Goal: Transaction & Acquisition: Subscribe to service/newsletter

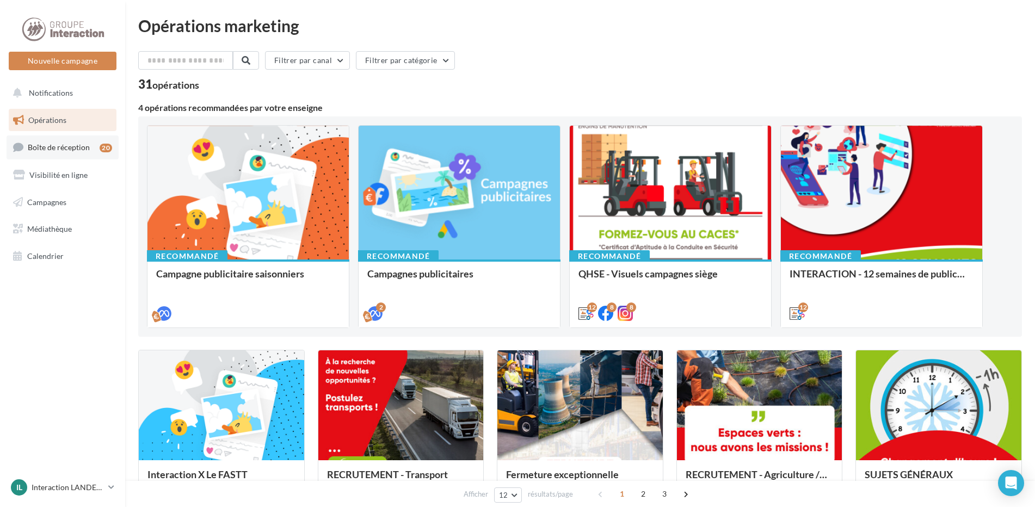
click at [38, 143] on span "Boîte de réception" at bounding box center [59, 147] width 62 height 9
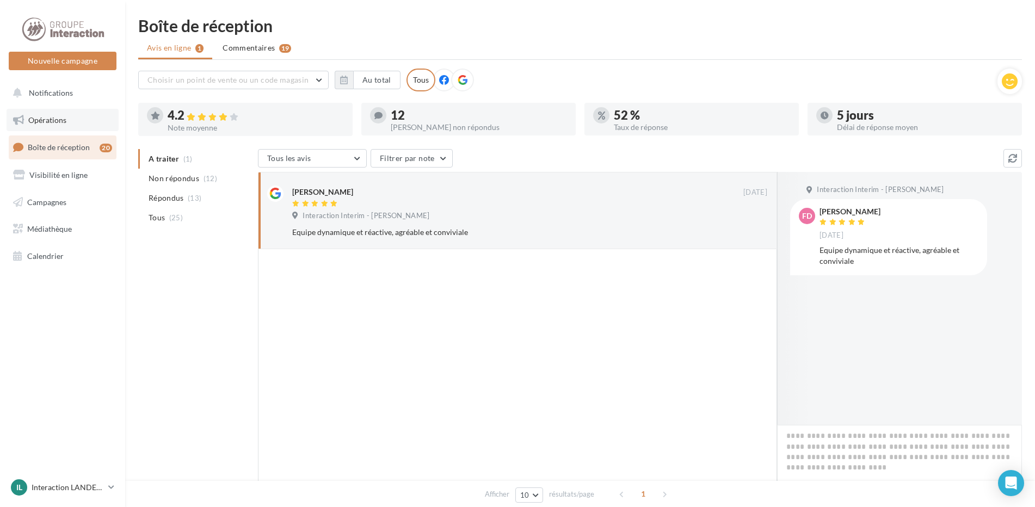
click at [75, 121] on link "Opérations" at bounding box center [63, 120] width 112 height 23
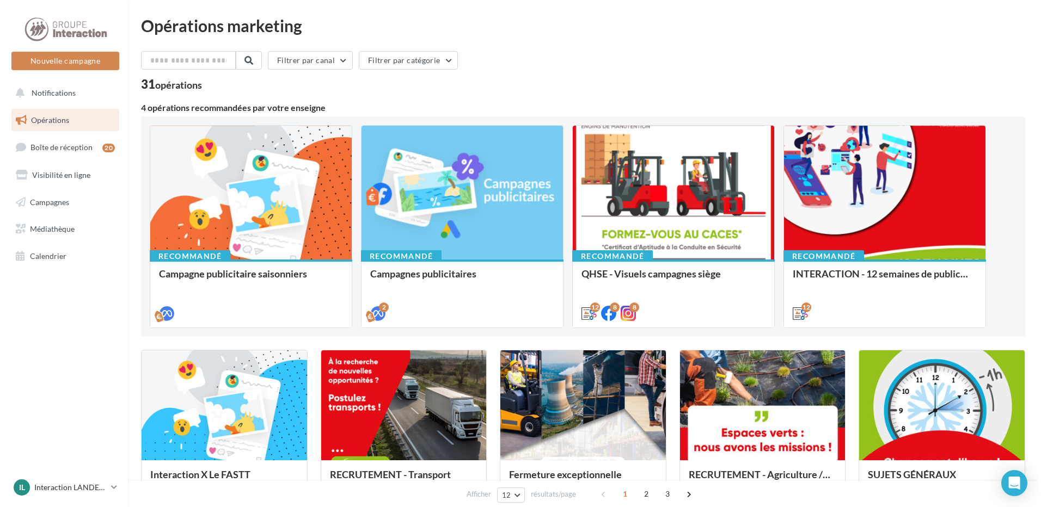
scroll to position [218, 0]
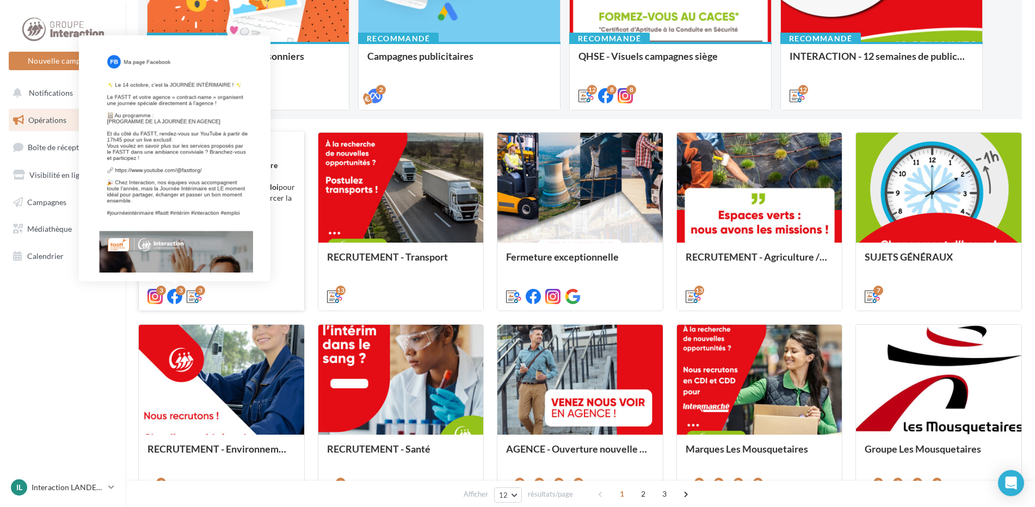
click at [178, 296] on icon at bounding box center [174, 296] width 15 height 15
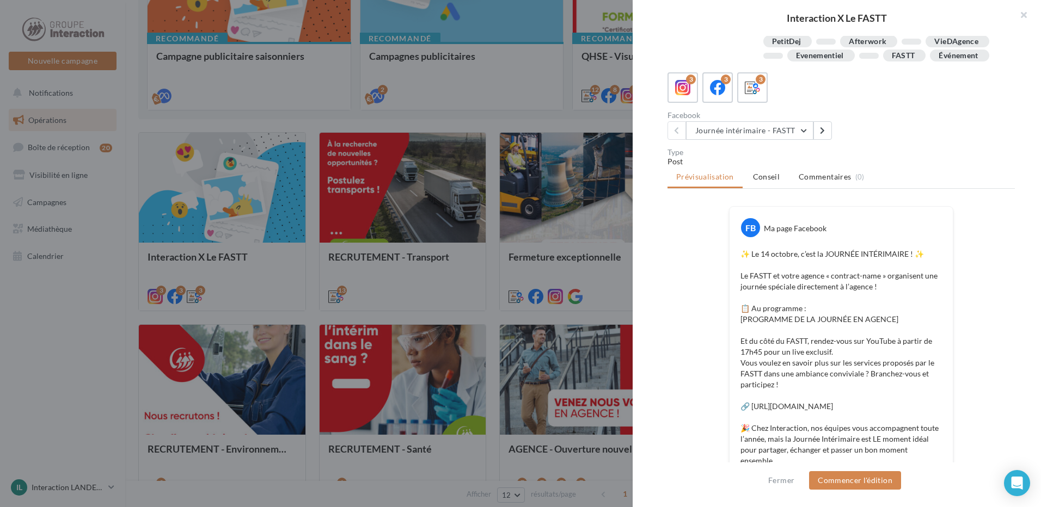
scroll to position [0, 0]
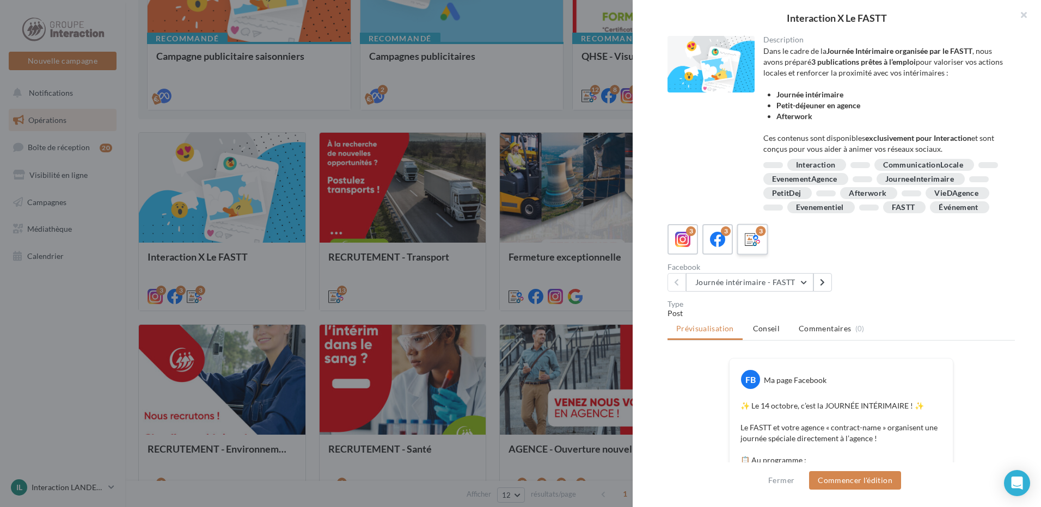
click at [754, 248] on icon at bounding box center [752, 240] width 16 height 16
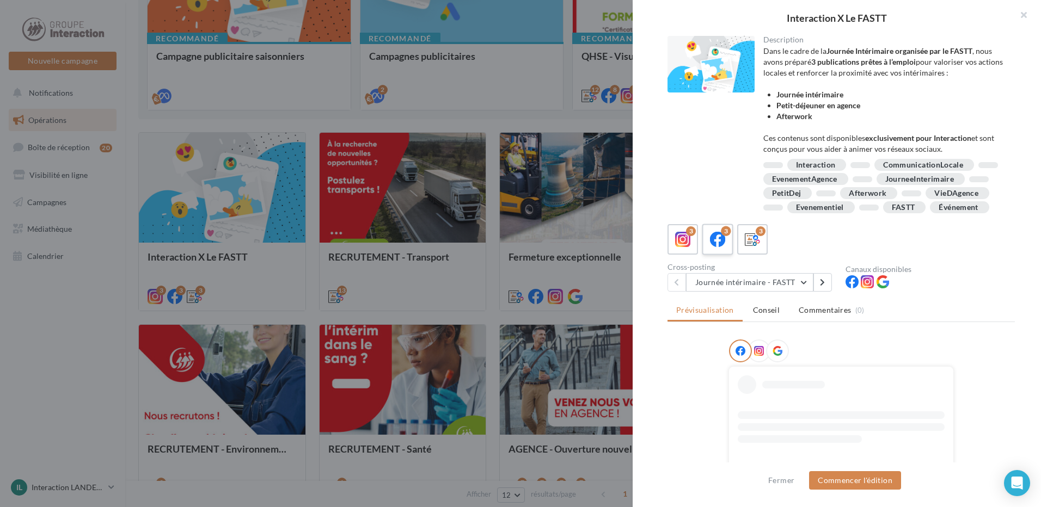
click at [719, 248] on icon at bounding box center [718, 240] width 16 height 16
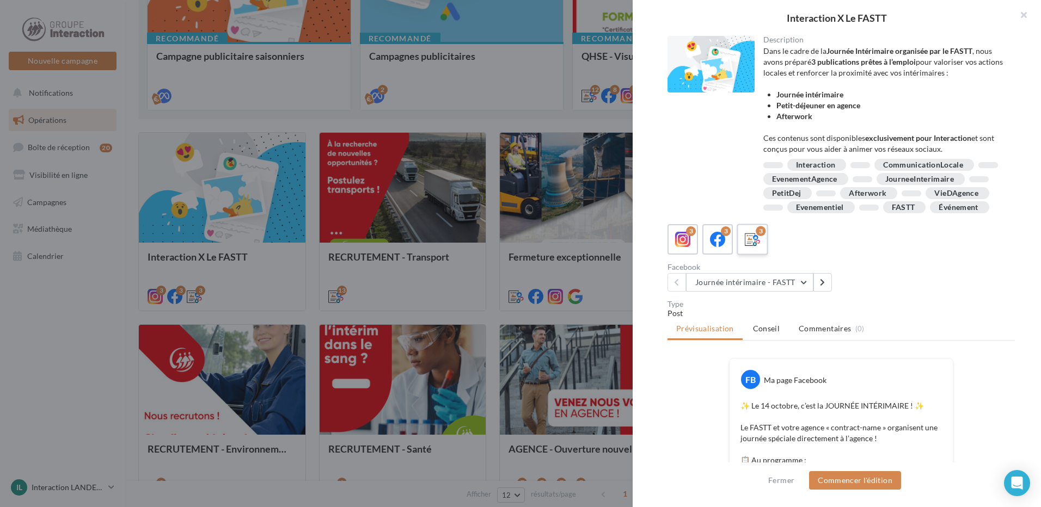
click at [763, 255] on label "3" at bounding box center [751, 239] width 31 height 31
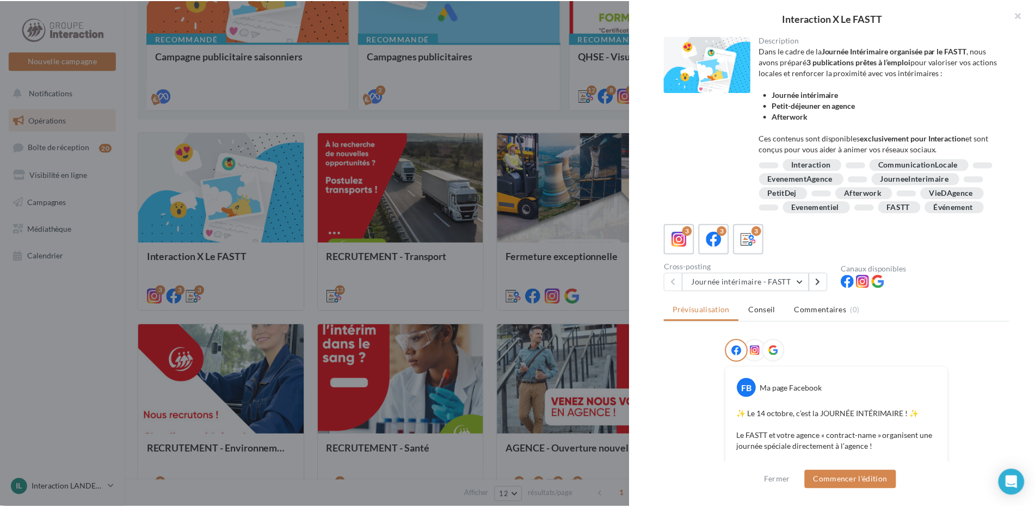
scroll to position [218, 0]
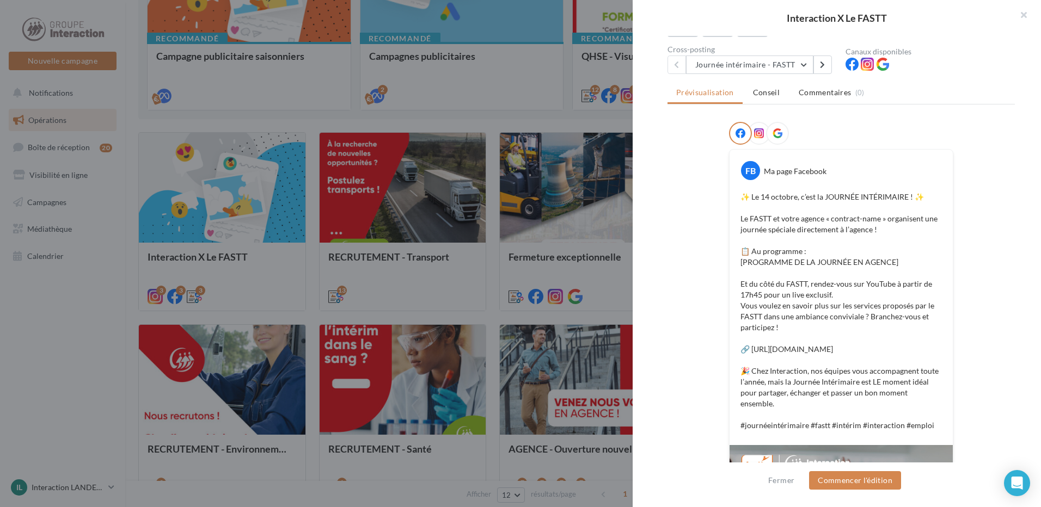
click at [943, 29] on div "Interaction X Le FASTT" at bounding box center [836, 18] width 408 height 36
click at [1025, 17] on button "button" at bounding box center [1019, 16] width 44 height 33
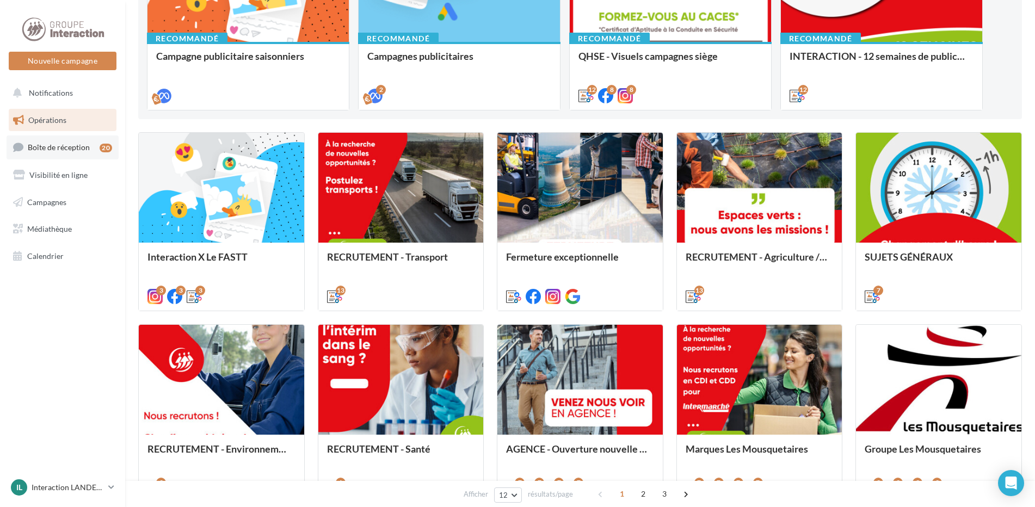
click at [39, 151] on span "Boîte de réception" at bounding box center [59, 147] width 62 height 9
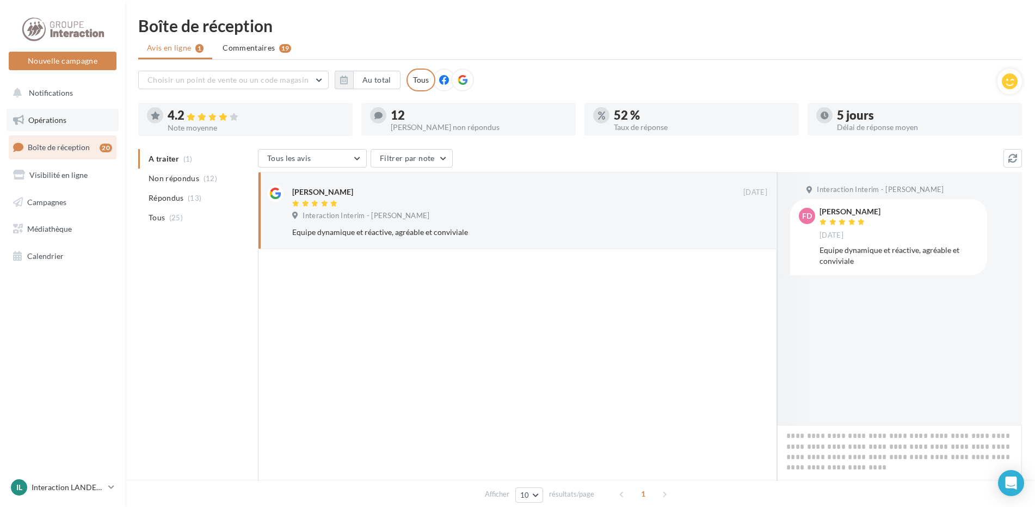
click at [48, 118] on span "Opérations" at bounding box center [47, 119] width 38 height 9
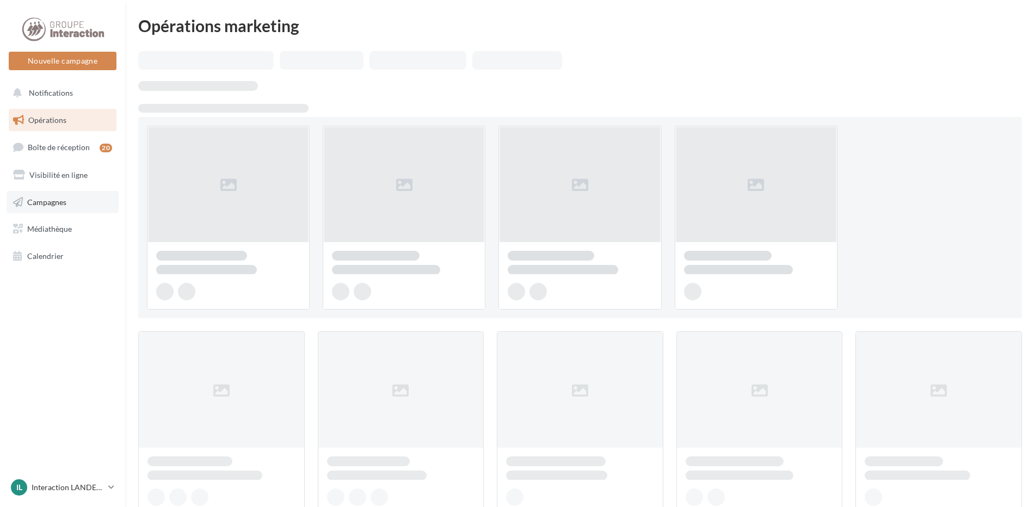
click at [56, 201] on span "Campagnes" at bounding box center [46, 201] width 39 height 9
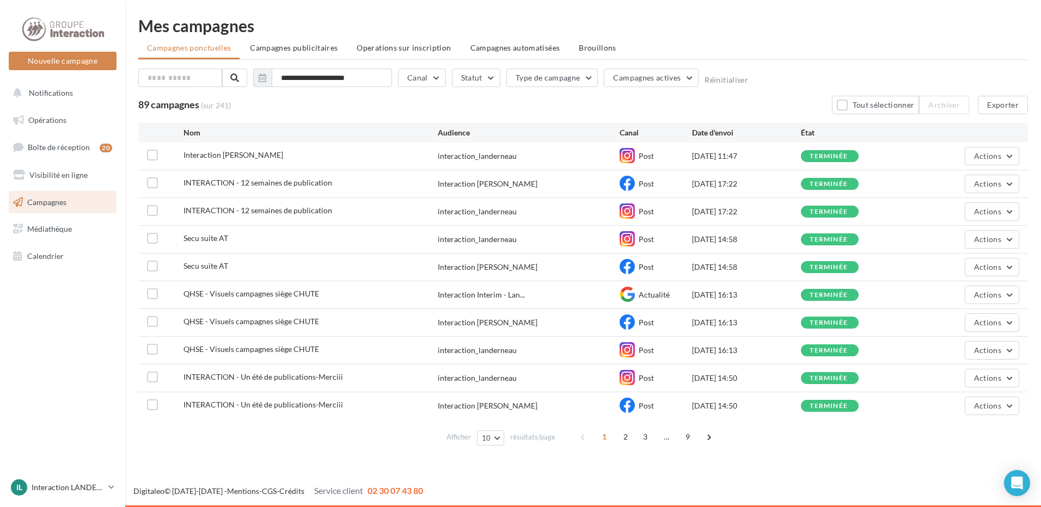
click at [236, 156] on span "Interaction Landerneau" at bounding box center [233, 154] width 100 height 9
click at [147, 156] on label at bounding box center [152, 155] width 11 height 11
click at [986, 151] on span "Actions" at bounding box center [987, 155] width 27 height 9
click at [973, 177] on button "Voir les résultats" at bounding box center [964, 182] width 109 height 28
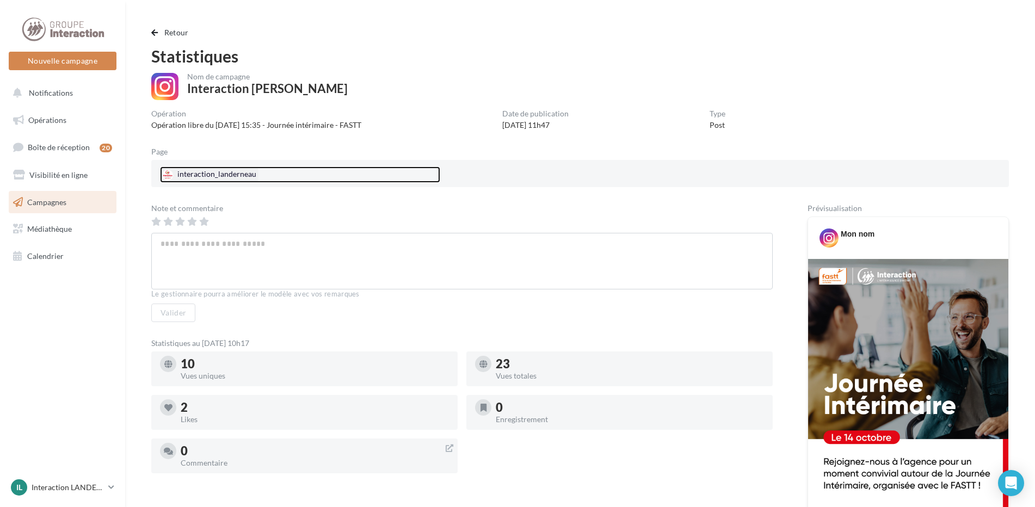
click at [239, 172] on div "interaction_landerneau" at bounding box center [209, 175] width 99 height 16
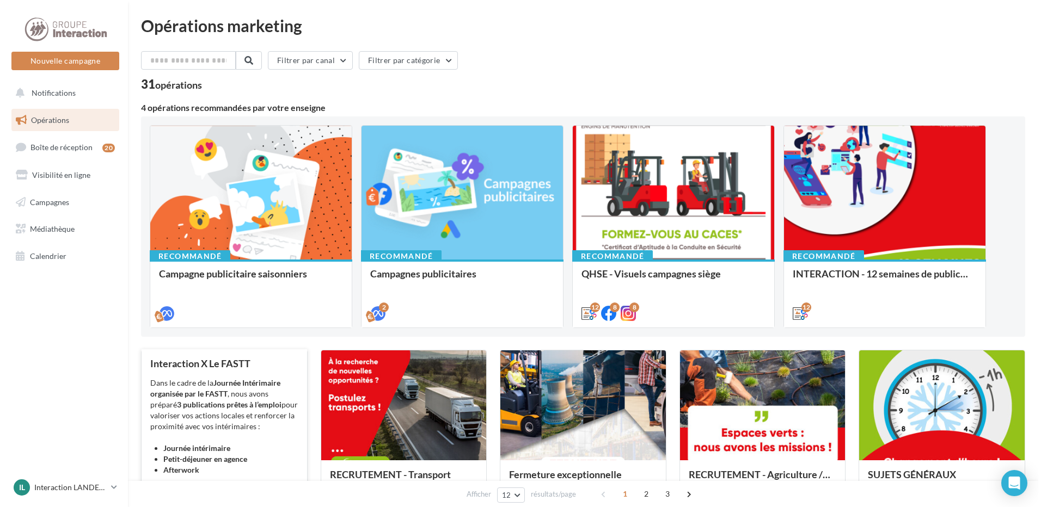
scroll to position [109, 0]
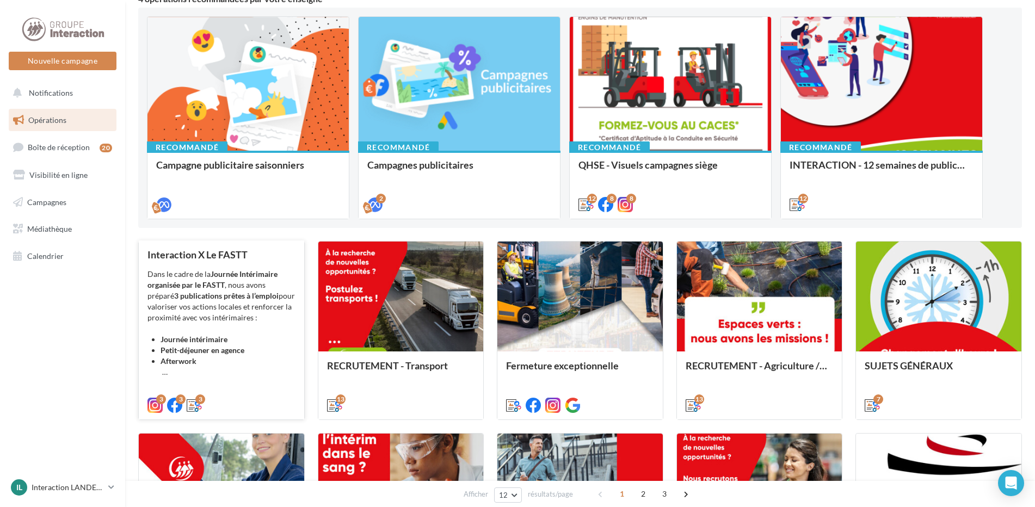
click at [242, 275] on strong "Journée Intérimaire organisée par le FASTT" at bounding box center [212, 279] width 130 height 20
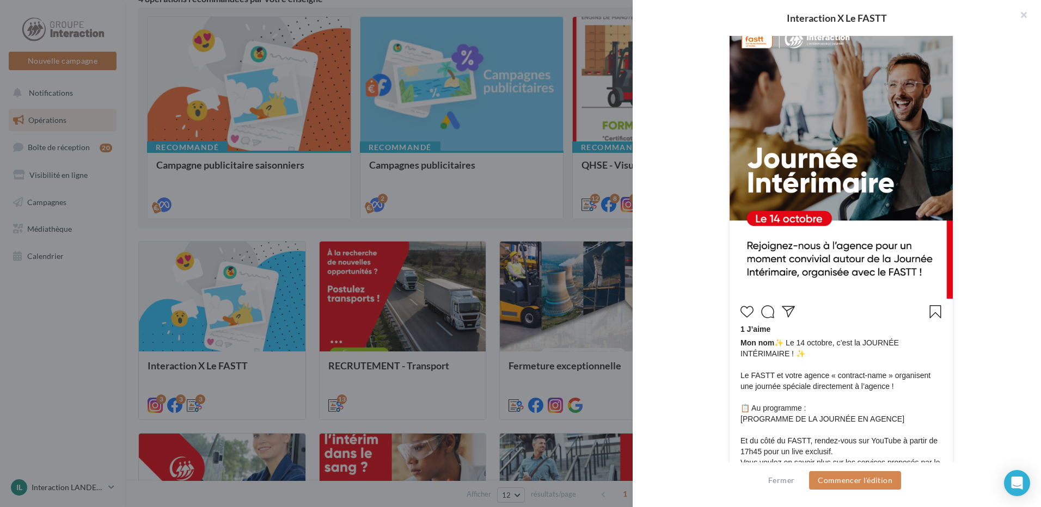
scroll to position [163, 0]
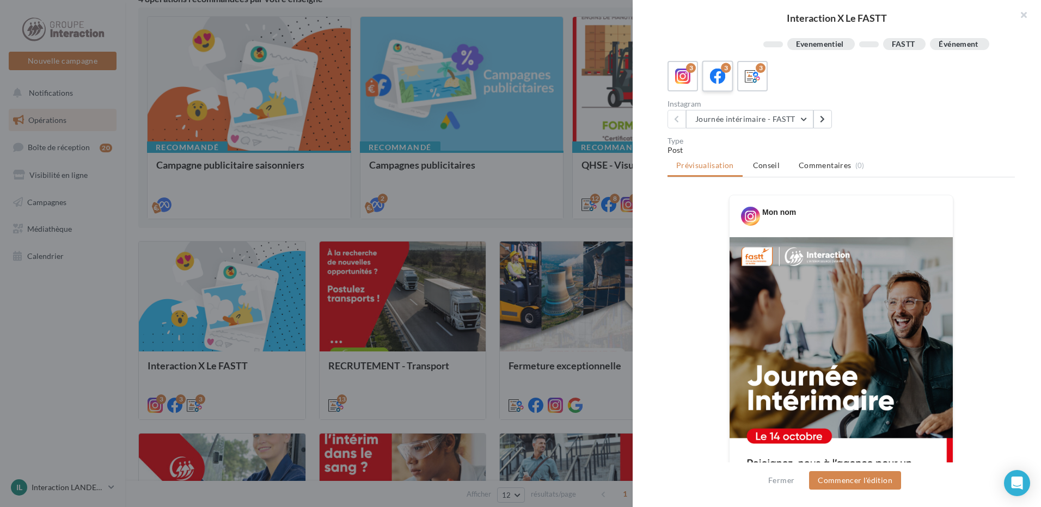
click at [721, 84] on icon at bounding box center [718, 77] width 16 height 16
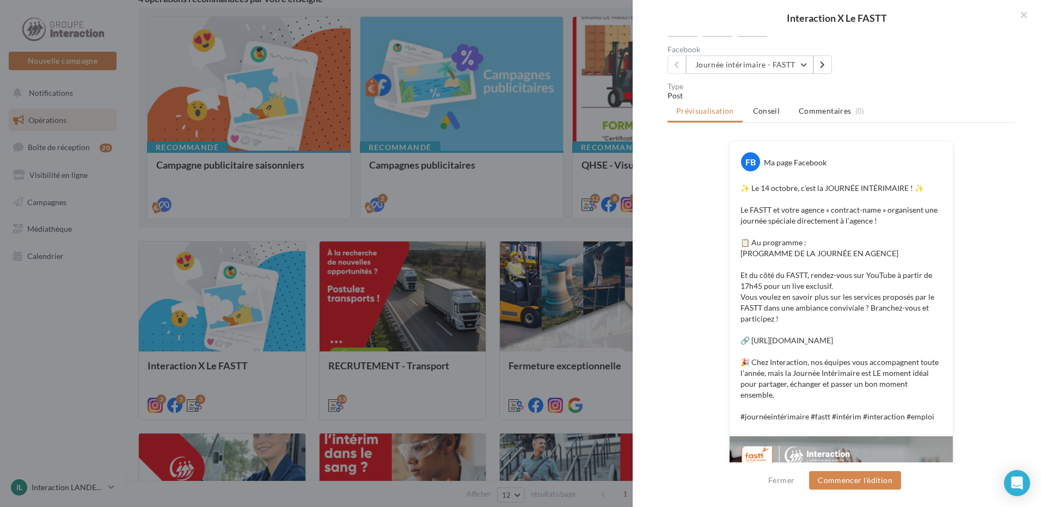
scroll to position [0, 0]
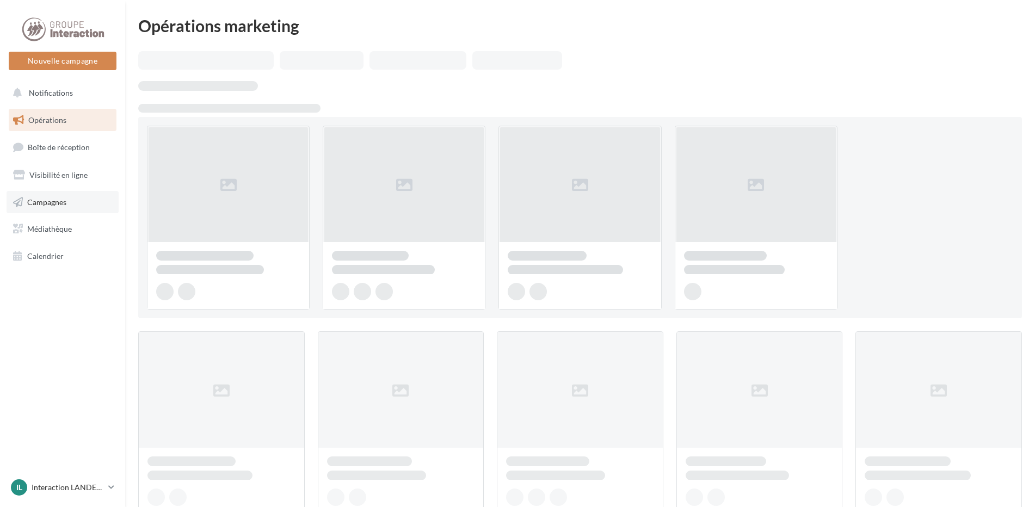
click at [63, 205] on span "Campagnes" at bounding box center [46, 201] width 39 height 9
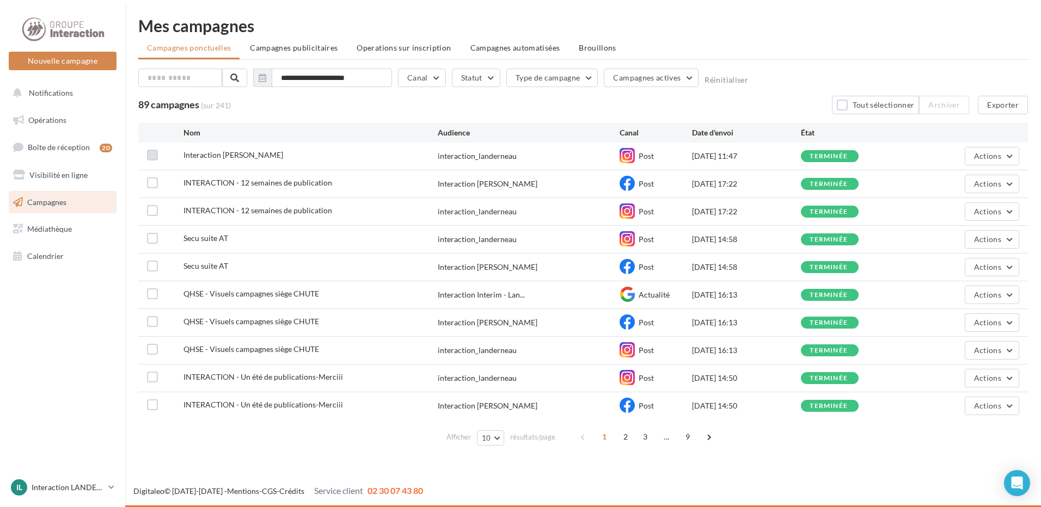
click at [152, 155] on label at bounding box center [152, 155] width 11 height 11
click at [278, 150] on div "Interaction Landerneau" at bounding box center [310, 157] width 254 height 14
click at [1010, 154] on button "Actions" at bounding box center [991, 156] width 54 height 19
click at [961, 241] on button "Dupliquer" at bounding box center [964, 238] width 109 height 28
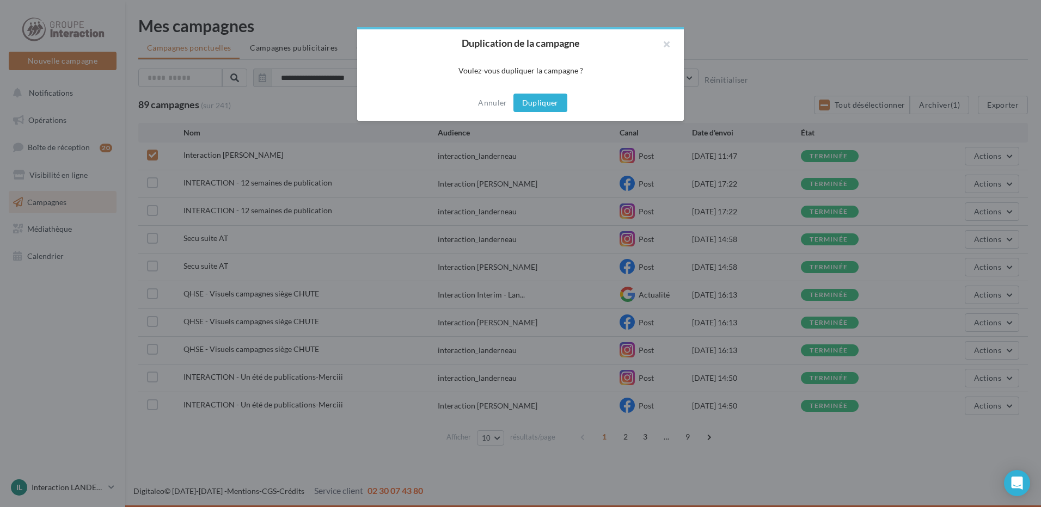
click at [534, 103] on button "Dupliquer" at bounding box center [540, 103] width 54 height 19
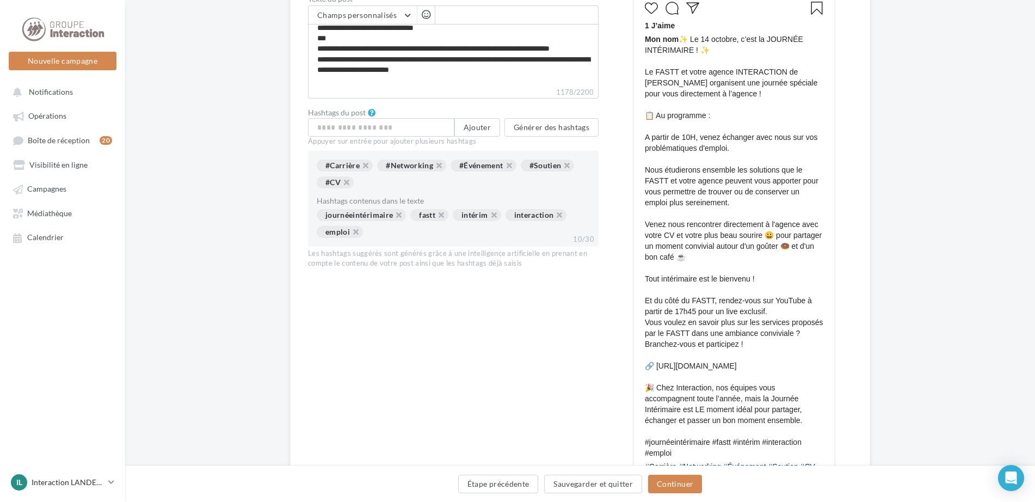
scroll to position [565, 0]
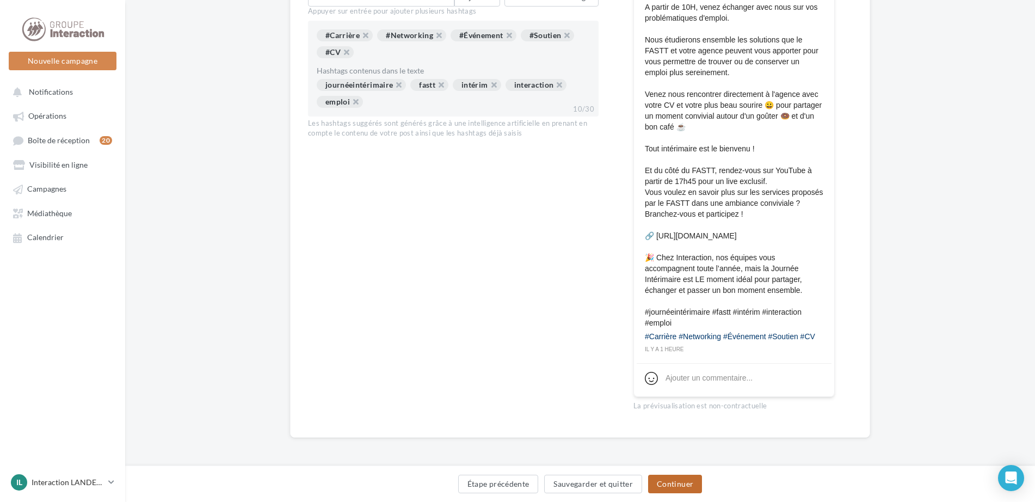
click at [672, 487] on button "Continuer" at bounding box center [675, 484] width 54 height 19
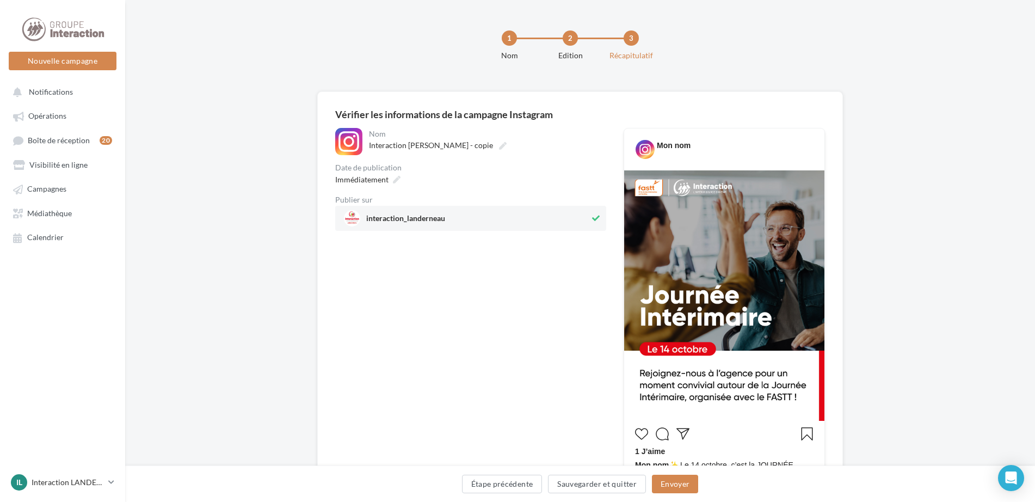
click at [353, 199] on div "Publier sur" at bounding box center [470, 200] width 271 height 8
click at [420, 221] on span "interaction_landerneau" at bounding box center [405, 220] width 79 height 12
click at [401, 223] on span "interaction_landerneau" at bounding box center [405, 220] width 79 height 12
click at [371, 182] on span "Immédiatement" at bounding box center [361, 179] width 53 height 9
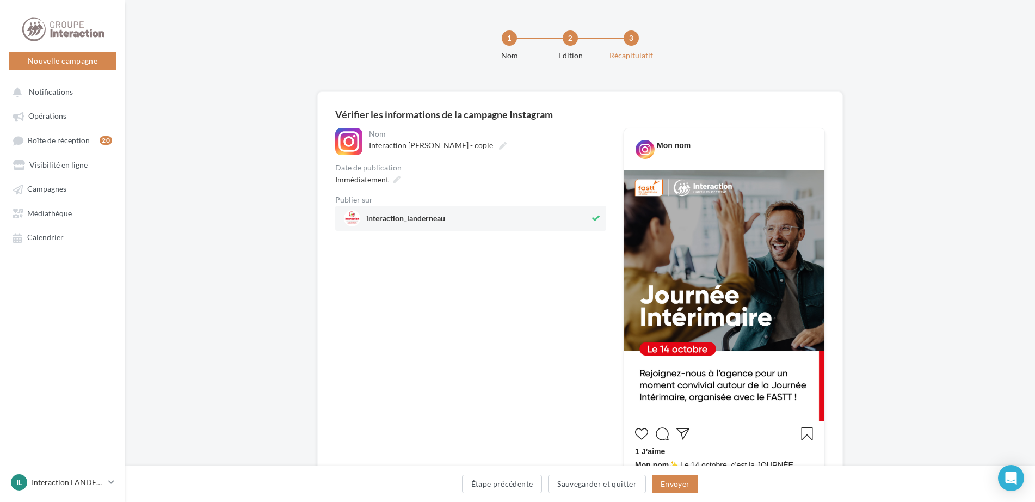
click at [420, 220] on span "interaction_landerneau" at bounding box center [405, 220] width 79 height 12
click at [479, 479] on button "Étape précédente" at bounding box center [502, 484] width 81 height 19
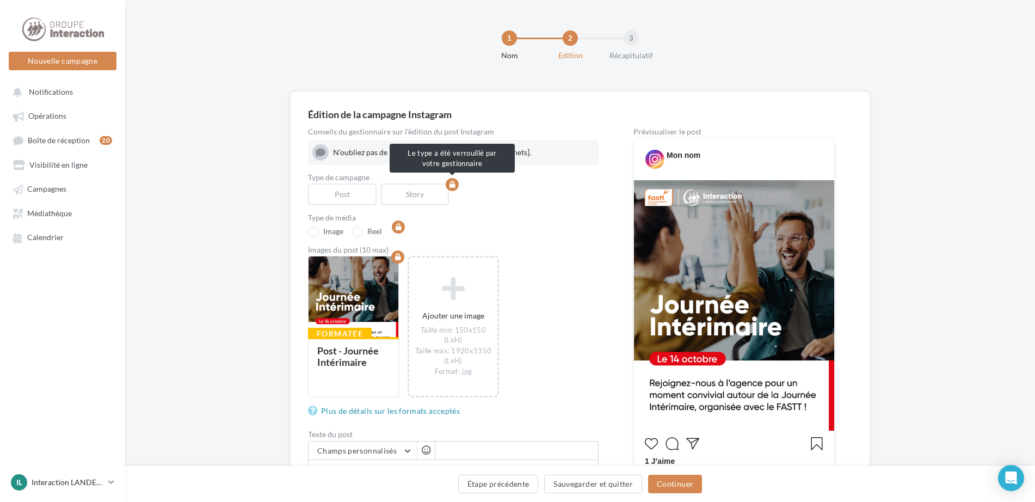
click at [420, 201] on div "Story" at bounding box center [417, 194] width 73 height 22
click at [363, 195] on div "Post" at bounding box center [344, 194] width 73 height 22
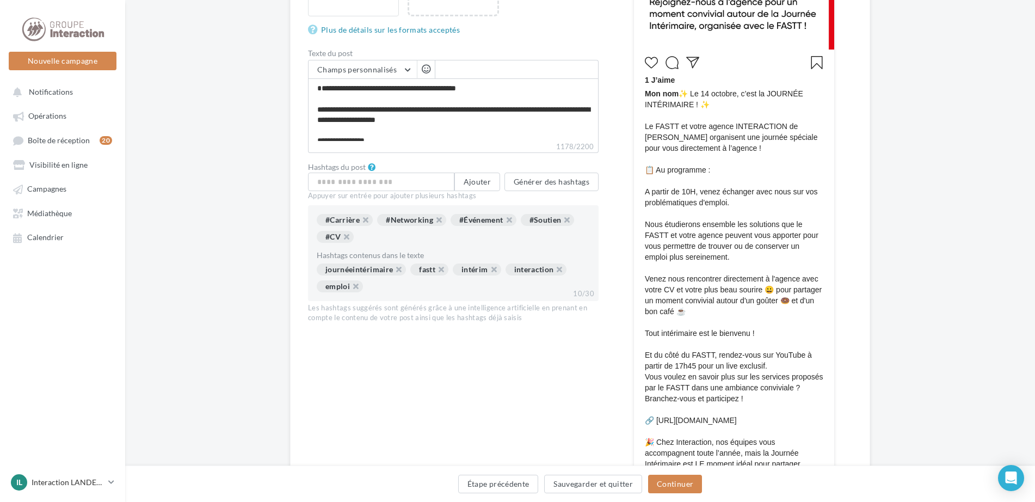
scroll to position [544, 0]
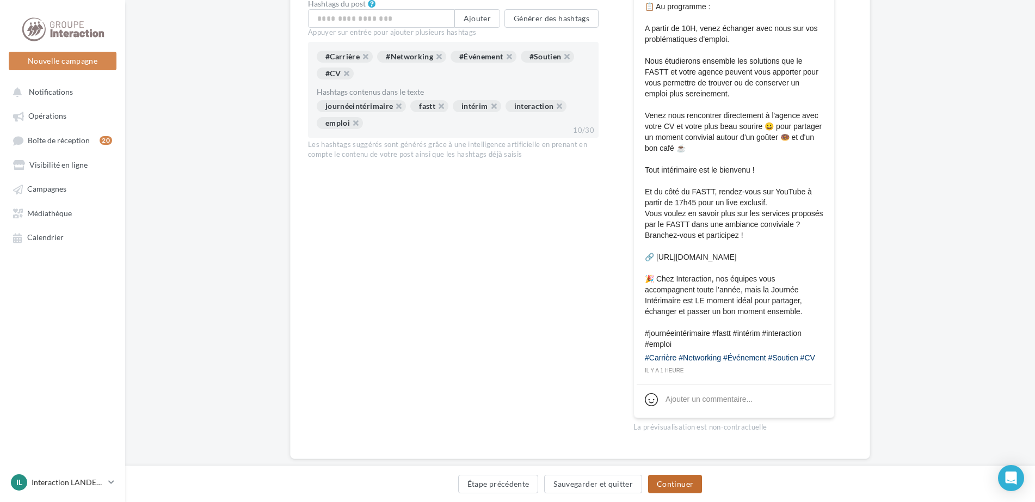
click at [679, 483] on button "Continuer" at bounding box center [675, 484] width 54 height 19
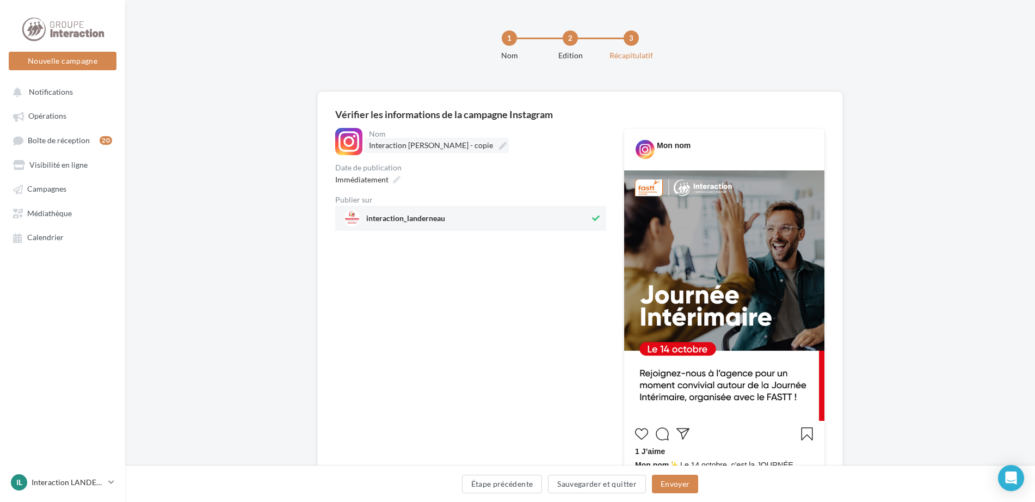
click at [388, 138] on label "Interaction Landerneau - copie" at bounding box center [437, 145] width 144 height 15
click at [388, 138] on input "**********" at bounding box center [417, 147] width 96 height 19
click at [359, 222] on div at bounding box center [352, 218] width 16 height 16
click at [419, 221] on span "interaction_landerneau" at bounding box center [405, 220] width 79 height 12
click at [51, 113] on span "Opérations" at bounding box center [47, 116] width 38 height 9
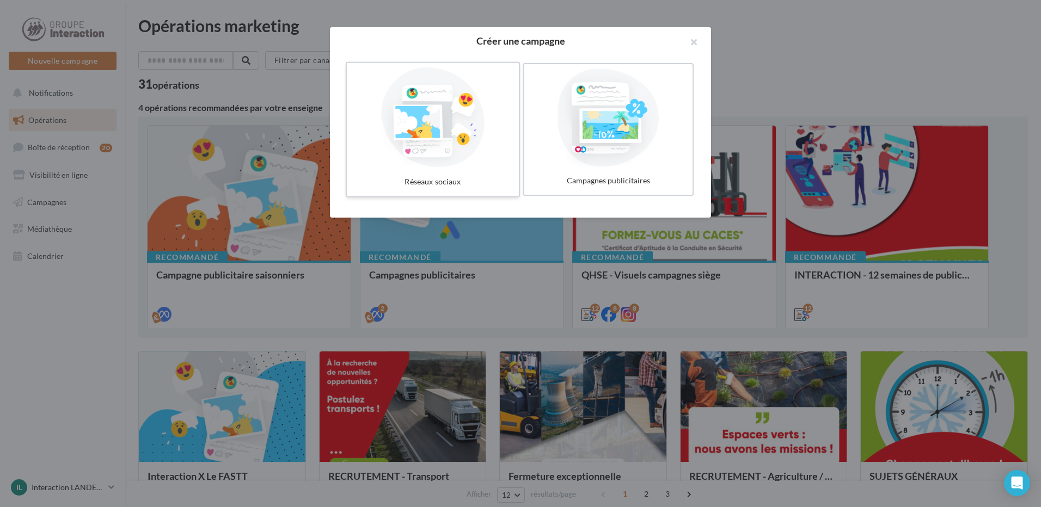
click at [432, 152] on div at bounding box center [432, 117] width 163 height 100
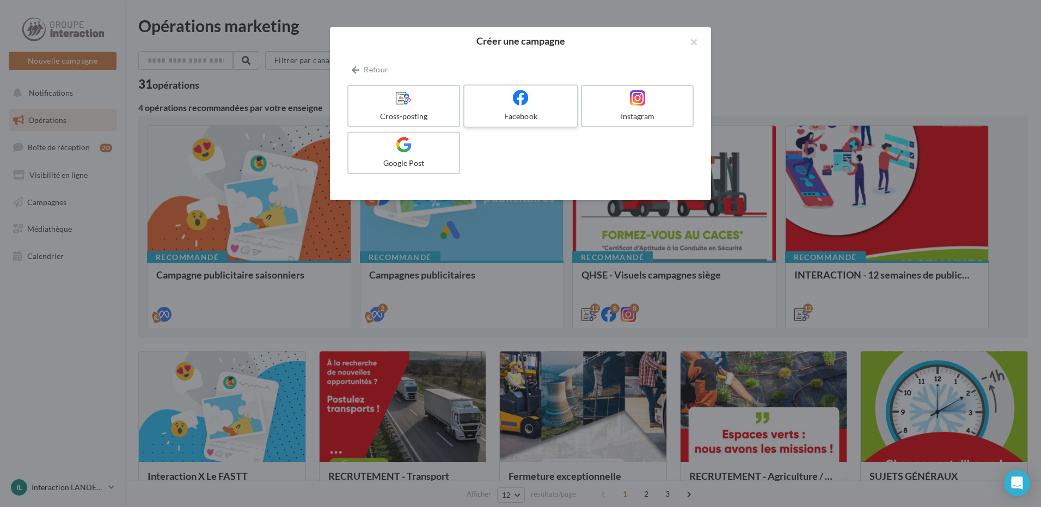
click at [521, 112] on div "Facebook" at bounding box center [520, 116] width 103 height 11
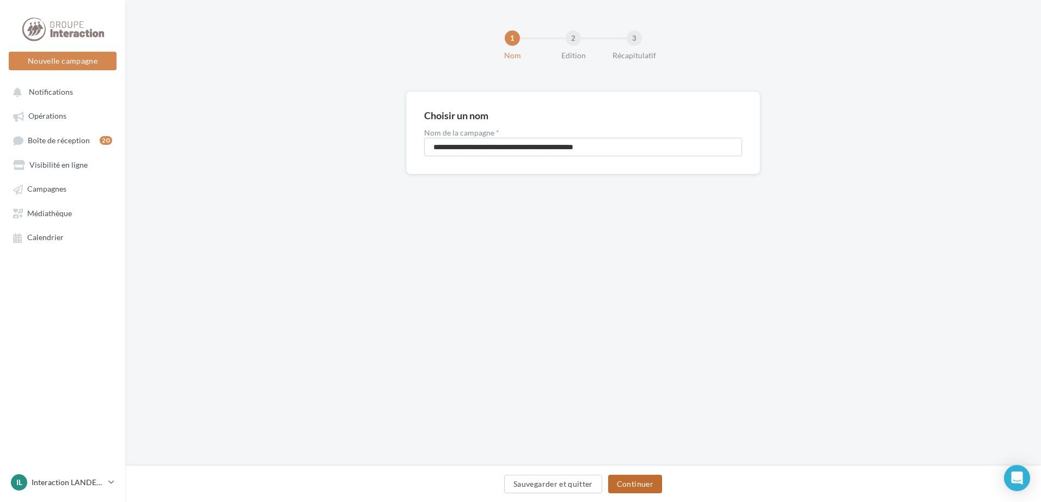
click at [650, 483] on button "Continuer" at bounding box center [635, 484] width 54 height 19
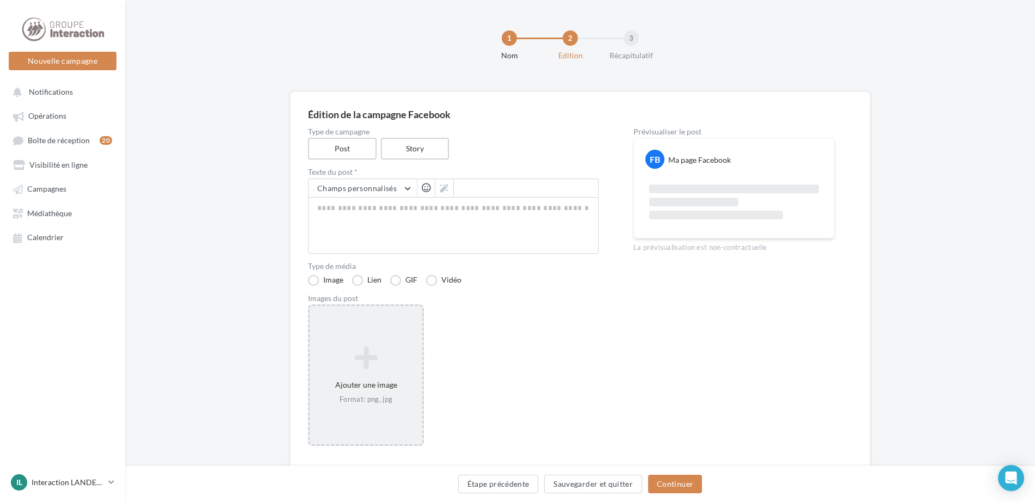
click at [366, 359] on icon at bounding box center [366, 357] width 104 height 26
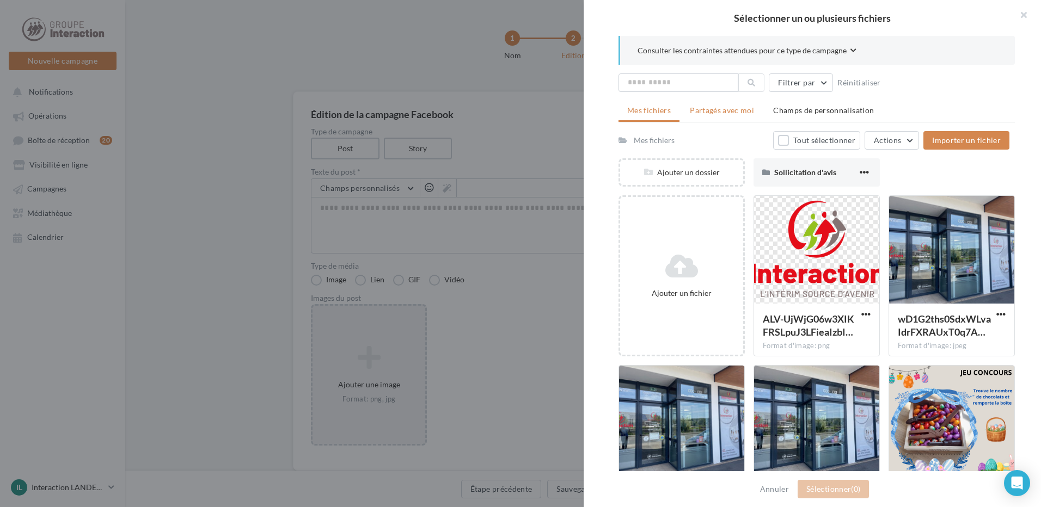
click at [738, 106] on span "Partagés avec moi" at bounding box center [722, 110] width 64 height 9
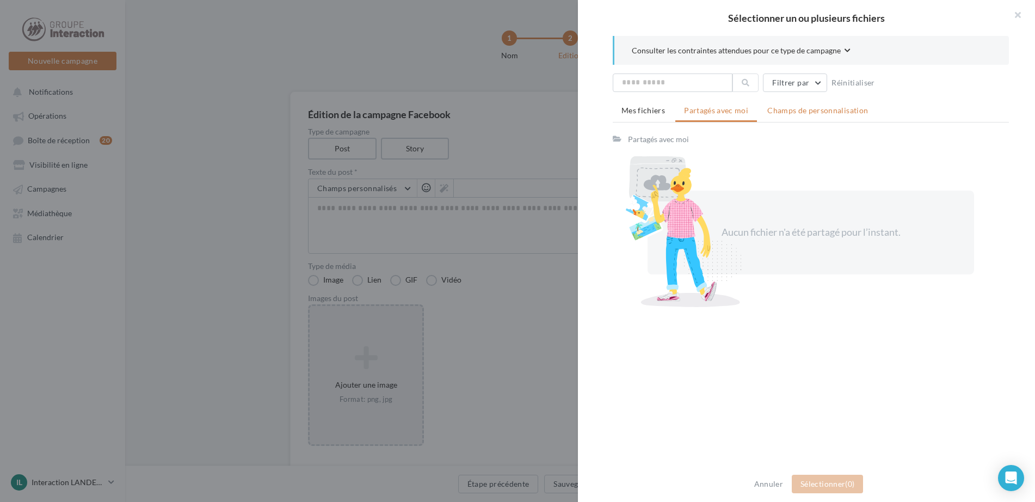
click at [810, 108] on span "Champs de personnalisation" at bounding box center [817, 110] width 101 height 9
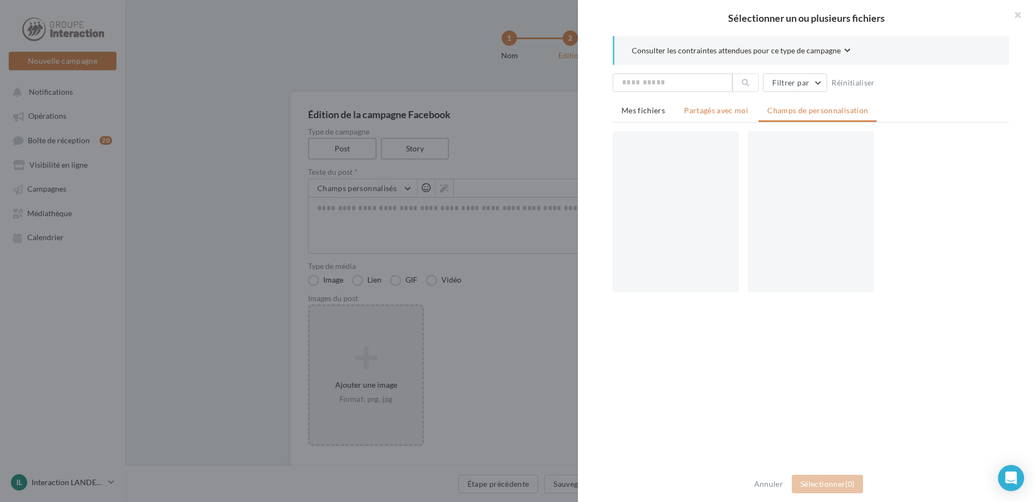
click at [716, 116] on li "Partagés avec moi" at bounding box center [716, 111] width 82 height 20
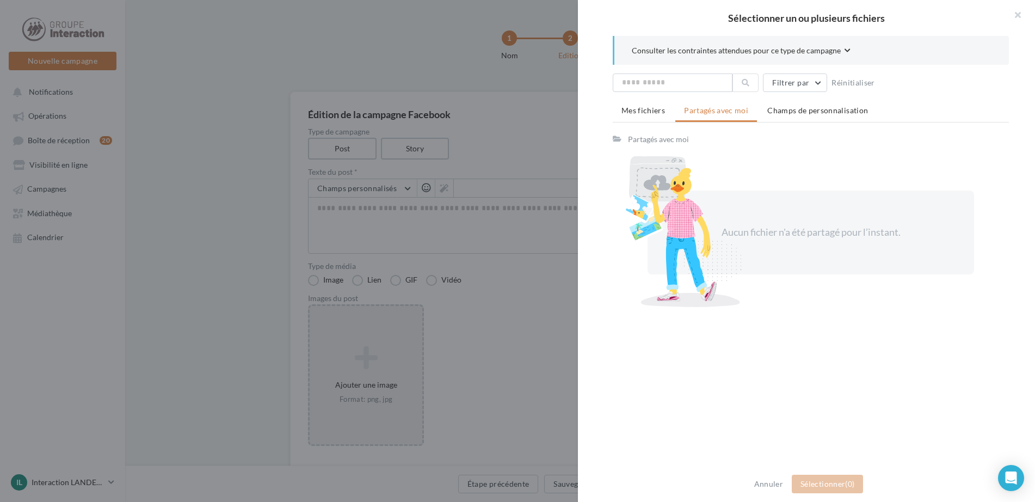
click at [847, 46] on span "button" at bounding box center [848, 50] width 6 height 11
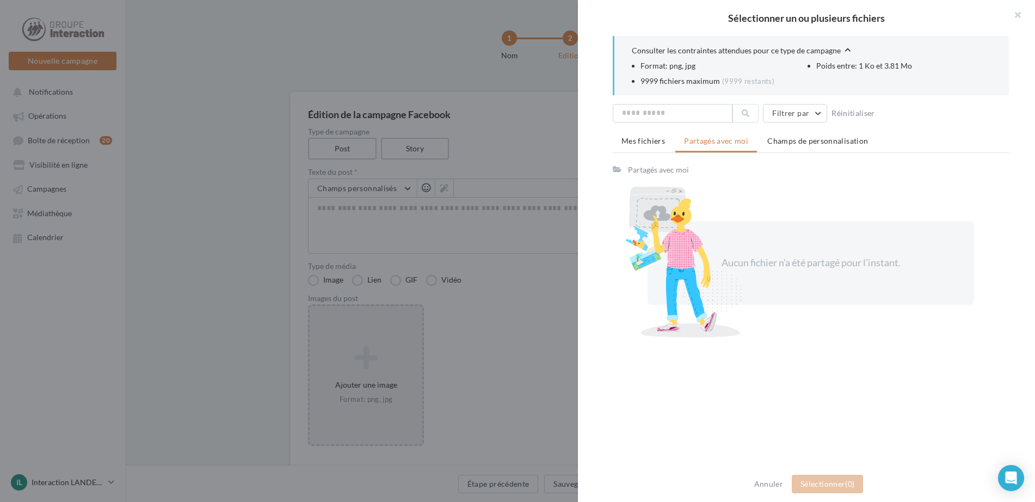
click at [847, 46] on span "button" at bounding box center [848, 50] width 6 height 11
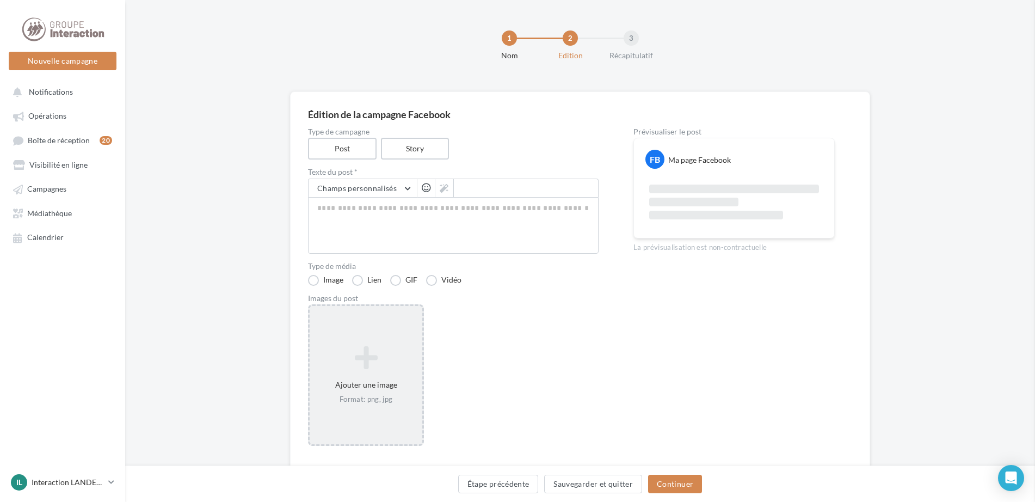
click at [401, 146] on label "Story" at bounding box center [415, 149] width 70 height 22
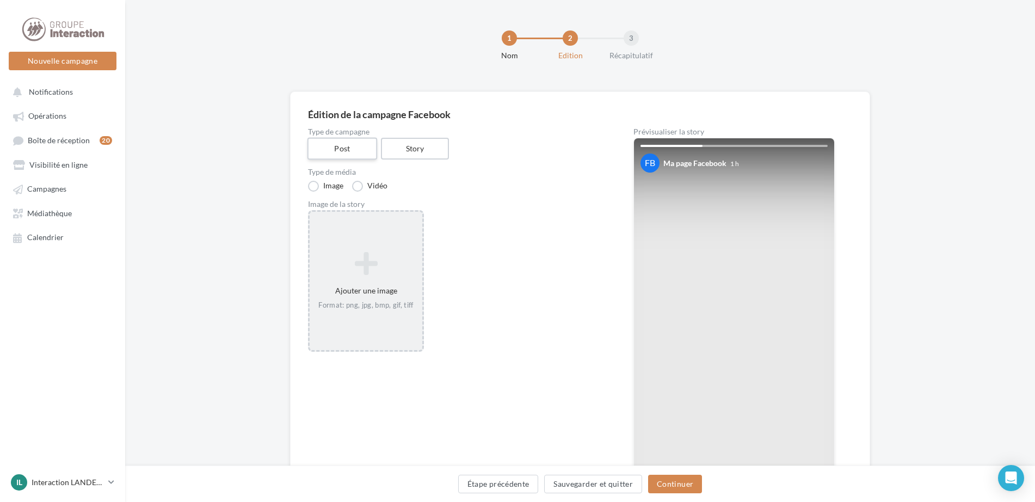
click at [351, 154] on label "Post" at bounding box center [342, 149] width 70 height 22
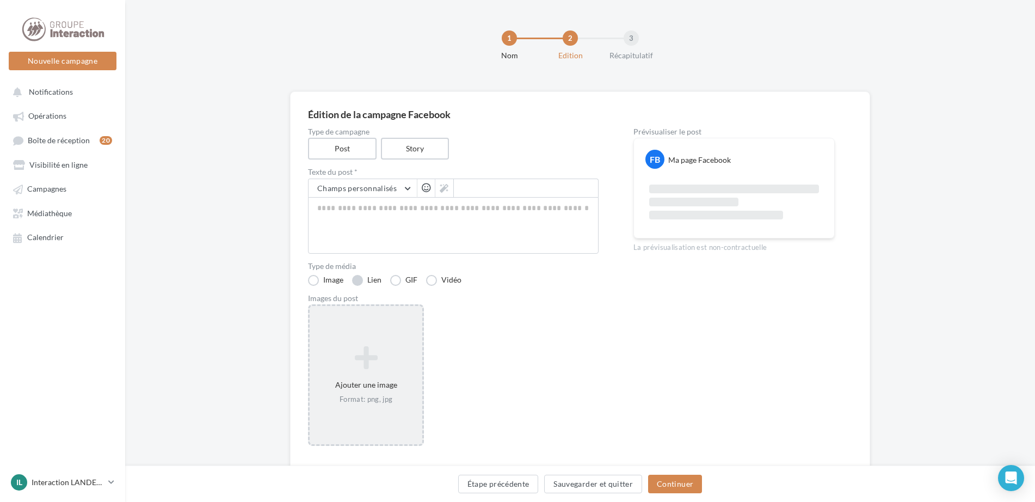
click at [358, 279] on label "Lien" at bounding box center [366, 280] width 29 height 11
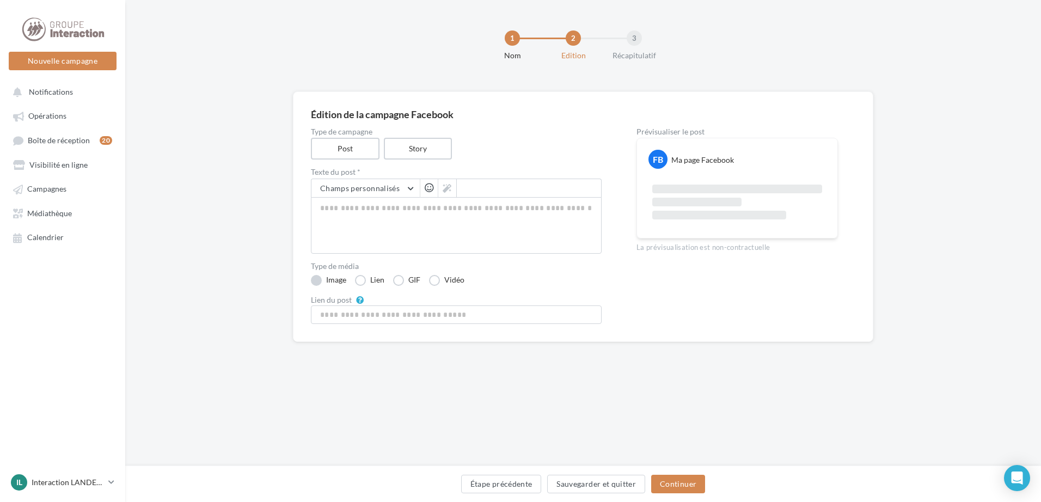
click at [325, 279] on label "Image" at bounding box center [328, 280] width 35 height 11
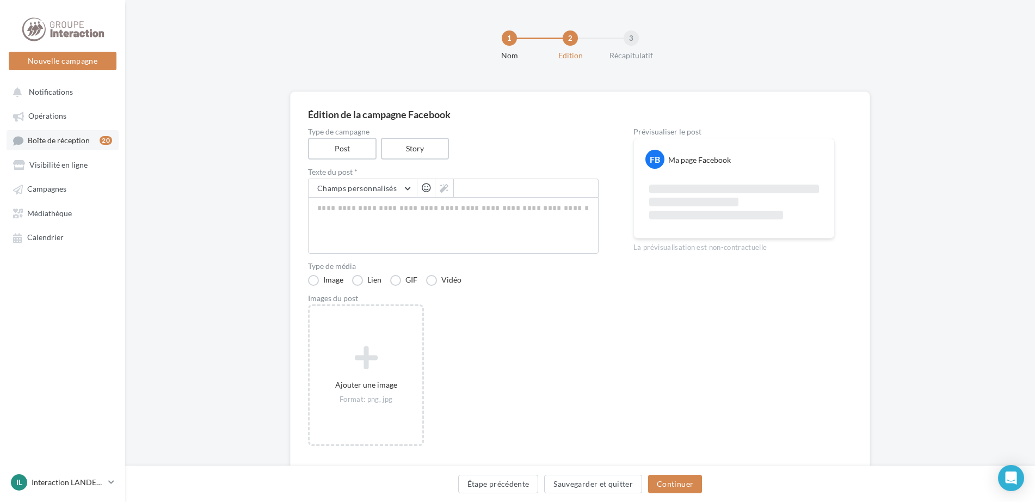
click at [78, 140] on span "Boîte de réception" at bounding box center [59, 140] width 62 height 9
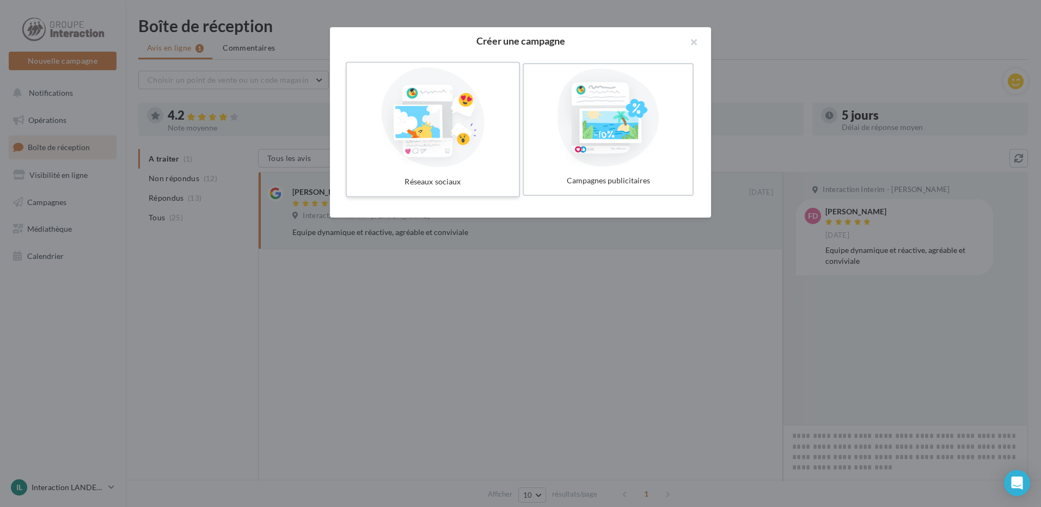
click at [407, 161] on div at bounding box center [432, 117] width 163 height 100
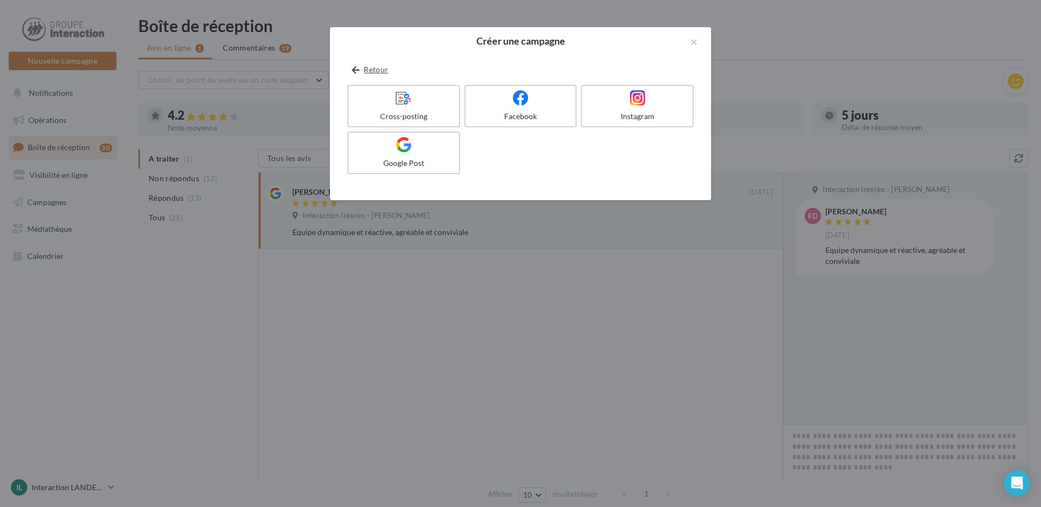
click at [358, 70] on icon at bounding box center [356, 70] width 8 height 0
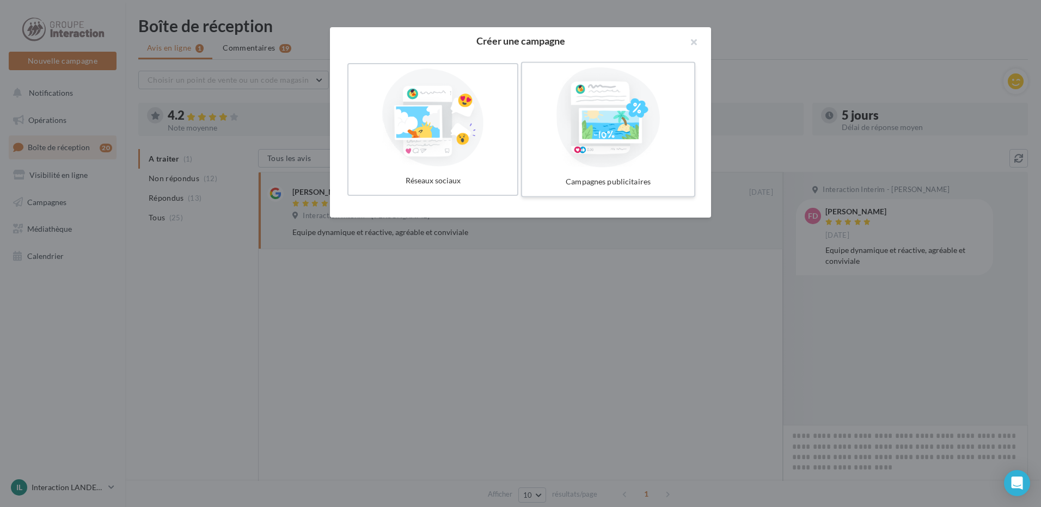
click at [584, 158] on div at bounding box center [607, 117] width 163 height 100
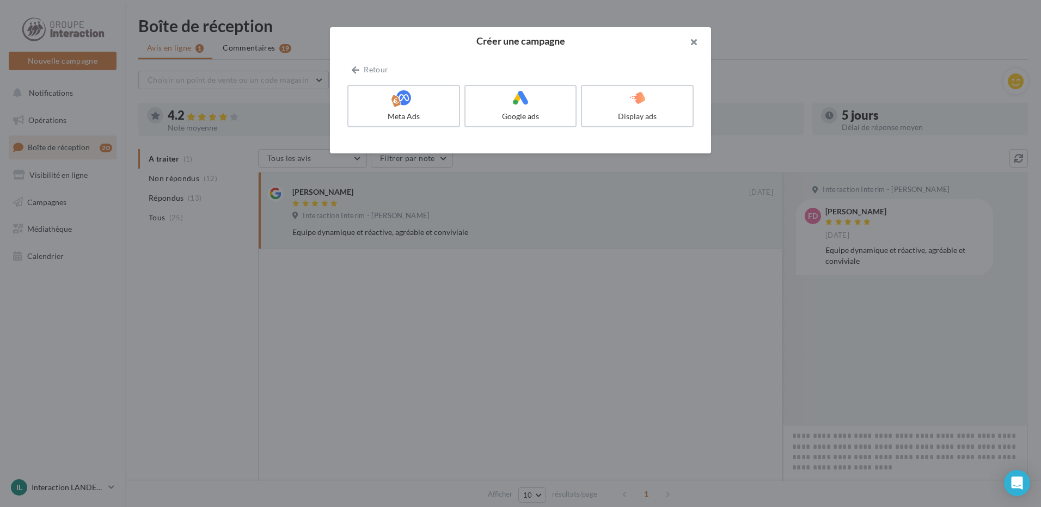
click at [692, 40] on button "button" at bounding box center [689, 43] width 44 height 33
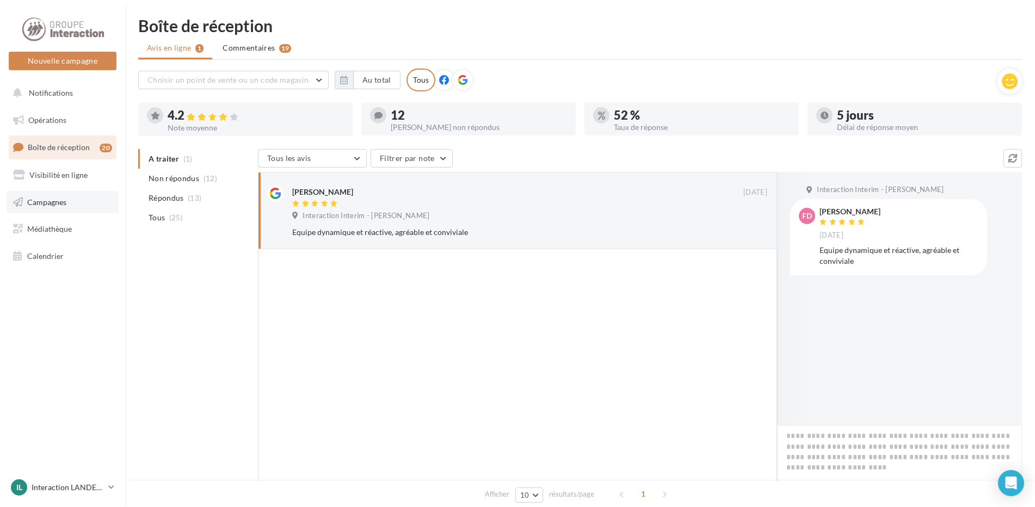
click at [41, 198] on span "Campagnes" at bounding box center [46, 201] width 39 height 9
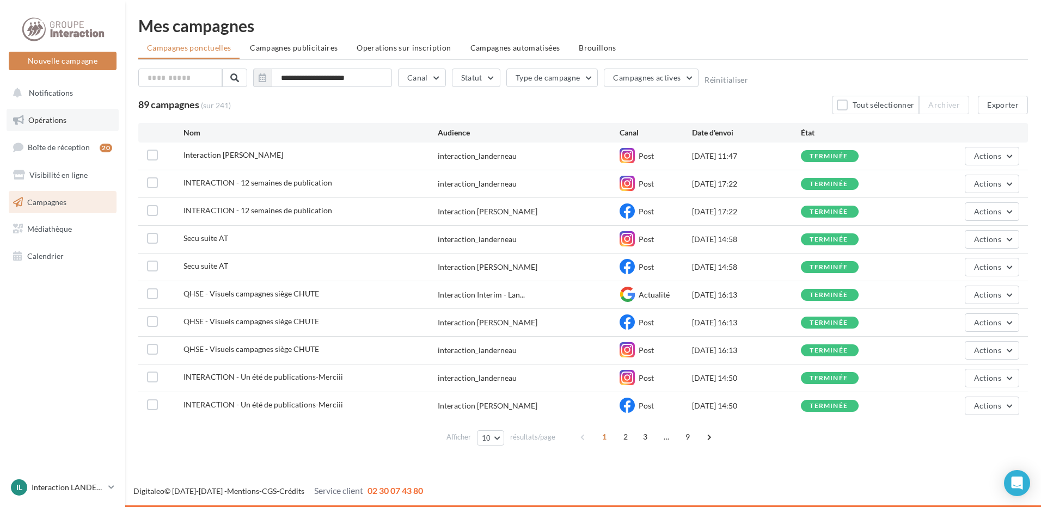
click at [48, 114] on link "Opérations" at bounding box center [63, 120] width 112 height 23
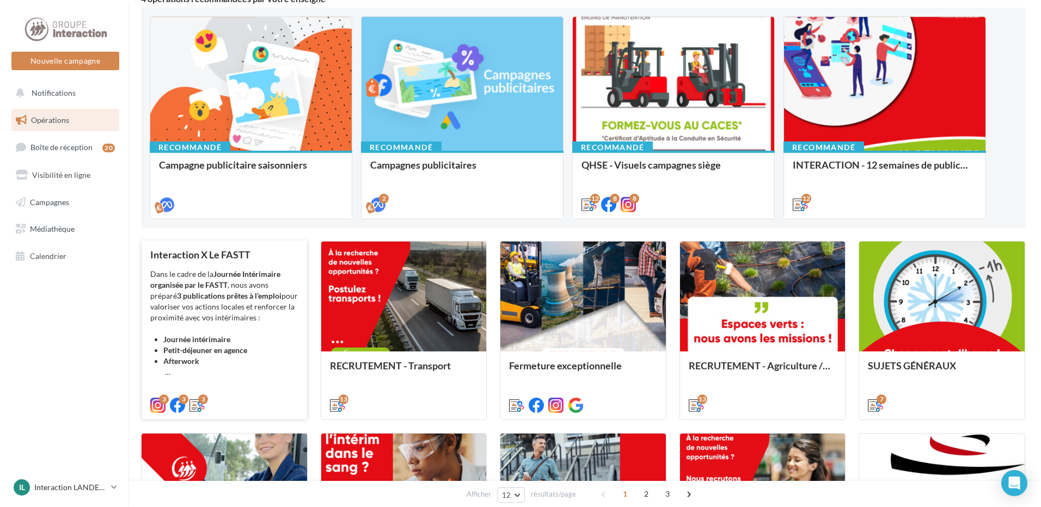
scroll to position [163, 0]
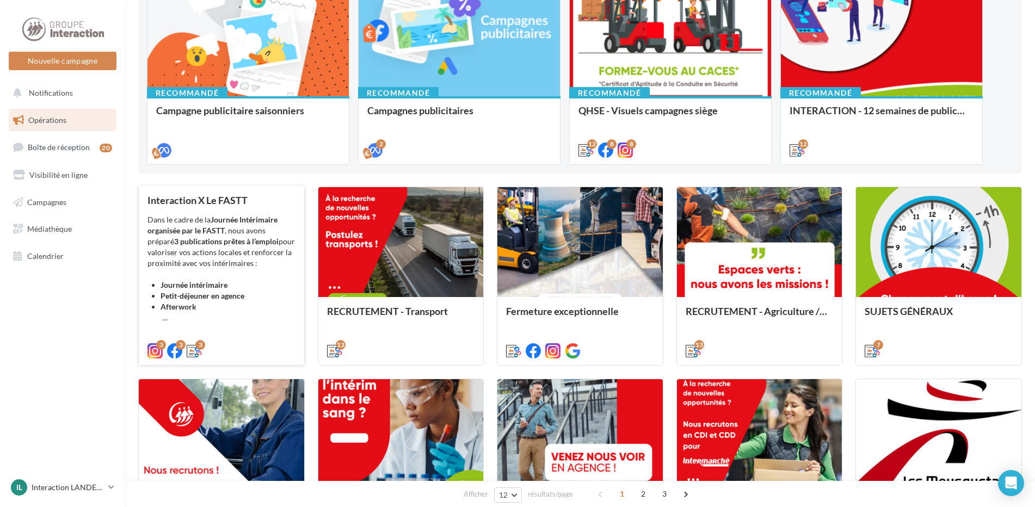
click at [225, 260] on div "Dans le cadre de la Journée Intérimaire organisée par le FASTT , nous avons pré…" at bounding box center [221, 268] width 148 height 109
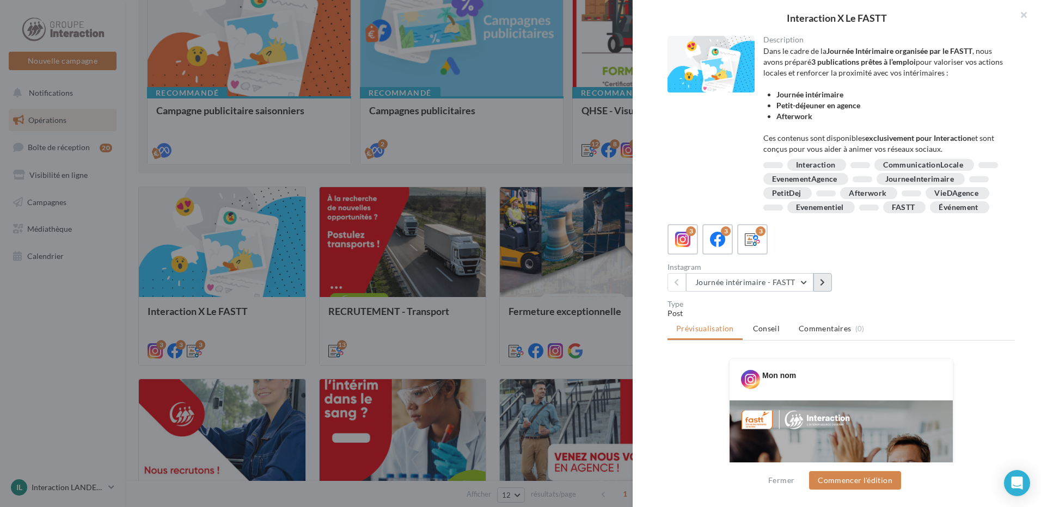
click at [821, 292] on button at bounding box center [822, 282] width 19 height 19
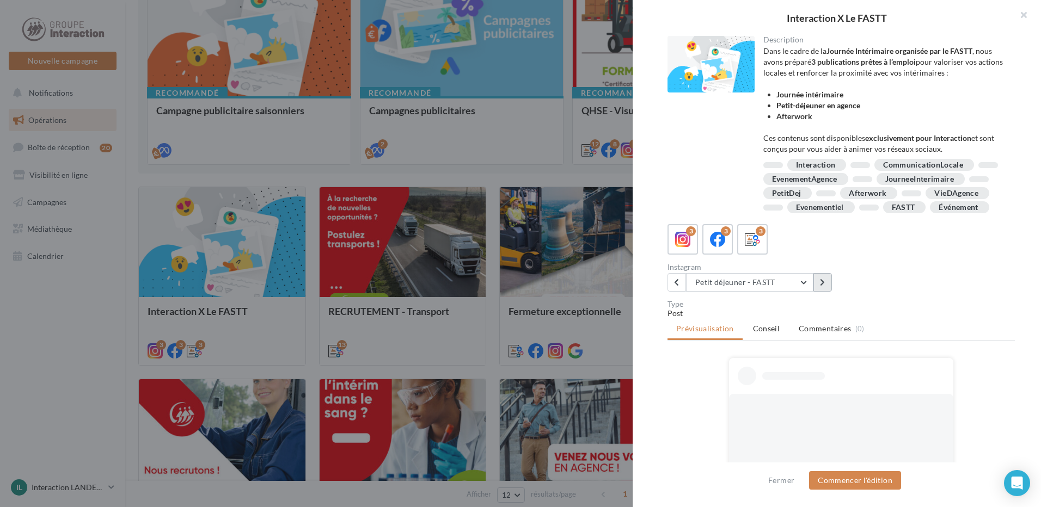
click at [821, 292] on button at bounding box center [822, 282] width 19 height 19
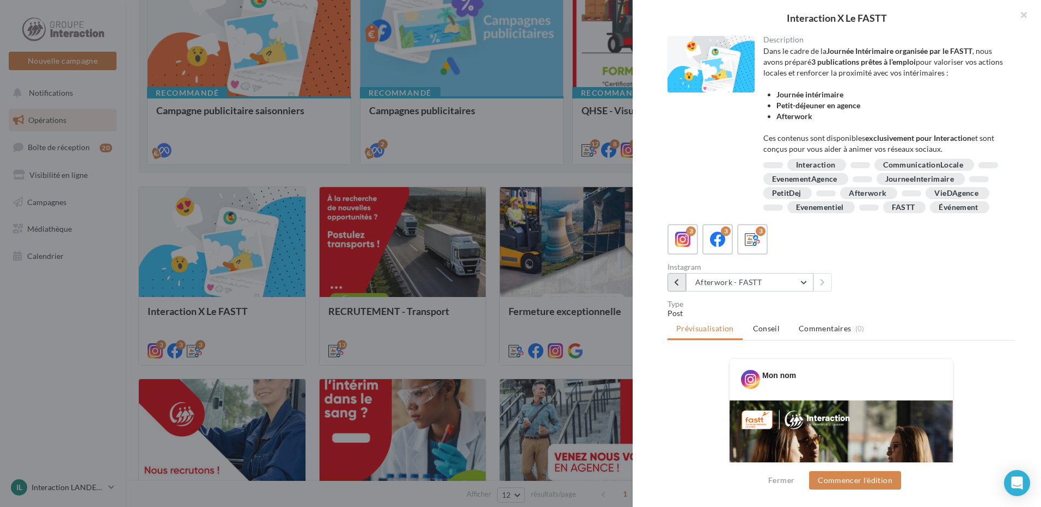
click at [676, 286] on icon at bounding box center [676, 283] width 5 height 8
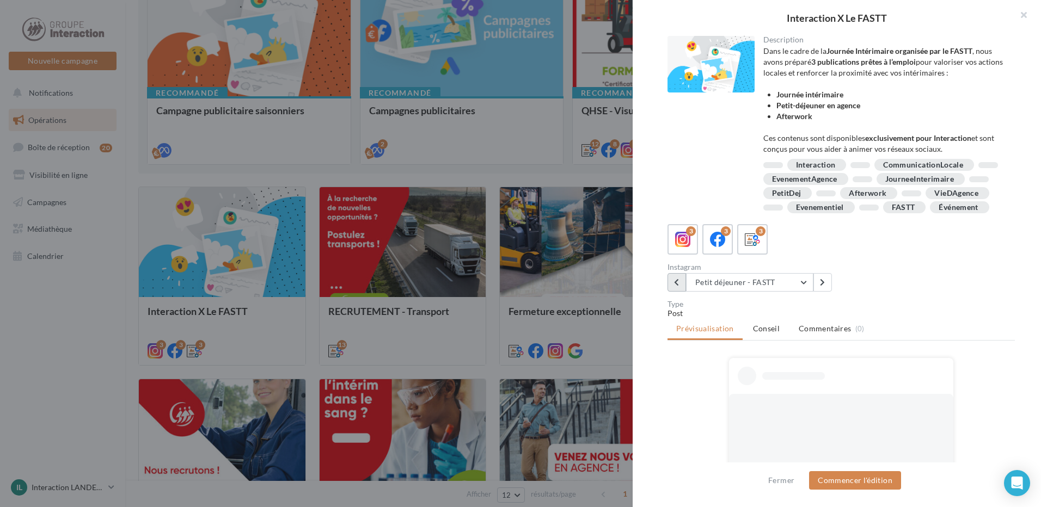
click at [676, 286] on icon at bounding box center [676, 283] width 5 height 8
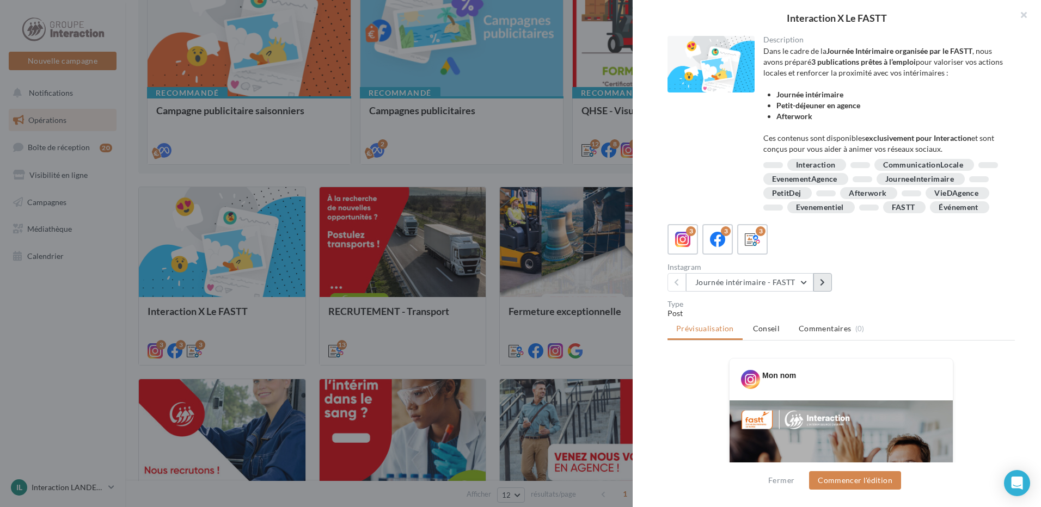
click at [816, 292] on button at bounding box center [822, 282] width 19 height 19
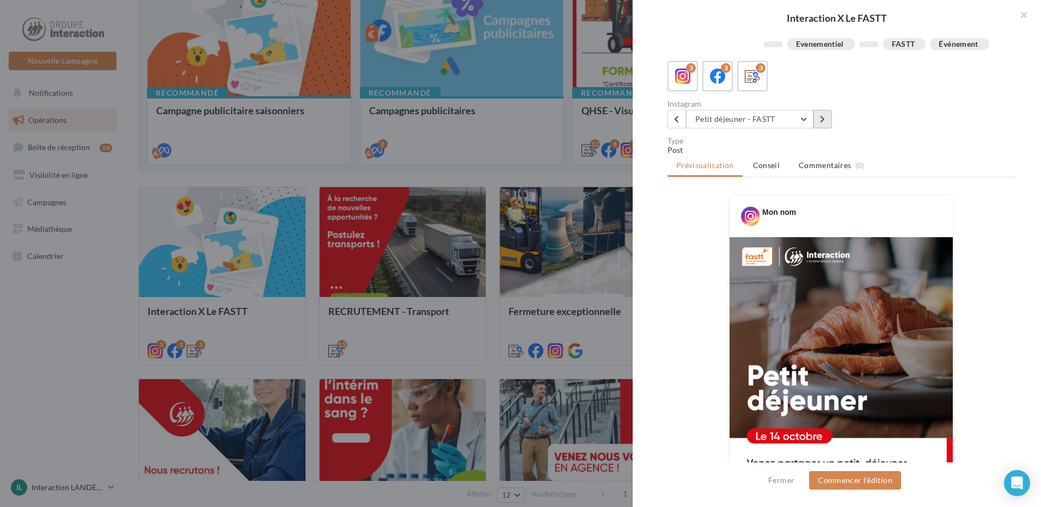
scroll to position [0, 0]
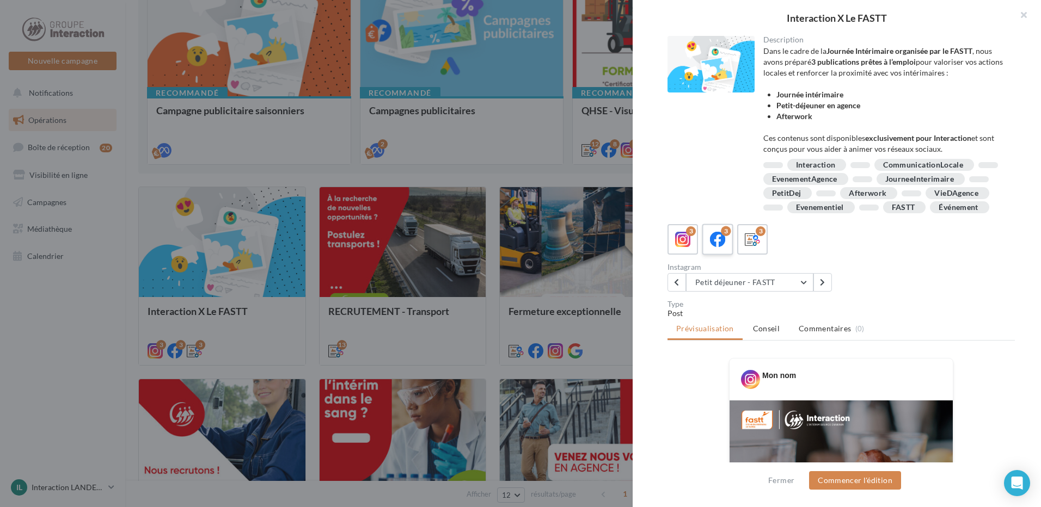
click at [724, 248] on icon at bounding box center [718, 240] width 16 height 16
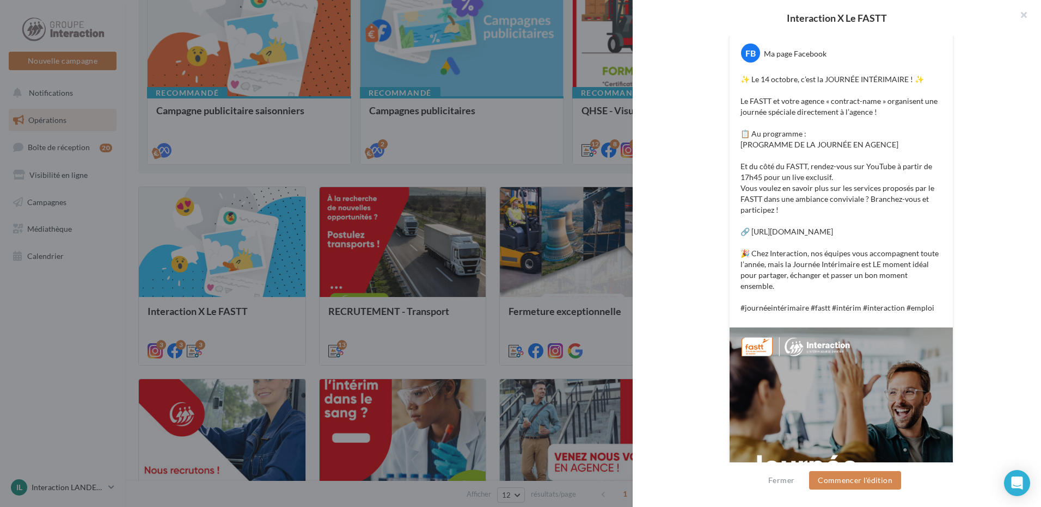
scroll to position [478, 0]
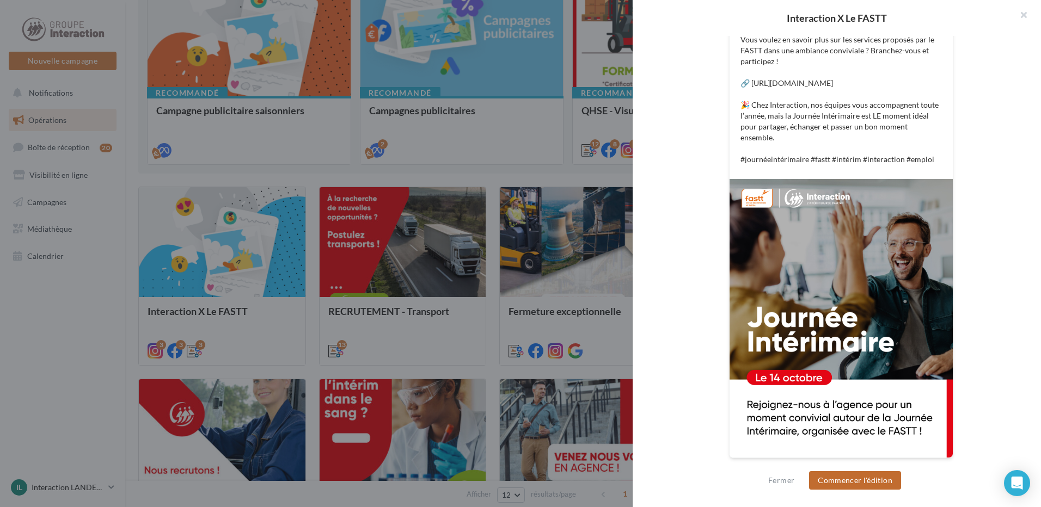
click at [855, 477] on button "Commencer l'édition" at bounding box center [855, 480] width 92 height 19
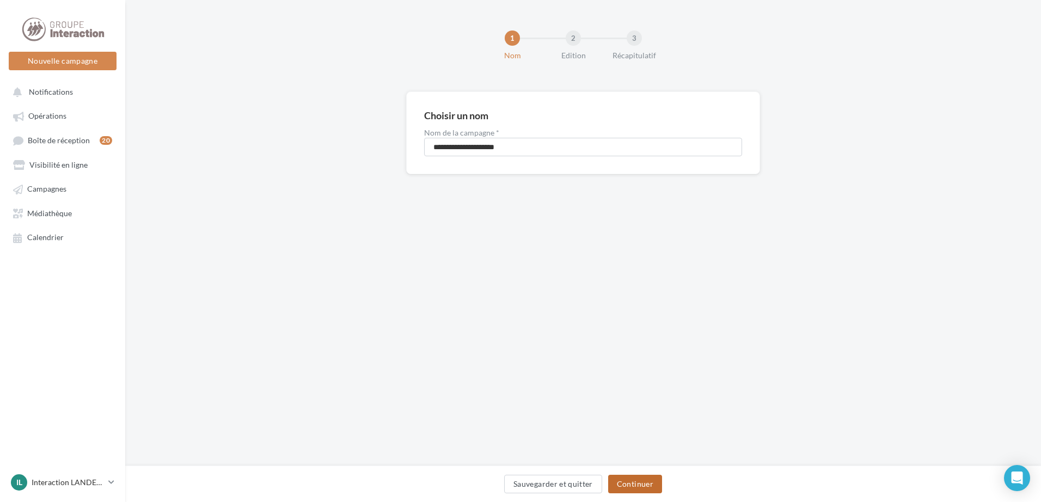
click at [637, 483] on button "Continuer" at bounding box center [635, 484] width 54 height 19
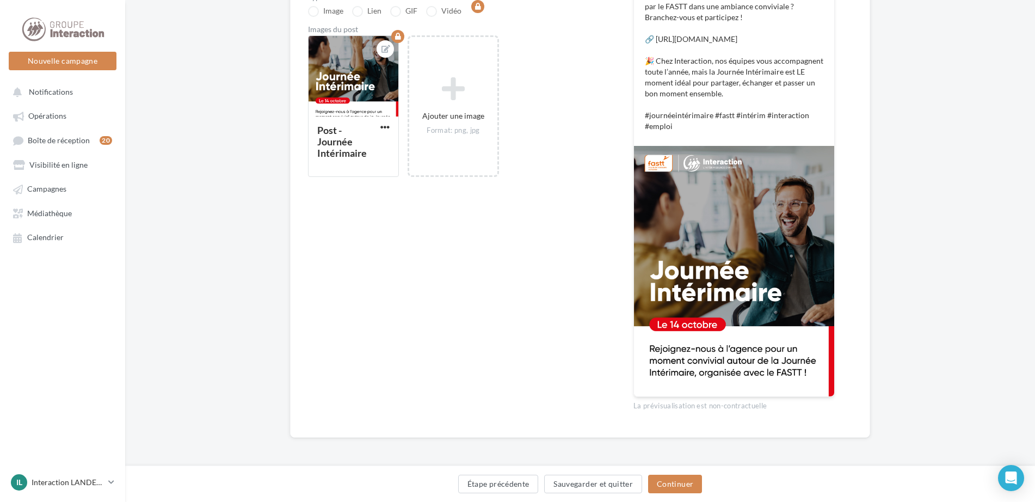
scroll to position [212, 0]
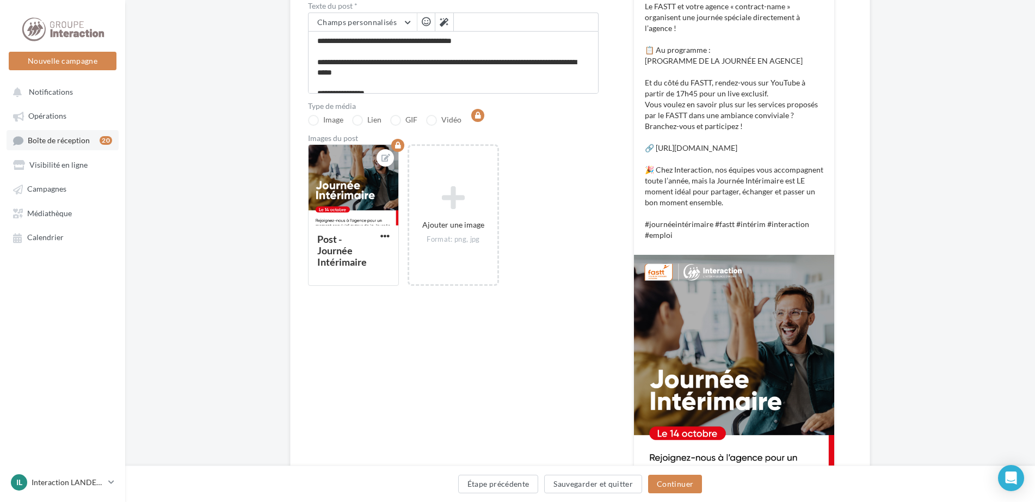
click at [48, 137] on span "Boîte de réception" at bounding box center [59, 140] width 62 height 9
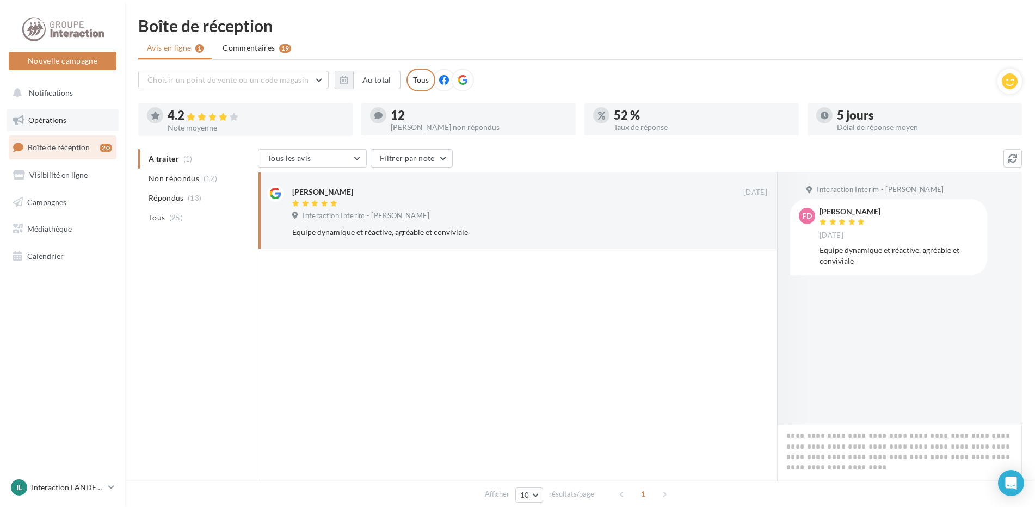
click at [46, 116] on span "Opérations" at bounding box center [47, 119] width 38 height 9
click at [174, 186] on li "Non répondus (12)" at bounding box center [195, 179] width 115 height 20
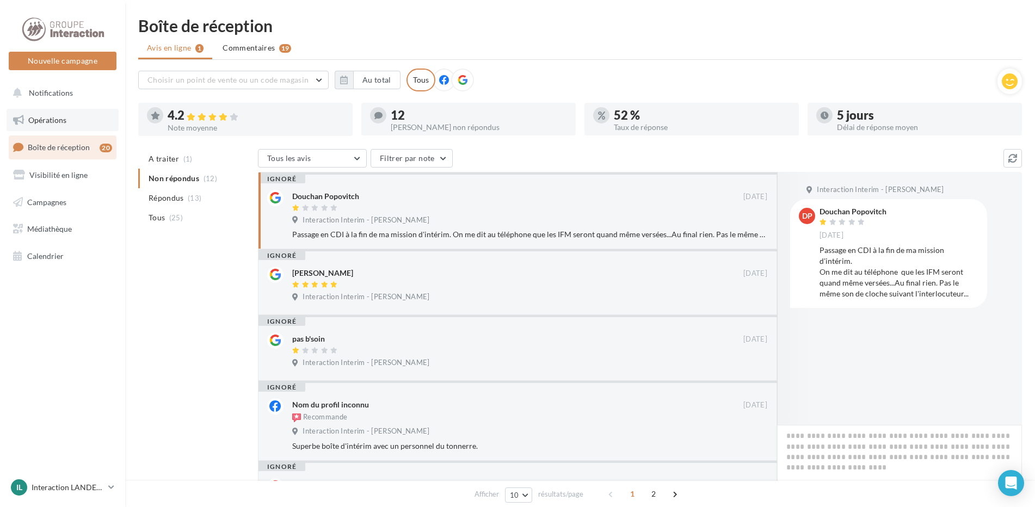
click at [50, 125] on link "Opérations" at bounding box center [63, 120] width 112 height 23
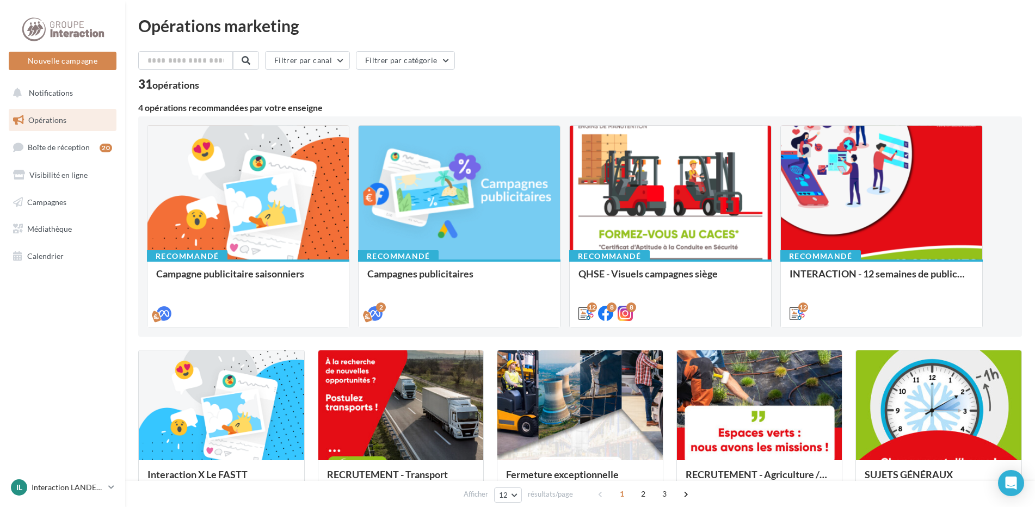
scroll to position [163, 0]
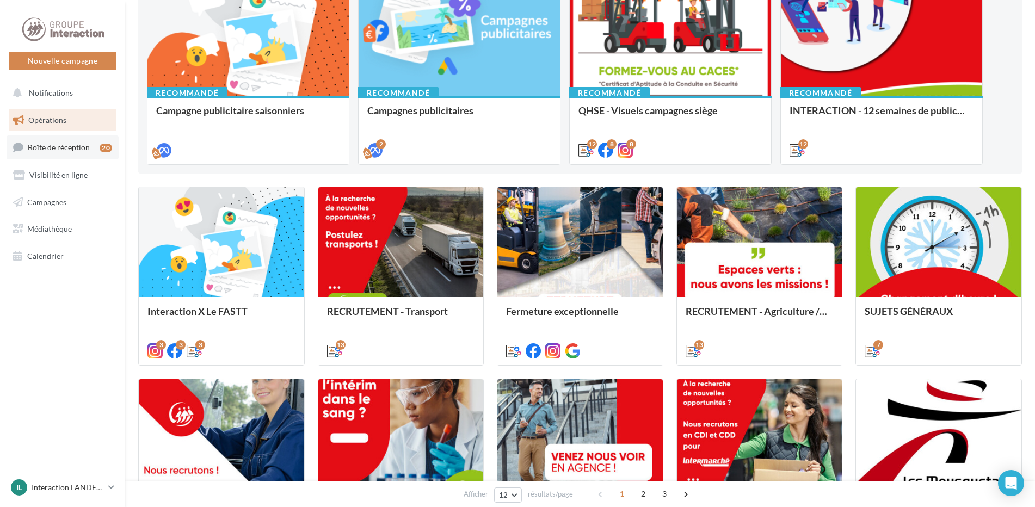
click at [69, 152] on span "Boîte de réception" at bounding box center [59, 147] width 62 height 9
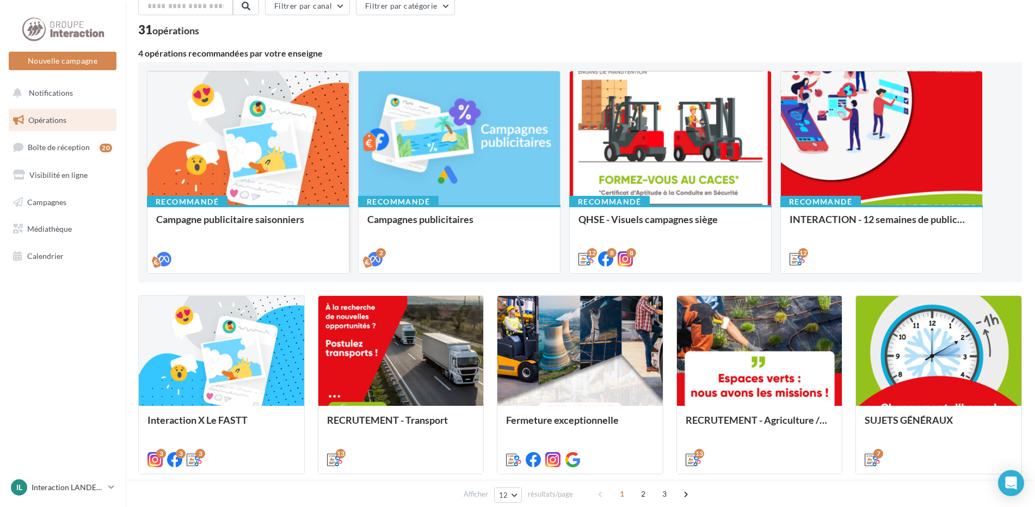
scroll to position [163, 0]
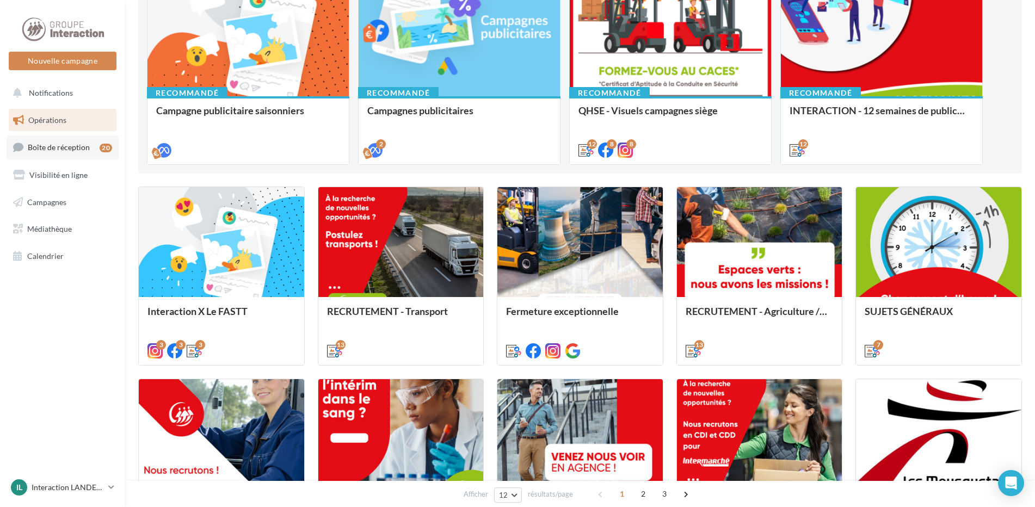
click at [48, 143] on span "Boîte de réception" at bounding box center [59, 147] width 62 height 9
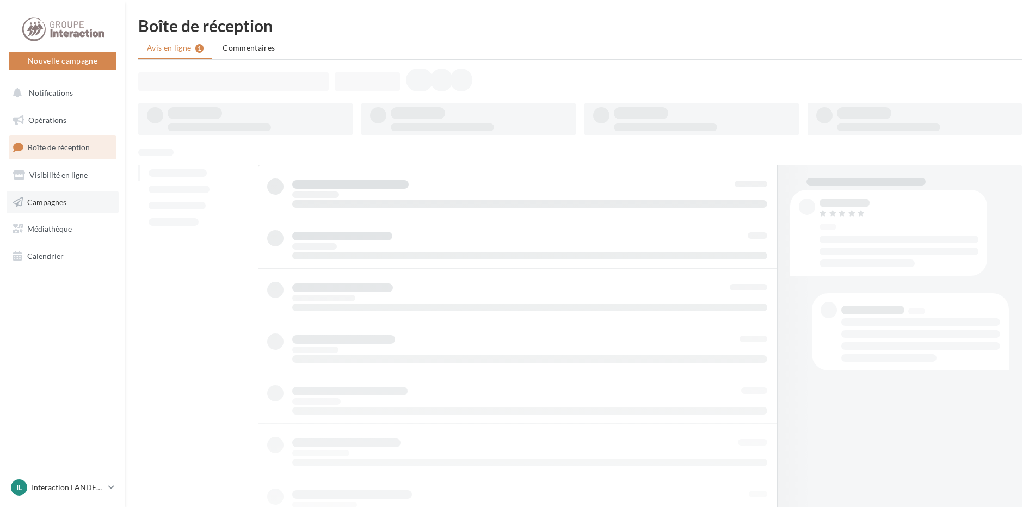
click at [52, 201] on span "Campagnes" at bounding box center [46, 201] width 39 height 9
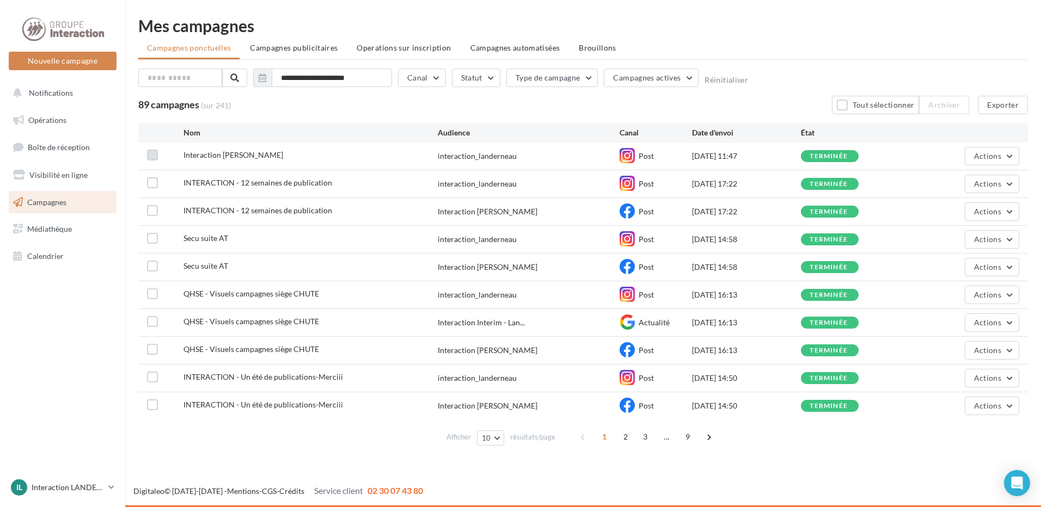
click at [151, 155] on label at bounding box center [152, 155] width 11 height 11
click at [457, 158] on div "interaction_landerneau" at bounding box center [477, 156] width 79 height 11
click at [239, 155] on span "Interaction [PERSON_NAME]" at bounding box center [233, 154] width 100 height 9
click at [1006, 154] on button "Actions" at bounding box center [991, 156] width 54 height 19
click at [924, 247] on button "Dupliquer" at bounding box center [964, 238] width 109 height 28
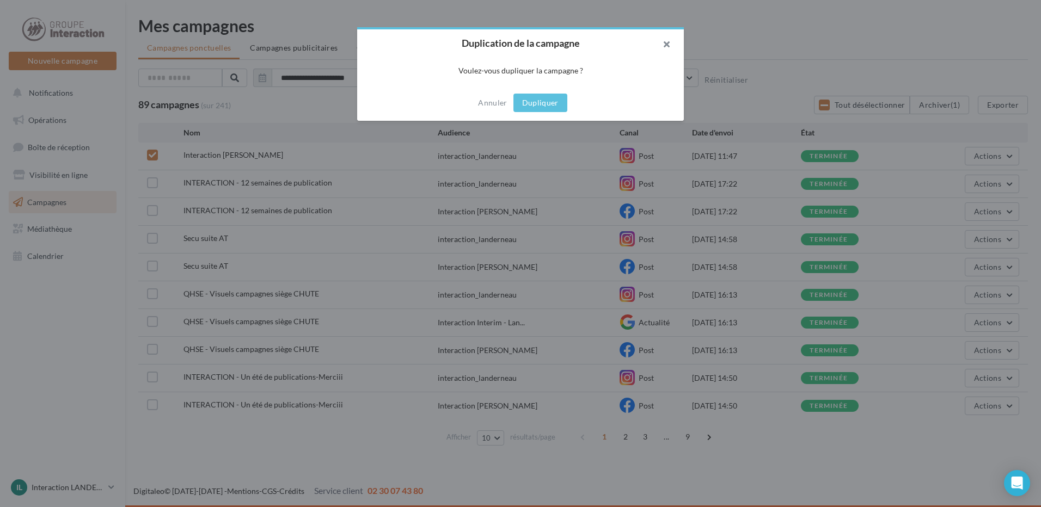
click at [662, 39] on button "button" at bounding box center [662, 45] width 44 height 33
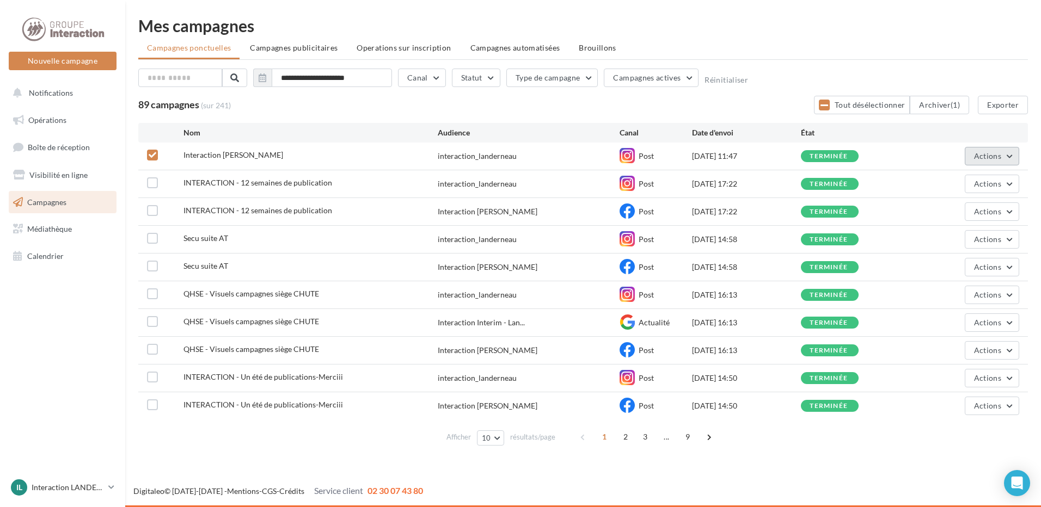
click at [992, 154] on span "Actions" at bounding box center [987, 155] width 27 height 9
click at [932, 242] on button "Dupliquer" at bounding box center [964, 238] width 109 height 28
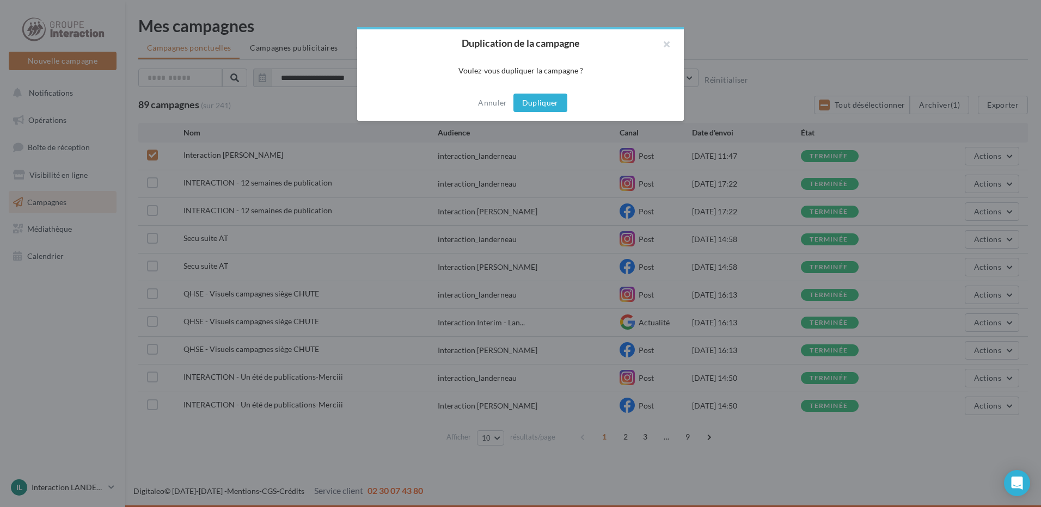
click at [552, 102] on button "Dupliquer" at bounding box center [540, 103] width 54 height 19
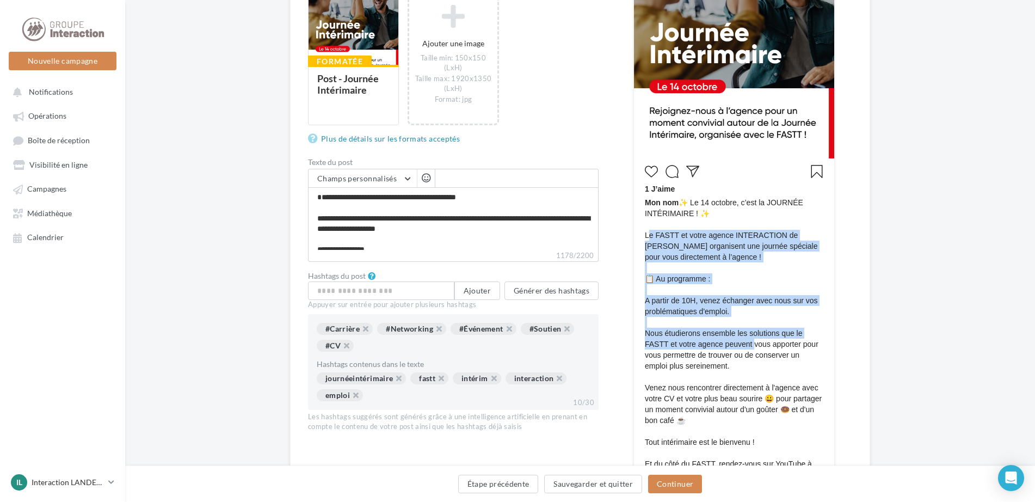
scroll to position [381, 0]
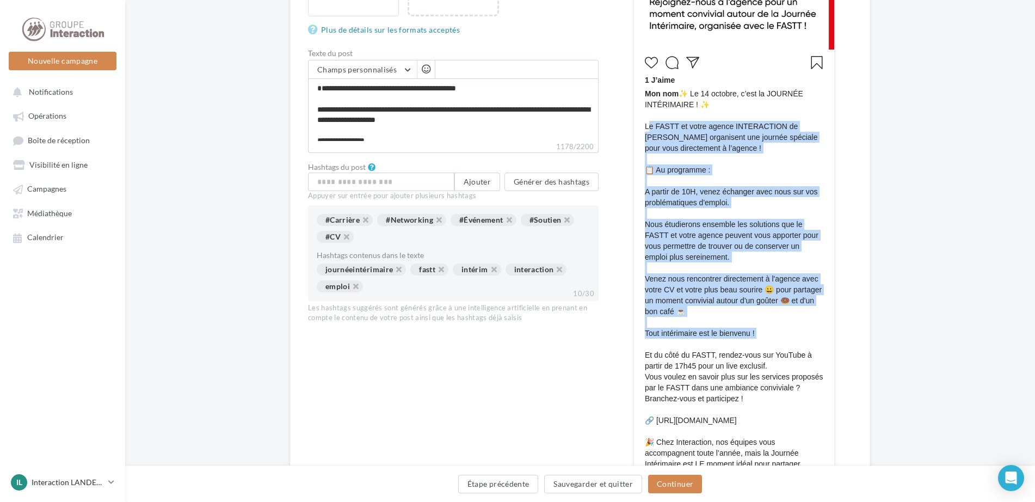
drag, startPoint x: 647, startPoint y: 236, endPoint x: 752, endPoint y: 338, distance: 146.6
click at [752, 338] on span "Mon nom ✨ Le 14 octobre, c’est la JOURNÉE INTÉRIMAIRE ! ✨ Le FASTT et votre age…" at bounding box center [734, 300] width 178 height 424
drag, startPoint x: 752, startPoint y: 338, endPoint x: 728, endPoint y: 232, distance: 108.7
copy span "Le FASTT et votre agence INTERACTION de Landerneau organisent une journée spéci…"
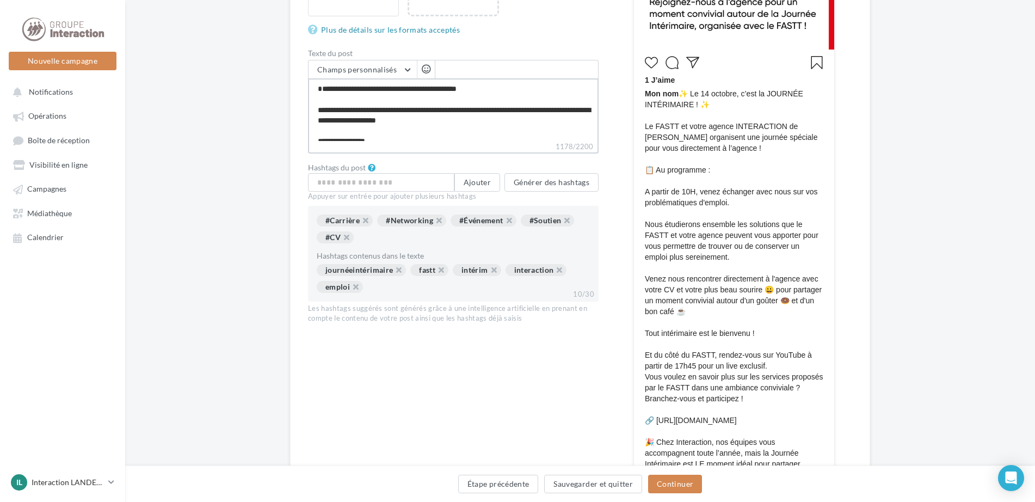
click at [549, 107] on textarea "1178/2200" at bounding box center [453, 109] width 291 height 63
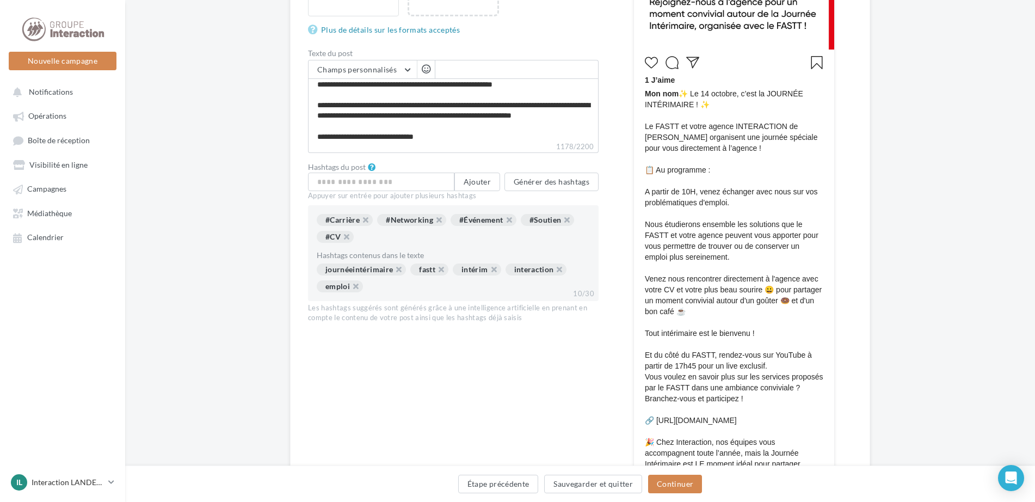
drag, startPoint x: 657, startPoint y: 157, endPoint x: 623, endPoint y: 173, distance: 37.7
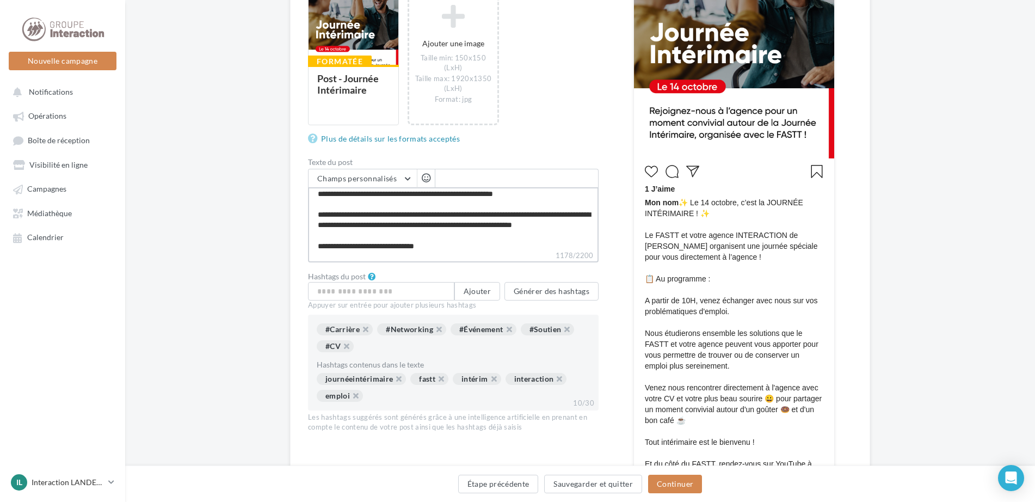
click at [416, 221] on textarea "1178/2200" at bounding box center [453, 218] width 291 height 63
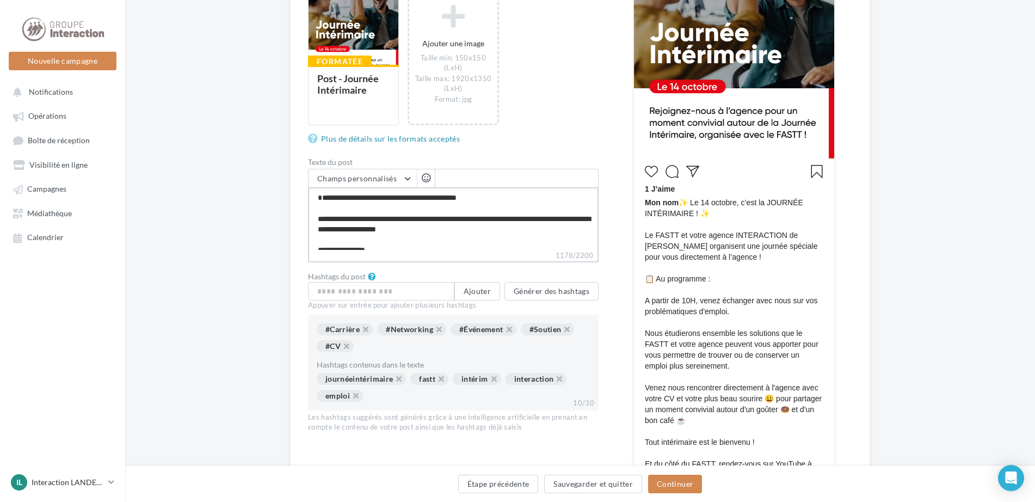
scroll to position [54, 0]
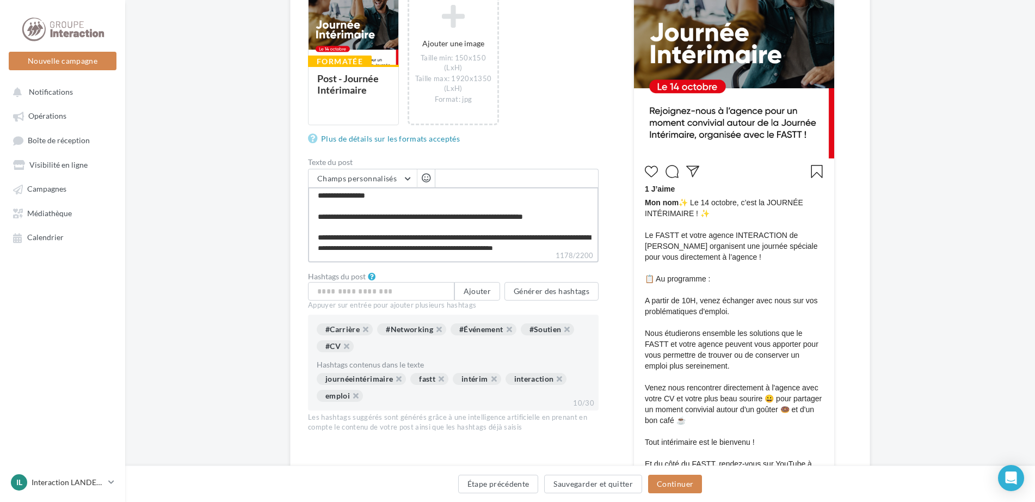
click at [398, 218] on textarea "1178/2200" at bounding box center [453, 218] width 291 height 63
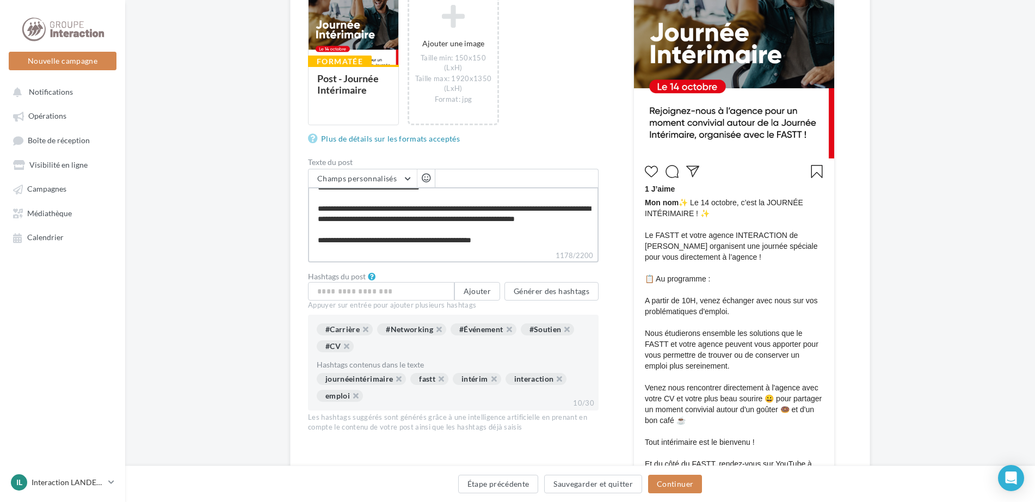
scroll to position [272, 0]
drag, startPoint x: 318, startPoint y: 214, endPoint x: 534, endPoint y: 245, distance: 218.3
click at [535, 246] on textarea "1178/2200" at bounding box center [453, 218] width 291 height 63
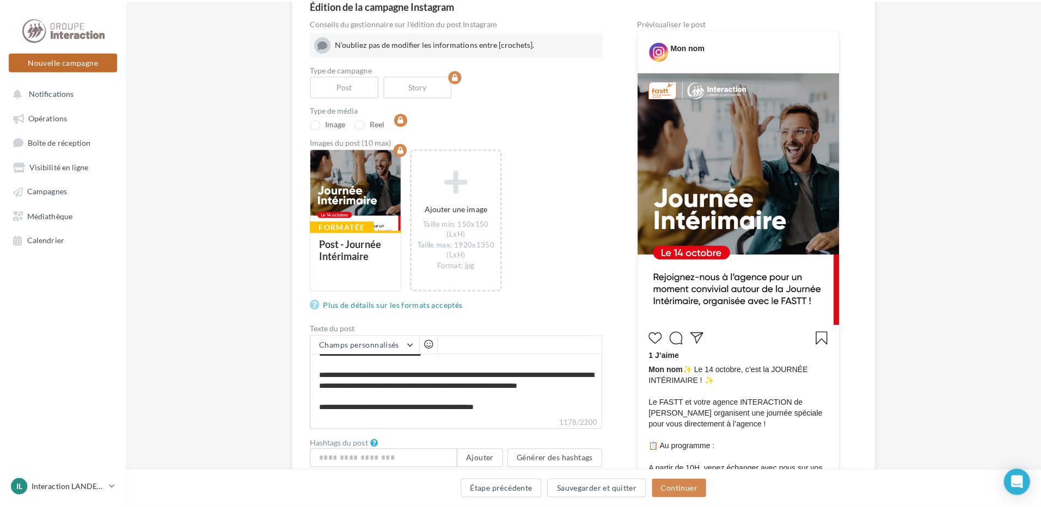
scroll to position [272, 0]
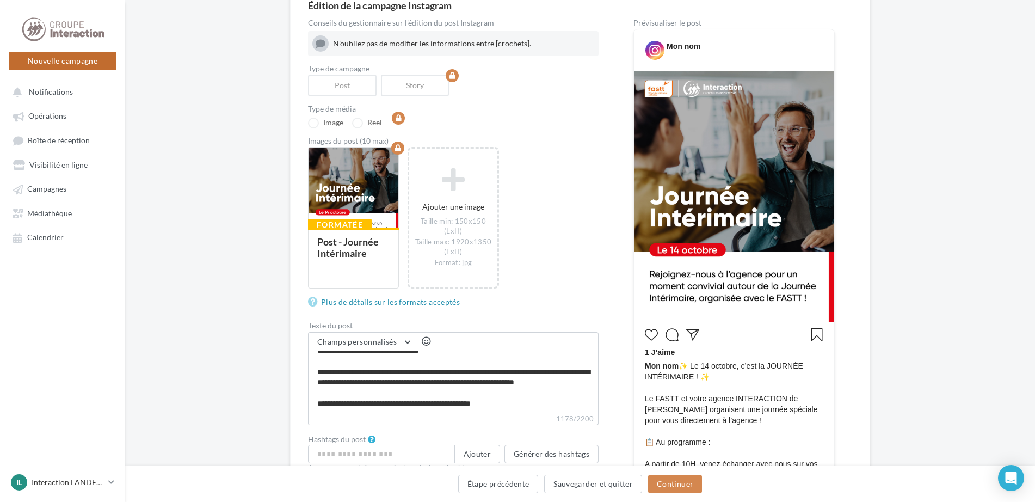
click at [58, 58] on button "Nouvelle campagne" at bounding box center [63, 61] width 108 height 19
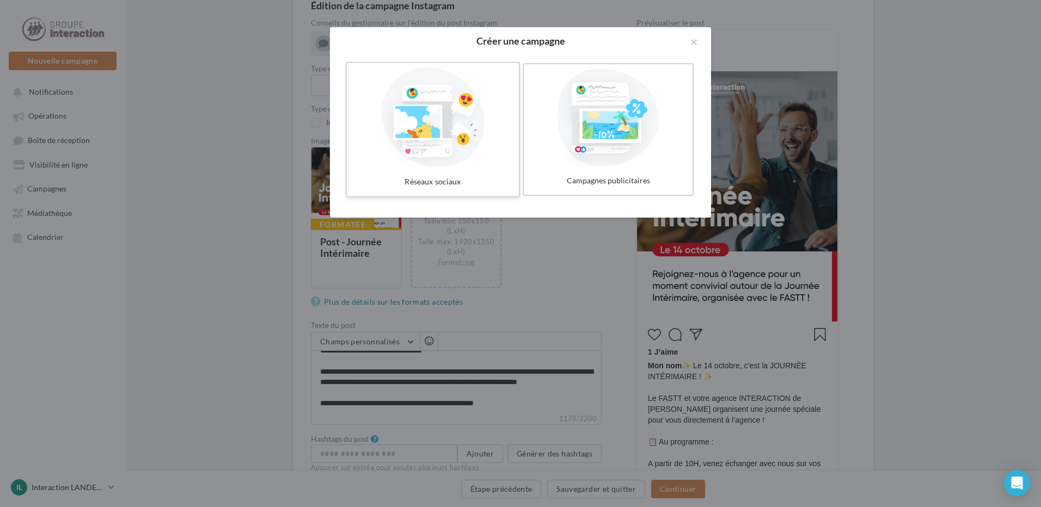
click at [458, 133] on div at bounding box center [432, 117] width 163 height 100
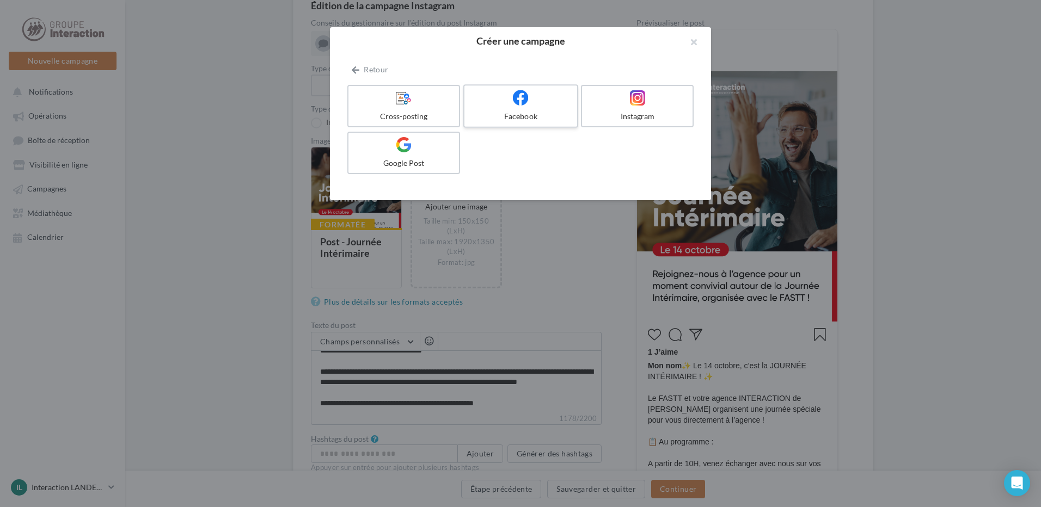
click at [552, 103] on div at bounding box center [520, 98] width 103 height 17
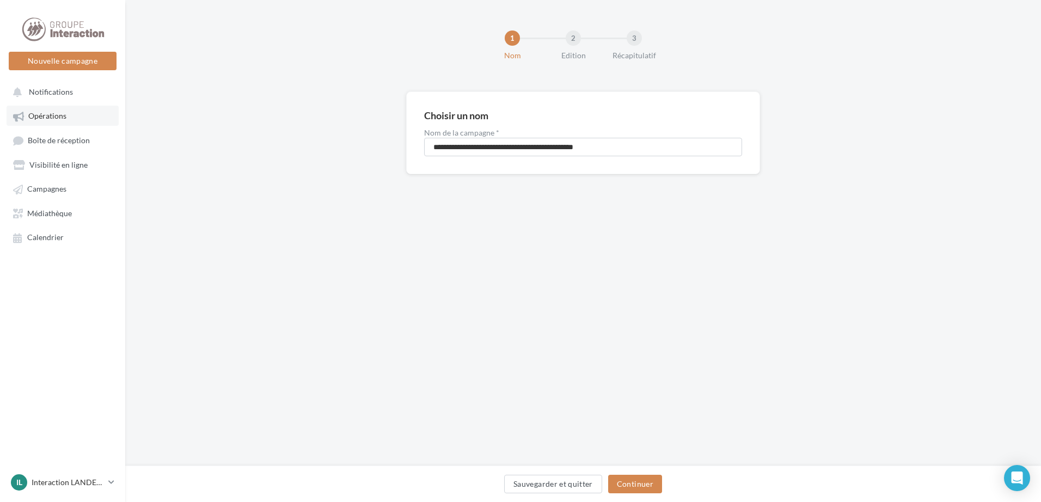
click at [39, 119] on span "Opérations" at bounding box center [47, 116] width 38 height 9
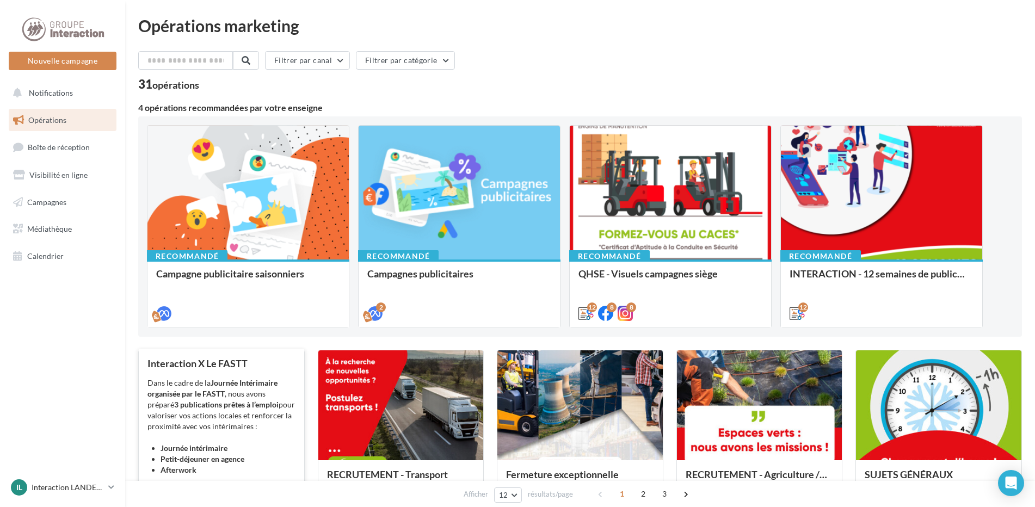
click at [262, 422] on div "Dans le cadre de la Journée Intérimaire organisée par le FASTT , nous avons pré…" at bounding box center [221, 432] width 148 height 109
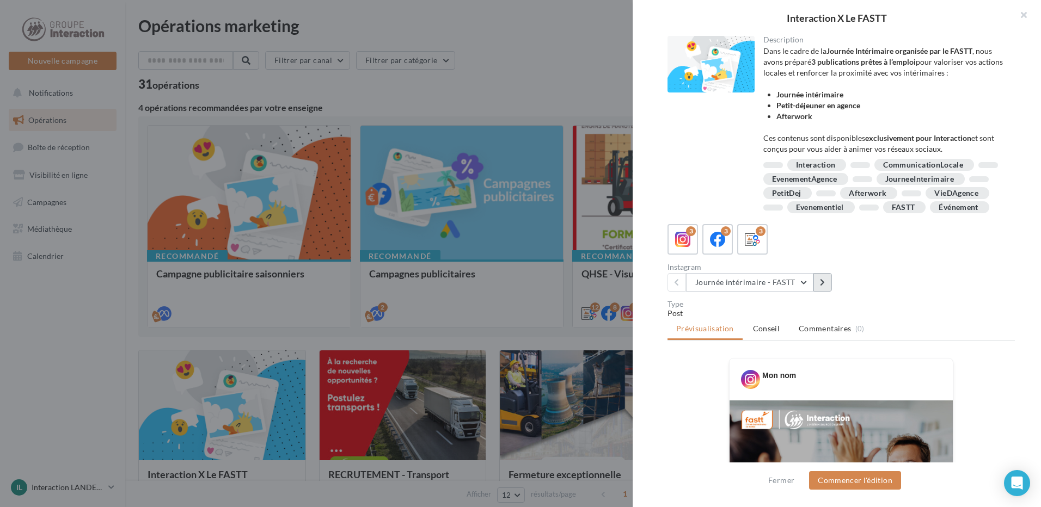
click at [817, 292] on button at bounding box center [822, 282] width 19 height 19
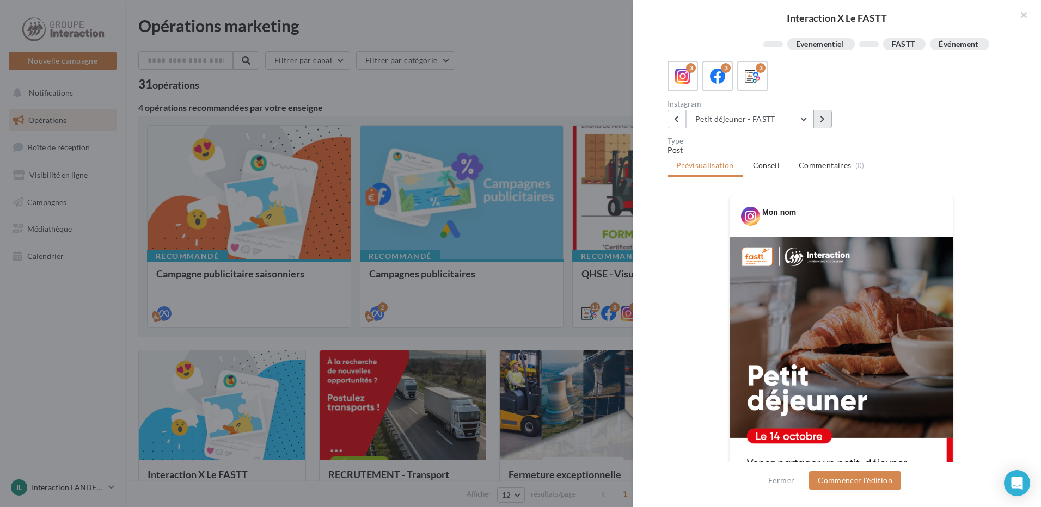
scroll to position [381, 0]
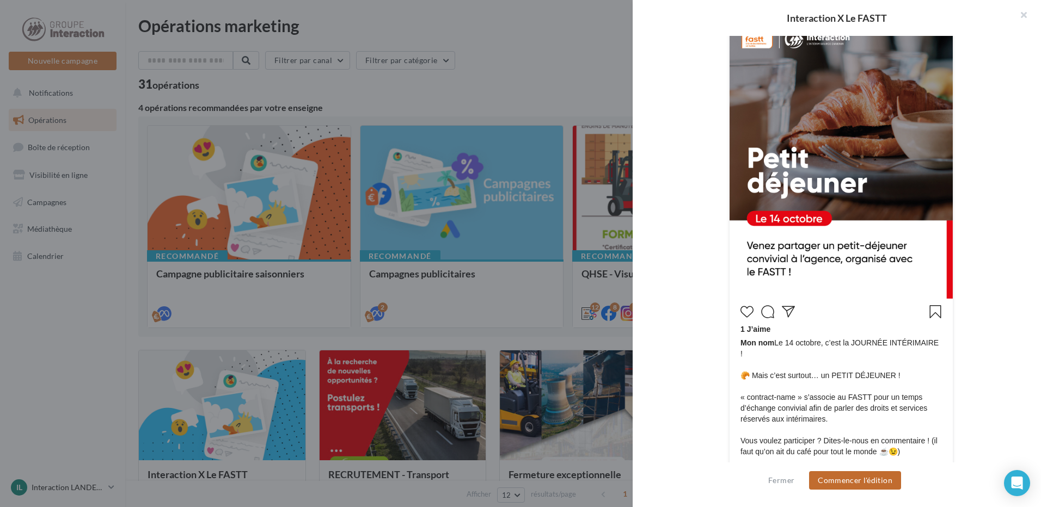
click at [858, 479] on button "Commencer l'édition" at bounding box center [855, 480] width 92 height 19
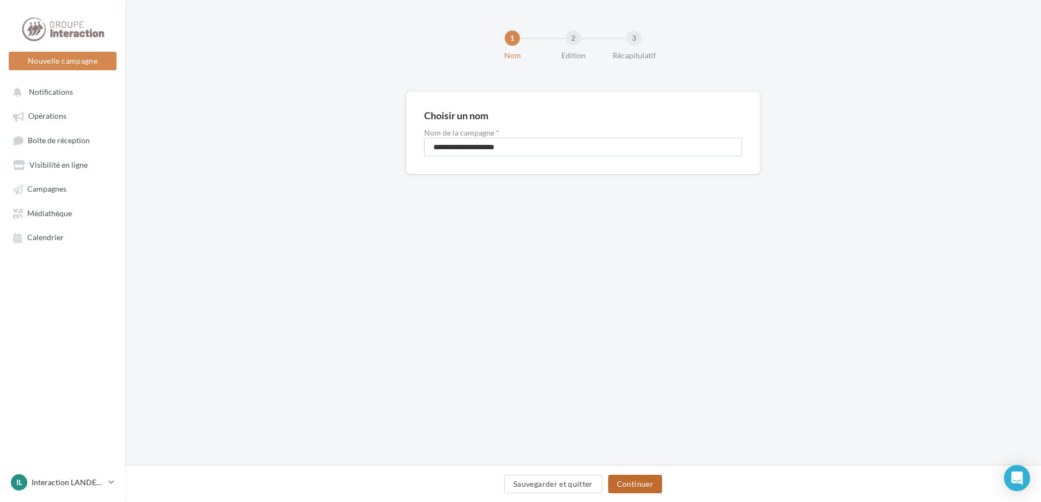
click at [637, 484] on button "Continuer" at bounding box center [635, 484] width 54 height 19
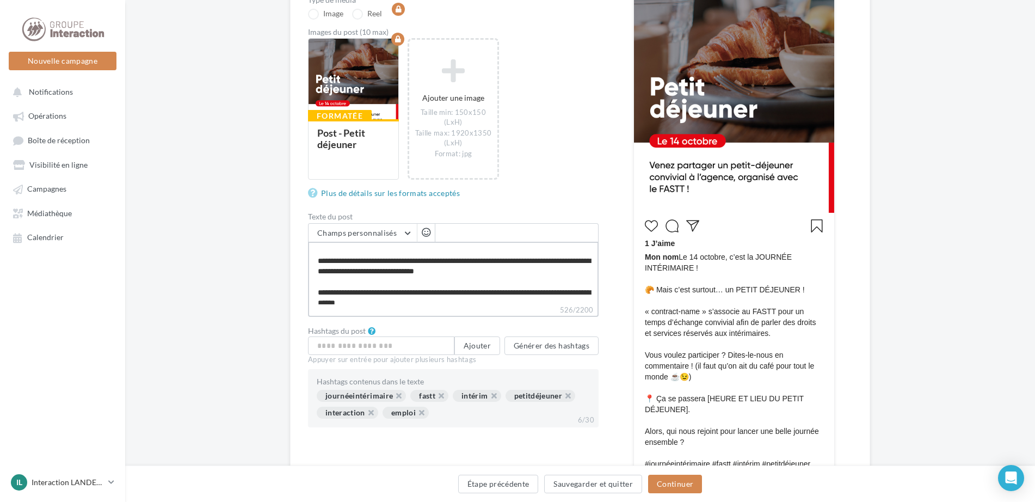
drag, startPoint x: 376, startPoint y: 294, endPoint x: 294, endPoint y: 298, distance: 82.3
click at [294, 298] on div "Édition de la campagne Instagram Conseils du gestionnaire sur l'édition du post…" at bounding box center [580, 225] width 580 height 702
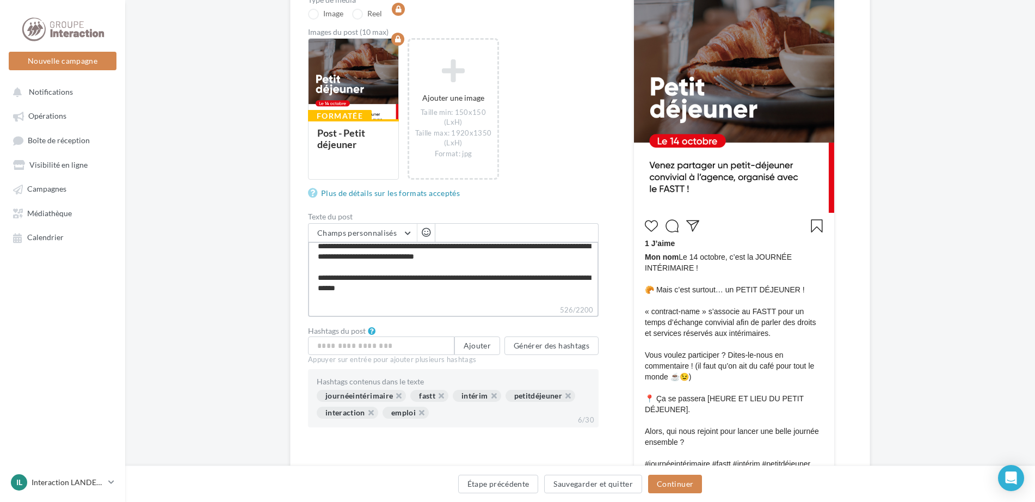
click at [392, 254] on textarea "**********" at bounding box center [453, 273] width 291 height 63
click at [436, 262] on textarea "**********" at bounding box center [453, 273] width 291 height 63
click at [372, 248] on textarea "**********" at bounding box center [453, 273] width 291 height 63
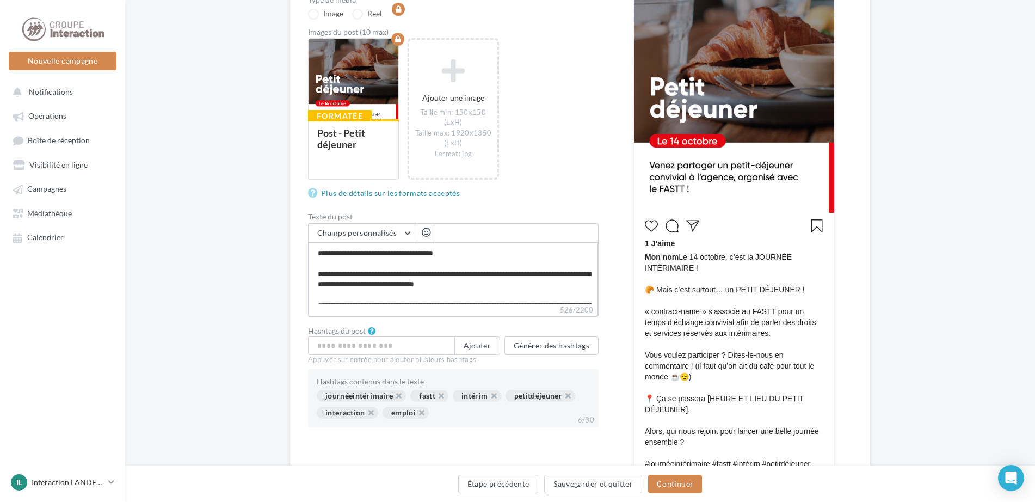
scroll to position [0, 0]
drag, startPoint x: 378, startPoint y: 247, endPoint x: 313, endPoint y: 288, distance: 76.8
click at [313, 288] on textarea "**********" at bounding box center [453, 273] width 291 height 63
type textarea "**********"
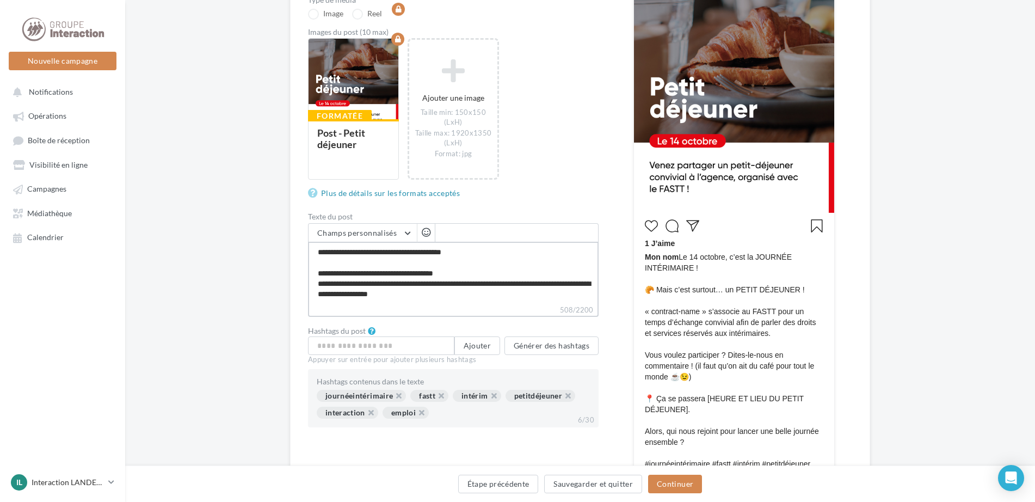
type textarea "**********"
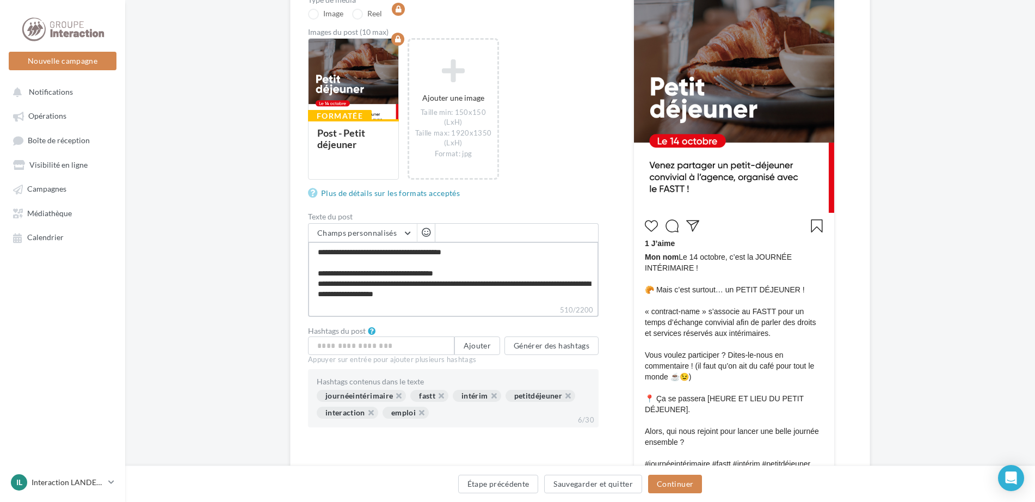
type textarea "**********"
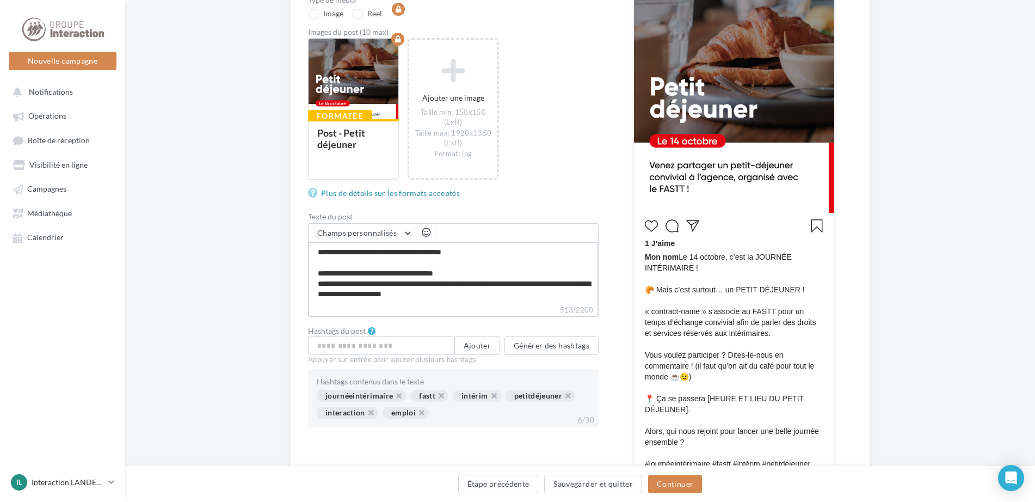
type textarea "**********"
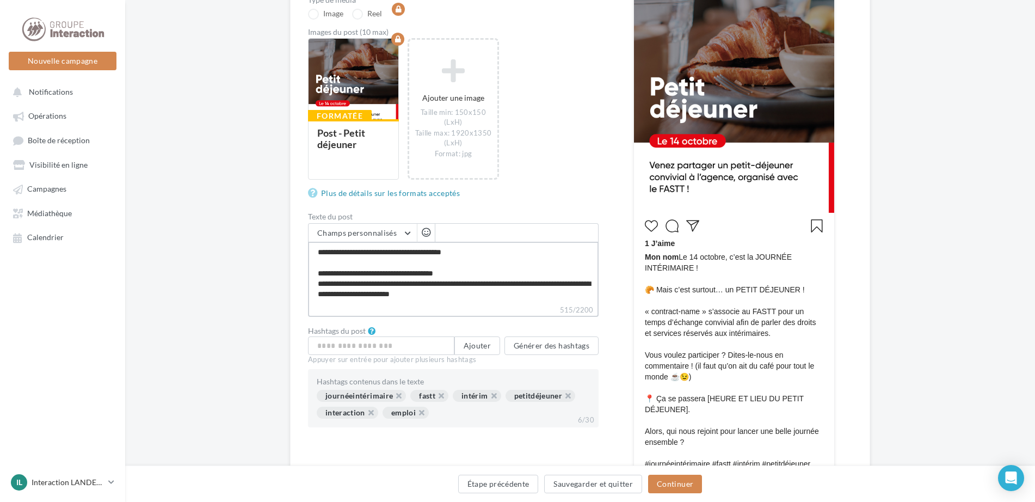
type textarea "**********"
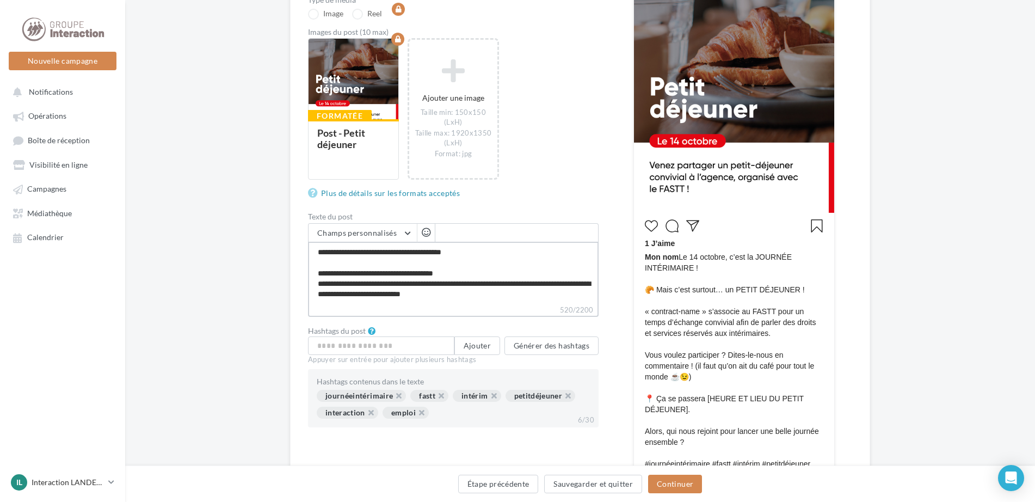
type textarea "**********"
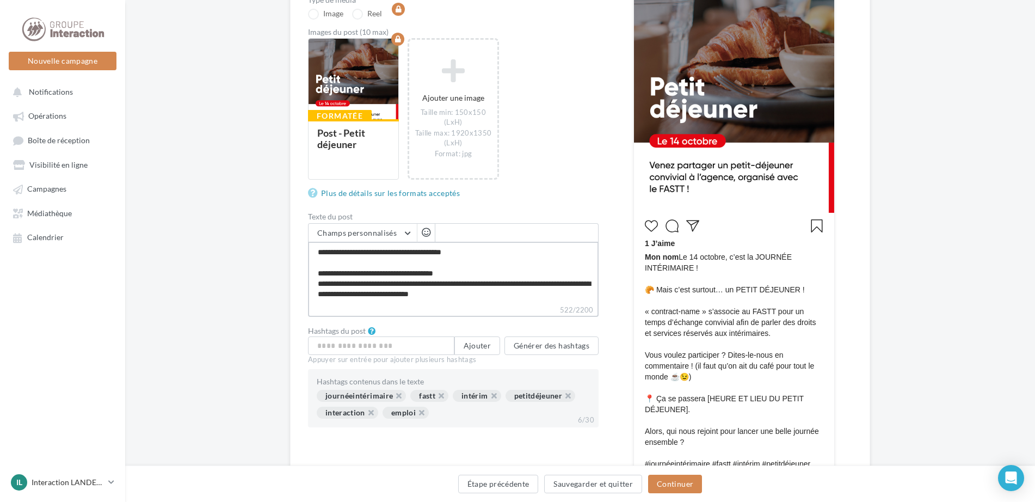
type textarea "**********"
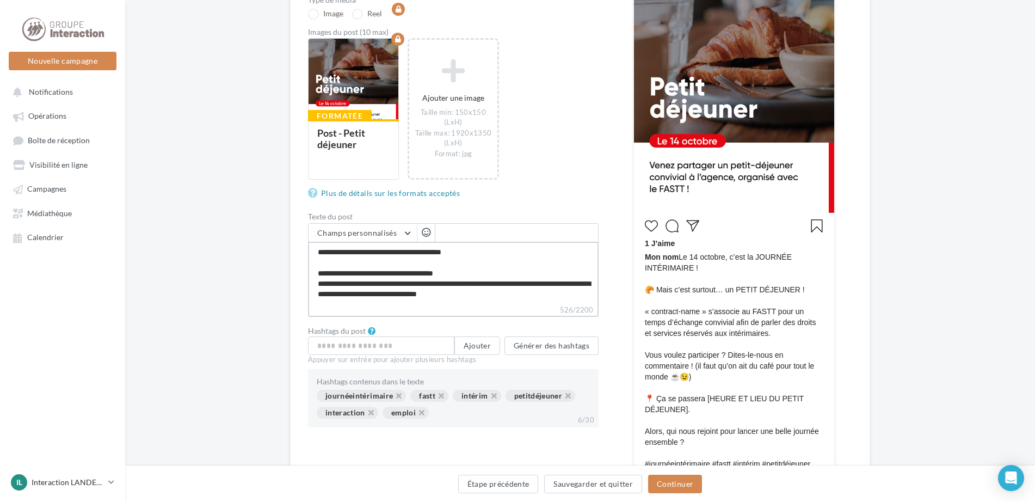
type textarea "**********"
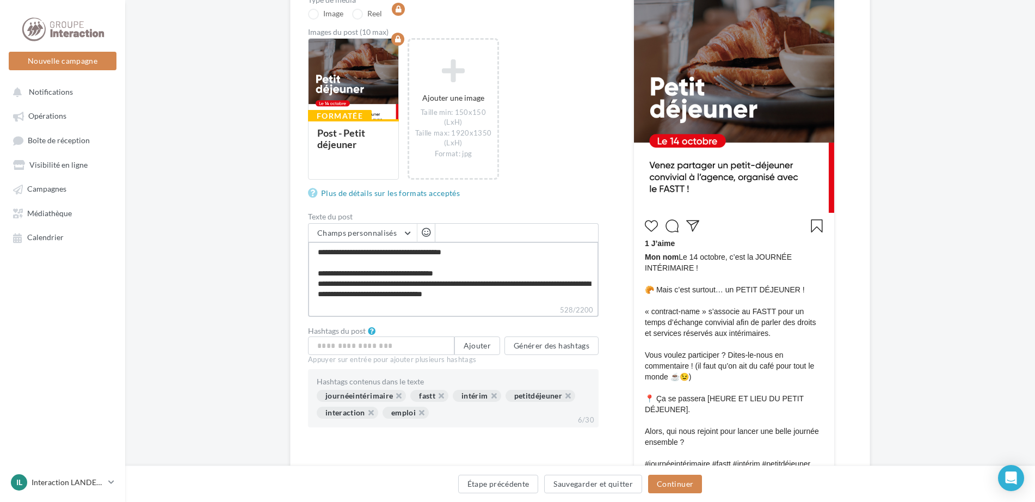
type textarea "**********"
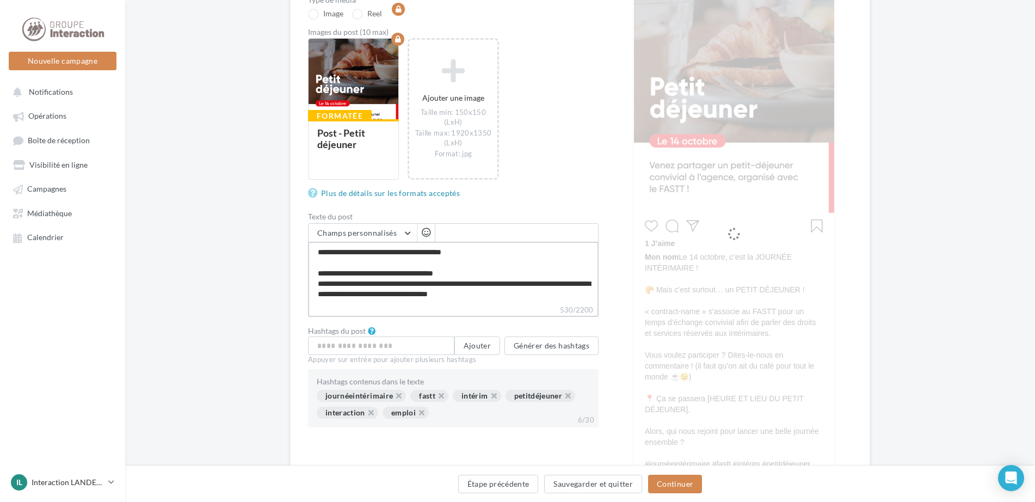
click at [507, 263] on textarea "**********" at bounding box center [453, 273] width 291 height 63
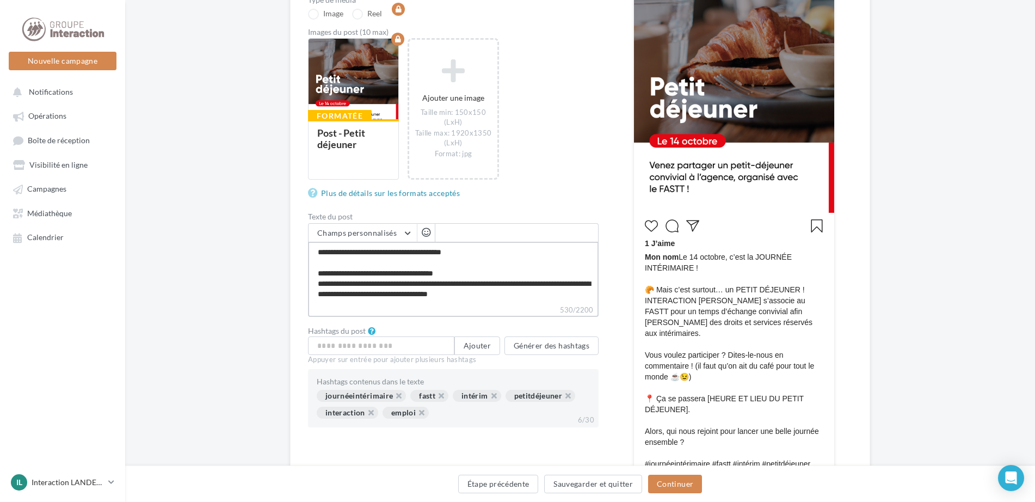
click at [504, 270] on textarea "**********" at bounding box center [453, 273] width 291 height 63
type textarea "**********"
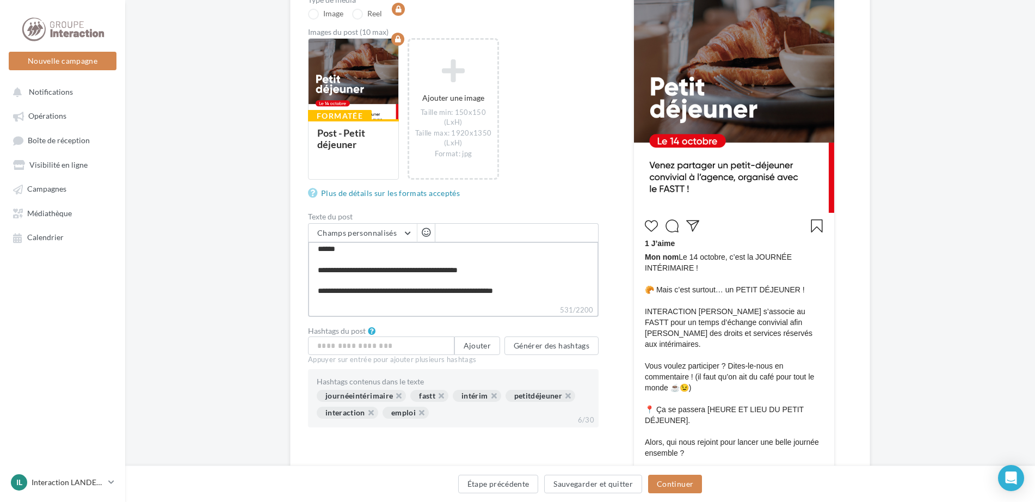
scroll to position [104, 0]
drag, startPoint x: 370, startPoint y: 253, endPoint x: 461, endPoint y: 264, distance: 91.6
click at [461, 264] on textarea "**********" at bounding box center [453, 273] width 291 height 63
paste textarea "**********"
type textarea "**********"
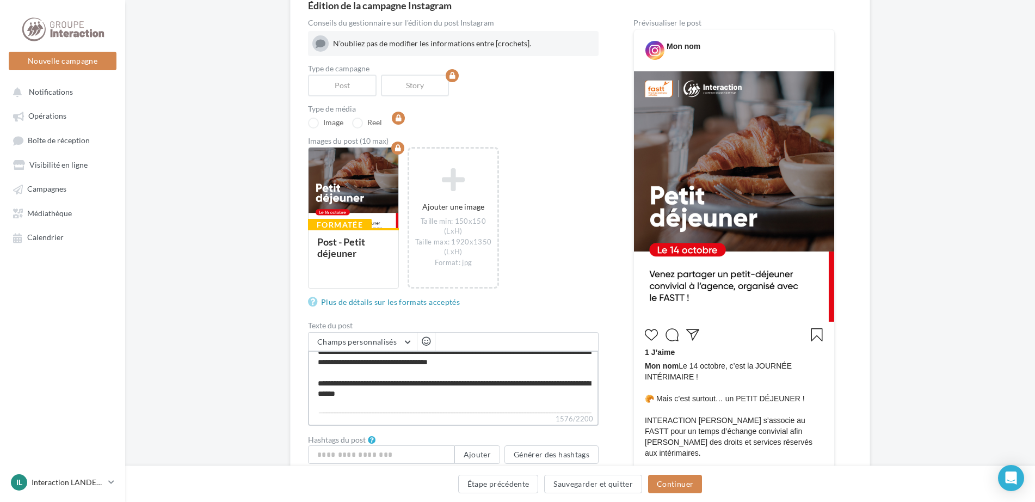
scroll to position [0, 0]
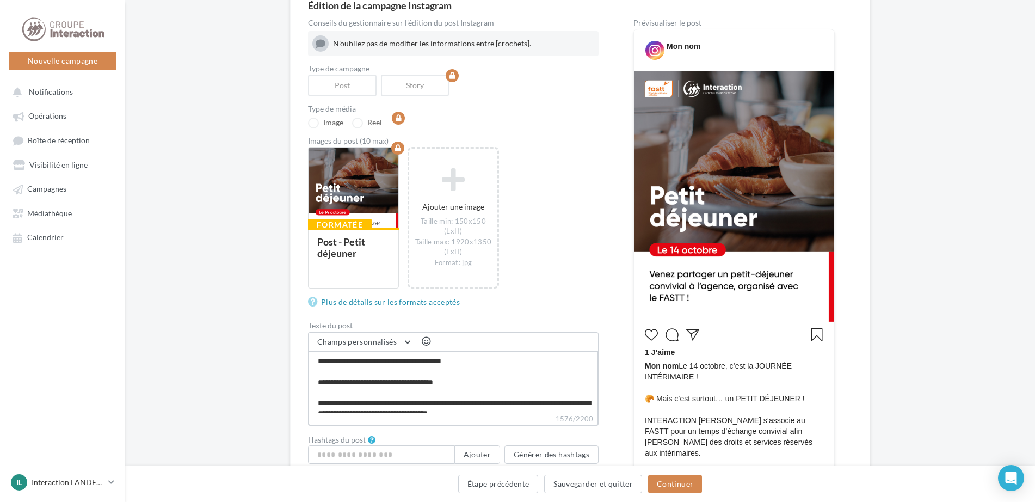
drag, startPoint x: 316, startPoint y: 383, endPoint x: 485, endPoint y: 374, distance: 170.0
click at [485, 374] on textarea "1576/2200" at bounding box center [453, 381] width 291 height 63
click at [520, 385] on textarea "1576/2200" at bounding box center [453, 381] width 291 height 63
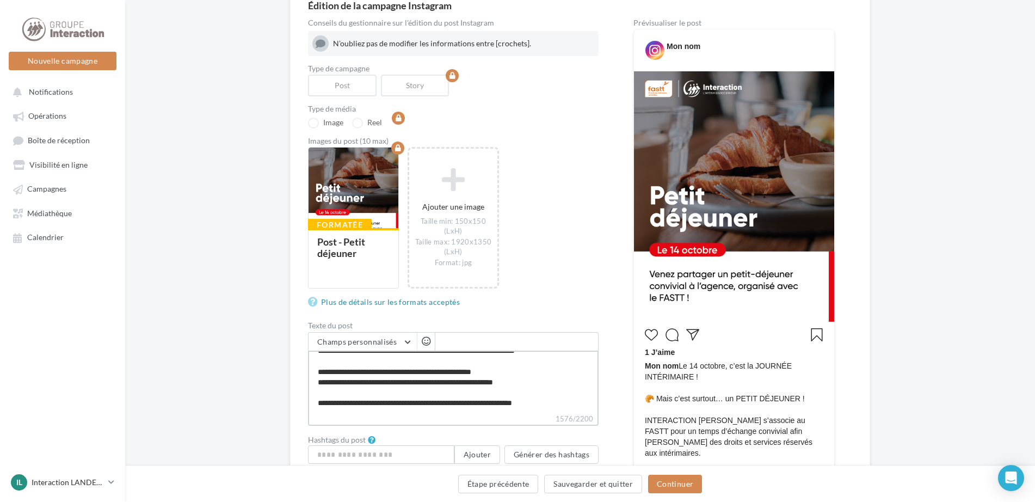
scroll to position [387, 0]
type textarea "**********"
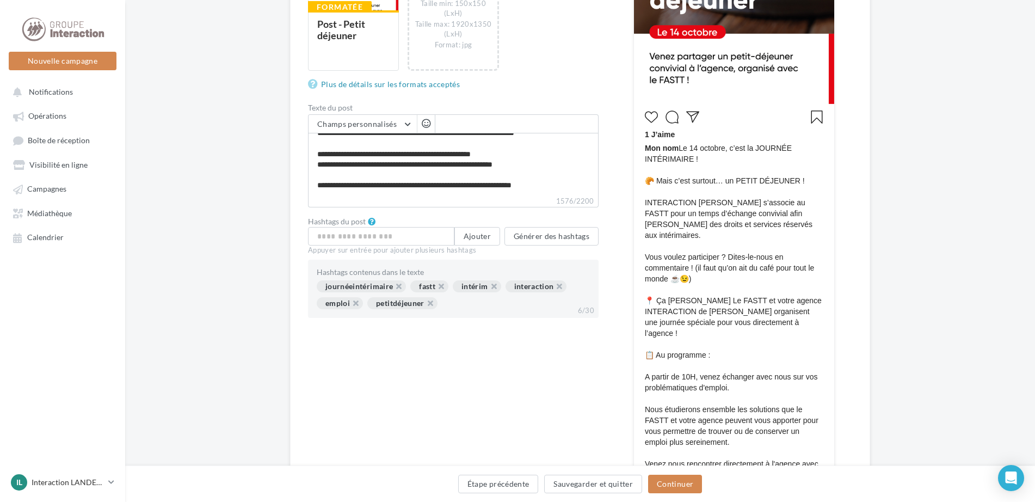
scroll to position [381, 0]
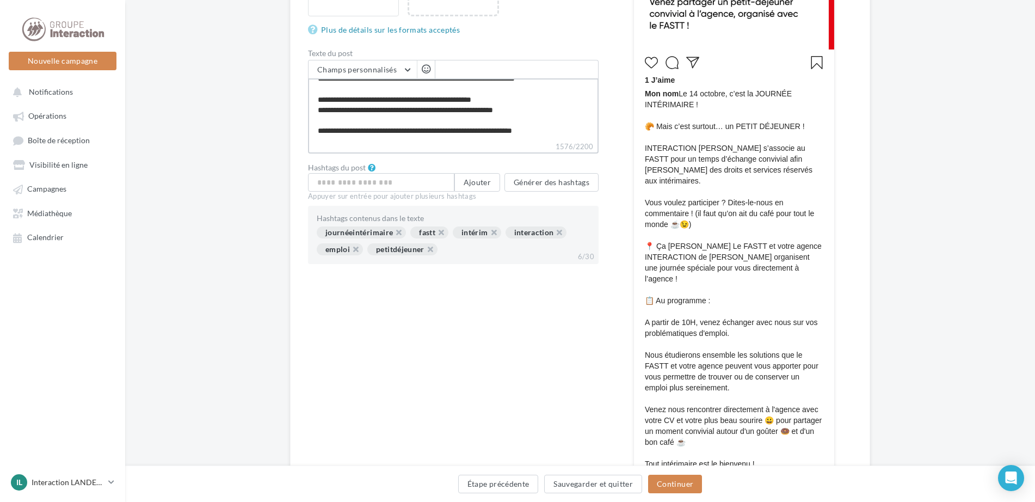
click at [448, 119] on textarea "1576/2200" at bounding box center [453, 109] width 291 height 63
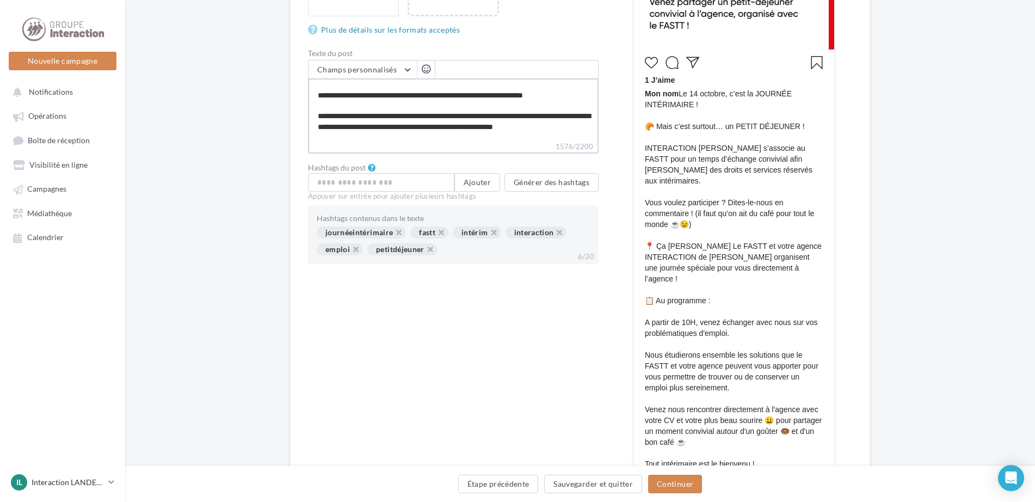
scroll to position [173, 0]
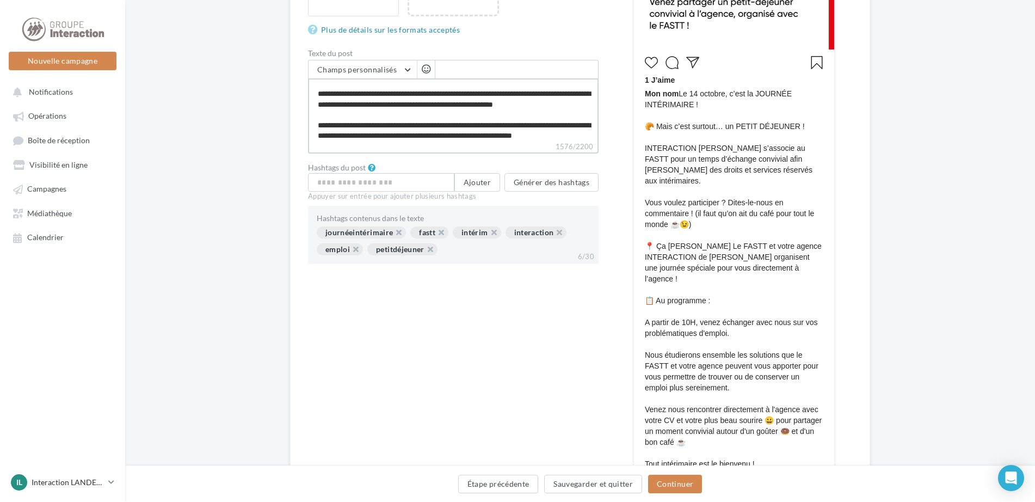
drag, startPoint x: 374, startPoint y: 133, endPoint x: 441, endPoint y: 98, distance: 75.7
click at [445, 98] on textarea "1576/2200" at bounding box center [453, 109] width 291 height 63
click at [445, 117] on textarea "1576/2200" at bounding box center [453, 109] width 291 height 63
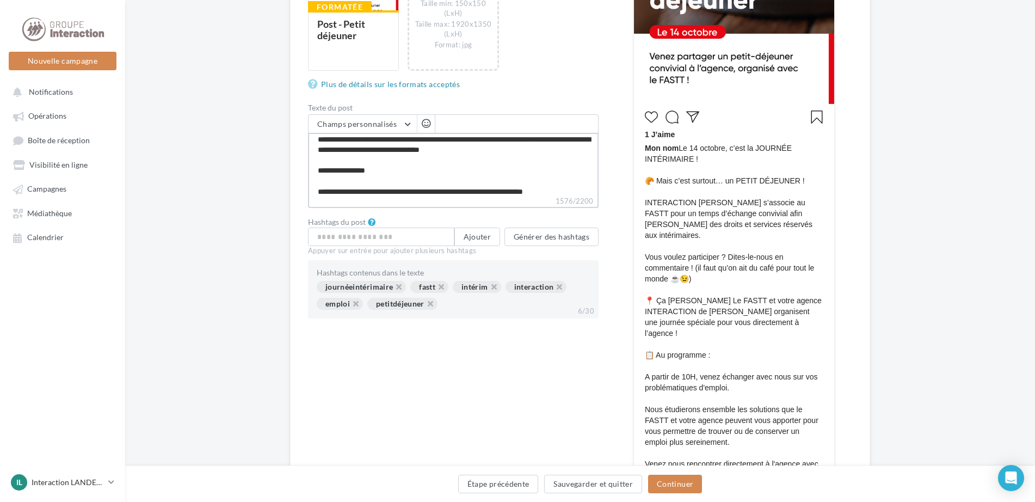
scroll to position [163, 0]
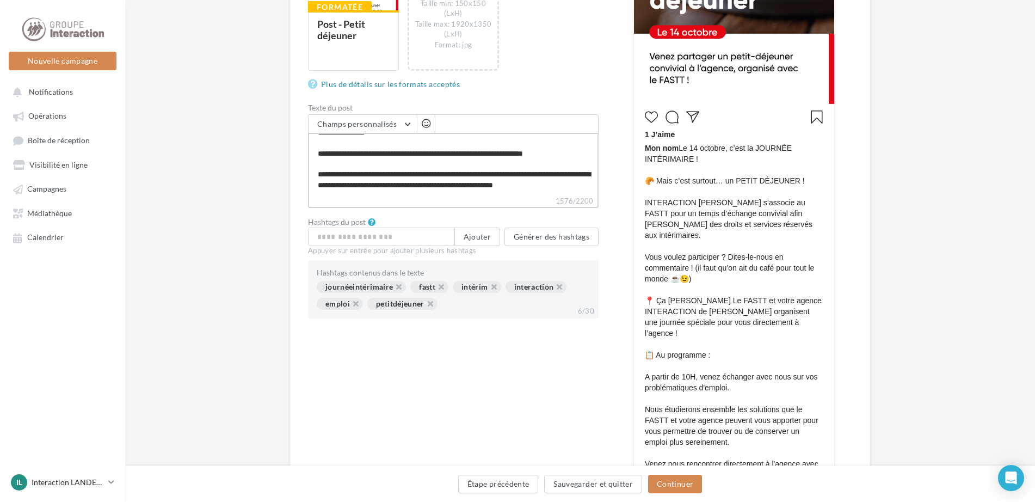
drag, startPoint x: 390, startPoint y: 139, endPoint x: 384, endPoint y: 139, distance: 6.0
click at [384, 139] on textarea "1576/2200" at bounding box center [453, 164] width 291 height 63
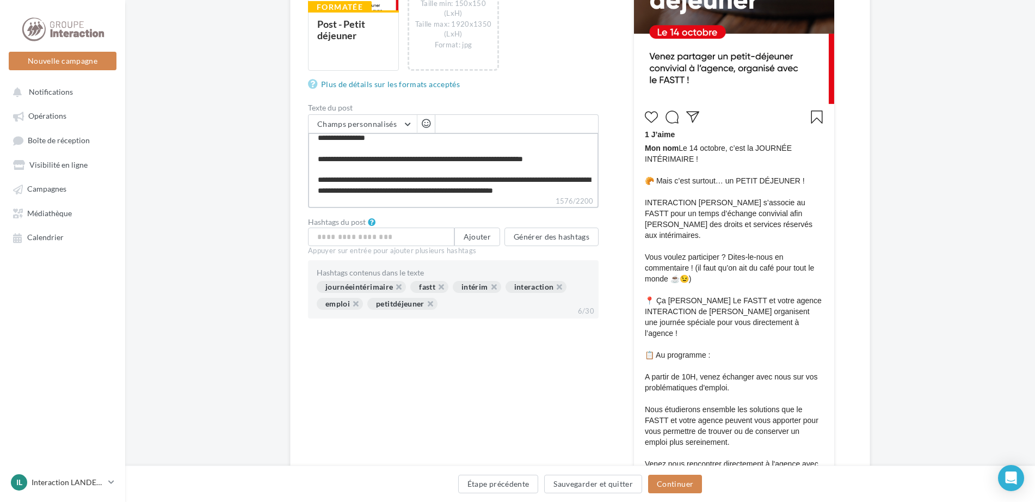
click at [391, 161] on textarea "1576/2200" at bounding box center [453, 164] width 291 height 63
click at [393, 161] on textarea "1576/2200" at bounding box center [453, 164] width 291 height 63
type textarea "**********"
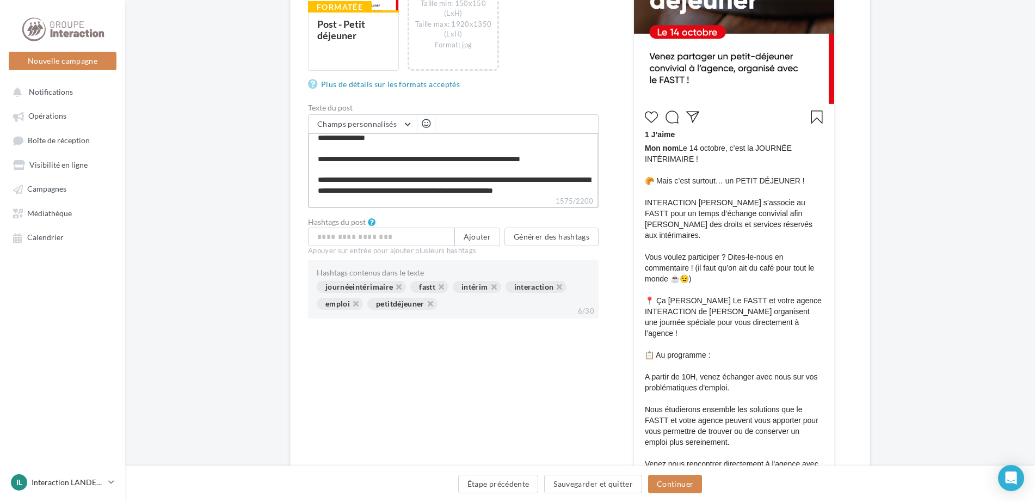
type textarea "**********"
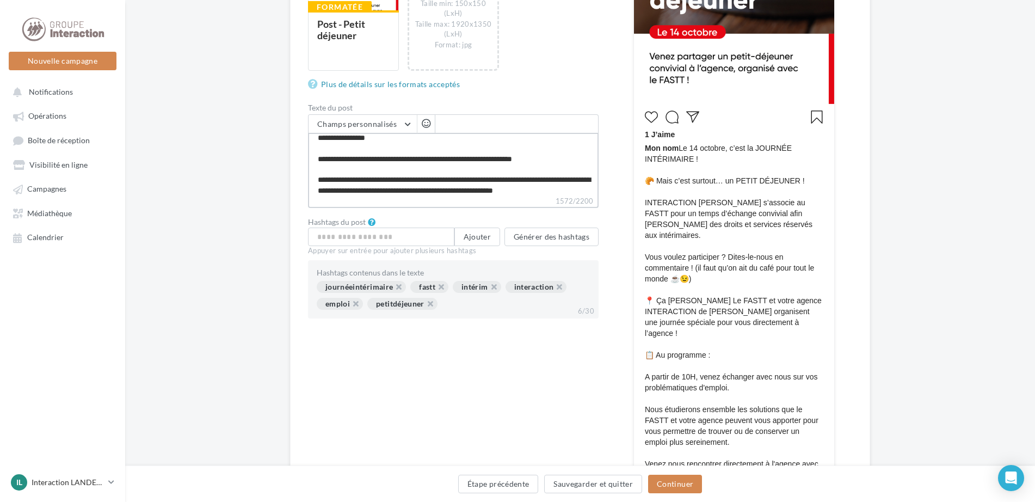
type textarea "**********"
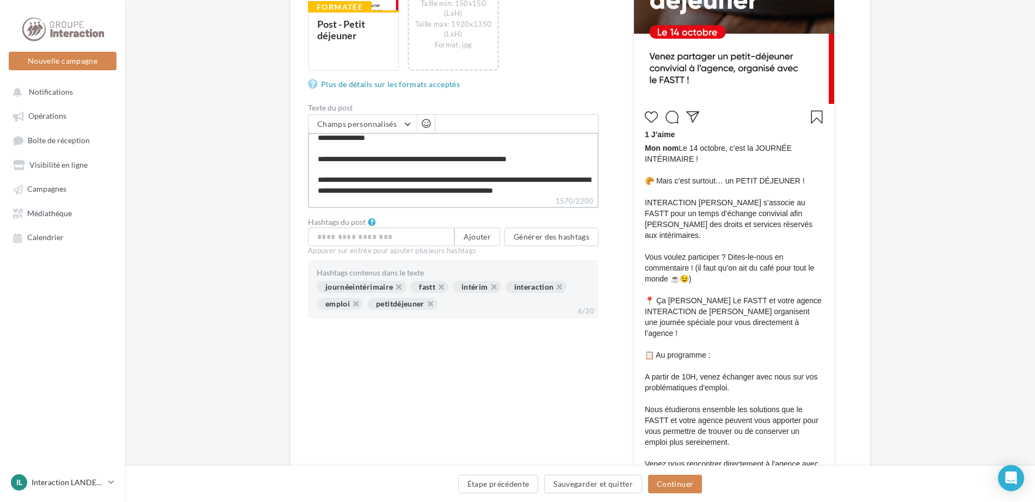
type textarea "**********"
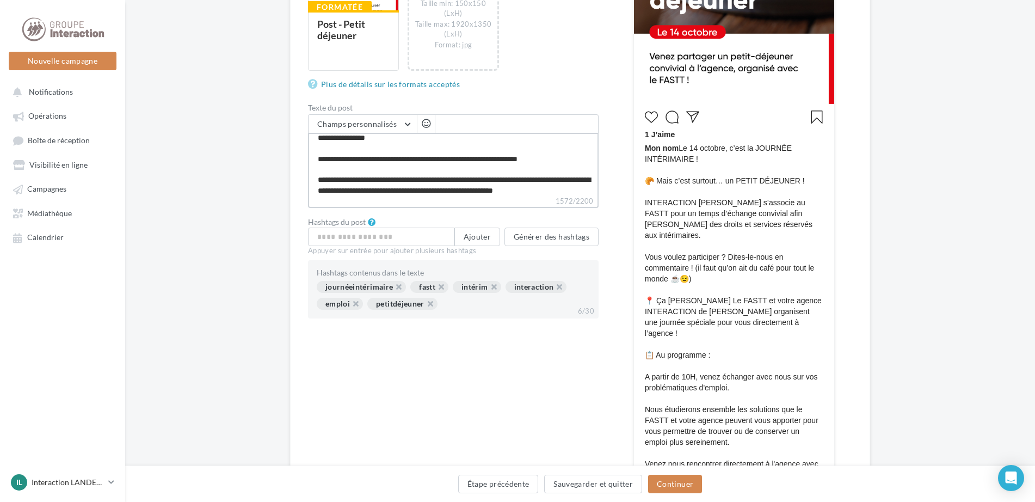
type textarea "**********"
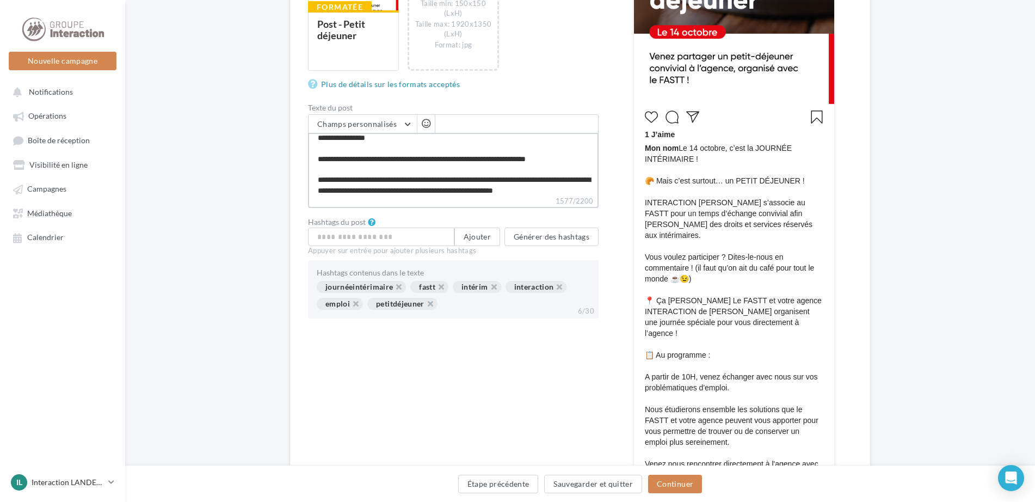
type textarea "**********"
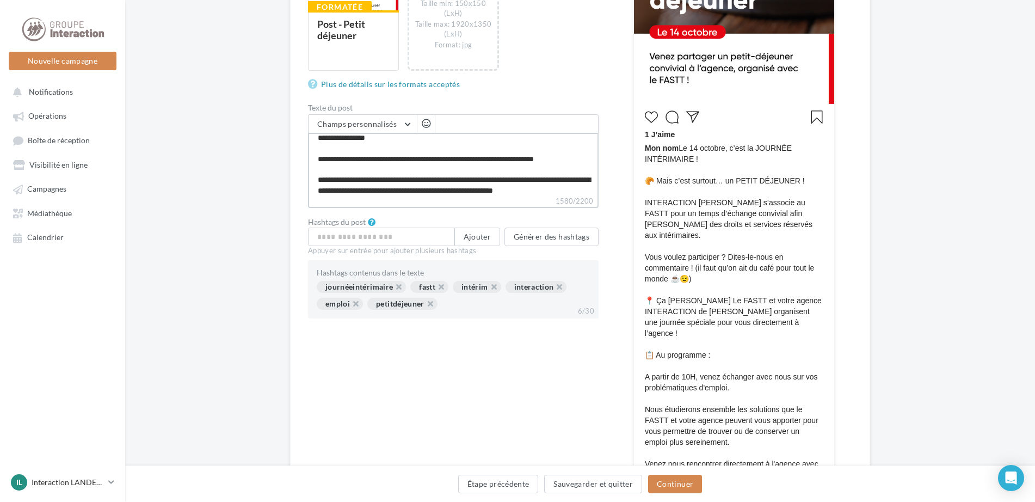
type textarea "**********"
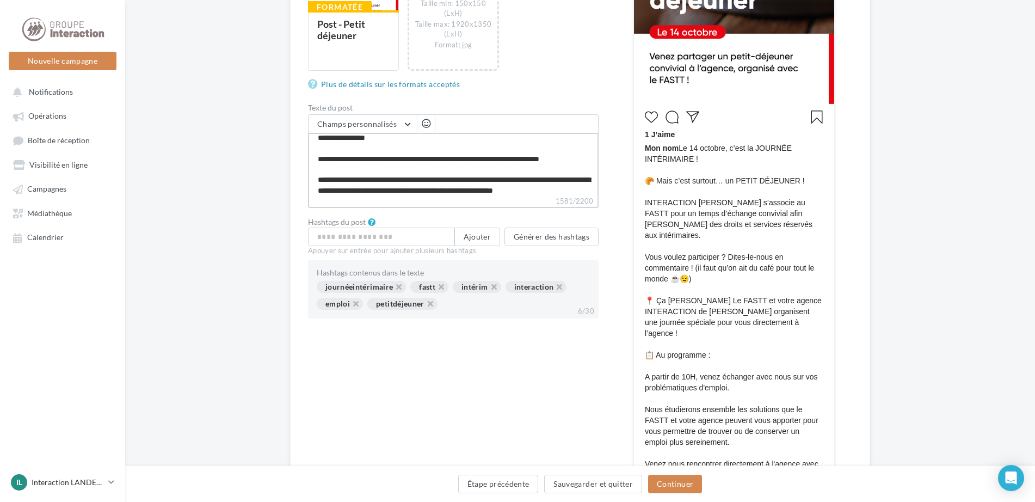
type textarea "**********"
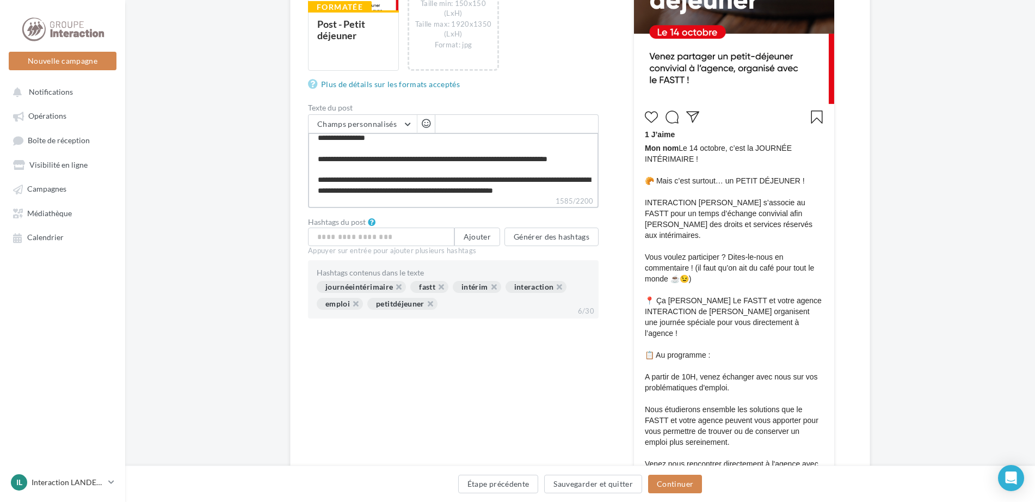
type textarea "**********"
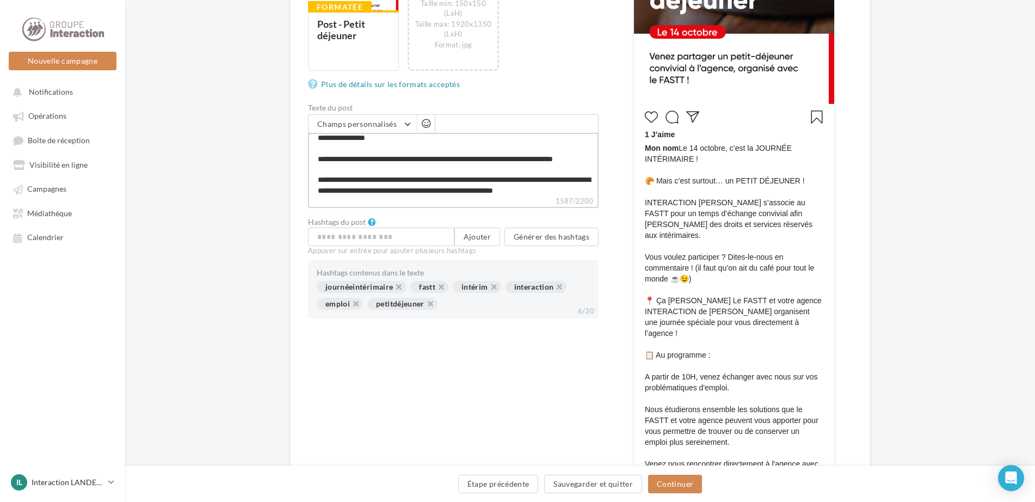
type textarea "**********"
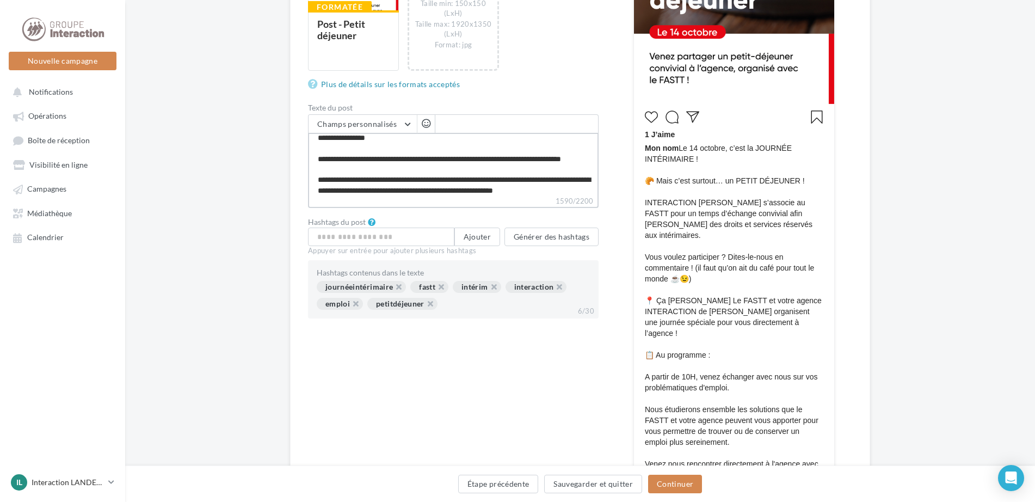
type textarea "**********"
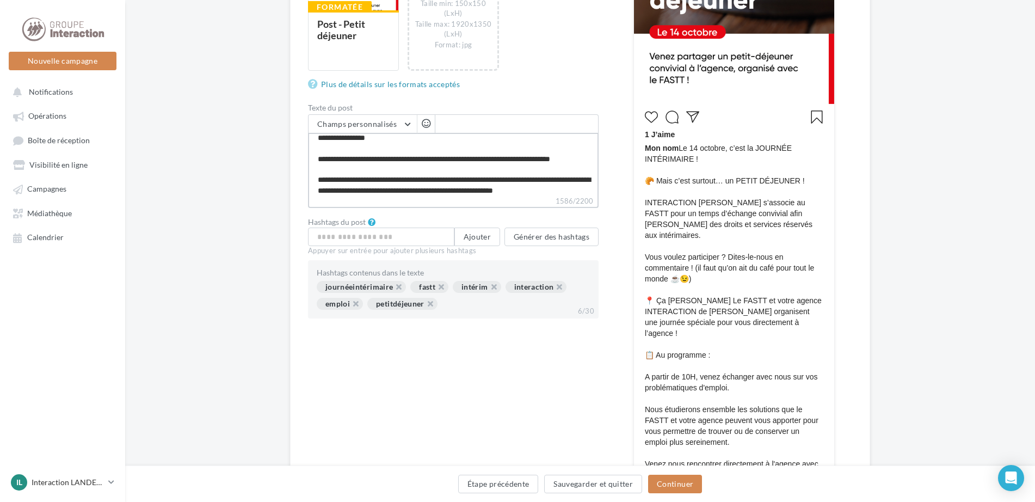
type textarea "**********"
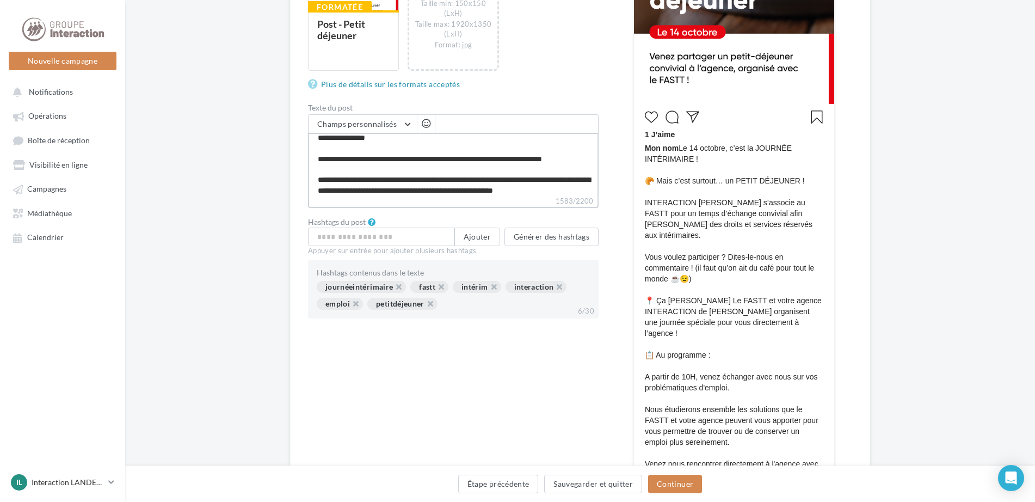
type textarea "**********"
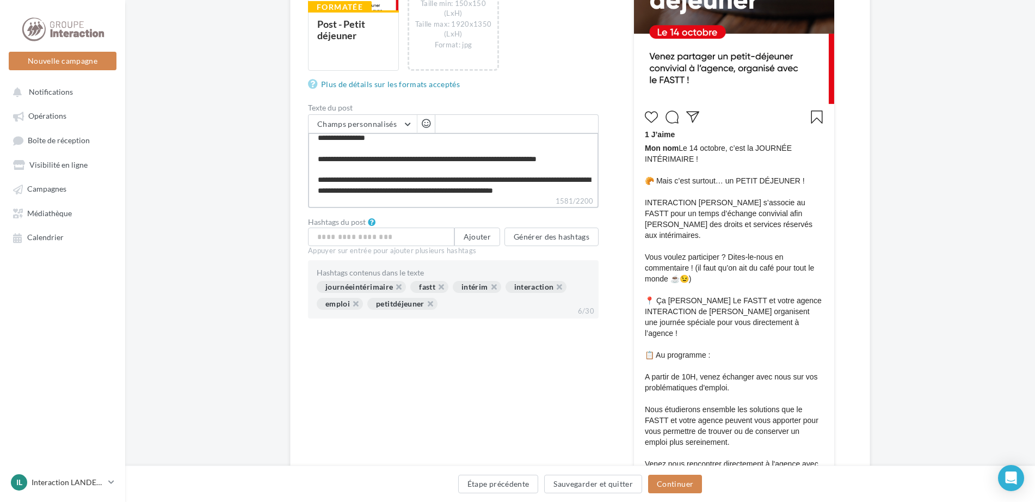
type textarea "**********"
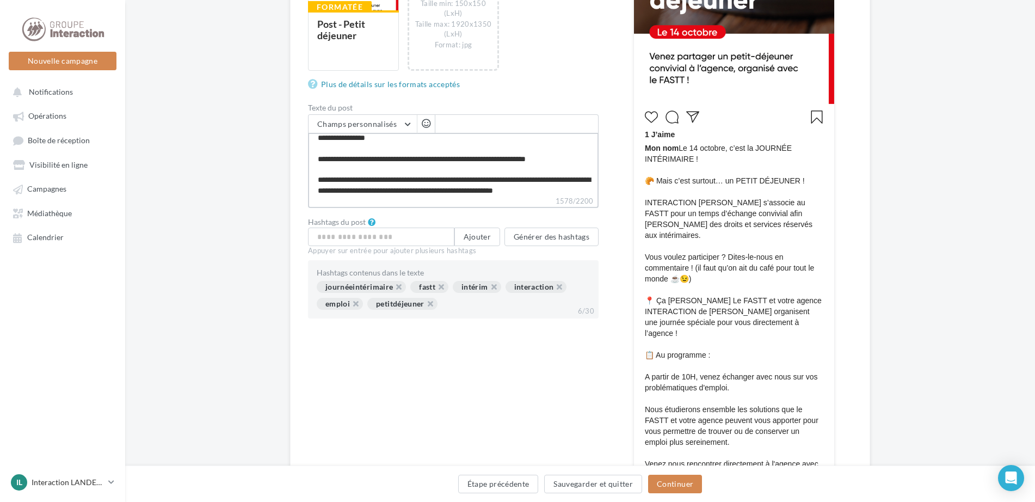
type textarea "**********"
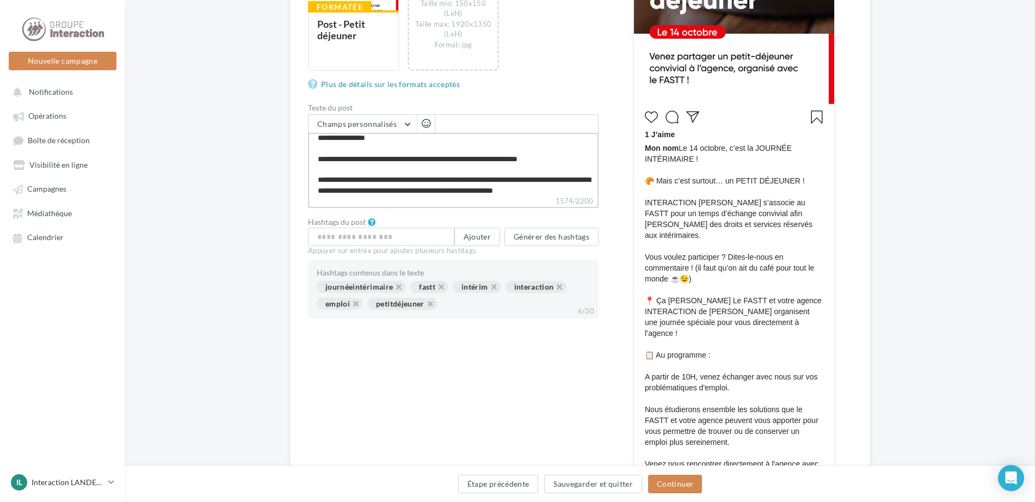
type textarea "**********"
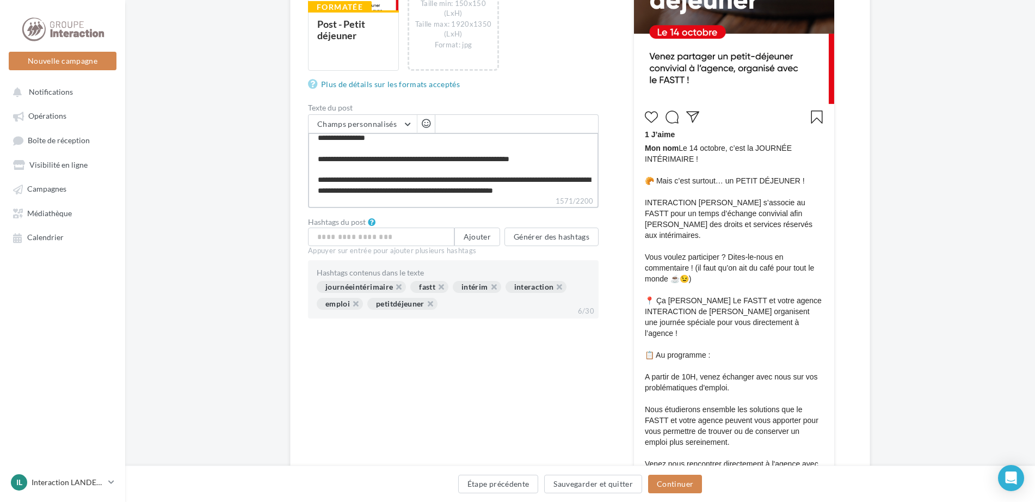
type textarea "**********"
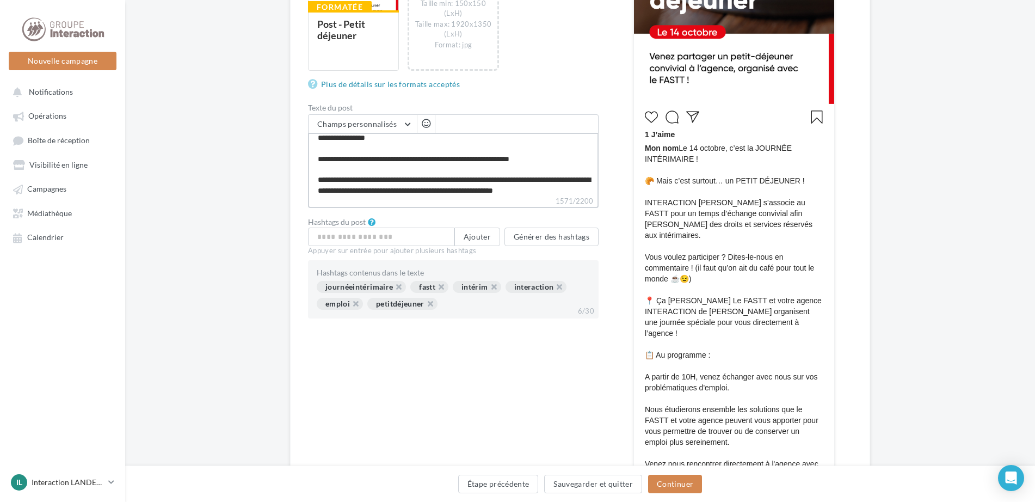
type textarea "**********"
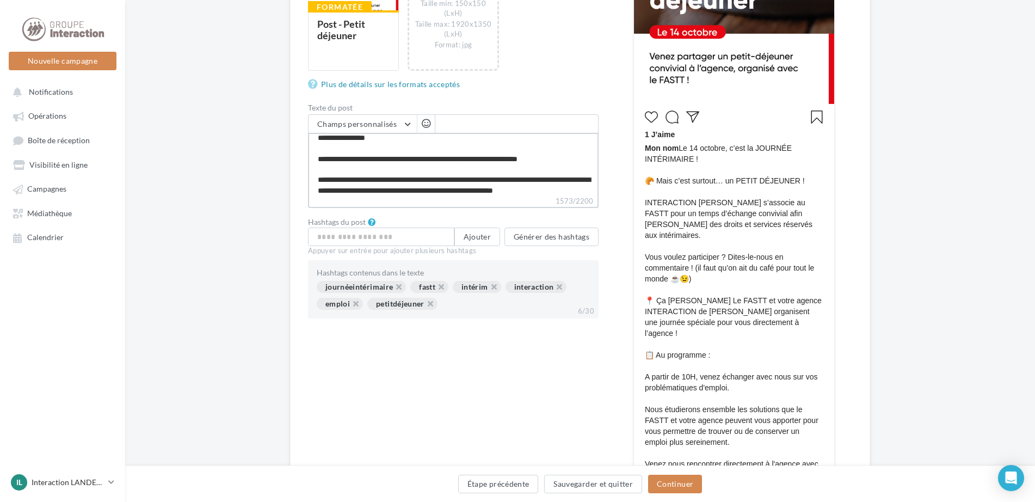
type textarea "**********"
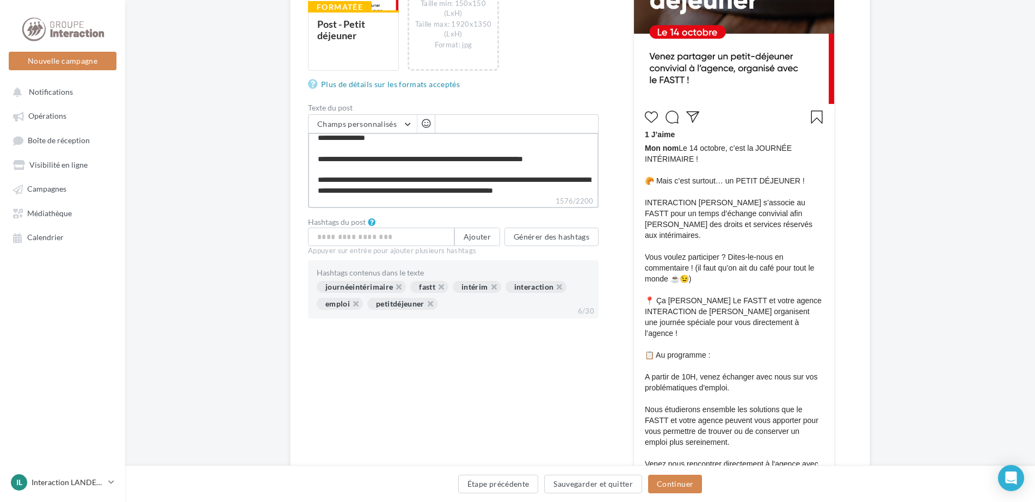
type textarea "**********"
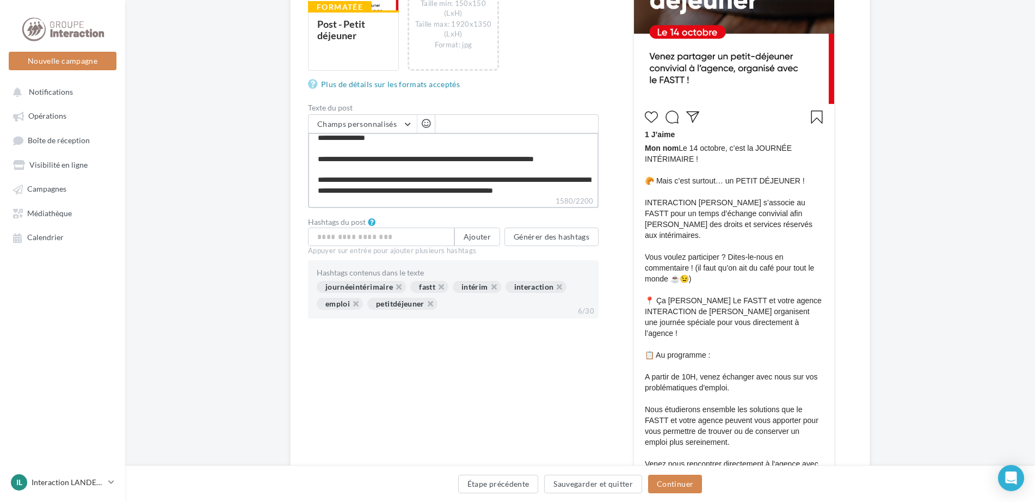
type textarea "**********"
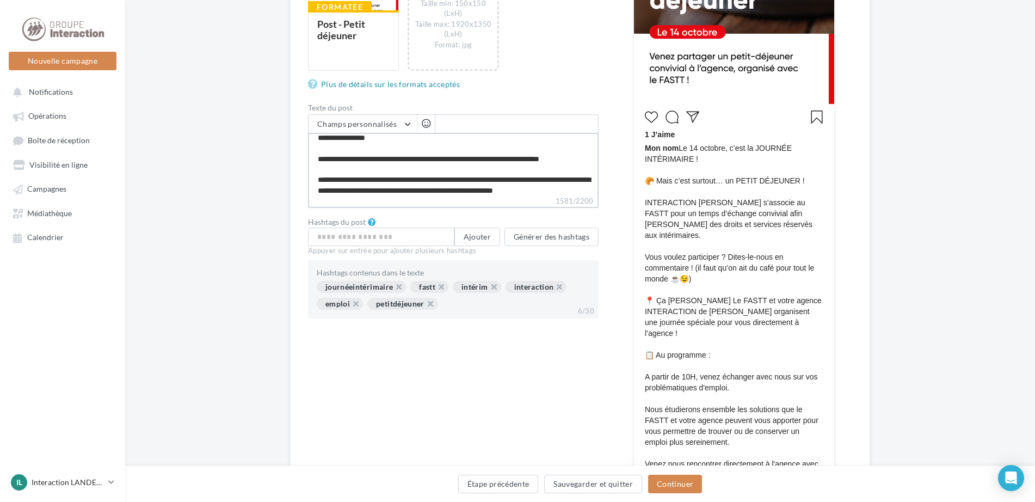
type textarea "**********"
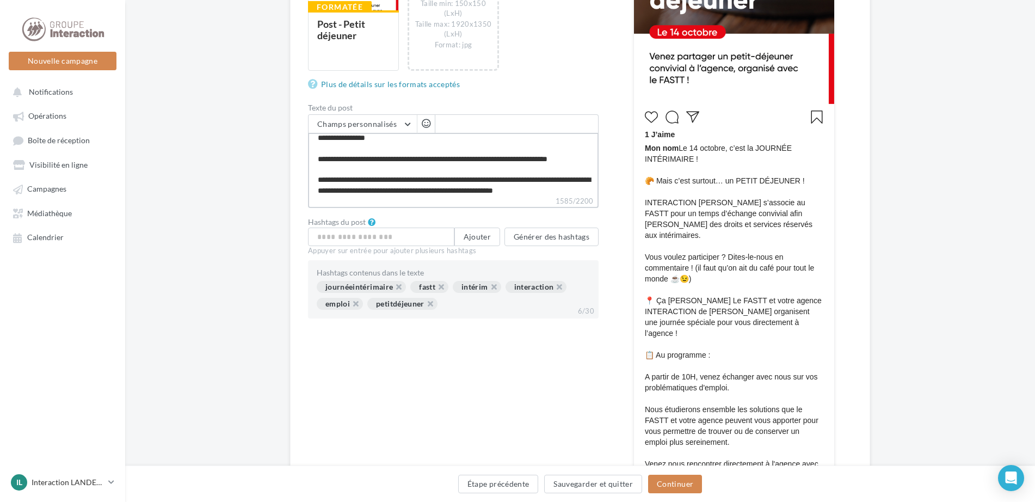
type textarea "**********"
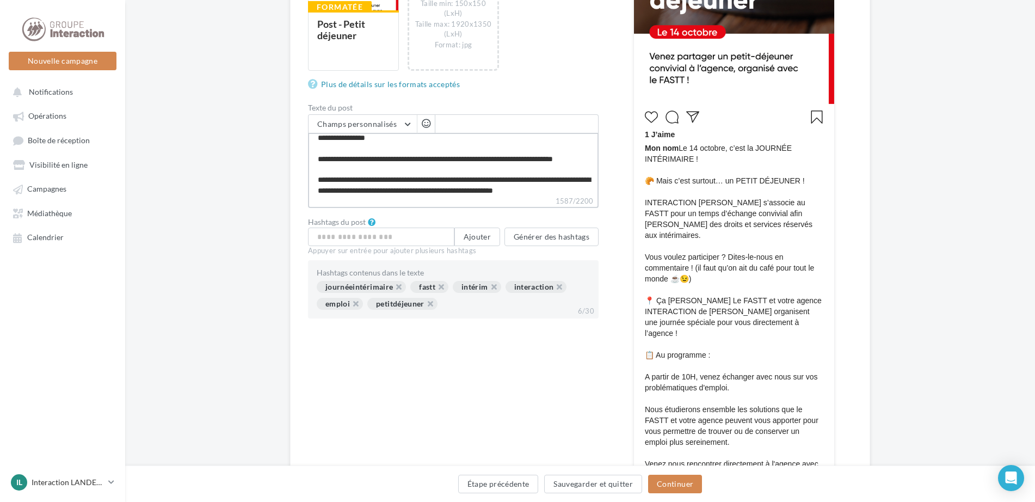
type textarea "**********"
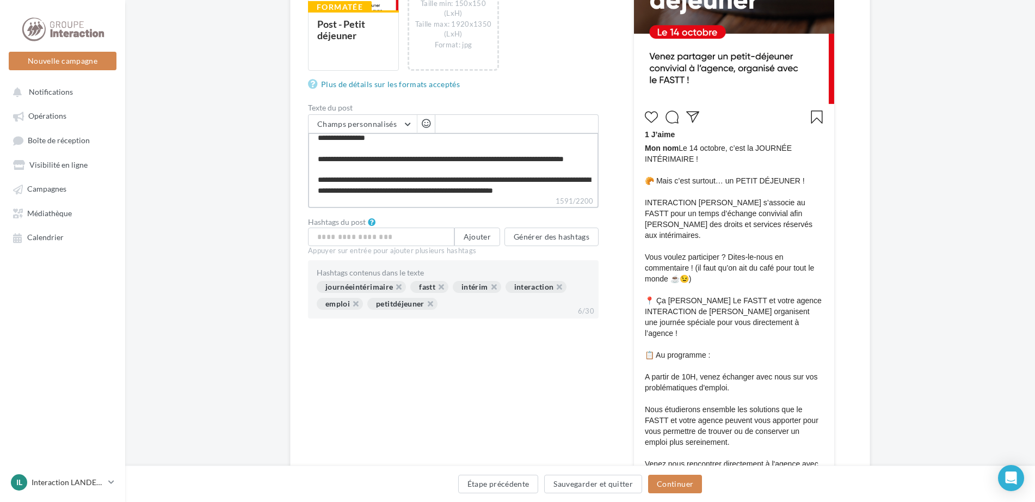
type textarea "**********"
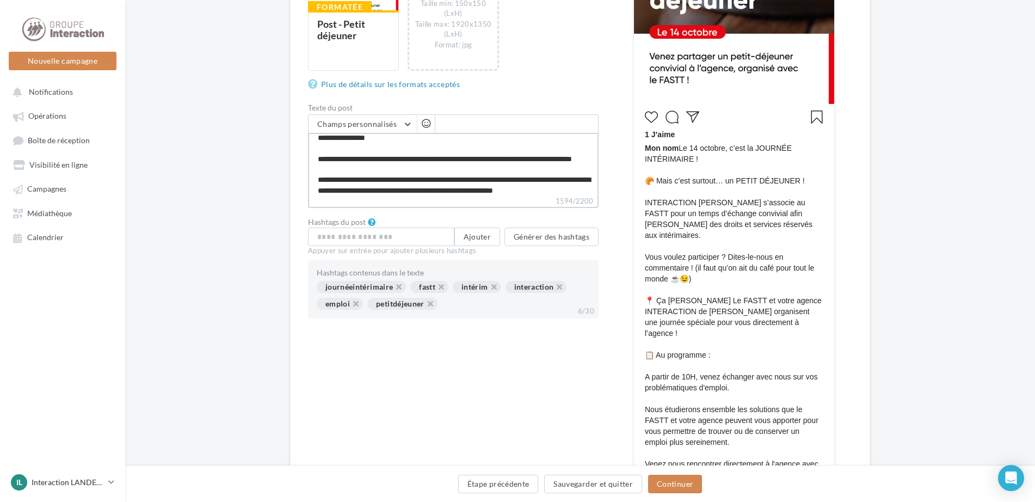
type textarea "**********"
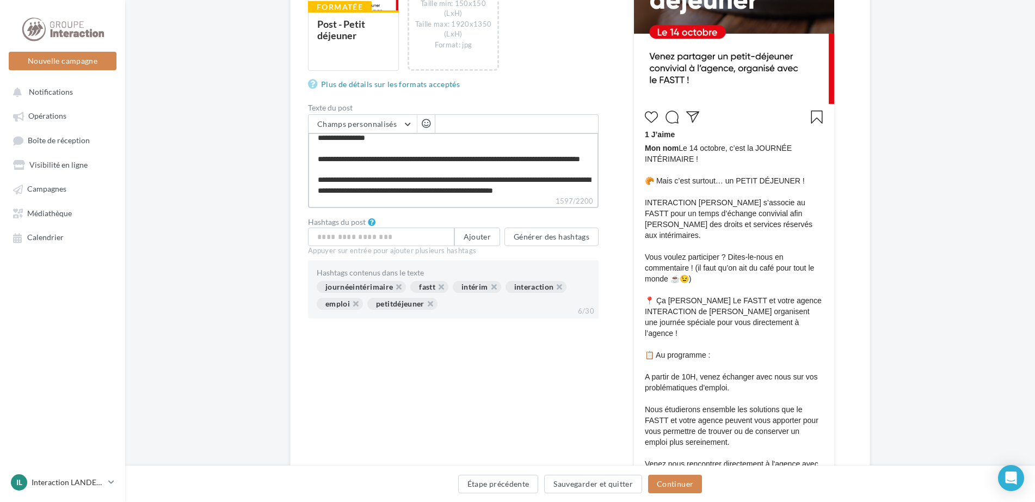
type textarea "**********"
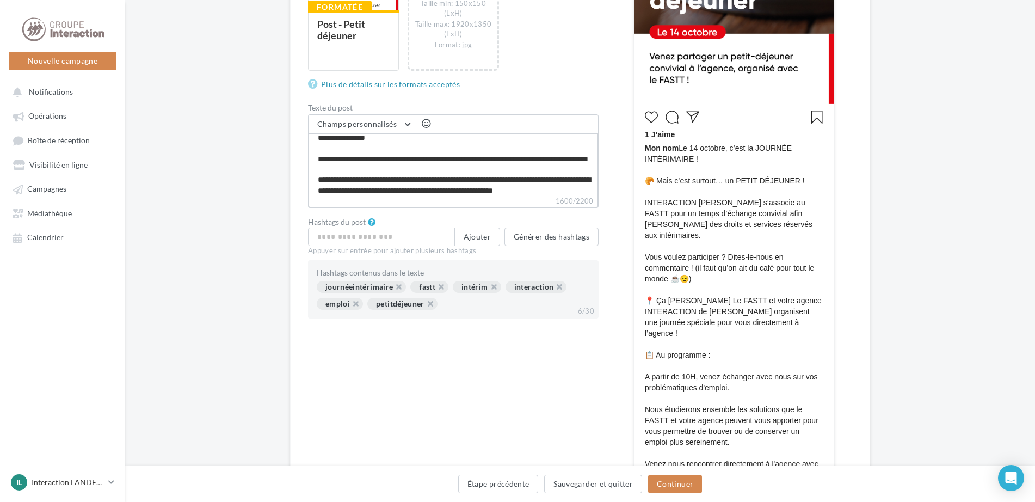
type textarea "**********"
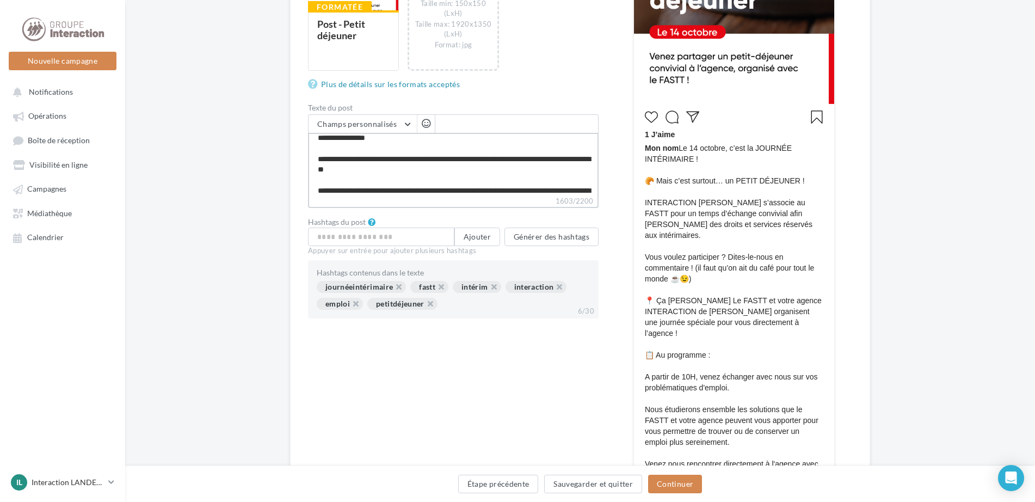
type textarea "**********"
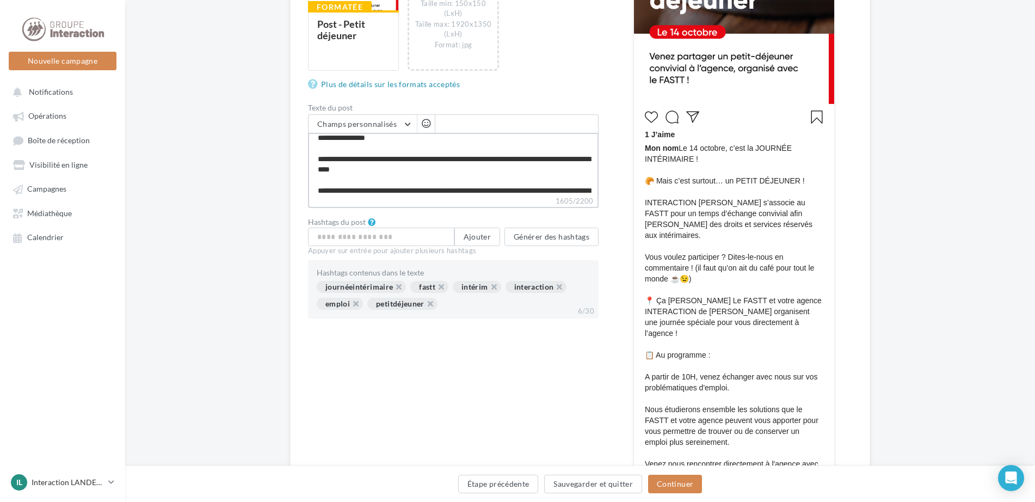
type textarea "**********"
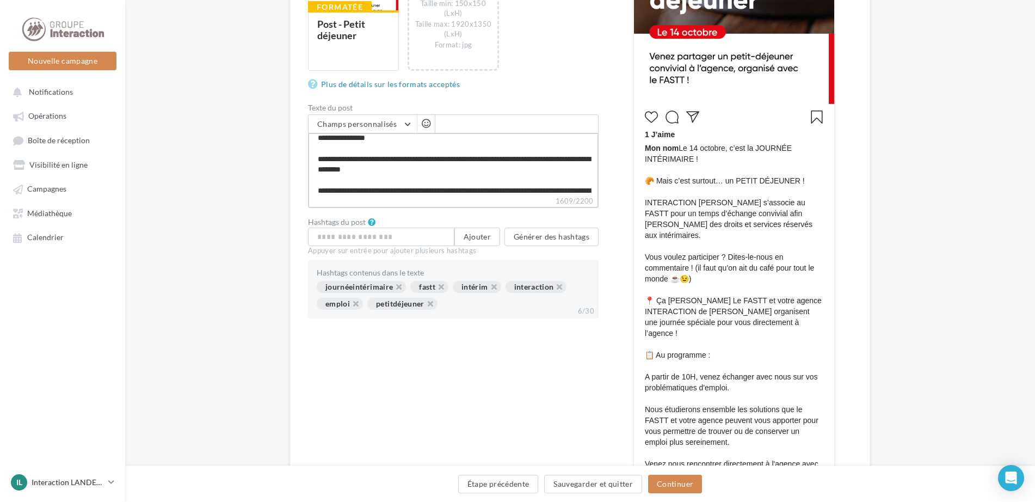
type textarea "**********"
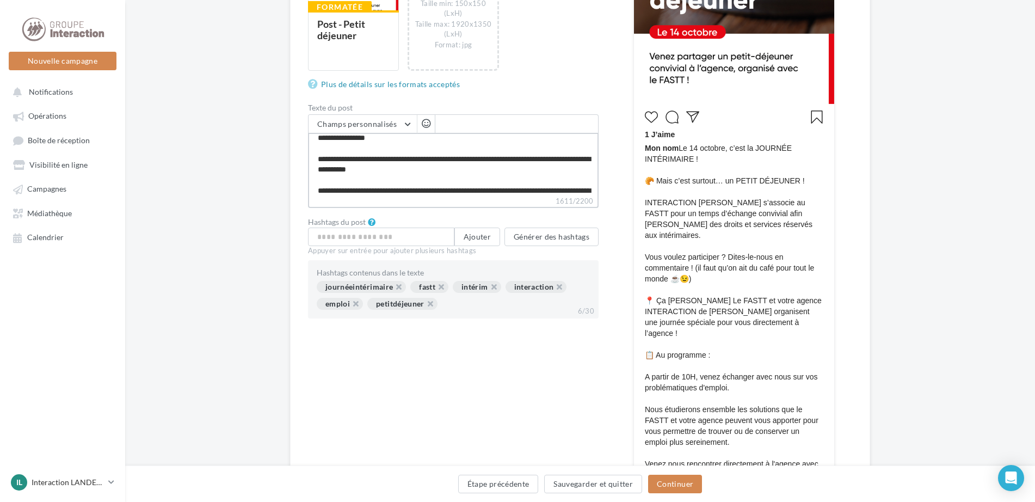
type textarea "**********"
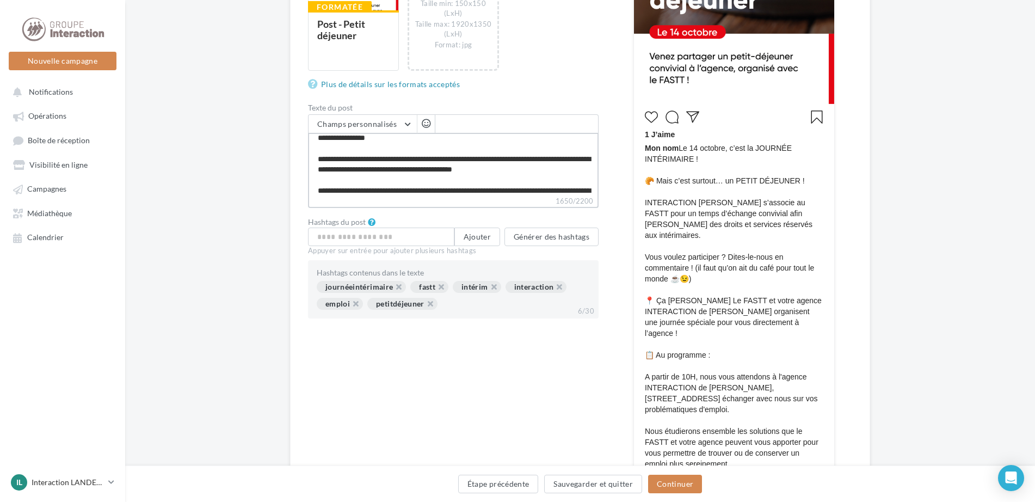
click at [583, 164] on textarea "1650/2200" at bounding box center [453, 164] width 291 height 63
click at [403, 170] on textarea "1652/2200" at bounding box center [453, 164] width 291 height 63
click at [496, 189] on textarea "1672/2200" at bounding box center [453, 164] width 291 height 63
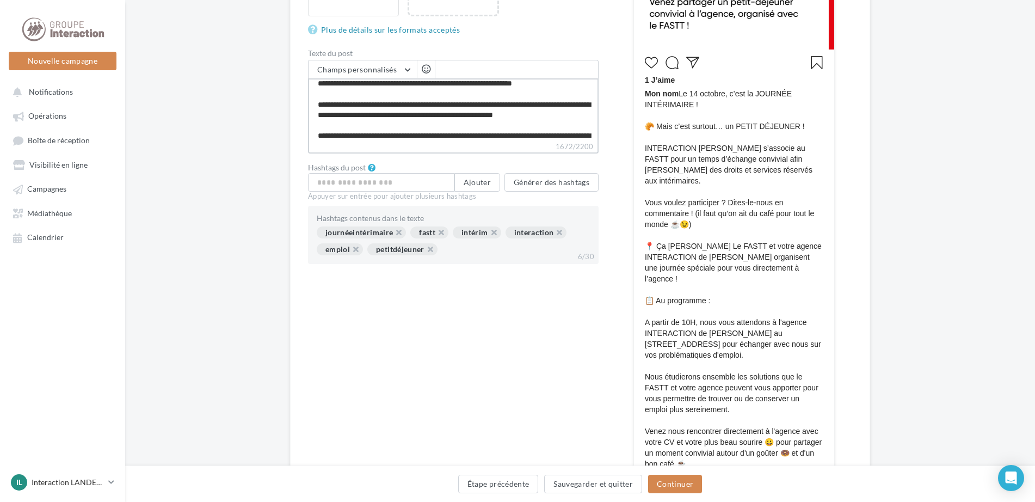
scroll to position [327, 0]
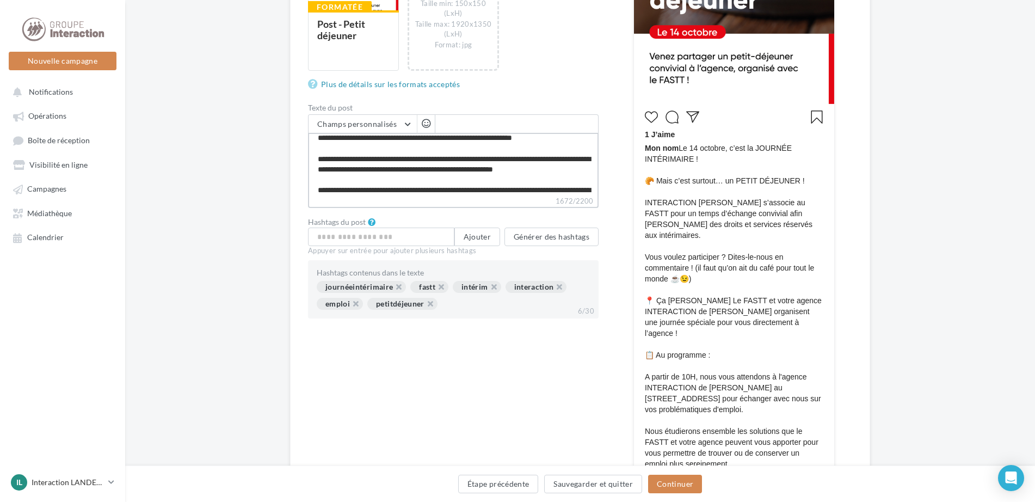
click at [459, 171] on textarea "1672/2200" at bounding box center [453, 164] width 291 height 63
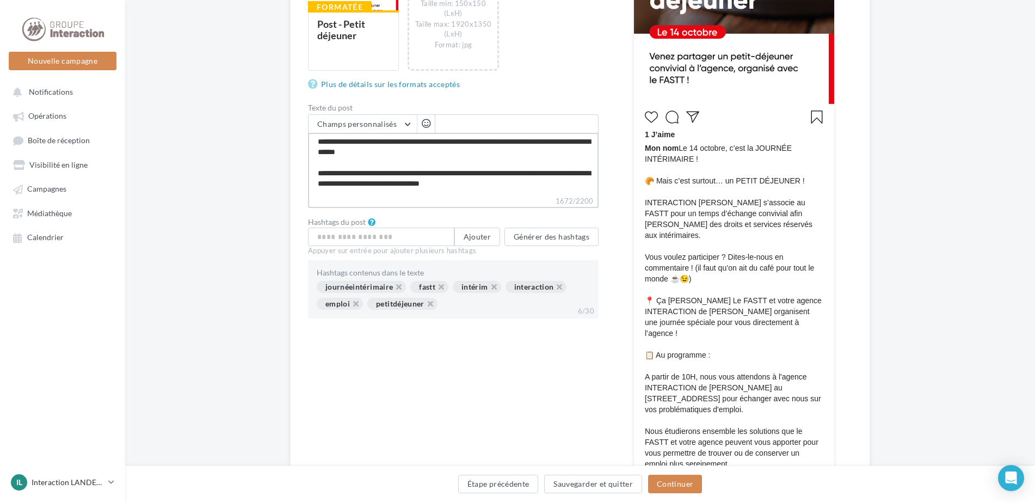
scroll to position [97, 0]
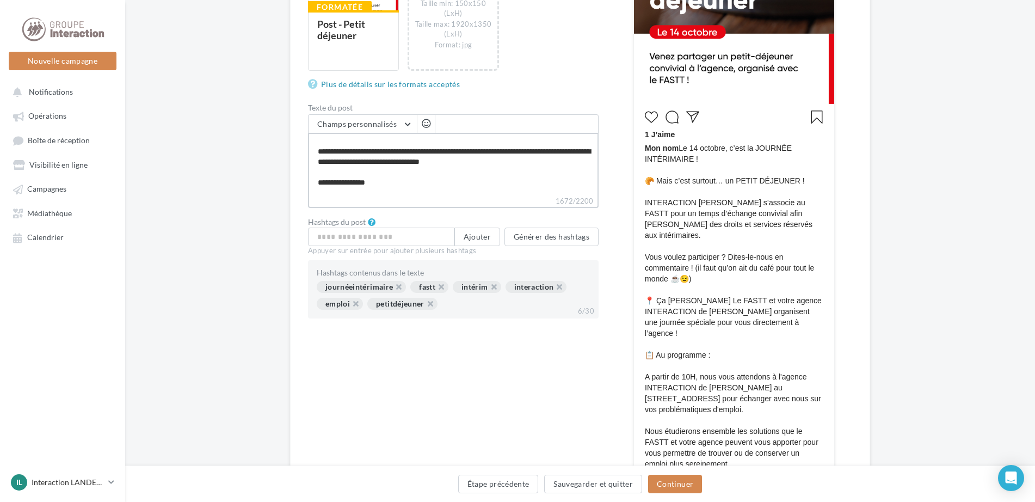
drag, startPoint x: 371, startPoint y: 153, endPoint x: 432, endPoint y: 155, distance: 61.5
click at [432, 155] on textarea "1672/2200" at bounding box center [453, 164] width 291 height 63
click at [433, 180] on textarea "1672/2200" at bounding box center [453, 164] width 291 height 63
click at [372, 152] on textarea "1672/2200" at bounding box center [453, 164] width 291 height 63
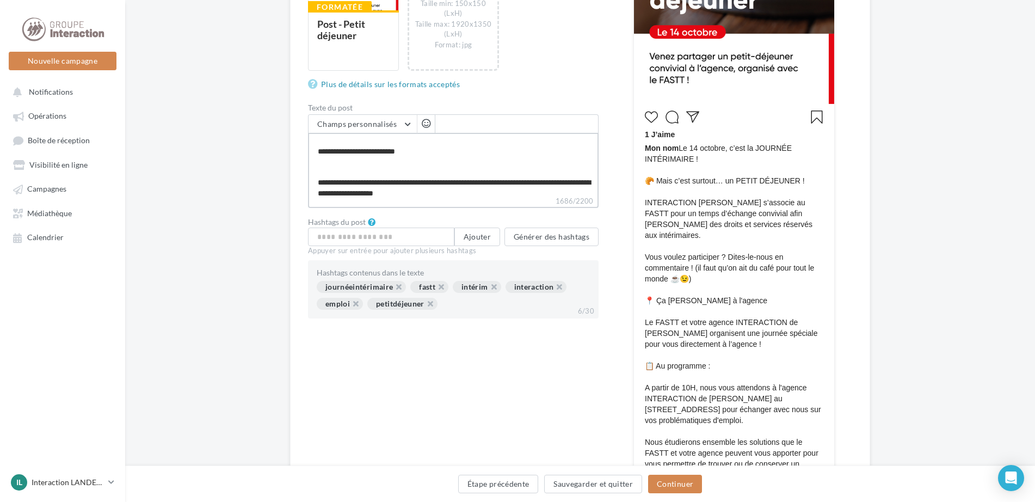
drag, startPoint x: 427, startPoint y: 149, endPoint x: 327, endPoint y: 155, distance: 99.7
click at [327, 155] on textarea "1686/2200" at bounding box center [453, 164] width 291 height 63
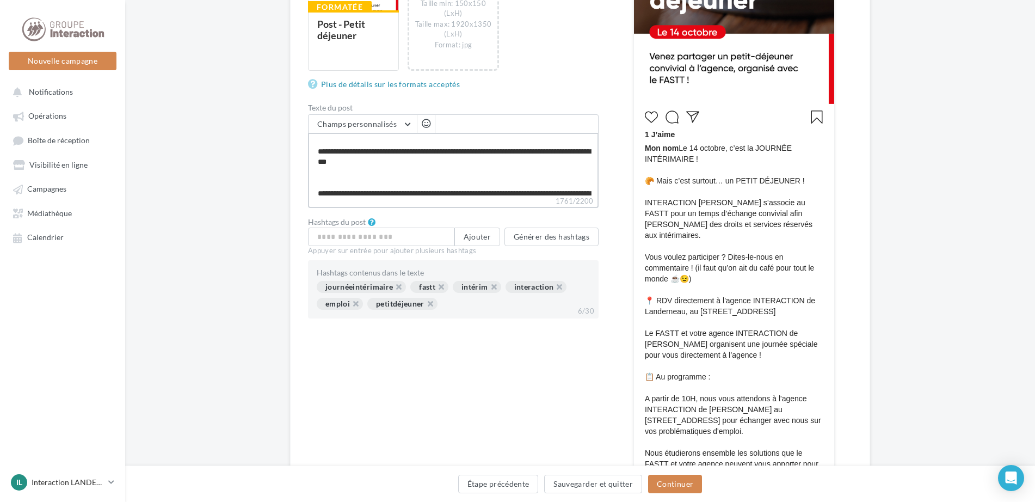
scroll to position [119, 0]
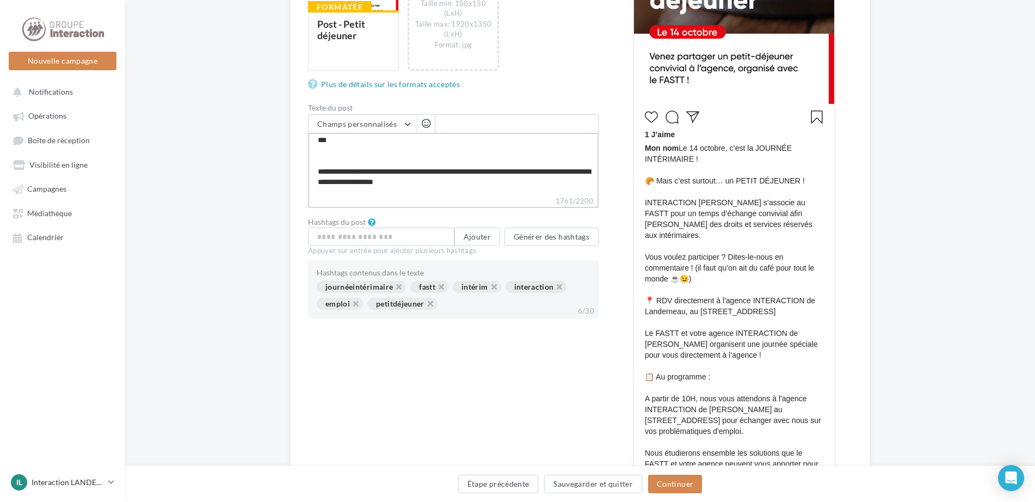
drag, startPoint x: 457, startPoint y: 171, endPoint x: 507, endPoint y: 171, distance: 50.1
click at [507, 171] on textarea "1761/2200" at bounding box center [453, 164] width 291 height 63
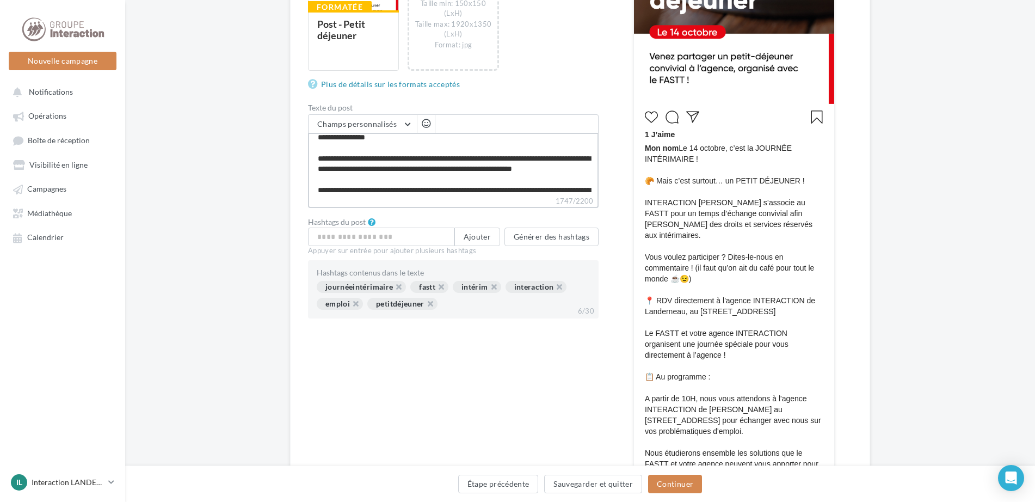
scroll to position [149, 0]
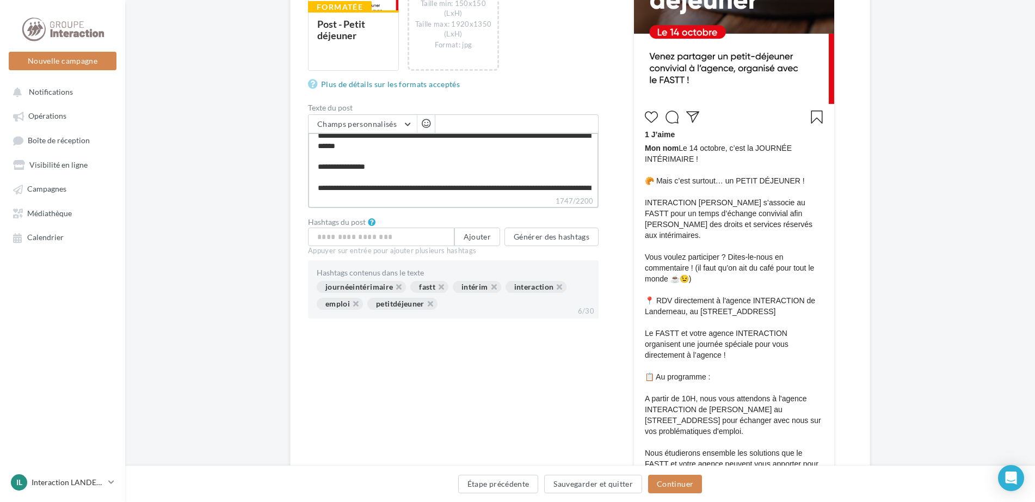
drag, startPoint x: 442, startPoint y: 180, endPoint x: 450, endPoint y: 136, distance: 44.2
click at [450, 136] on textarea "1747/2200" at bounding box center [453, 164] width 291 height 63
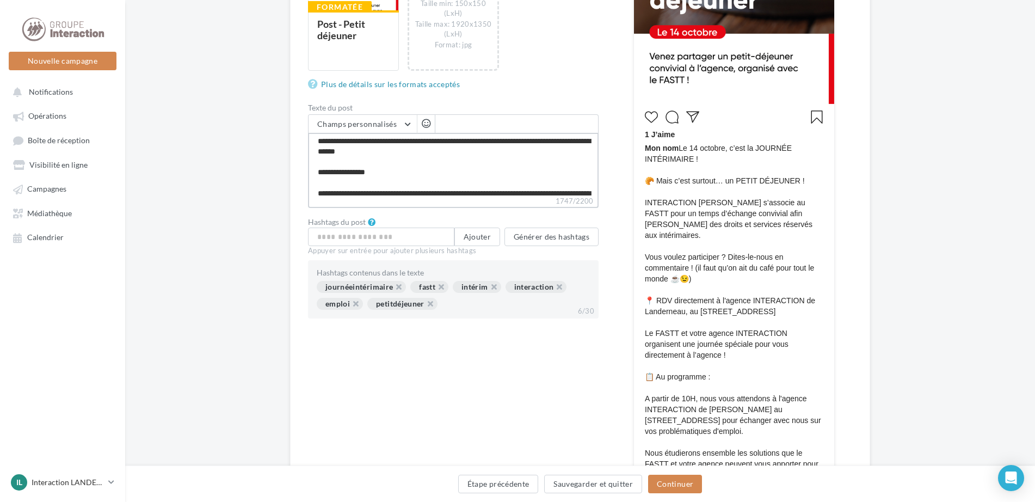
click at [467, 177] on textarea "1747/2200" at bounding box center [453, 164] width 291 height 63
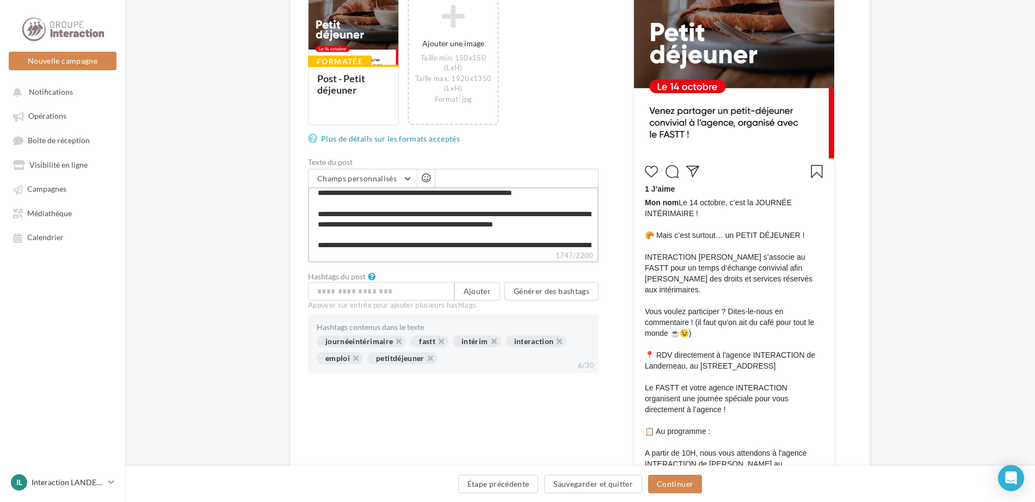
scroll to position [193, 0]
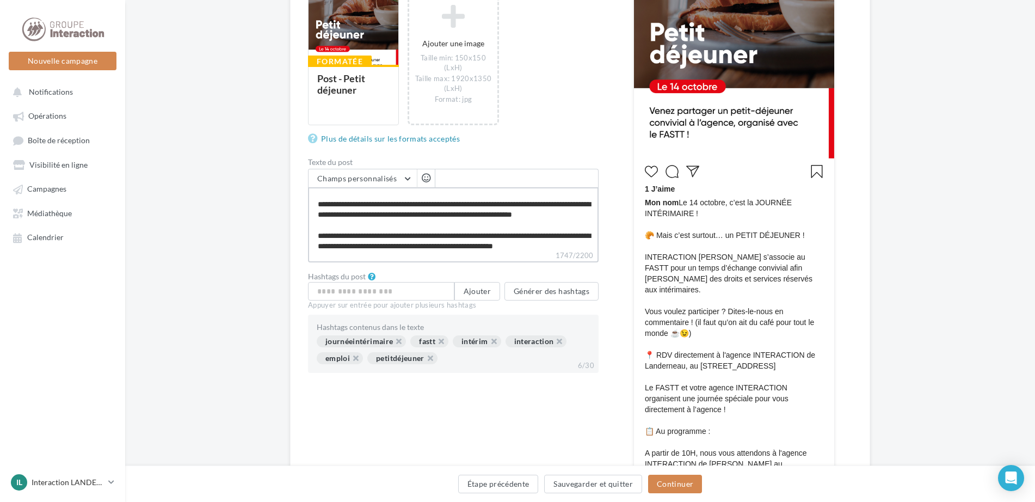
drag, startPoint x: 530, startPoint y: 205, endPoint x: 453, endPoint y: 217, distance: 77.7
click at [453, 217] on textarea "1747/2200" at bounding box center [453, 218] width 291 height 63
drag, startPoint x: 526, startPoint y: 205, endPoint x: 473, endPoint y: 205, distance: 53.3
click at [473, 205] on textarea "1693/2200" at bounding box center [453, 218] width 291 height 63
click at [535, 220] on textarea "1681/2200" at bounding box center [453, 218] width 291 height 63
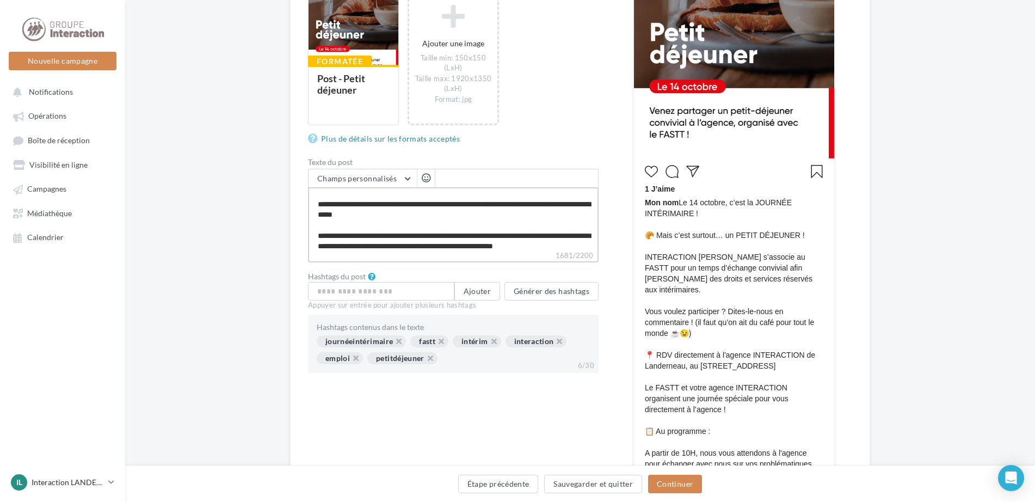
click at [553, 210] on textarea "1681/2200" at bounding box center [453, 218] width 291 height 63
click at [496, 207] on textarea "1681/2200" at bounding box center [453, 218] width 291 height 63
click at [549, 212] on textarea "1680/2200" at bounding box center [453, 218] width 291 height 63
drag, startPoint x: 558, startPoint y: 206, endPoint x: 526, endPoint y: 208, distance: 31.6
click at [526, 208] on textarea "1680/2200" at bounding box center [453, 218] width 291 height 63
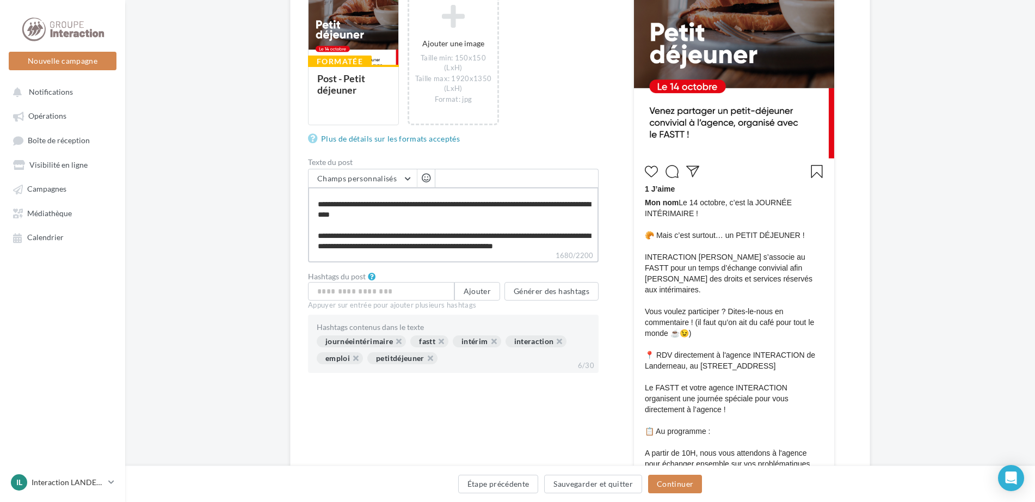
click at [414, 226] on textarea "1680/2200" at bounding box center [453, 218] width 291 height 63
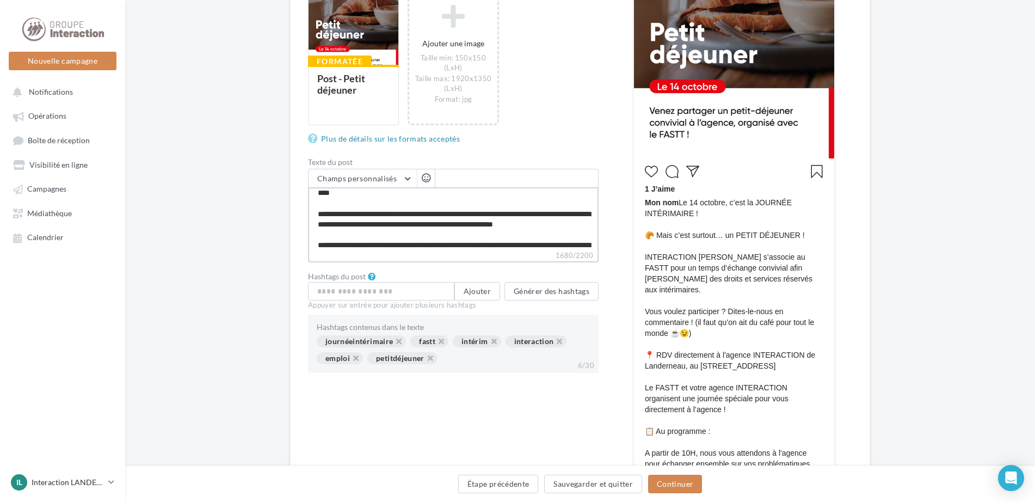
scroll to position [236, 0]
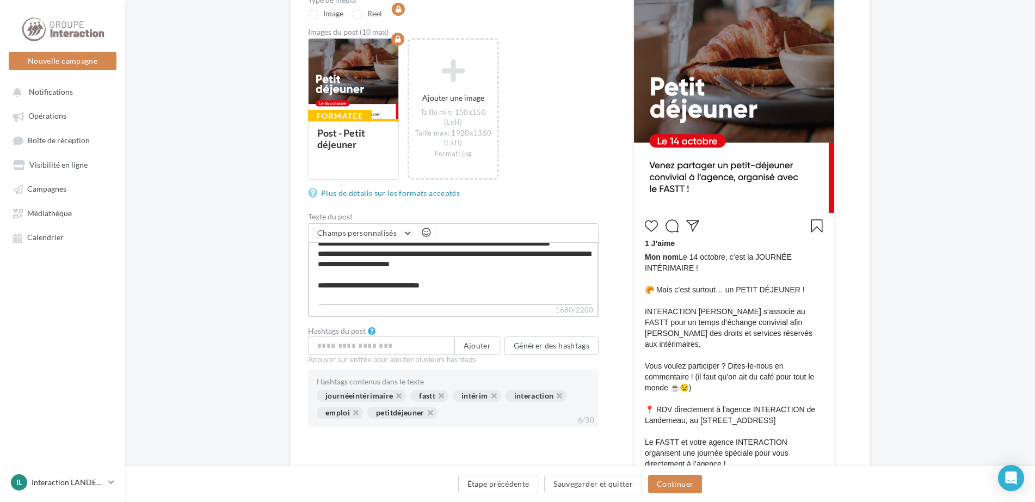
scroll to position [301, 0]
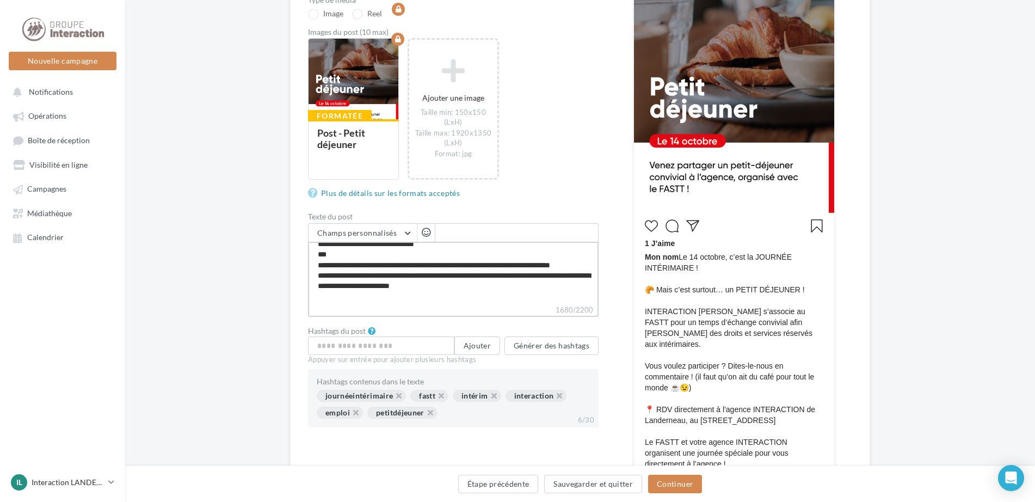
click at [373, 269] on textarea "1680/2200" at bounding box center [453, 273] width 291 height 63
click at [592, 248] on textarea "1701/2200" at bounding box center [453, 273] width 291 height 63
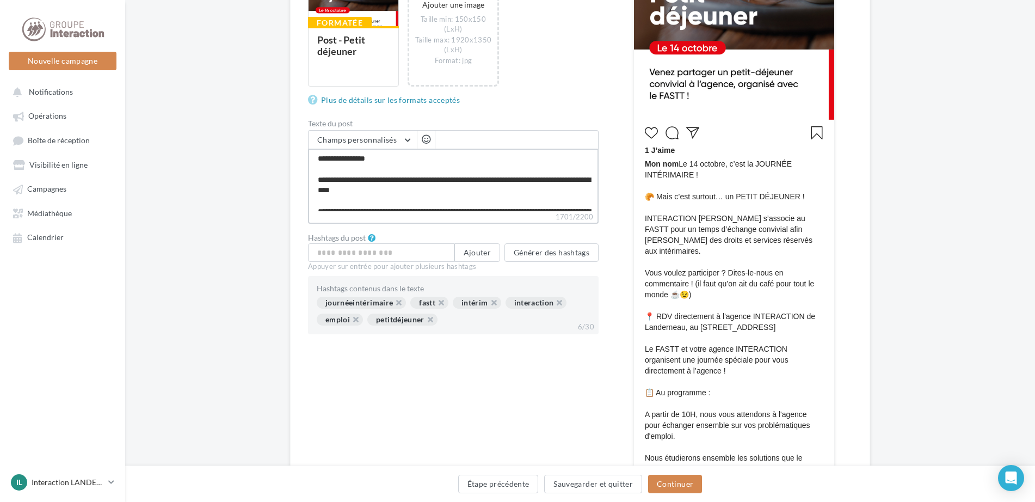
scroll to position [200, 0]
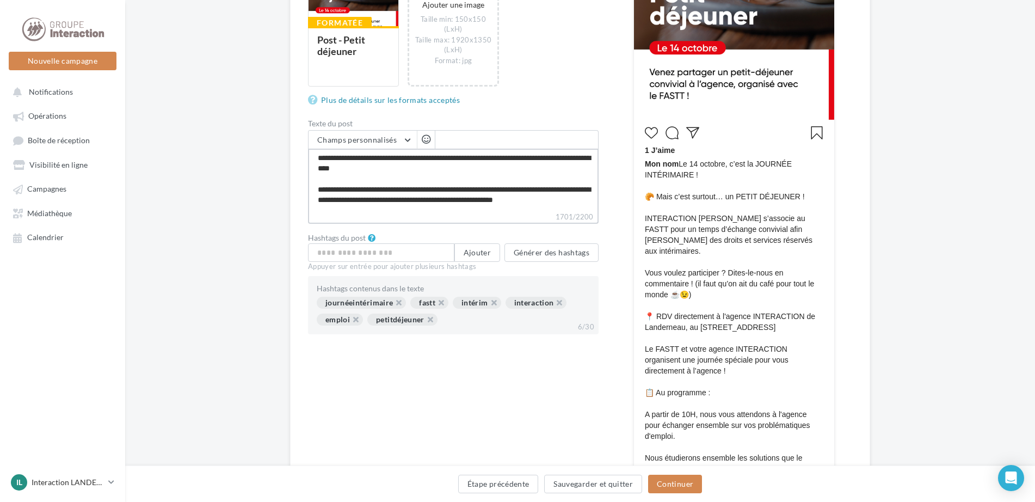
click at [504, 188] on textarea "1701/2200" at bounding box center [453, 180] width 291 height 63
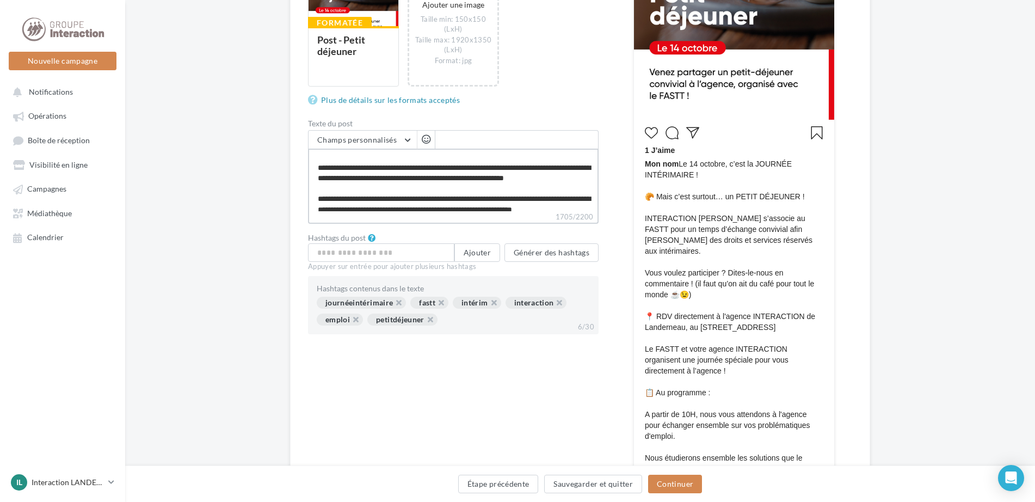
click at [563, 169] on textarea "1705/2200" at bounding box center [453, 180] width 291 height 63
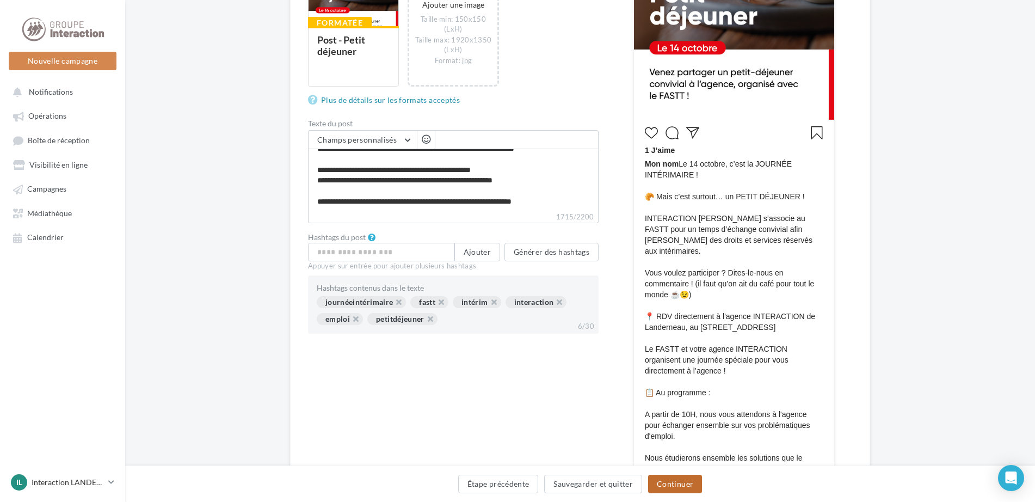
scroll to position [439, 0]
click at [679, 481] on button "Continuer" at bounding box center [675, 484] width 54 height 19
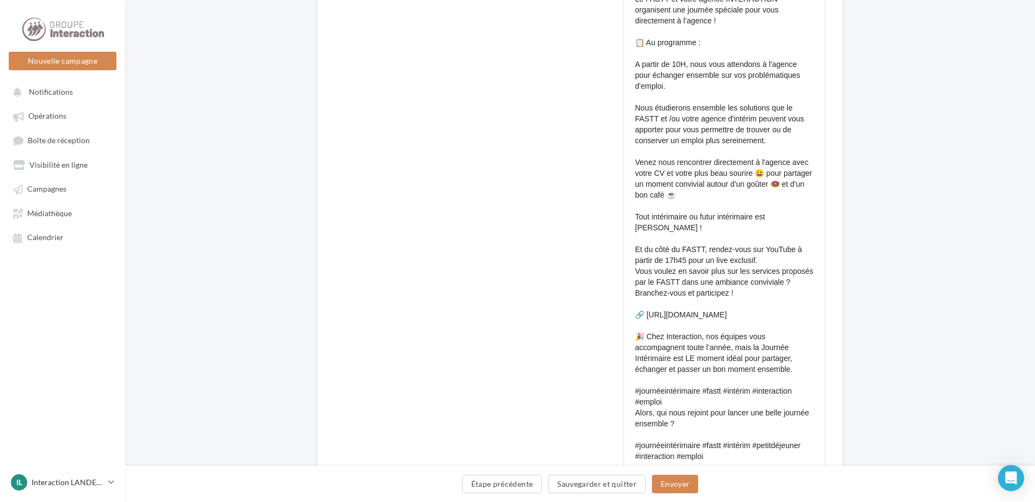
scroll to position [760, 0]
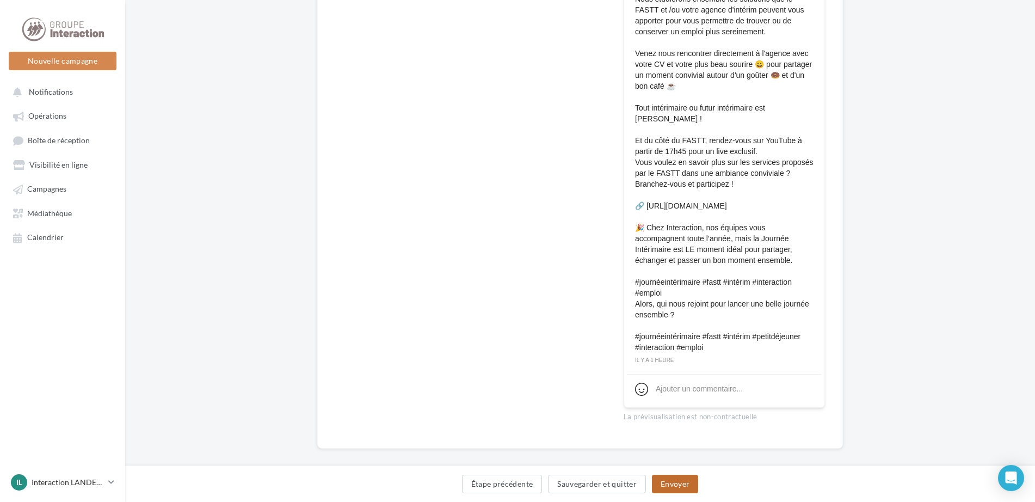
click at [672, 482] on button "Envoyer" at bounding box center [675, 484] width 46 height 19
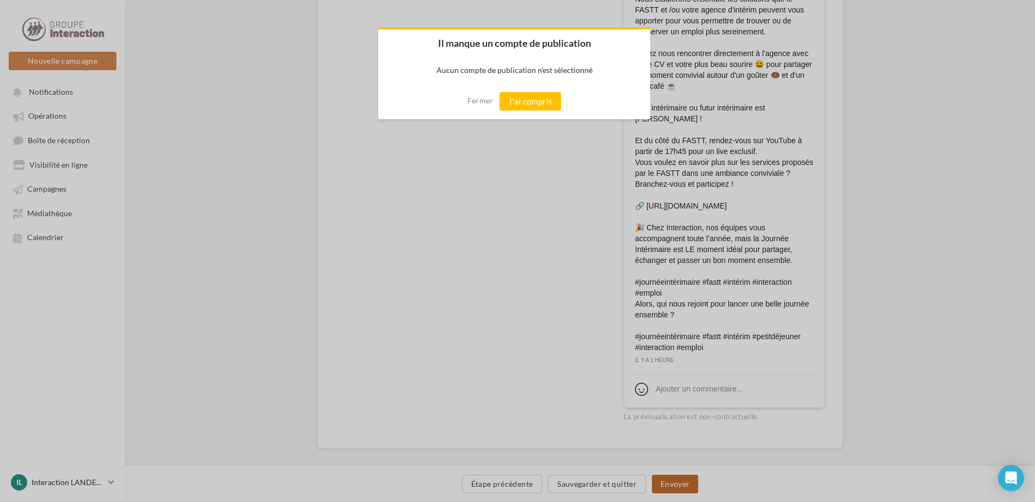
scroll to position [754, 0]
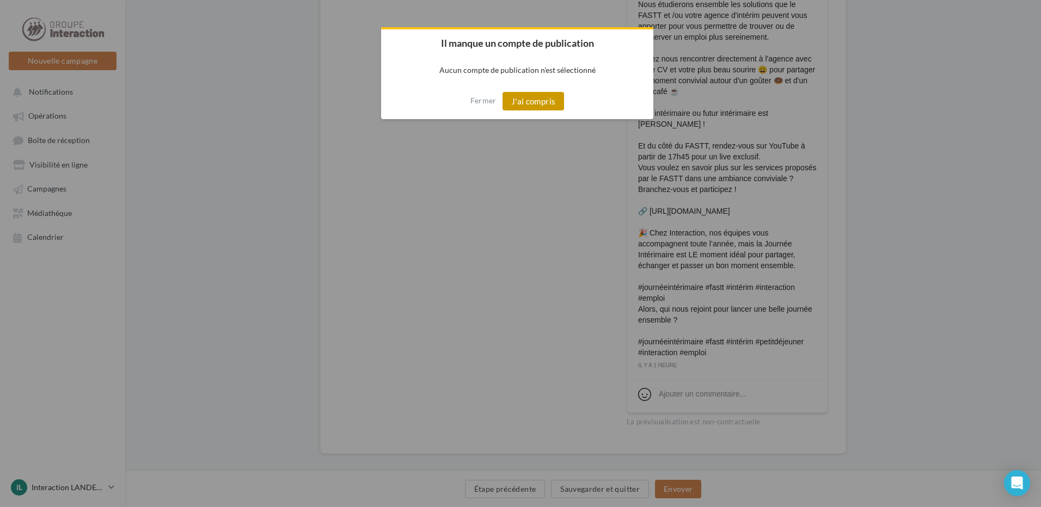
click at [531, 105] on button "J'ai compris" at bounding box center [533, 101] width 62 height 19
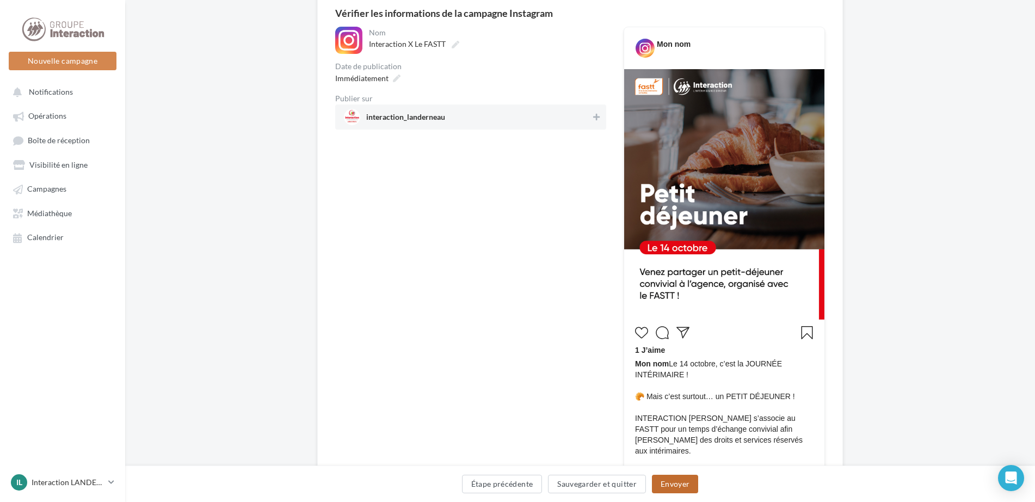
scroll to position [0, 0]
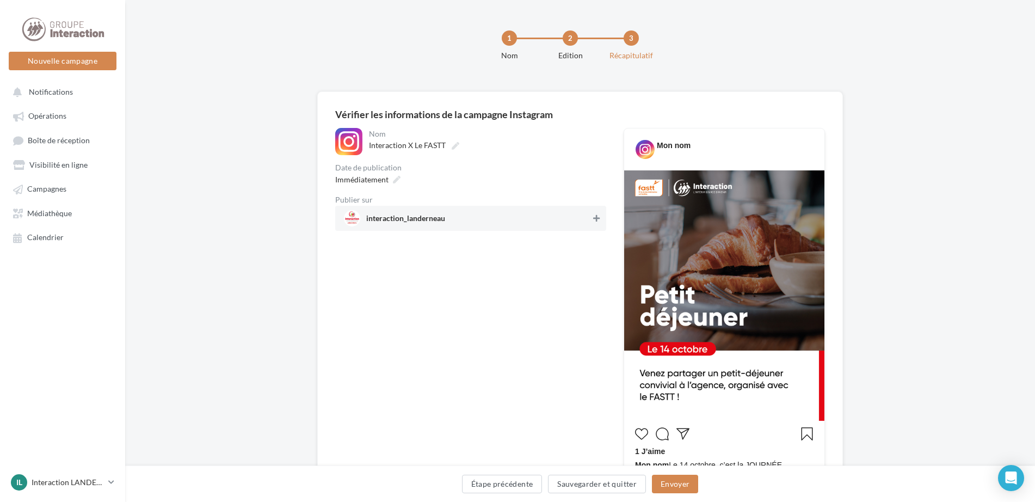
click at [596, 219] on icon at bounding box center [596, 218] width 7 height 8
click at [372, 212] on span "interaction_landerneau" at bounding box center [467, 218] width 246 height 16
click at [591, 216] on button at bounding box center [596, 218] width 11 height 13
click at [614, 485] on button "Sauvegarder et quitter" at bounding box center [597, 484] width 98 height 19
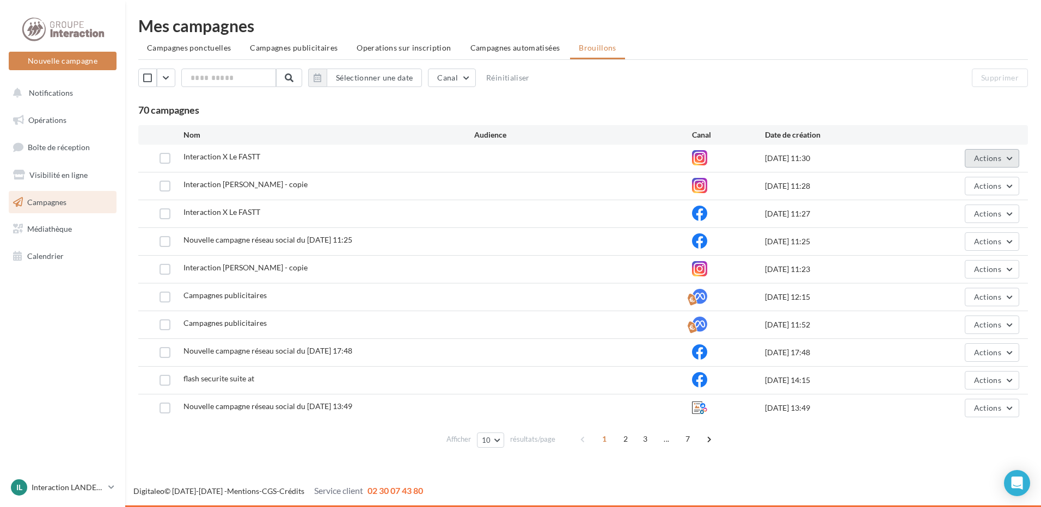
click at [1009, 157] on button "Actions" at bounding box center [991, 158] width 54 height 19
click at [938, 179] on button "Editer" at bounding box center [964, 184] width 109 height 28
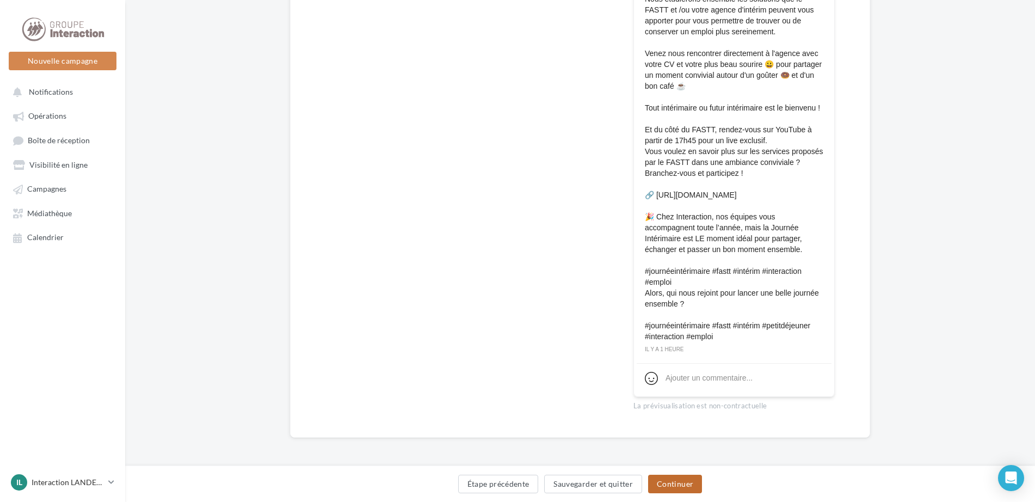
click at [678, 484] on button "Continuer" at bounding box center [675, 484] width 54 height 19
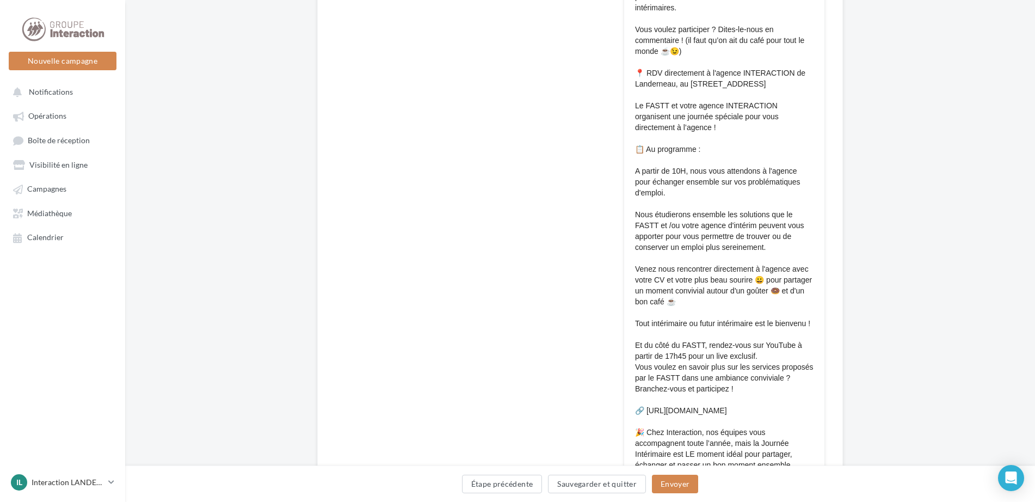
scroll to position [760, 0]
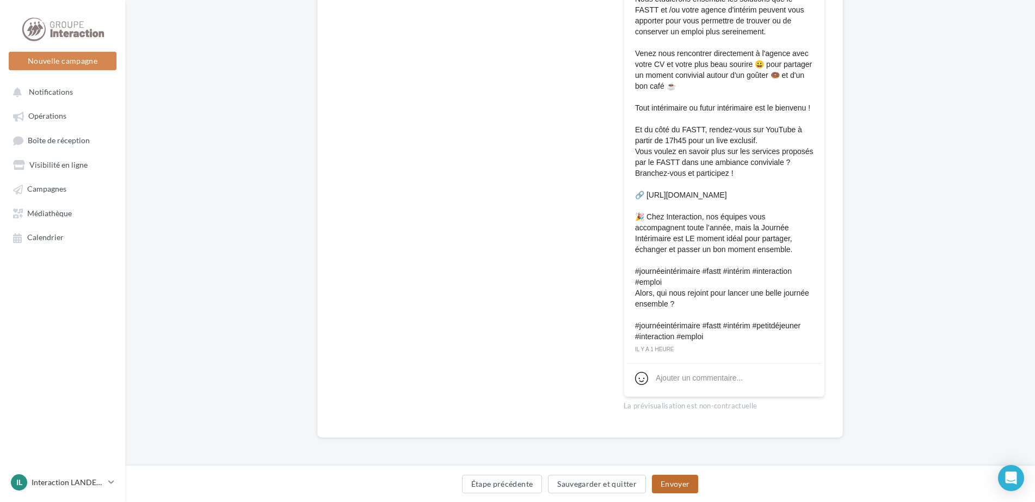
click at [689, 485] on button "Envoyer" at bounding box center [675, 484] width 46 height 19
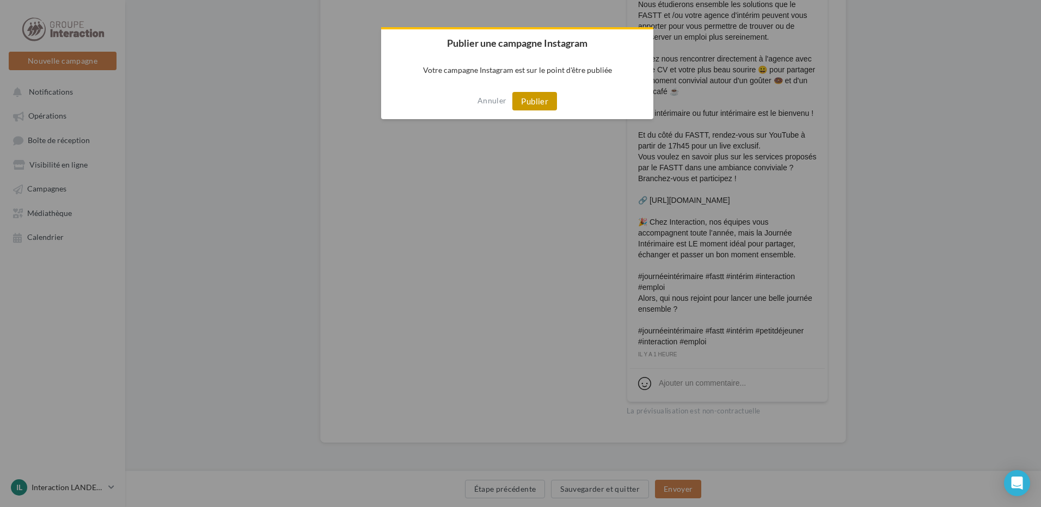
click at [542, 103] on button "Publier" at bounding box center [534, 101] width 45 height 19
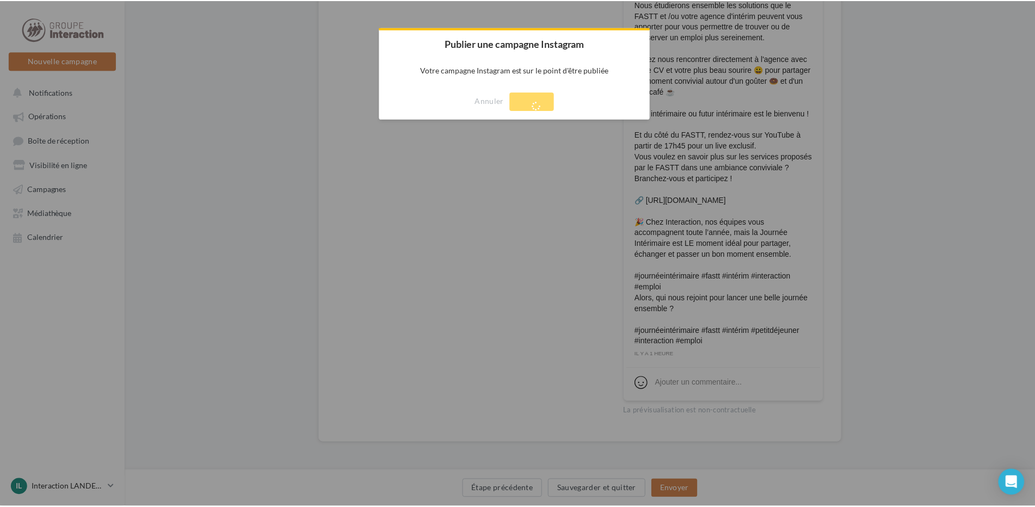
scroll to position [17, 0]
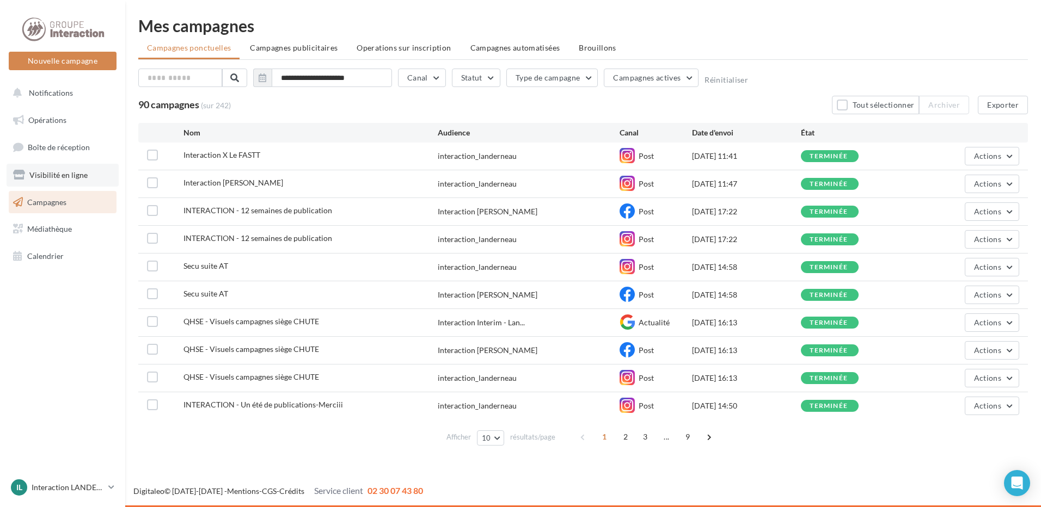
click at [58, 184] on link "Visibilité en ligne" at bounding box center [63, 175] width 112 height 23
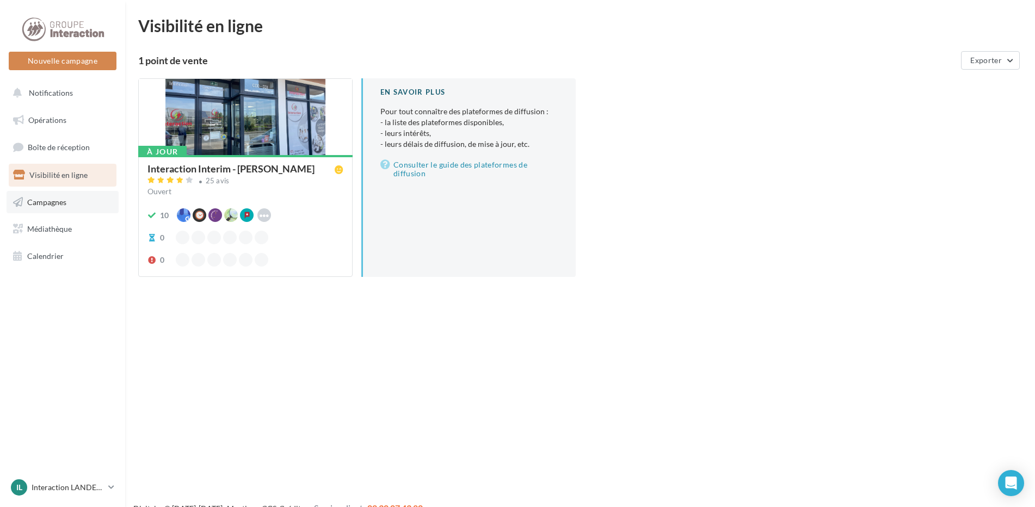
click at [89, 202] on link "Campagnes" at bounding box center [63, 202] width 112 height 23
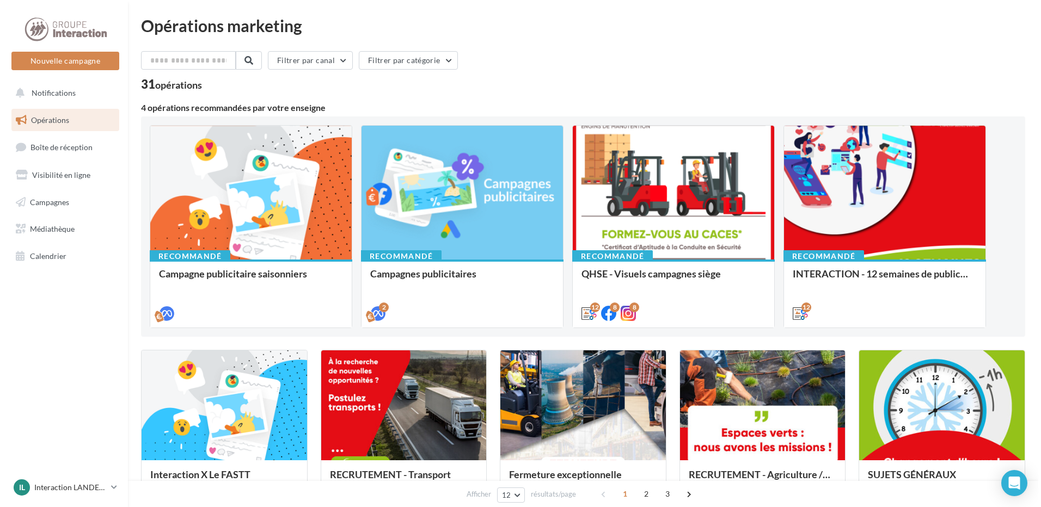
scroll to position [109, 0]
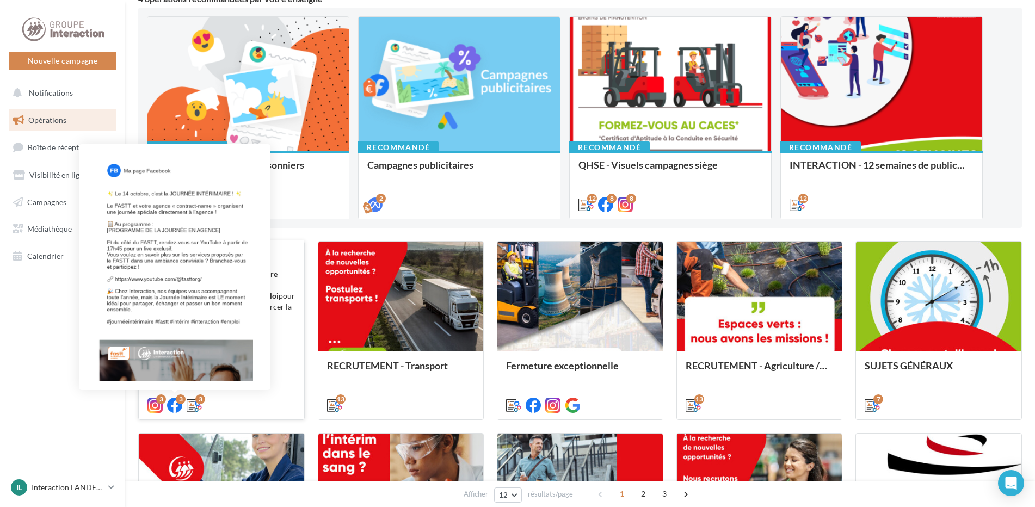
click at [180, 404] on div "3" at bounding box center [181, 400] width 10 height 10
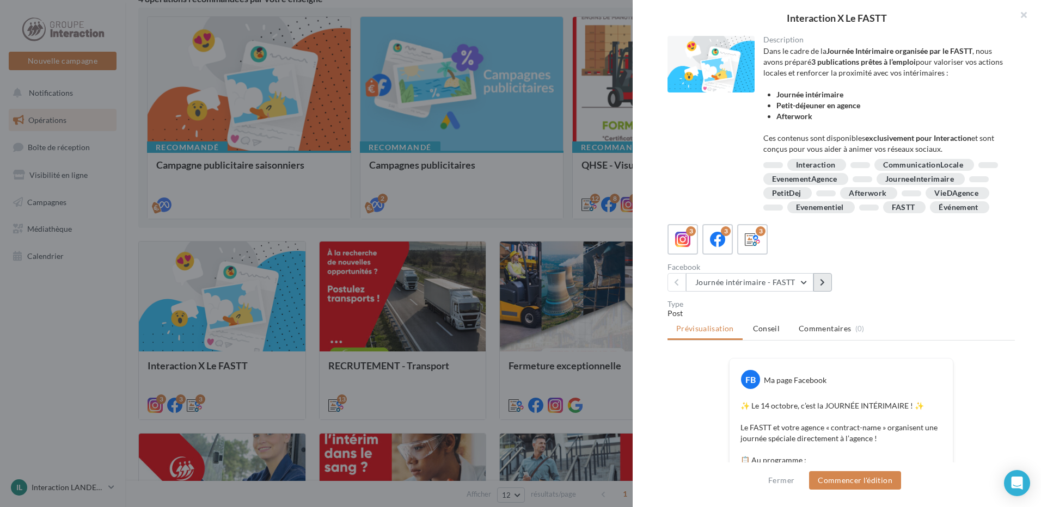
click at [828, 292] on button at bounding box center [822, 282] width 19 height 19
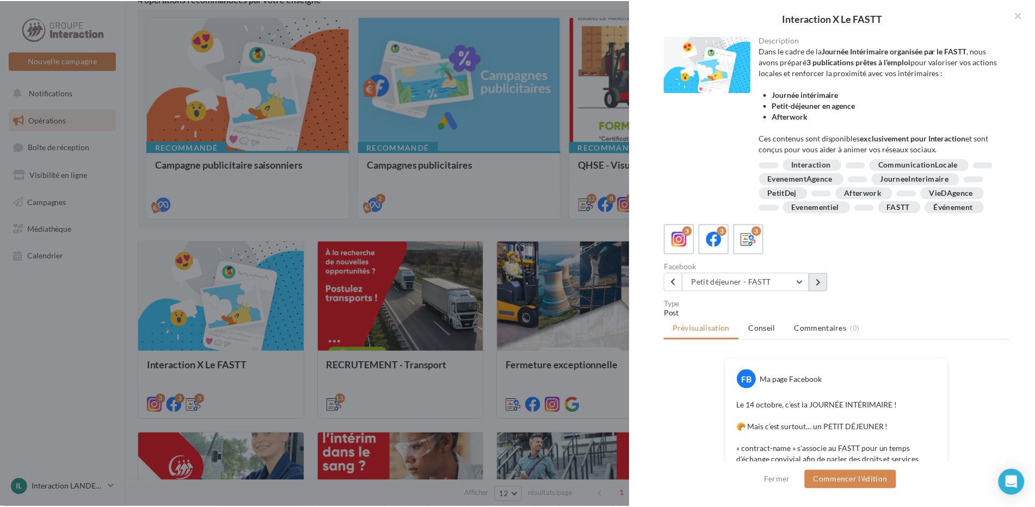
scroll to position [218, 0]
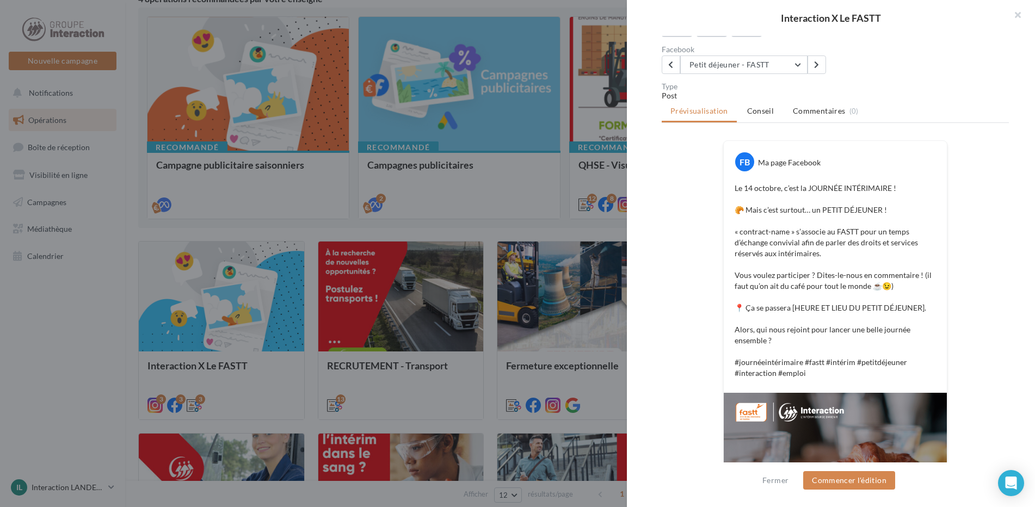
click at [19, 141] on div at bounding box center [517, 253] width 1035 height 507
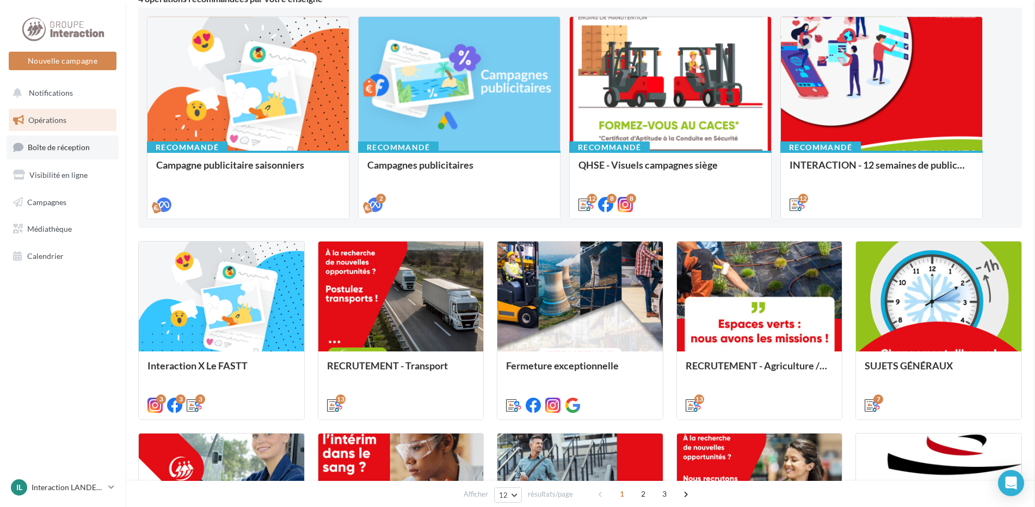
click at [91, 141] on link "Boîte de réception" at bounding box center [63, 147] width 112 height 23
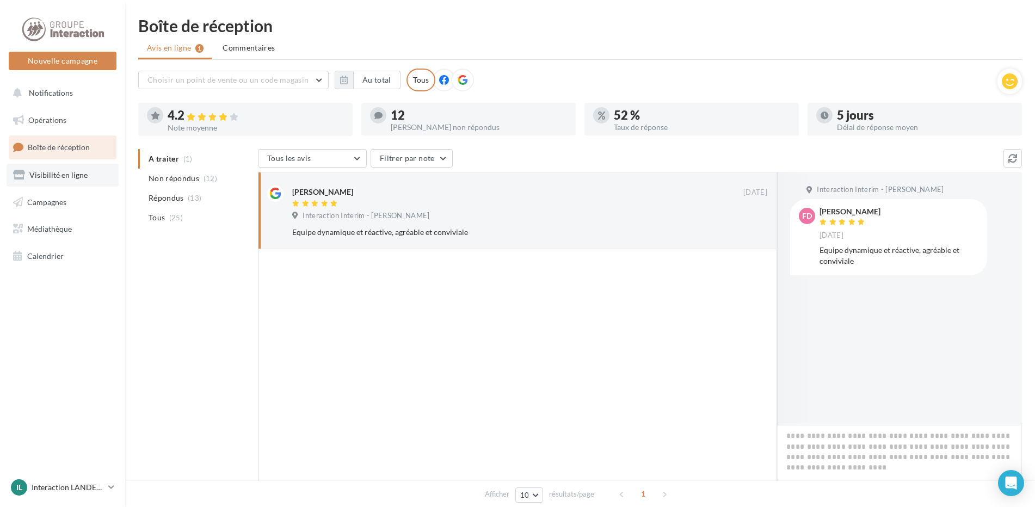
click at [92, 175] on link "Visibilité en ligne" at bounding box center [63, 175] width 112 height 23
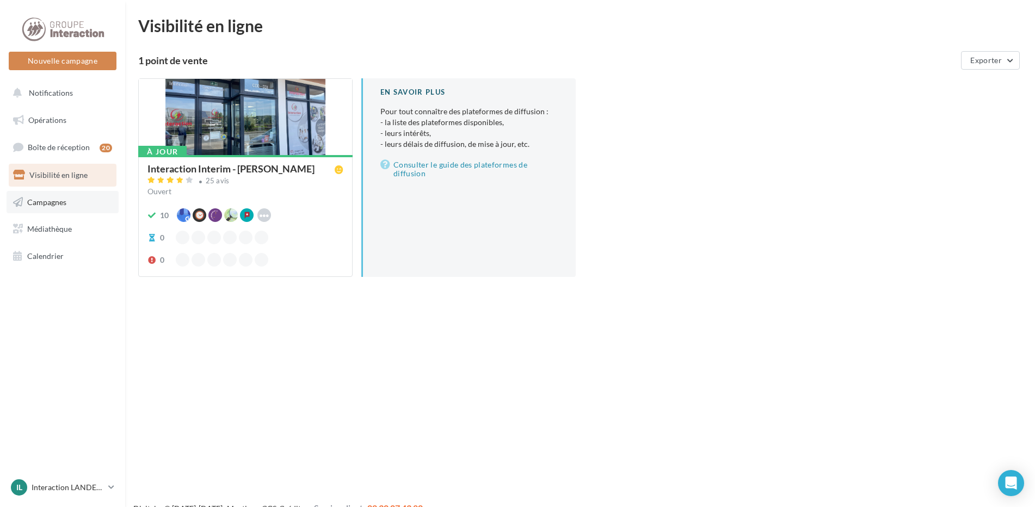
click at [76, 207] on link "Campagnes" at bounding box center [63, 202] width 112 height 23
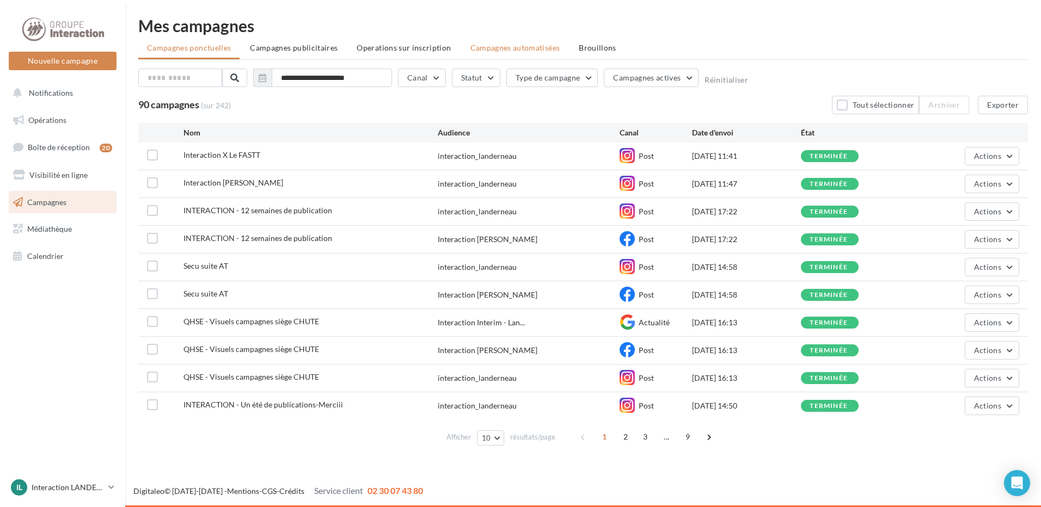
click at [503, 50] on span "Campagnes automatisées" at bounding box center [515, 47] width 90 height 9
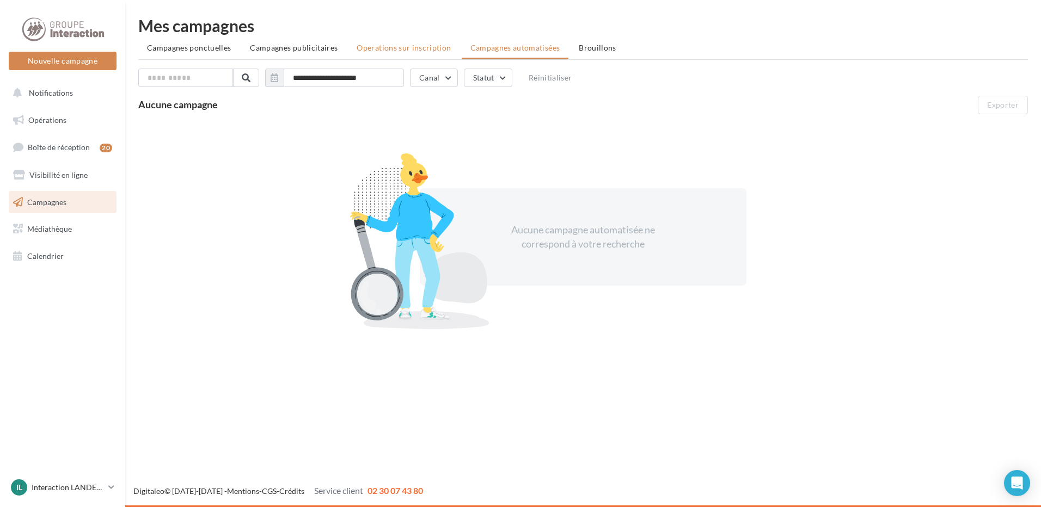
click at [387, 44] on span "Operations sur inscription" at bounding box center [403, 47] width 94 height 9
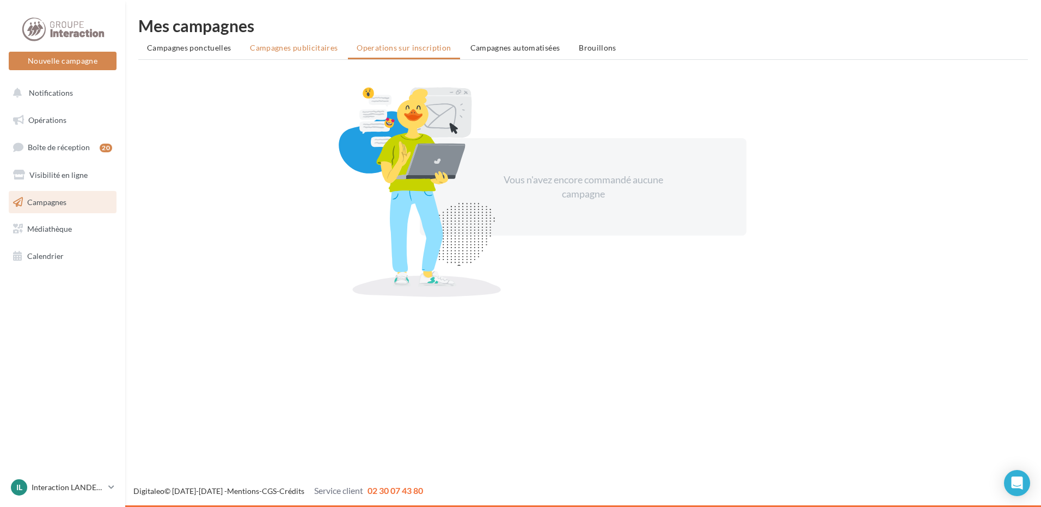
click at [284, 45] on span "Campagnes publicitaires" at bounding box center [294, 47] width 88 height 9
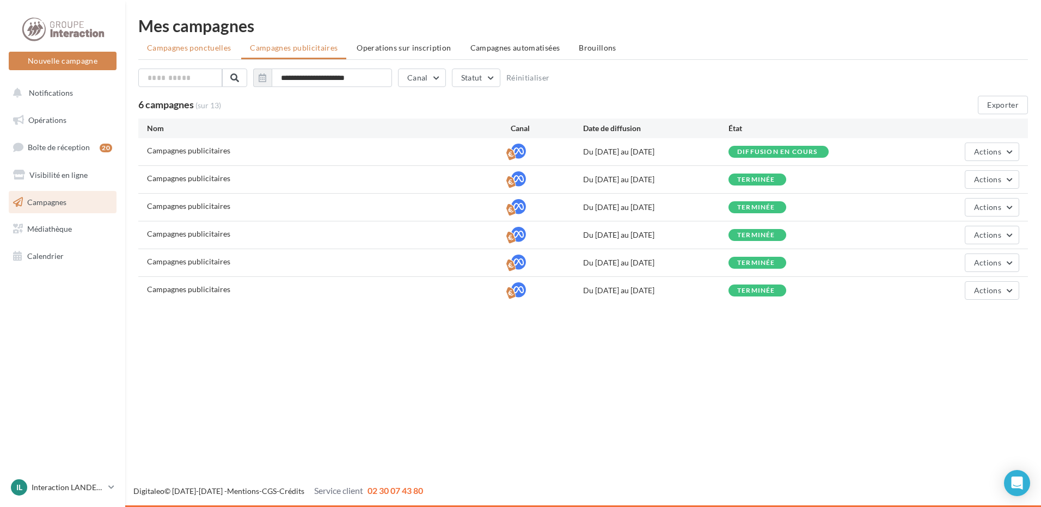
click at [206, 51] on span "Campagnes ponctuelles" at bounding box center [189, 47] width 84 height 9
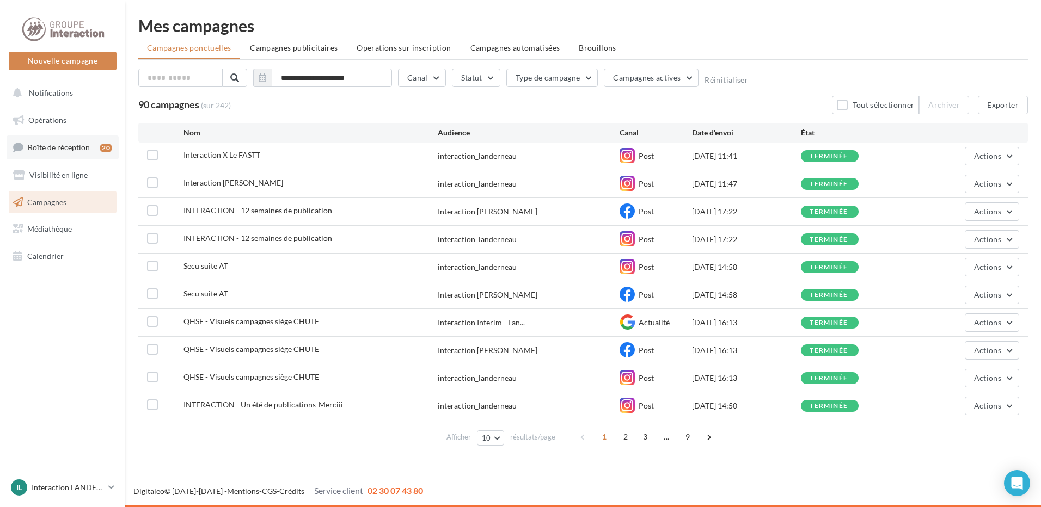
click at [90, 148] on link "Boîte de réception 20" at bounding box center [63, 147] width 112 height 23
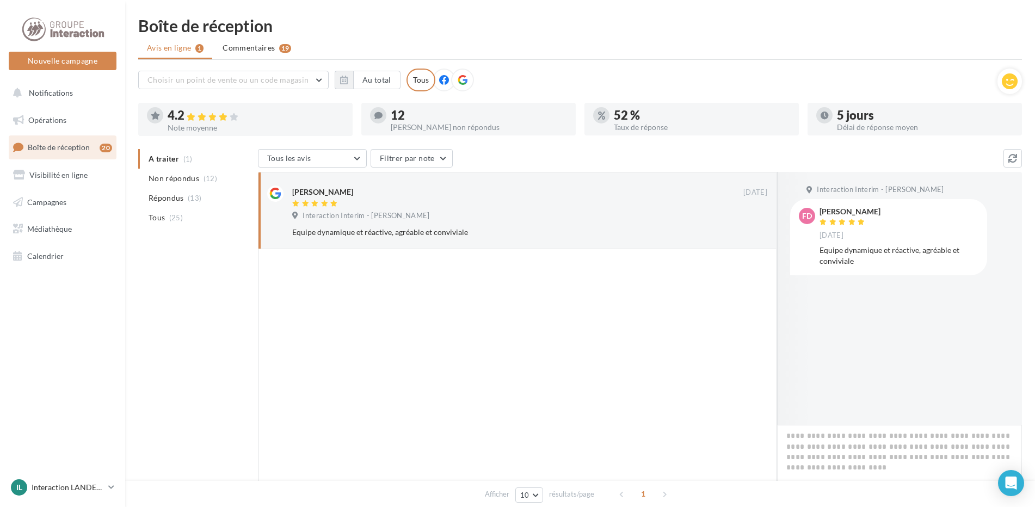
click at [109, 153] on div "20" at bounding box center [108, 147] width 17 height 15
click at [57, 96] on span "Notifications" at bounding box center [51, 92] width 44 height 9
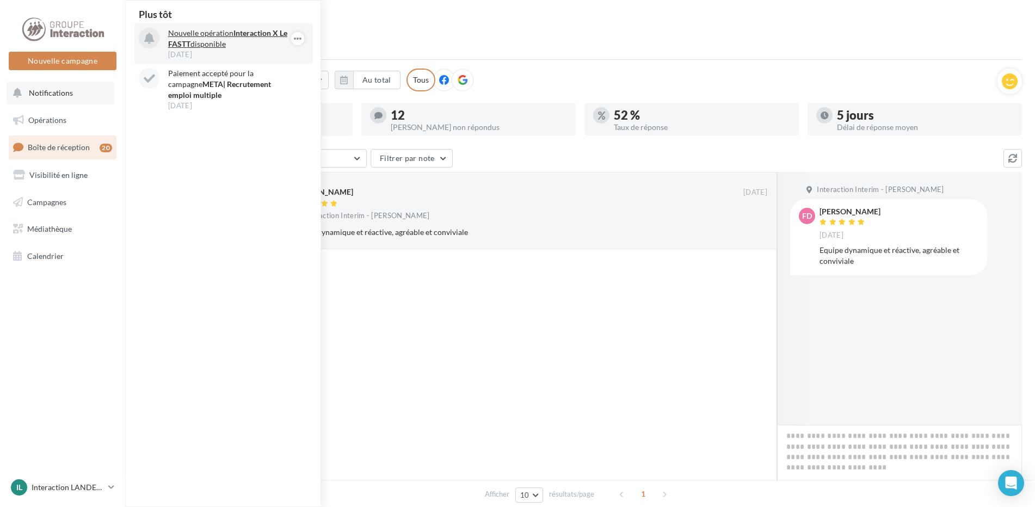
click at [225, 29] on p "Nouvelle opération Interaction X Le FASTT disponible" at bounding box center [231, 39] width 126 height 22
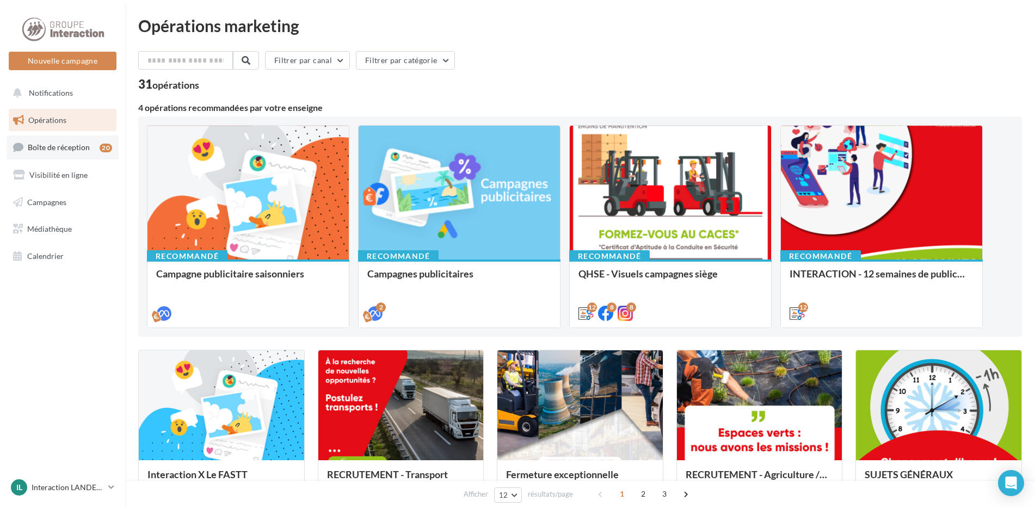
click at [62, 151] on span "Boîte de réception" at bounding box center [59, 147] width 62 height 9
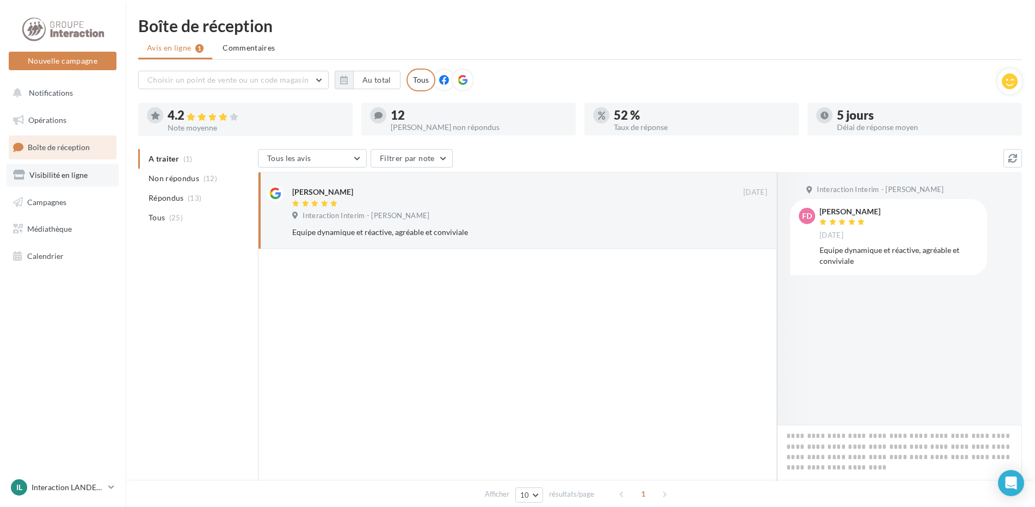
click at [77, 169] on link "Visibilité en ligne" at bounding box center [63, 175] width 112 height 23
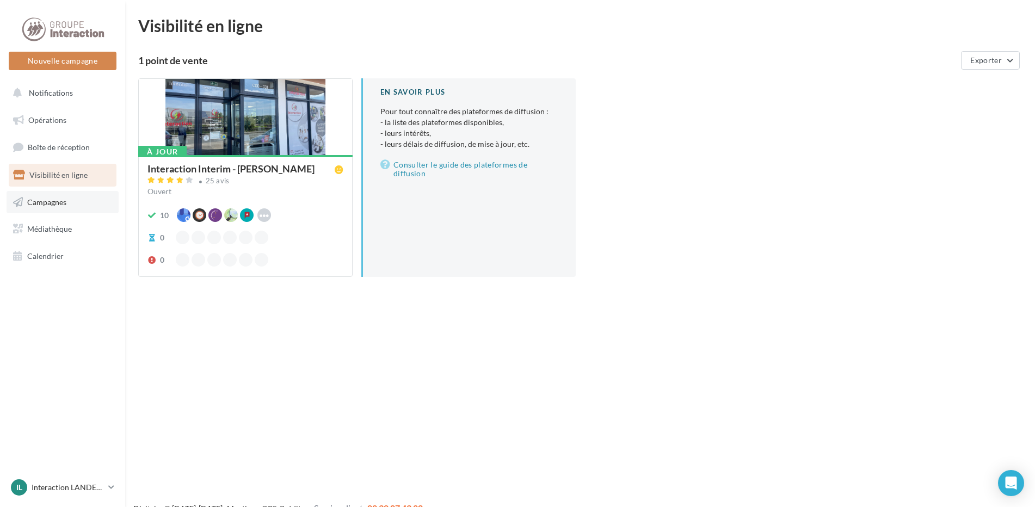
click at [52, 203] on span "Campagnes" at bounding box center [46, 201] width 39 height 9
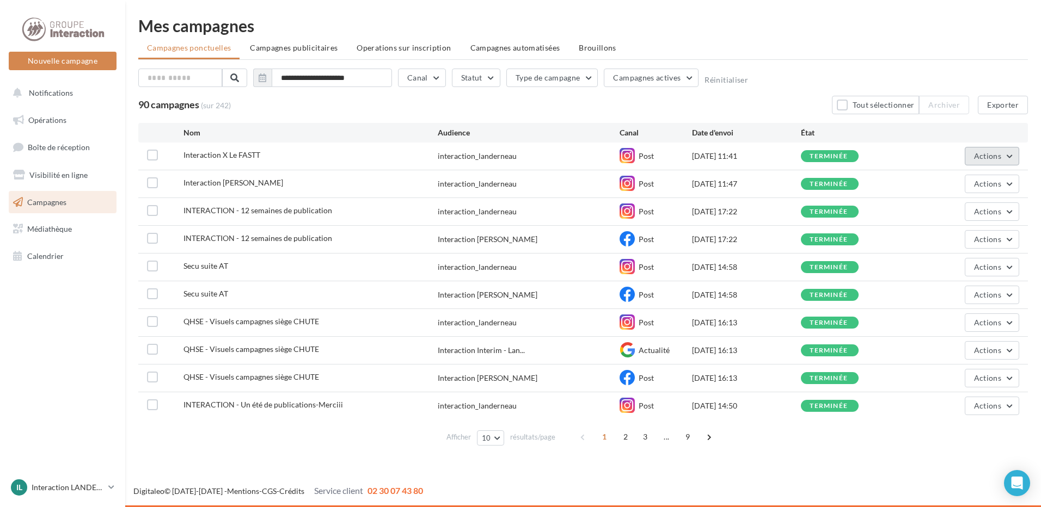
click at [1009, 161] on button "Actions" at bounding box center [991, 156] width 54 height 19
click at [583, 78] on button "Type de campagne" at bounding box center [552, 78] width 92 height 19
click at [151, 156] on label at bounding box center [152, 155] width 11 height 11
click at [994, 155] on span "Actions" at bounding box center [987, 155] width 27 height 9
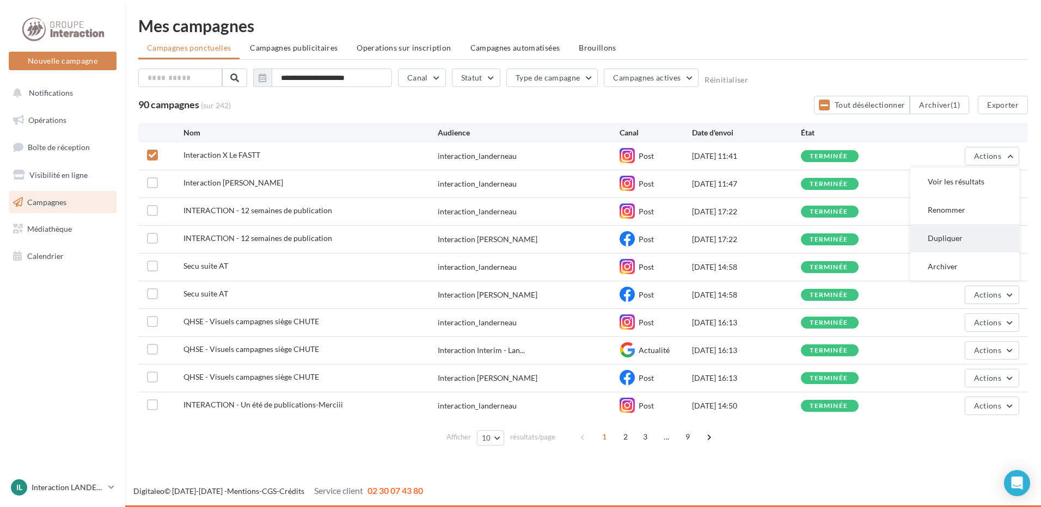
click at [947, 236] on button "Dupliquer" at bounding box center [964, 238] width 109 height 28
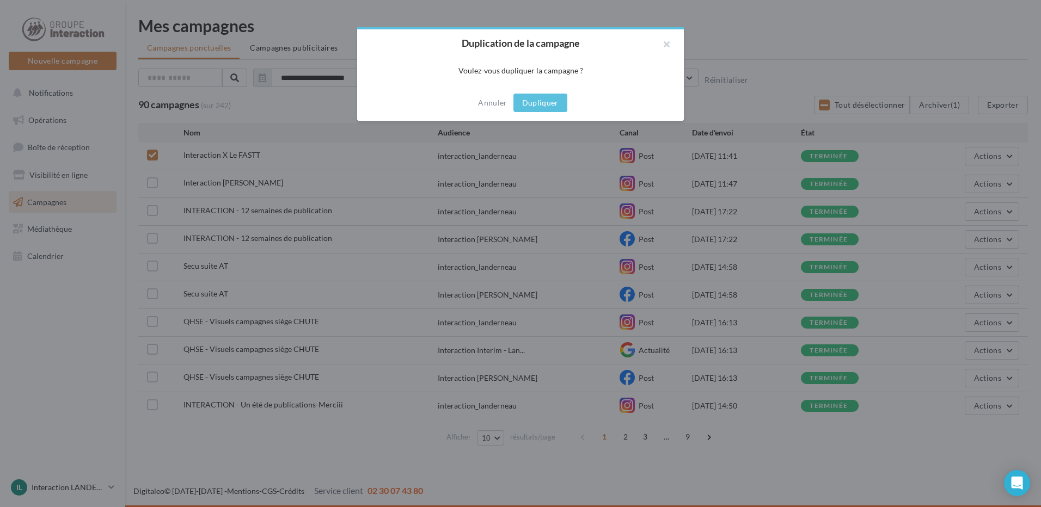
click at [561, 100] on button "Dupliquer" at bounding box center [540, 103] width 54 height 19
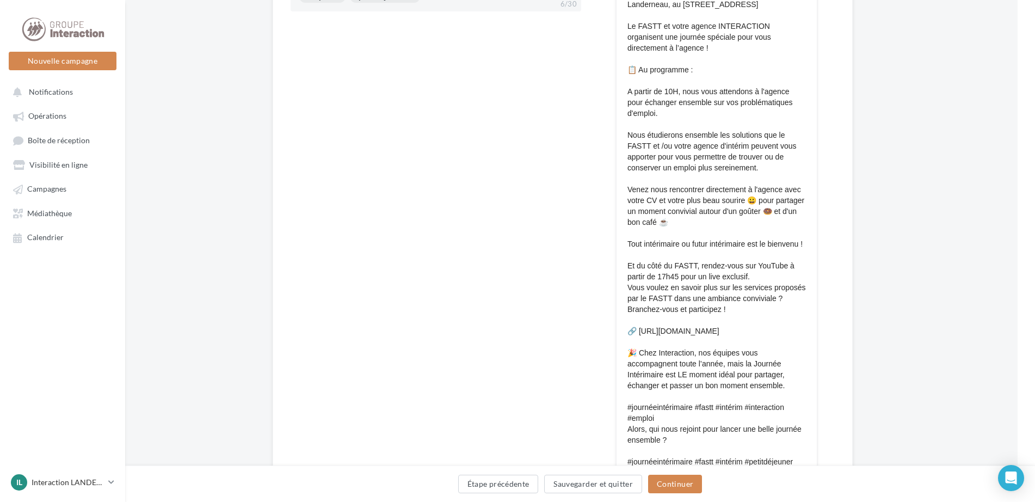
scroll to position [723, 17]
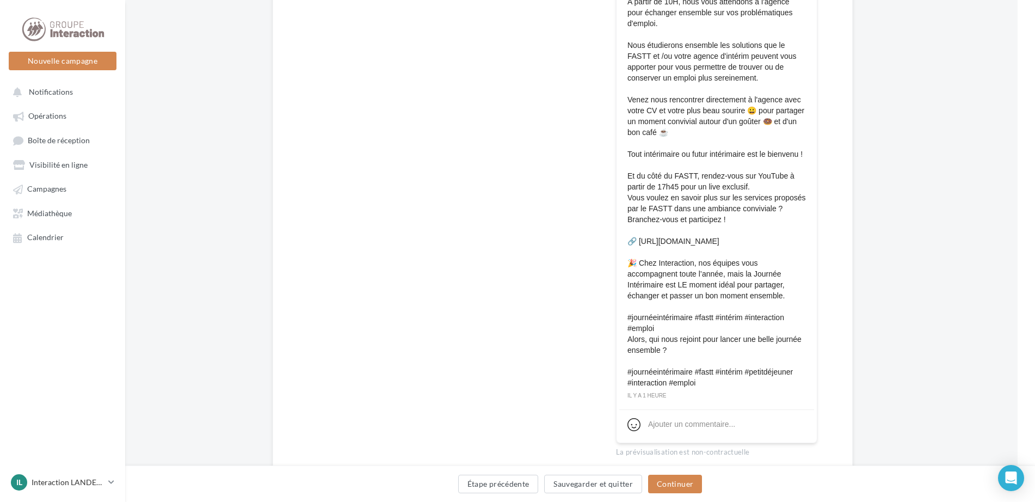
drag, startPoint x: 316, startPoint y: 250, endPoint x: 1026, endPoint y: 520, distance: 760.3
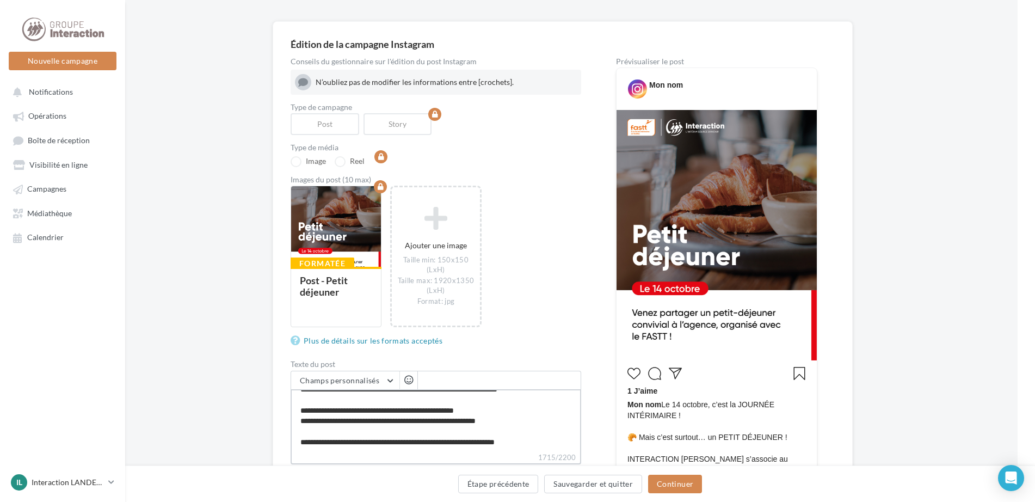
scroll to position [233, 17]
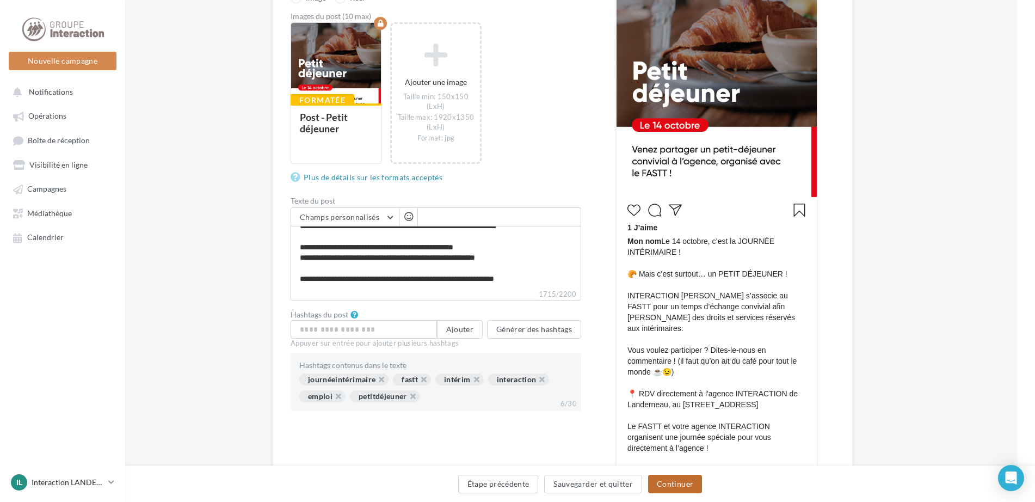
click at [675, 479] on button "Continuer" at bounding box center [675, 484] width 54 height 19
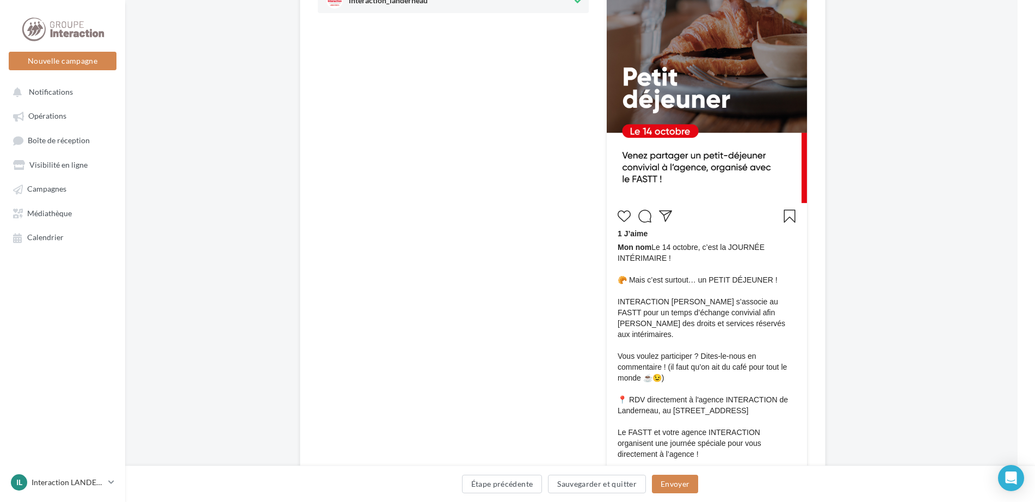
scroll to position [0, 17]
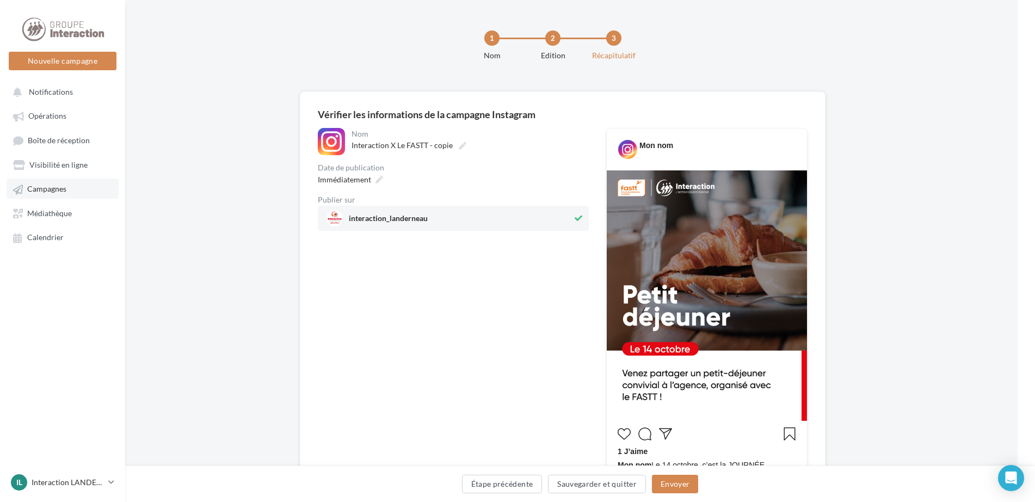
click at [53, 188] on span "Campagnes" at bounding box center [46, 188] width 39 height 9
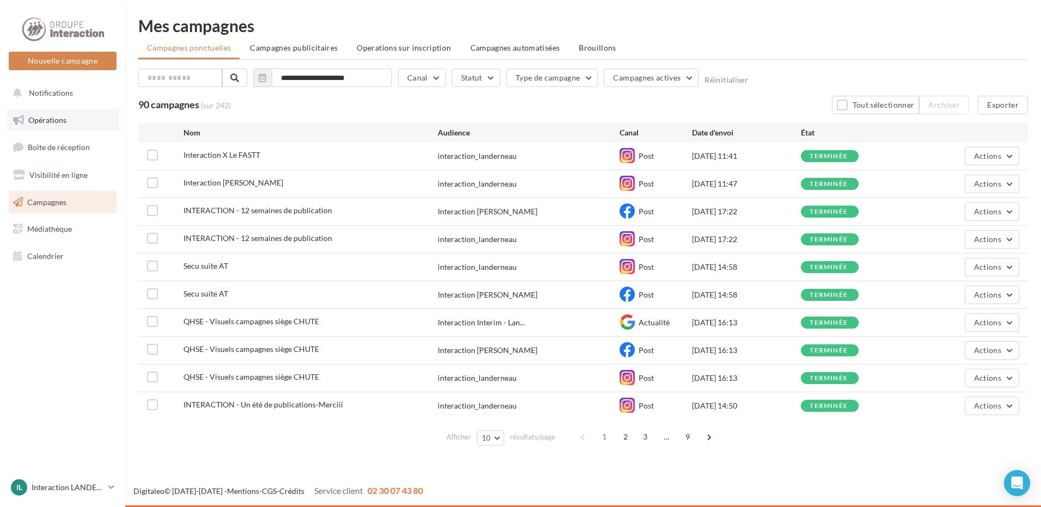
click at [61, 124] on span "Opérations" at bounding box center [47, 119] width 38 height 9
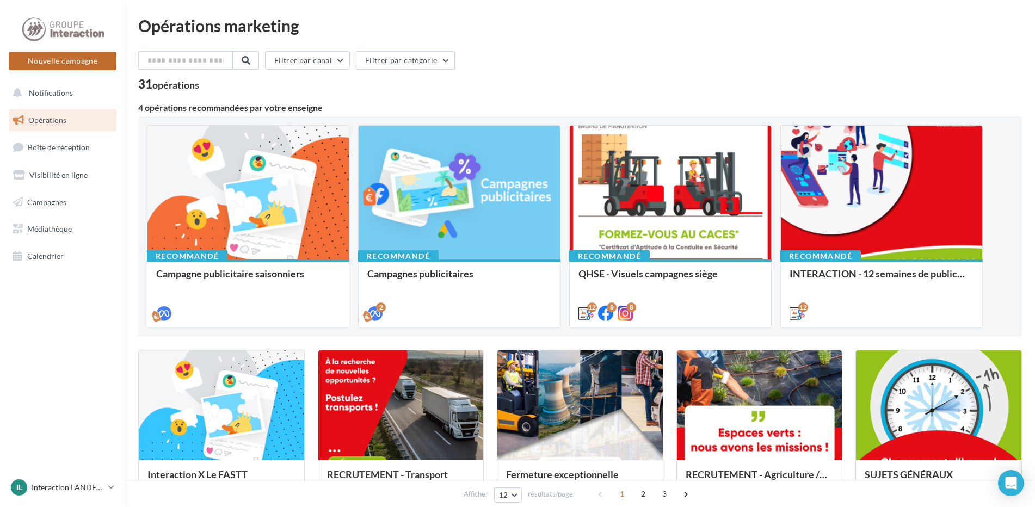
click at [69, 61] on button "Nouvelle campagne" at bounding box center [63, 61] width 108 height 19
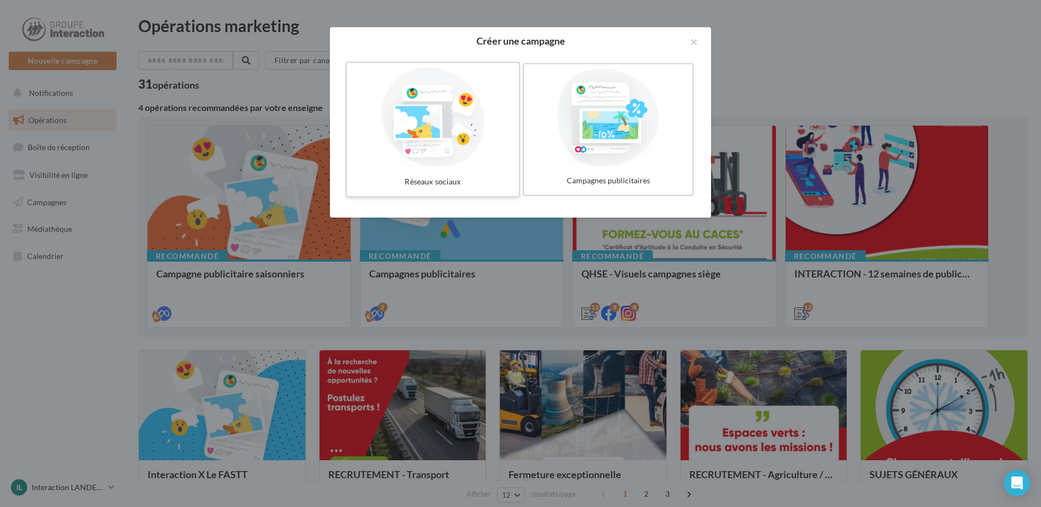
click at [425, 180] on div "Réseaux sociaux" at bounding box center [432, 182] width 163 height 20
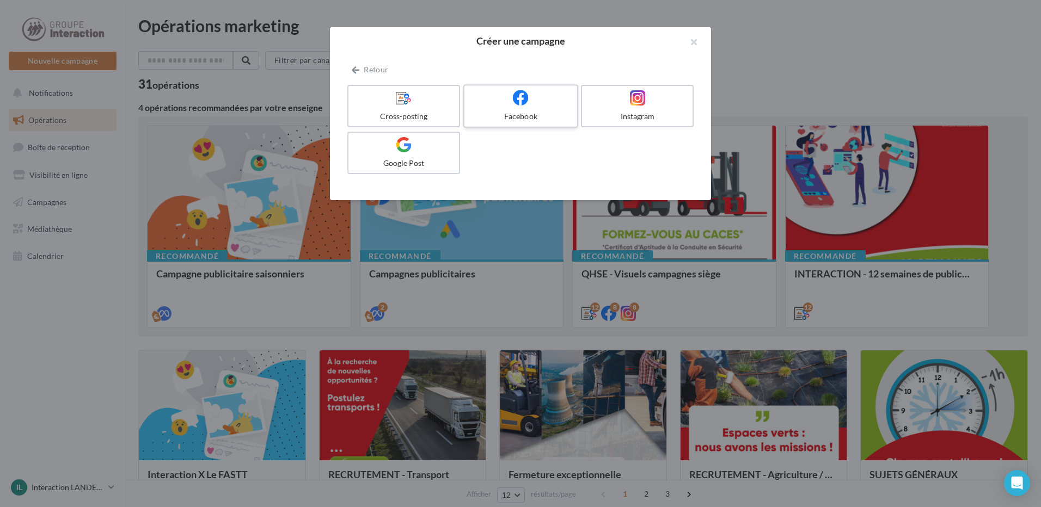
click at [524, 107] on label "Facebook" at bounding box center [520, 106] width 115 height 44
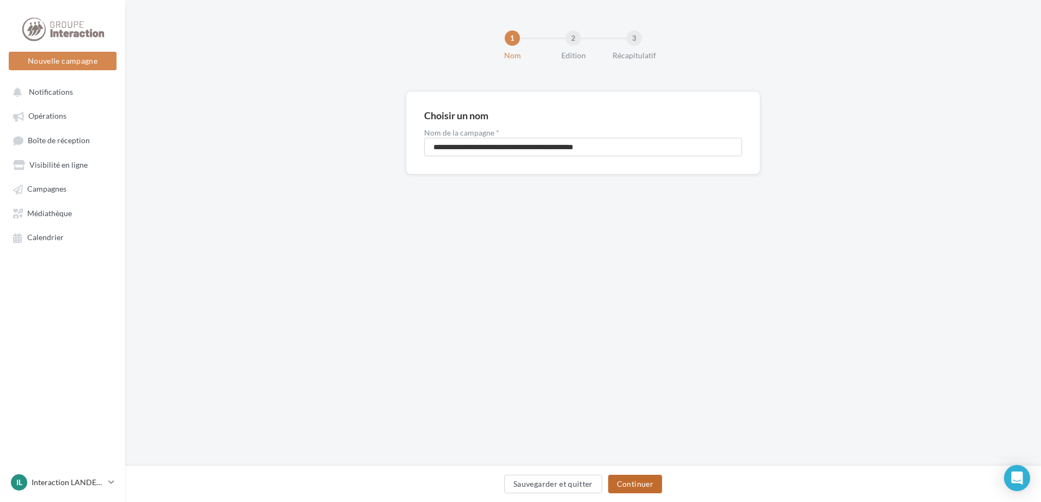
click at [648, 489] on button "Continuer" at bounding box center [635, 484] width 54 height 19
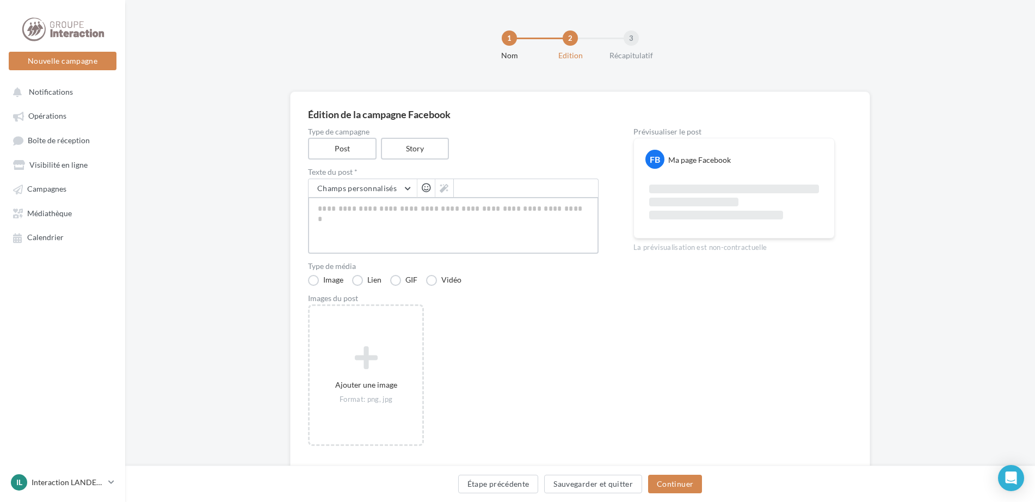
click at [413, 210] on textarea at bounding box center [453, 225] width 291 height 57
paste textarea "**********"
type textarea "**********"
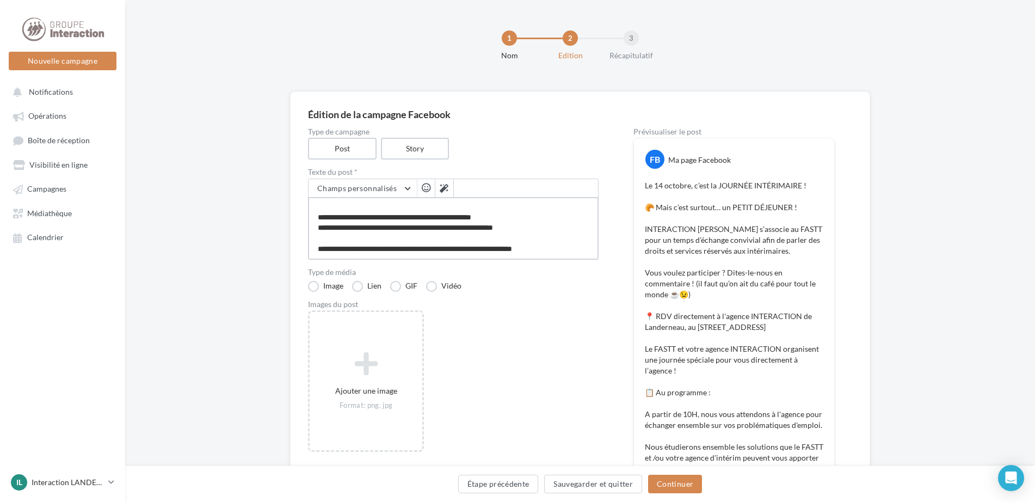
scroll to position [163, 0]
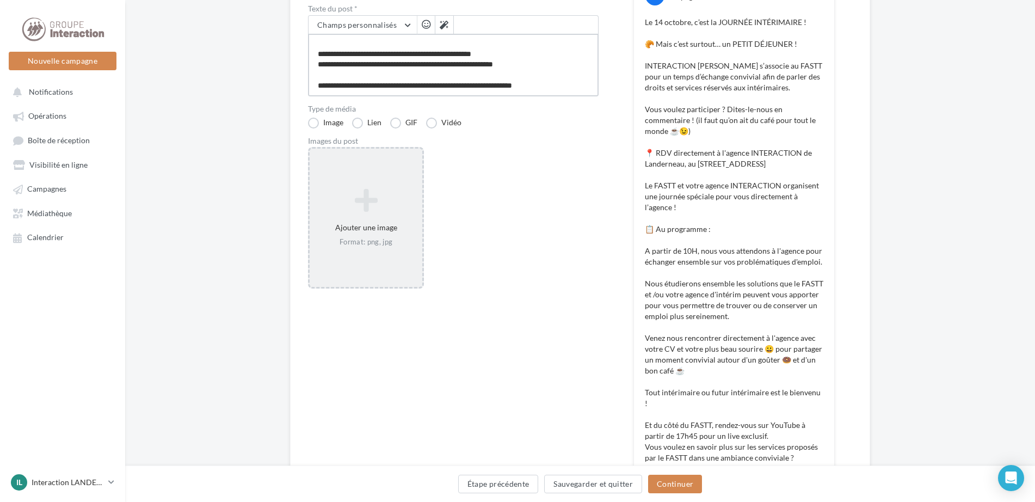
type textarea "**********"
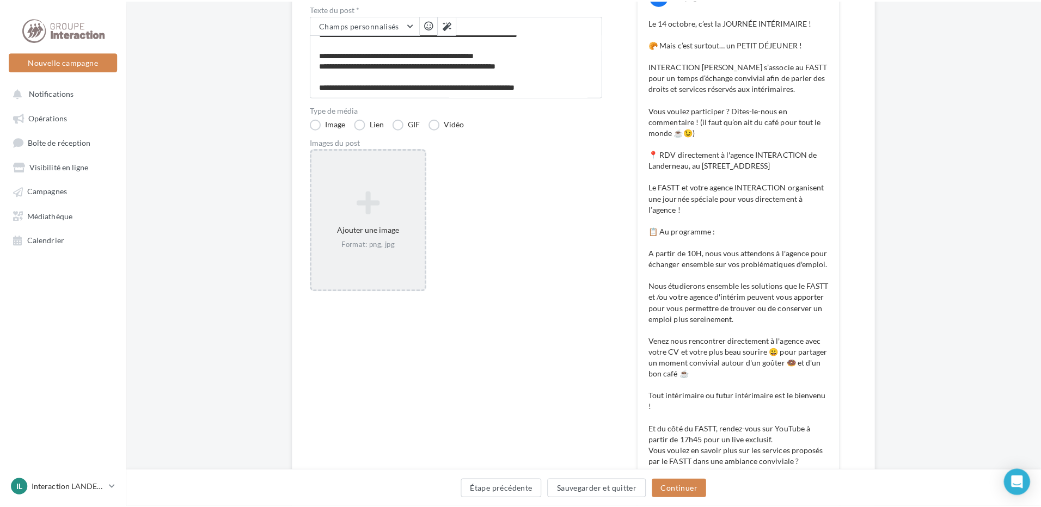
scroll to position [440, 0]
click at [366, 205] on icon at bounding box center [366, 200] width 104 height 26
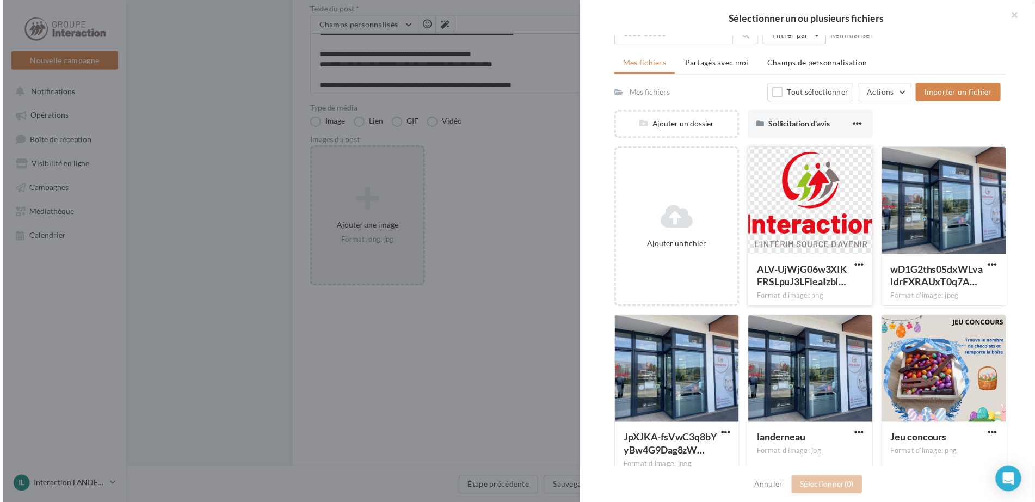
scroll to position [0, 0]
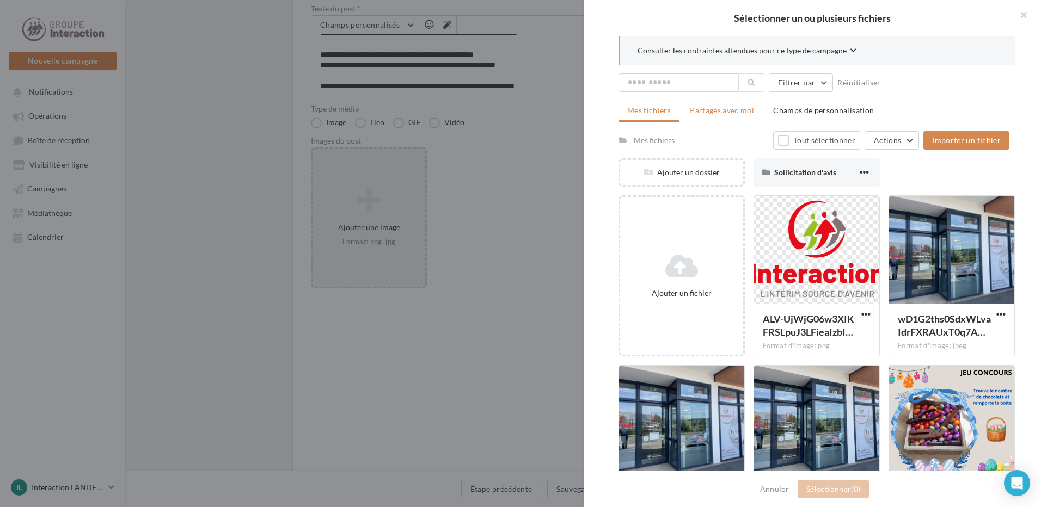
click at [722, 117] on li "Partagés avec moi" at bounding box center [722, 111] width 82 height 20
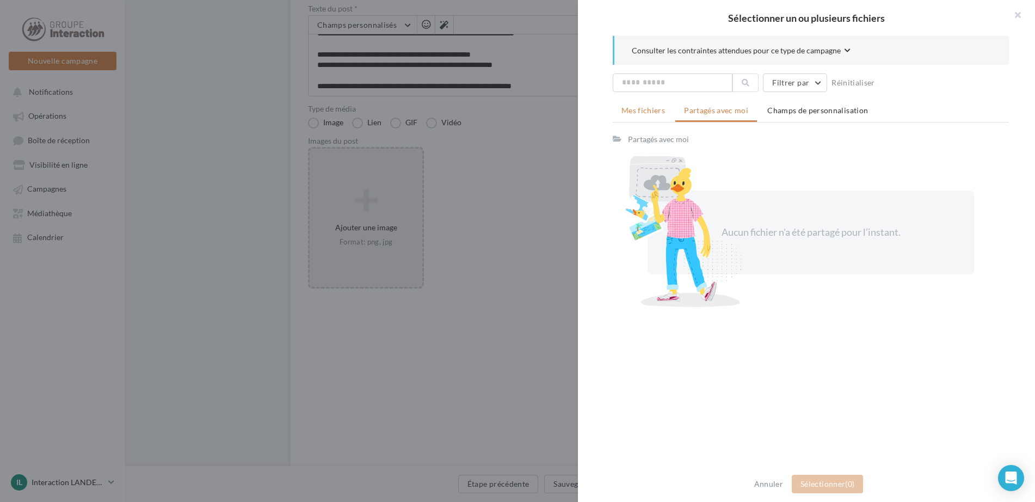
click at [649, 111] on span "Mes fichiers" at bounding box center [643, 110] width 44 height 9
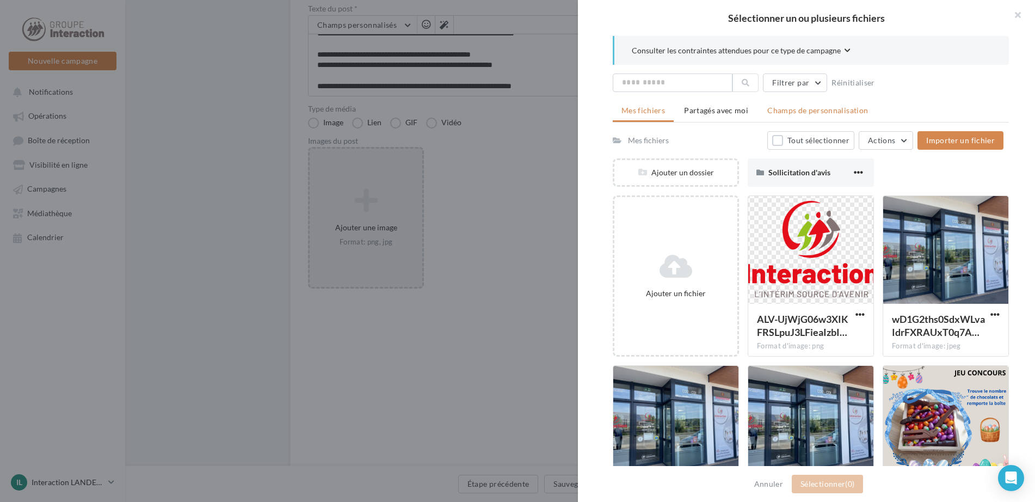
click at [801, 104] on li "Champs de personnalisation" at bounding box center [818, 111] width 118 height 20
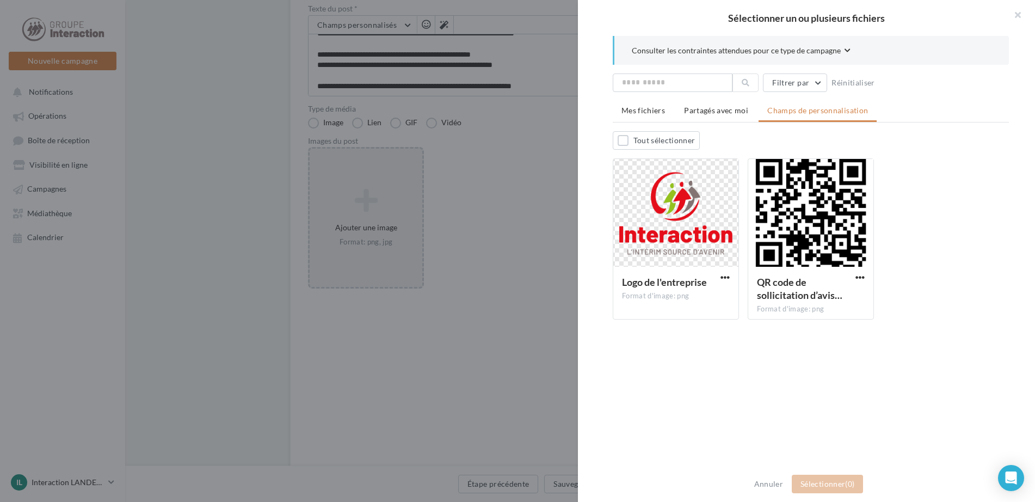
click at [629, 23] on div "Sélectionner un ou plusieurs fichiers" at bounding box center [806, 18] width 457 height 36
click at [537, 140] on div at bounding box center [517, 251] width 1035 height 502
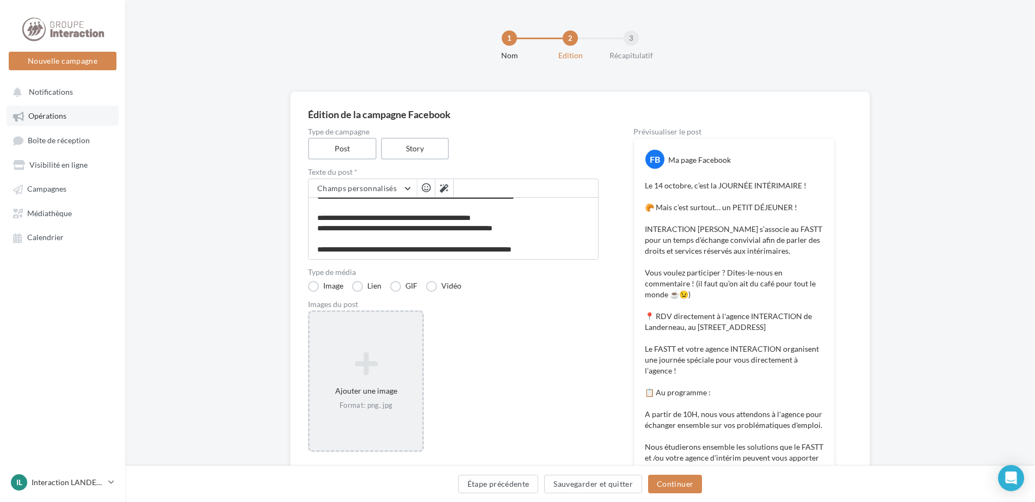
click at [58, 120] on span "Opérations" at bounding box center [47, 116] width 38 height 9
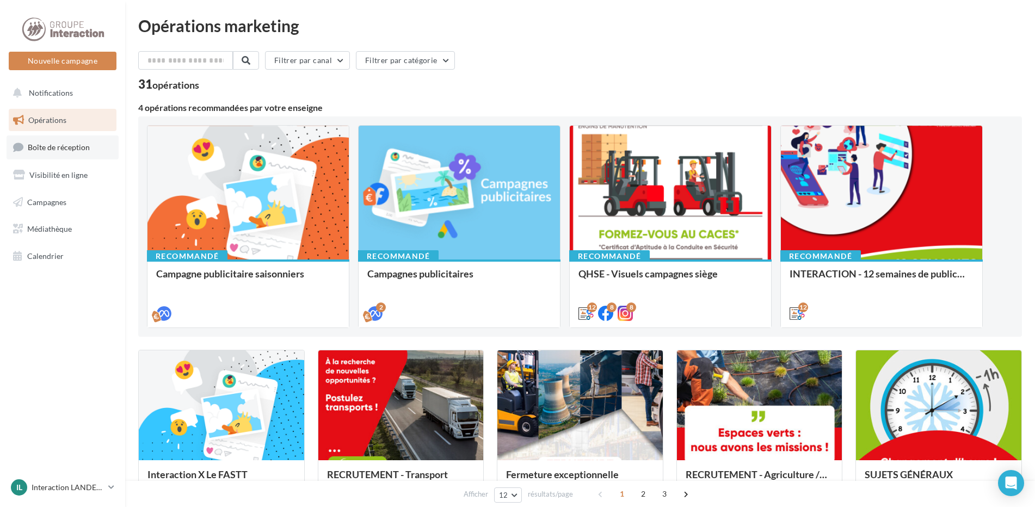
click at [44, 149] on span "Boîte de réception" at bounding box center [59, 147] width 62 height 9
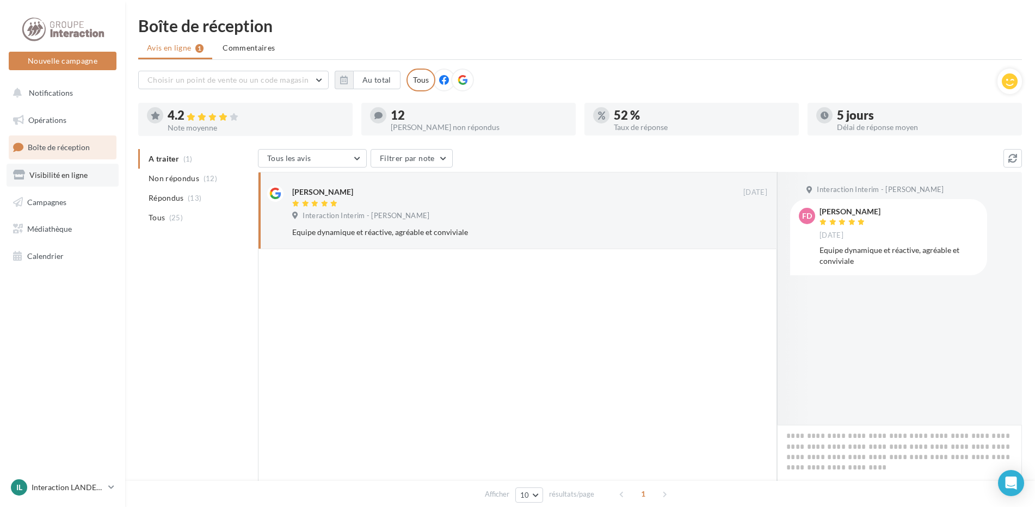
click at [60, 179] on span "Visibilité en ligne" at bounding box center [58, 174] width 58 height 9
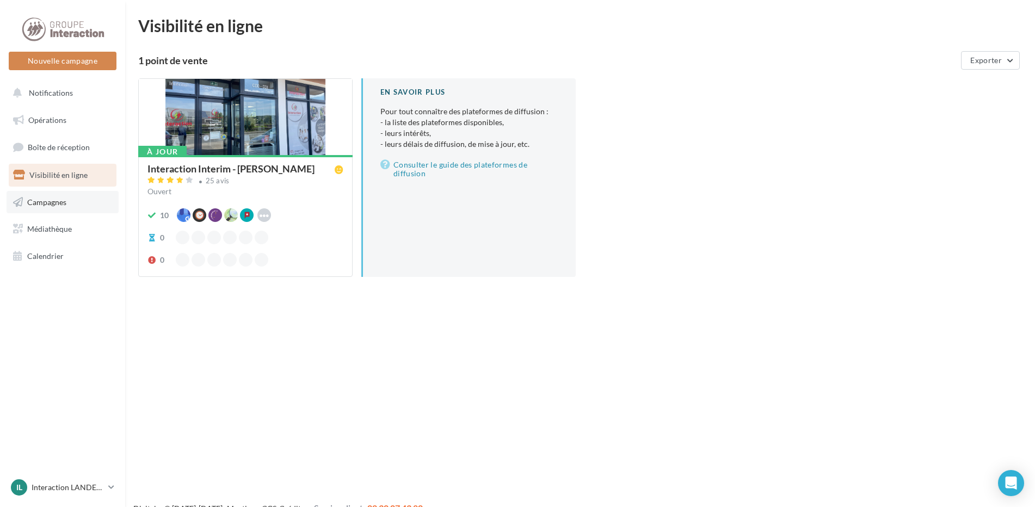
click at [60, 195] on link "Campagnes" at bounding box center [63, 202] width 112 height 23
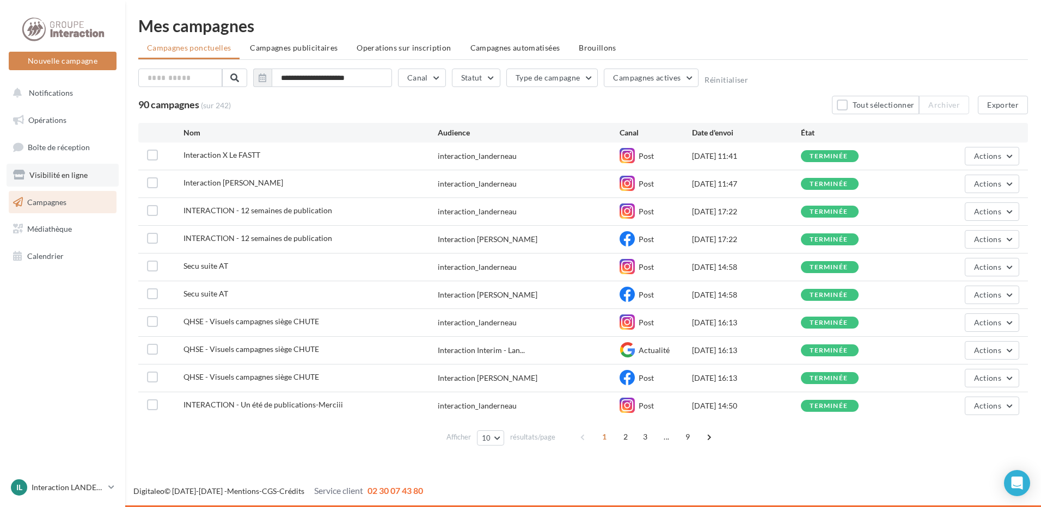
click at [44, 170] on span "Visibilité en ligne" at bounding box center [58, 174] width 58 height 9
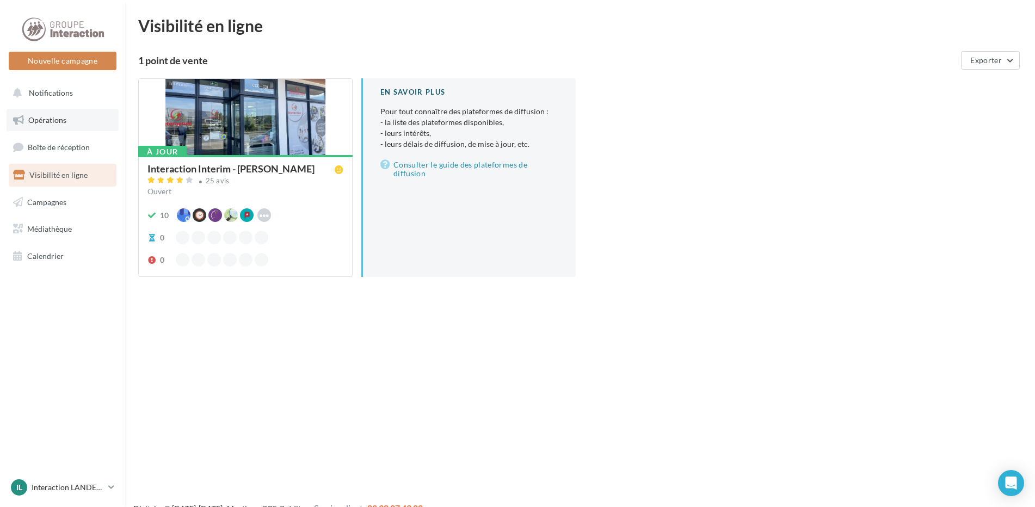
click at [36, 122] on span "Opérations" at bounding box center [47, 119] width 38 height 9
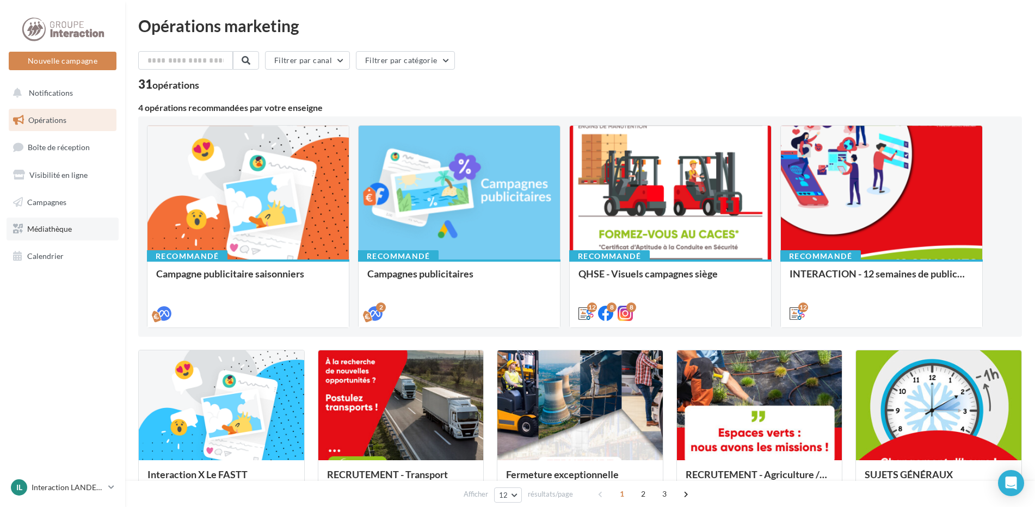
click at [39, 227] on span "Médiathèque" at bounding box center [49, 228] width 45 height 9
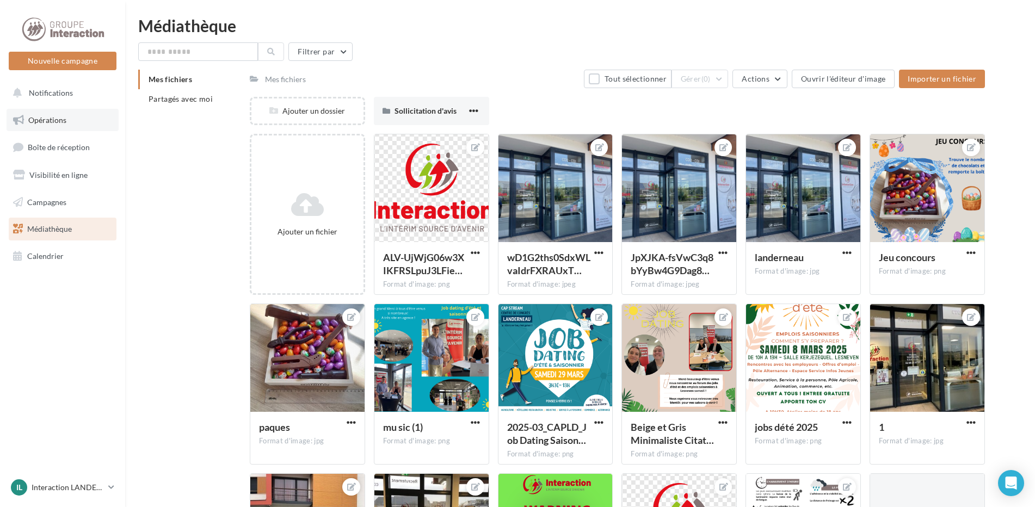
click at [40, 125] on link "Opérations" at bounding box center [63, 120] width 112 height 23
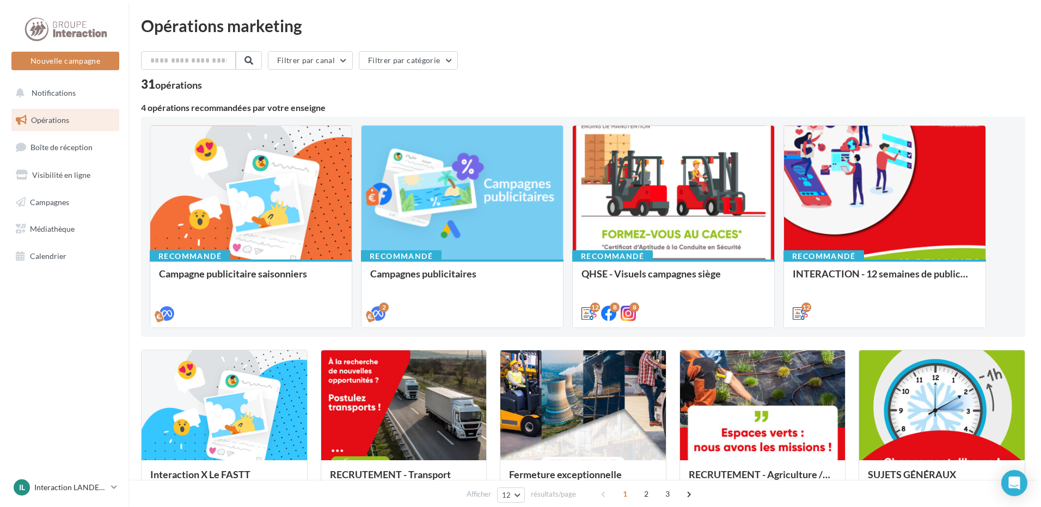
scroll to position [163, 0]
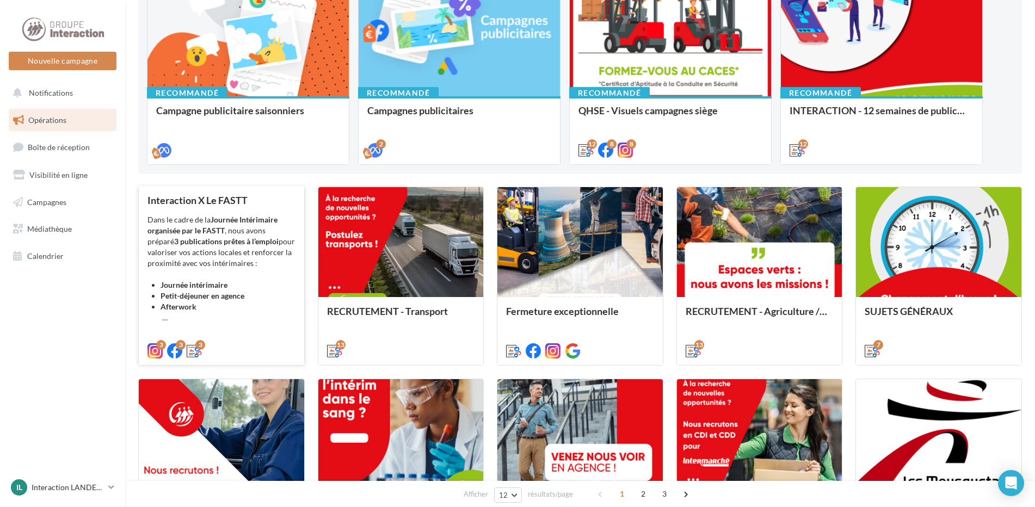
click at [246, 261] on div "Dans le cadre de la Journée Intérimaire organisée par le FASTT , nous avons pré…" at bounding box center [221, 268] width 148 height 109
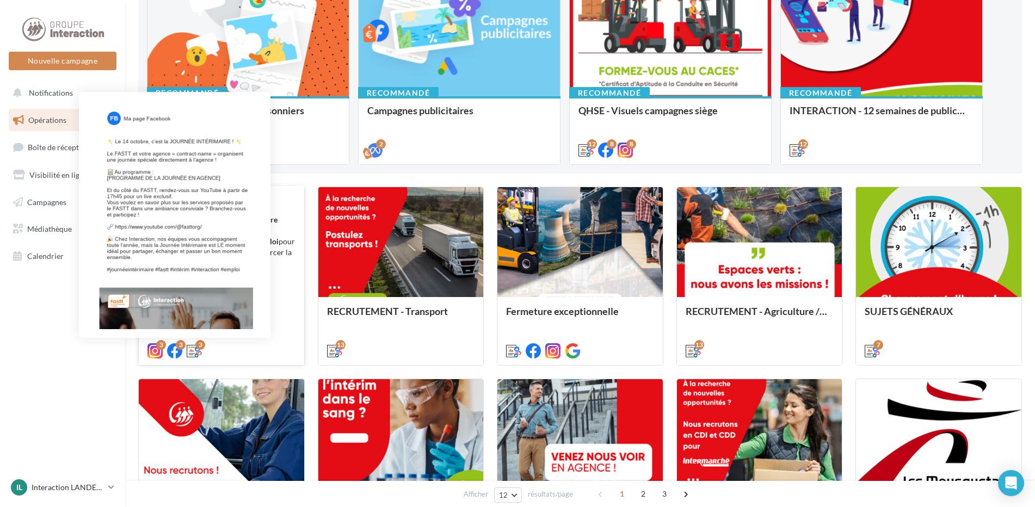
click at [177, 348] on div "3" at bounding box center [181, 345] width 10 height 10
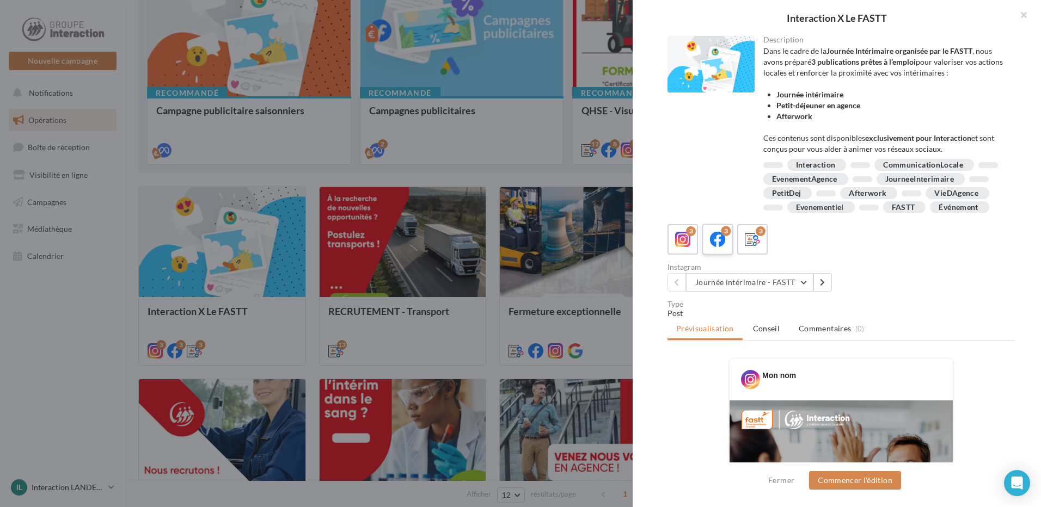
click at [711, 248] on icon at bounding box center [718, 240] width 16 height 16
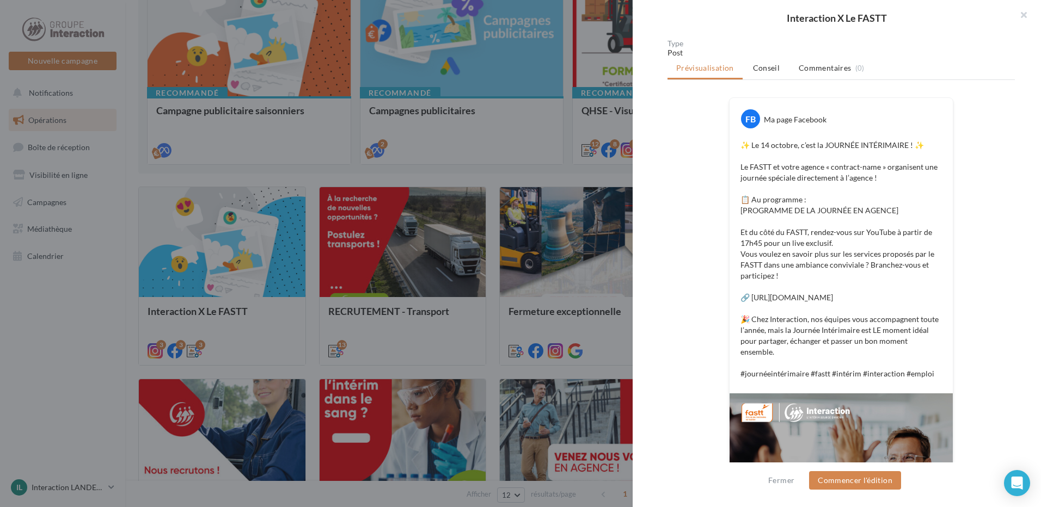
scroll to position [97, 0]
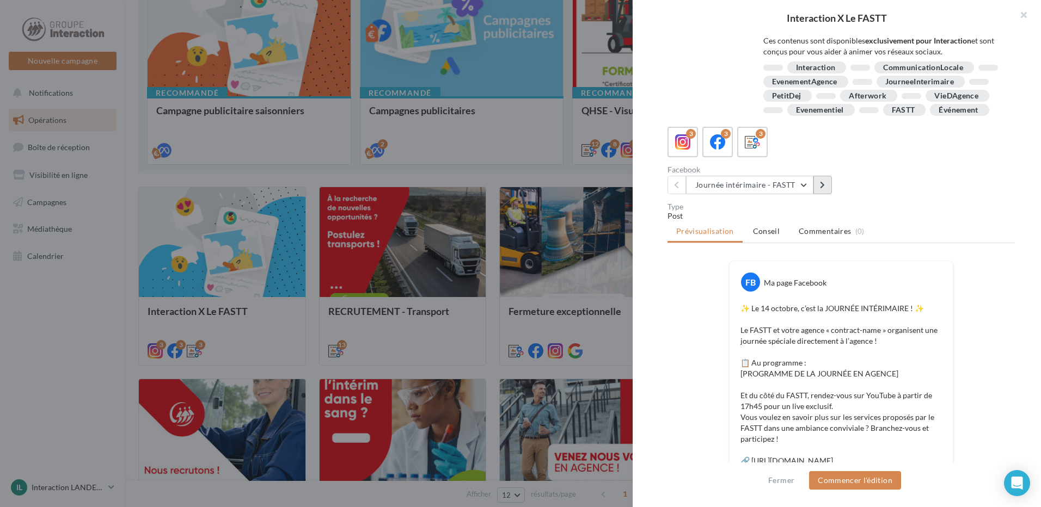
click at [821, 189] on icon at bounding box center [822, 185] width 5 height 8
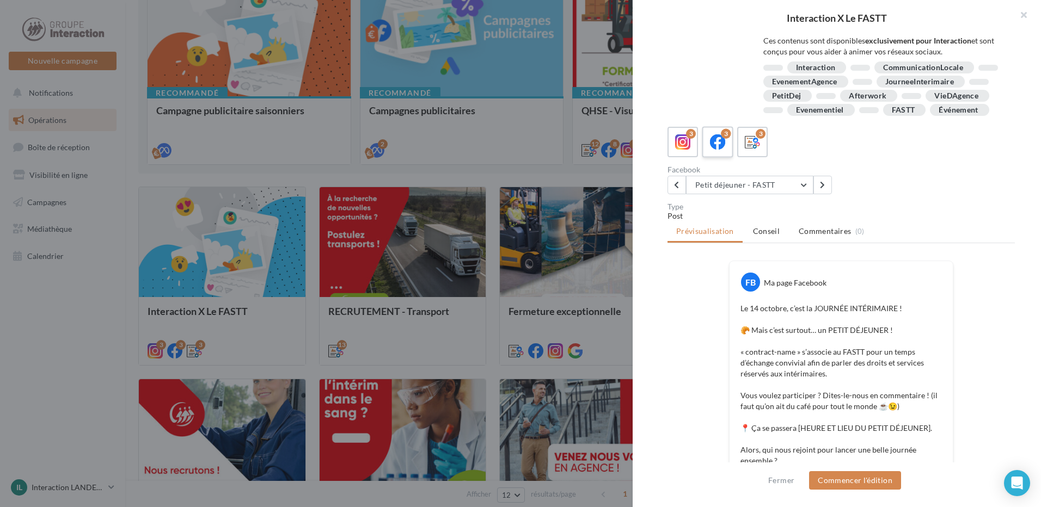
click at [719, 150] on icon at bounding box center [718, 142] width 16 height 16
click at [879, 481] on button "Commencer l'édition" at bounding box center [855, 480] width 92 height 19
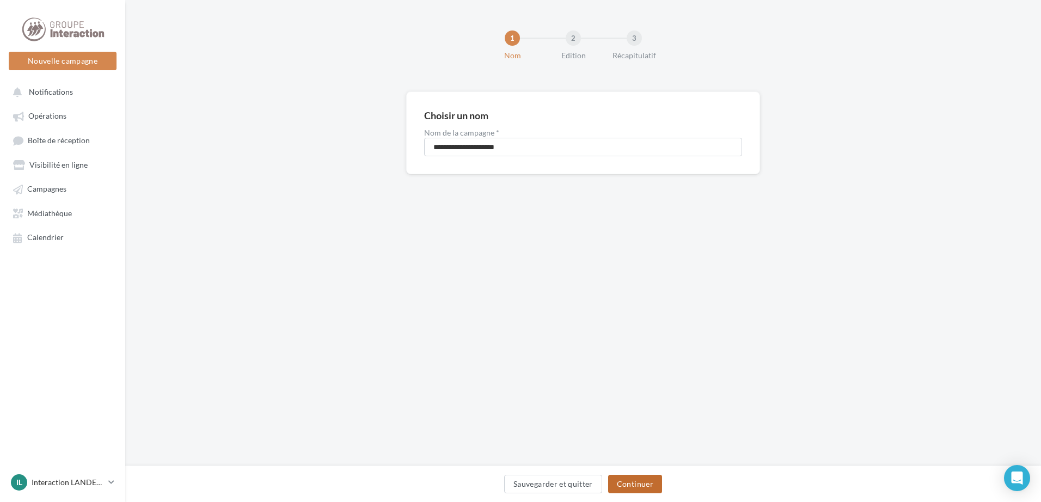
click at [637, 480] on button "Continuer" at bounding box center [635, 484] width 54 height 19
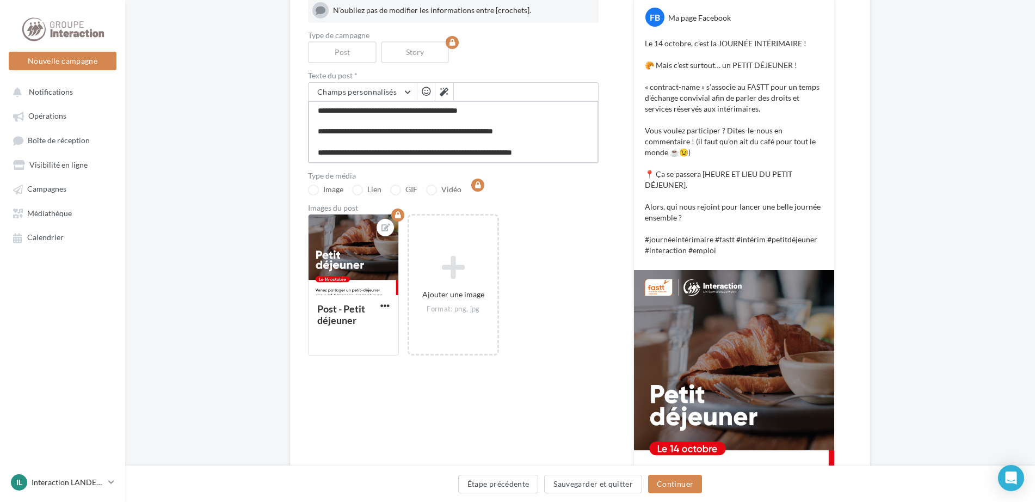
scroll to position [266, 0]
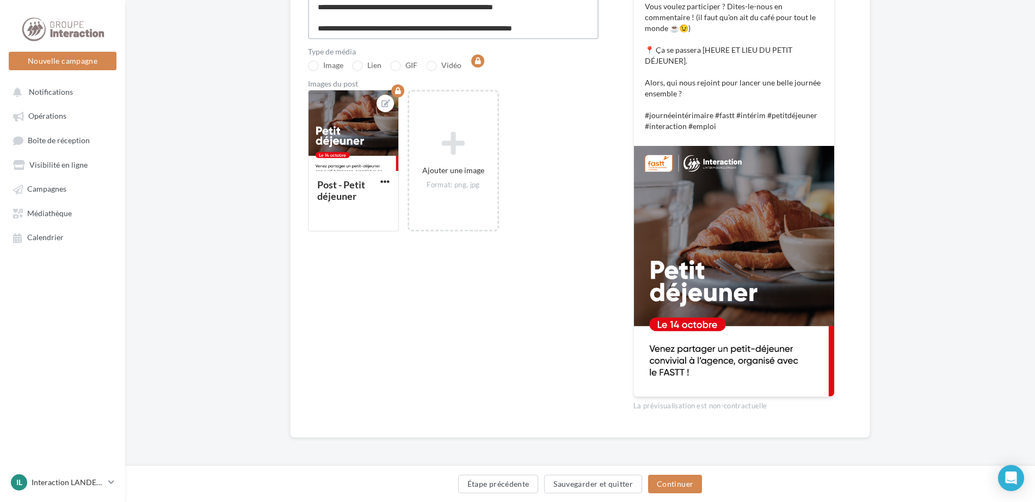
drag, startPoint x: 316, startPoint y: 254, endPoint x: 913, endPoint y: 531, distance: 657.6
paste textarea "**********"
type textarea "**********"
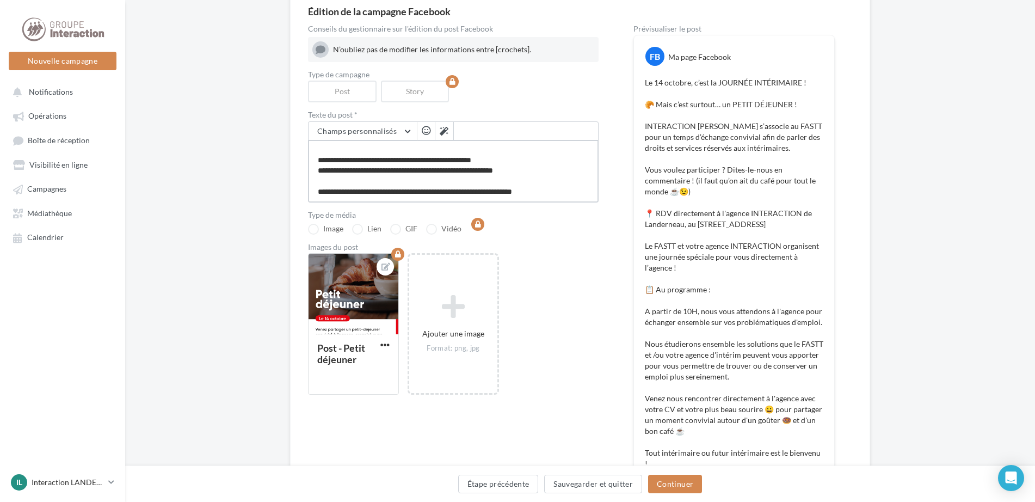
scroll to position [157, 0]
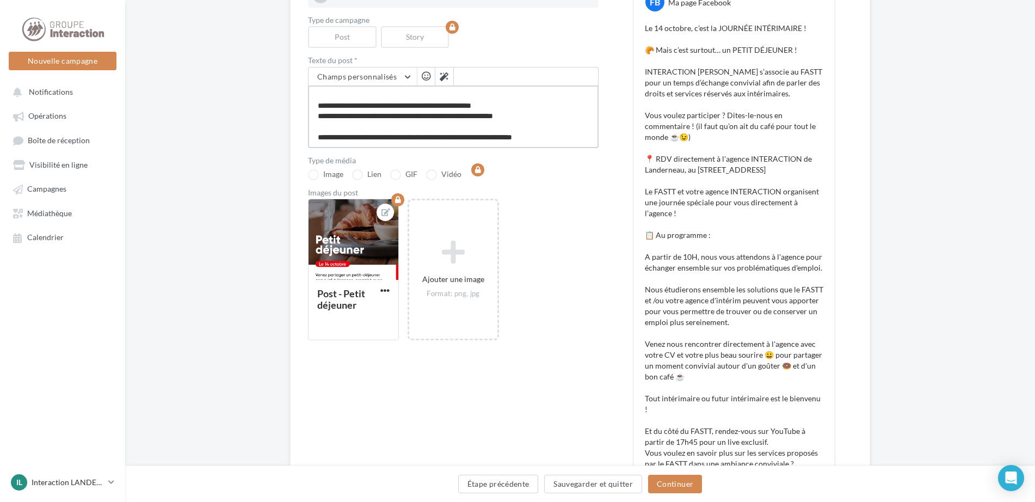
click at [504, 126] on textarea at bounding box center [453, 116] width 291 height 63
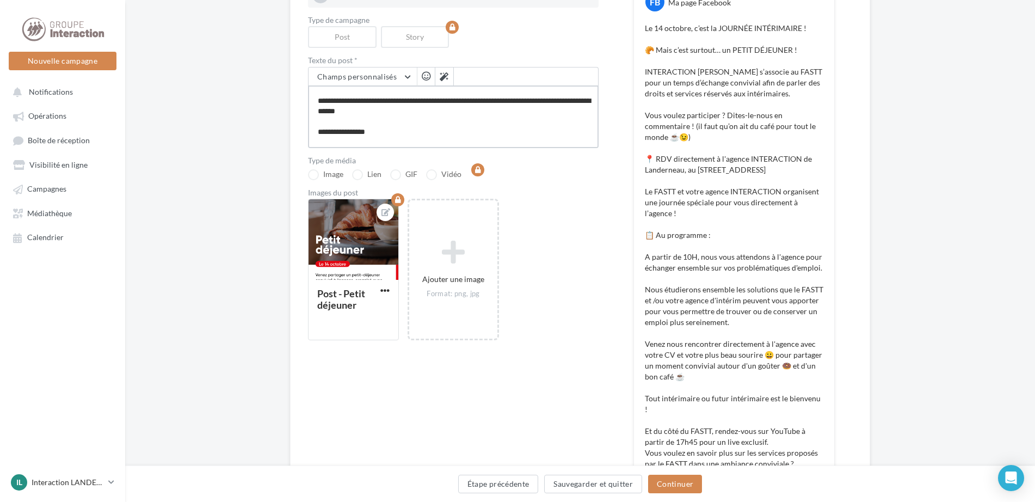
scroll to position [120, 0]
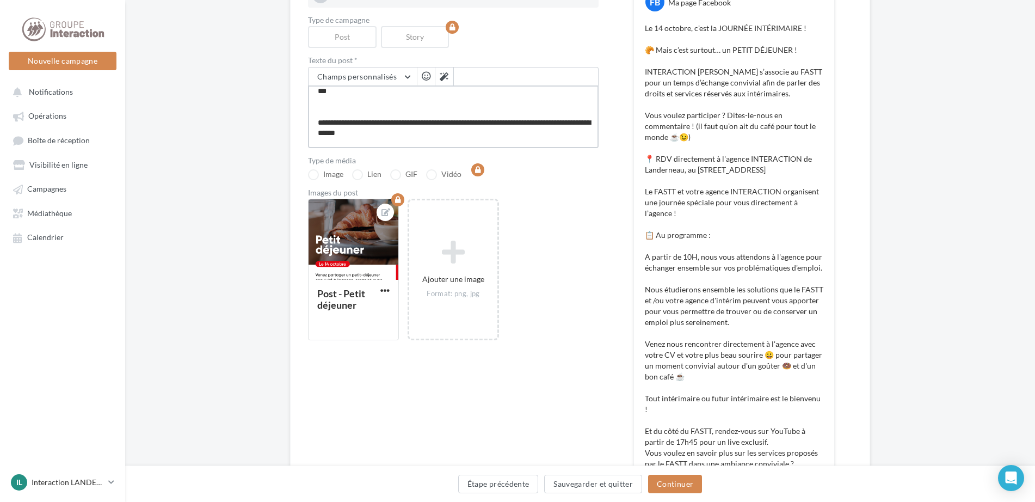
click at [412, 134] on textarea at bounding box center [453, 116] width 291 height 63
type textarea "**********"
click at [706, 229] on p "Le 14 octobre, c’est la JOURNÉE INTÉRIMAIRE ! 🥐 Mais c’est surtout… un PETIT DÉ…" at bounding box center [734, 333] width 178 height 620
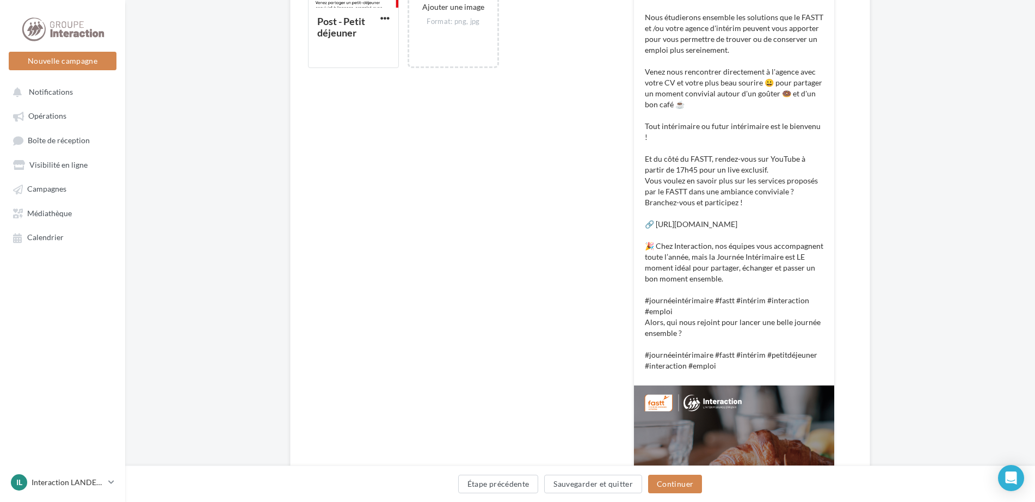
scroll to position [538, 0]
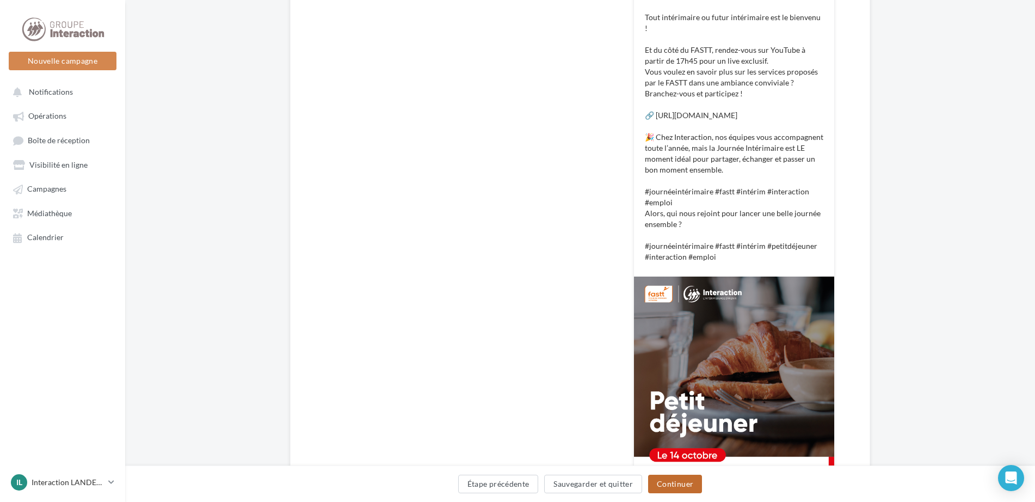
click at [688, 485] on button "Continuer" at bounding box center [675, 484] width 54 height 19
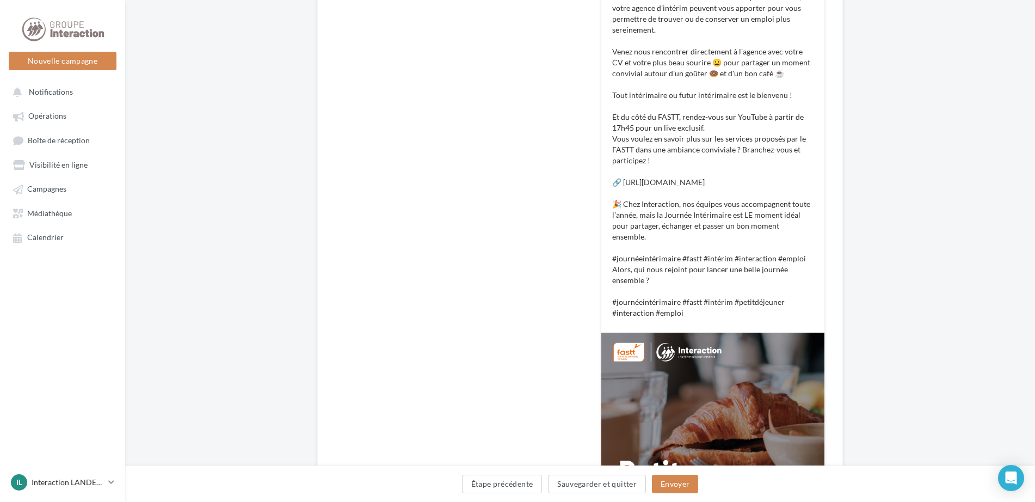
scroll to position [642, 0]
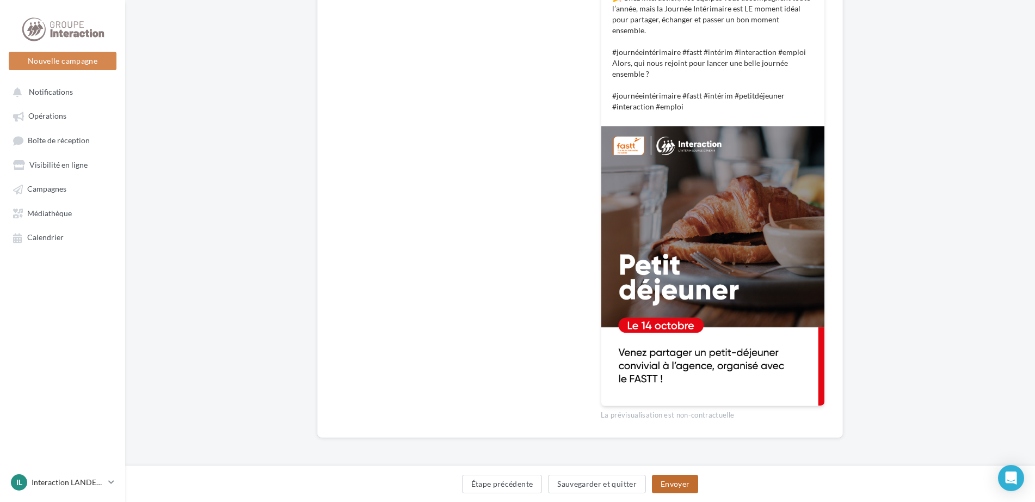
click at [693, 485] on button "Envoyer" at bounding box center [675, 484] width 46 height 19
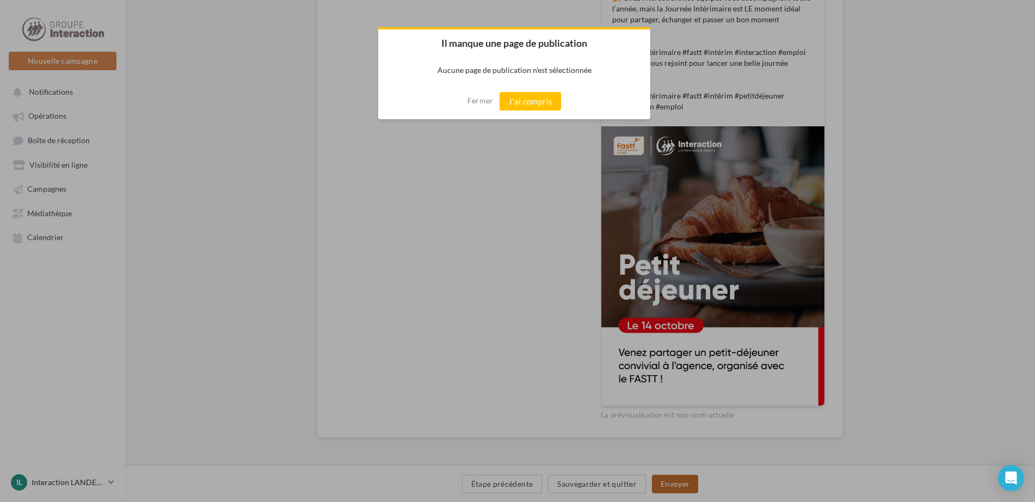
scroll to position [636, 0]
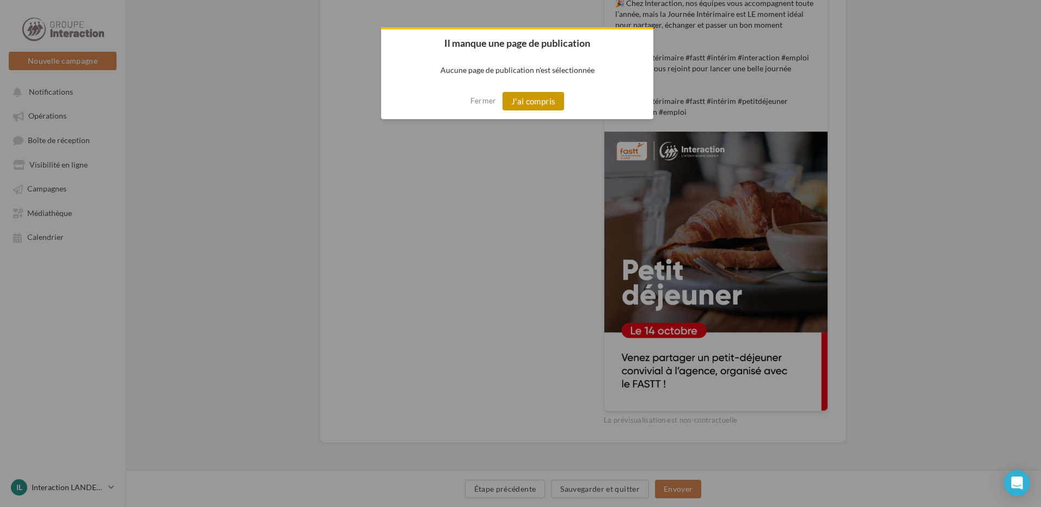
click at [530, 98] on button "J'ai compris" at bounding box center [533, 101] width 62 height 19
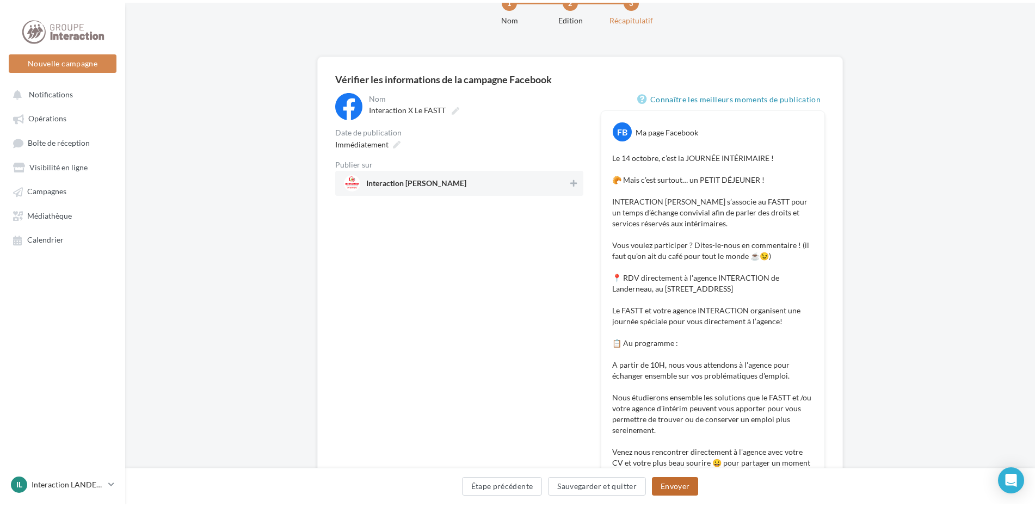
scroll to position [0, 0]
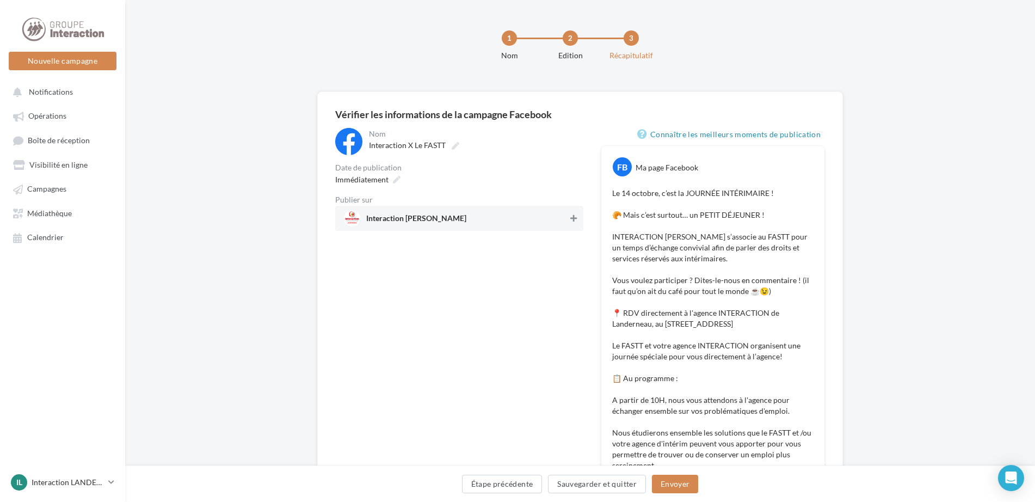
click at [572, 213] on button at bounding box center [573, 218] width 11 height 13
click at [679, 484] on button "Envoyer" at bounding box center [675, 484] width 46 height 19
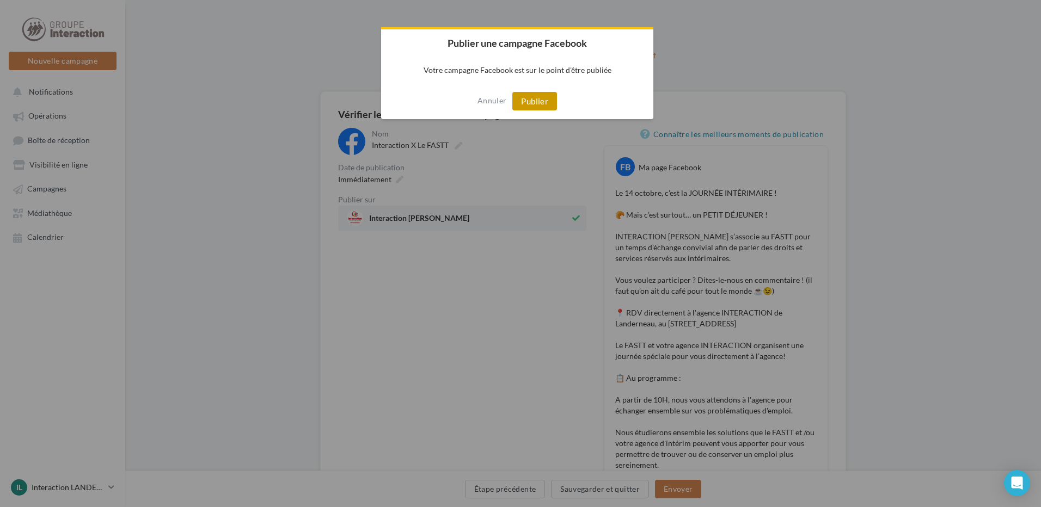
click at [534, 99] on button "Publier" at bounding box center [534, 101] width 45 height 19
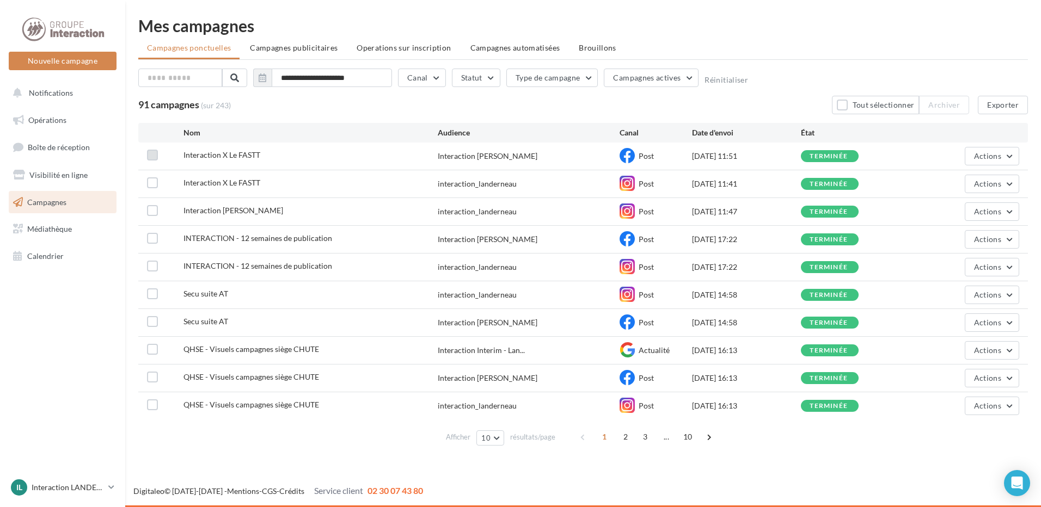
click at [152, 156] on label at bounding box center [152, 155] width 11 height 11
click at [1006, 155] on button "Actions" at bounding box center [991, 156] width 54 height 19
click at [943, 234] on button "Dupliquer" at bounding box center [964, 238] width 109 height 28
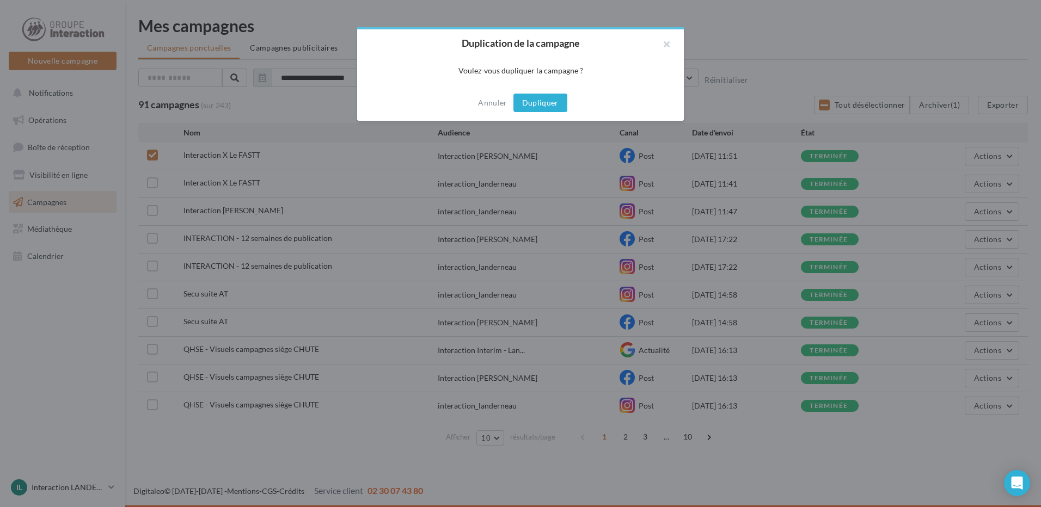
click at [534, 104] on button "Dupliquer" at bounding box center [540, 103] width 54 height 19
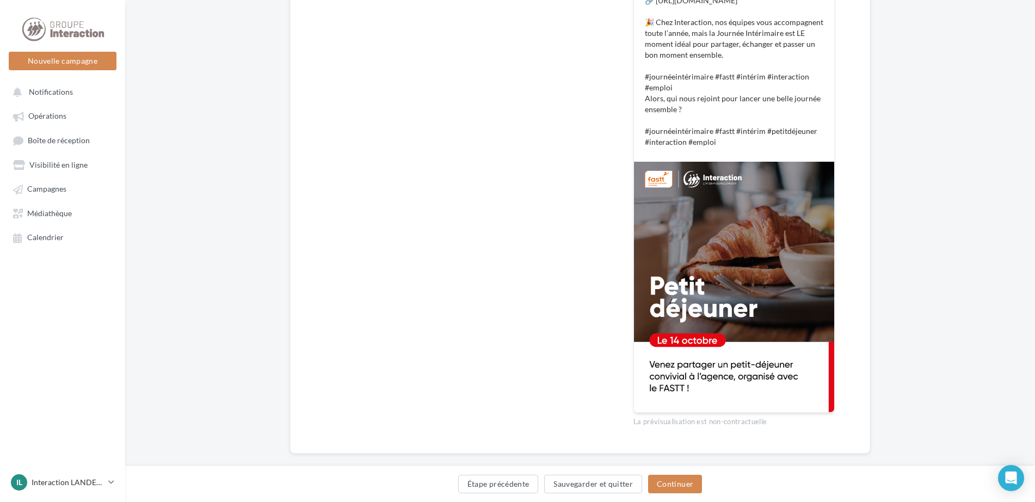
scroll to position [669, 0]
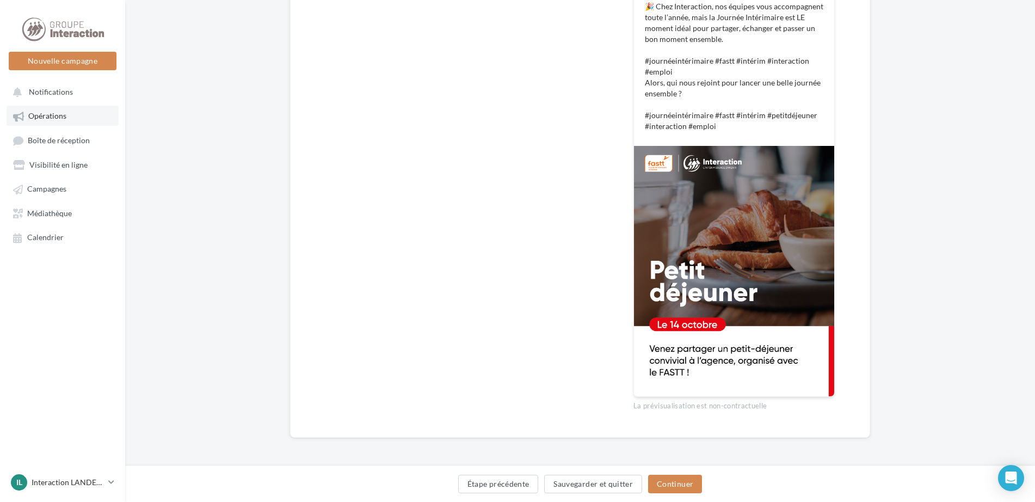
click at [54, 117] on span "Opérations" at bounding box center [47, 116] width 38 height 9
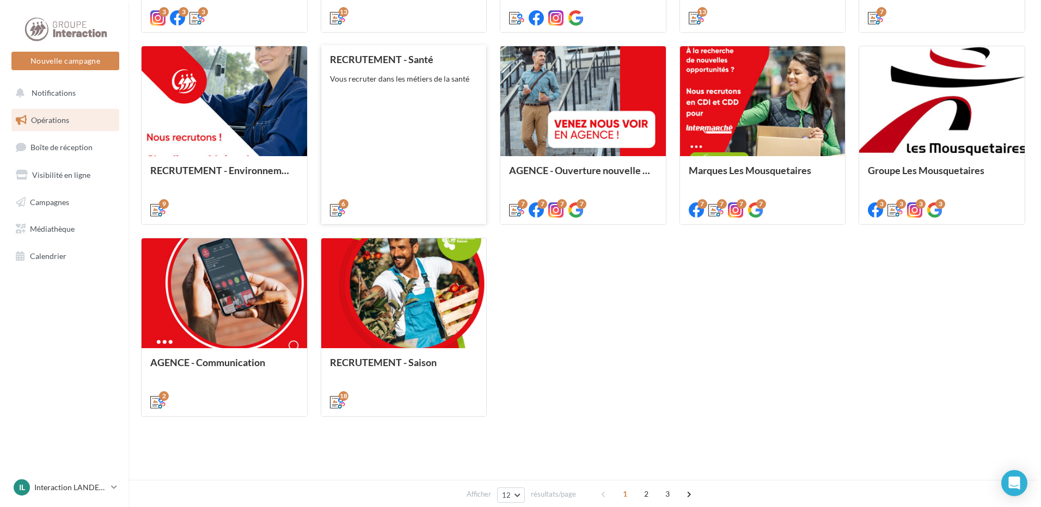
scroll to position [333, 0]
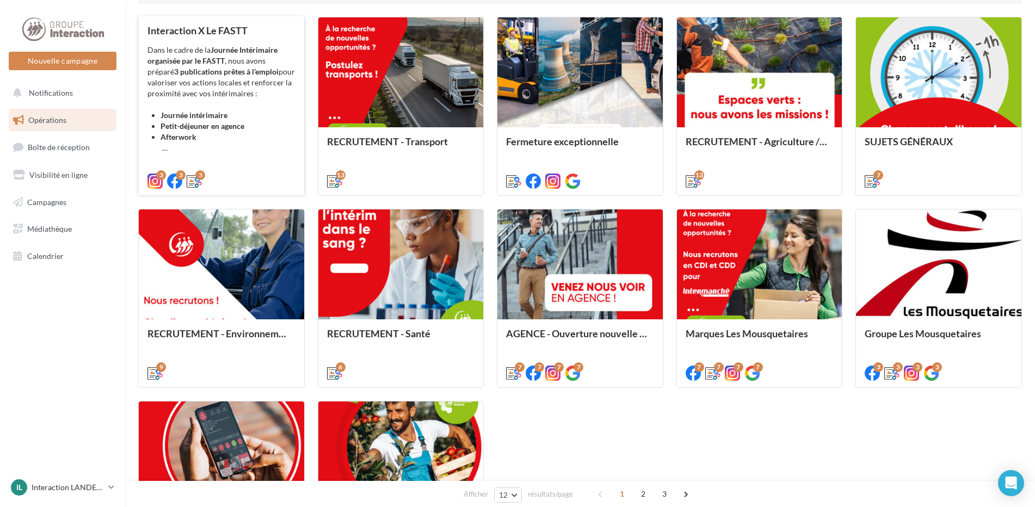
click at [264, 121] on li "Petit-déjeuner en agence" at bounding box center [228, 126] width 135 height 11
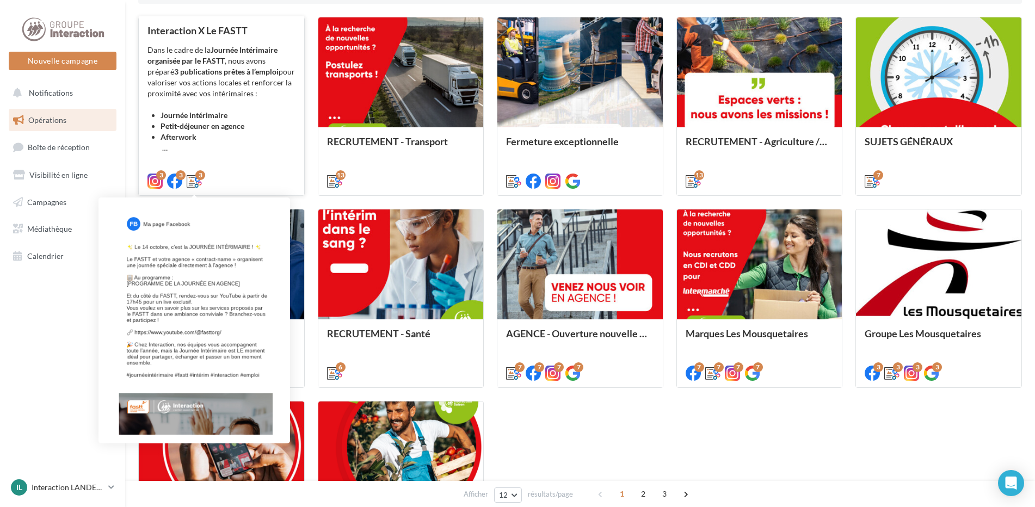
click at [198, 180] on icon at bounding box center [194, 181] width 15 height 15
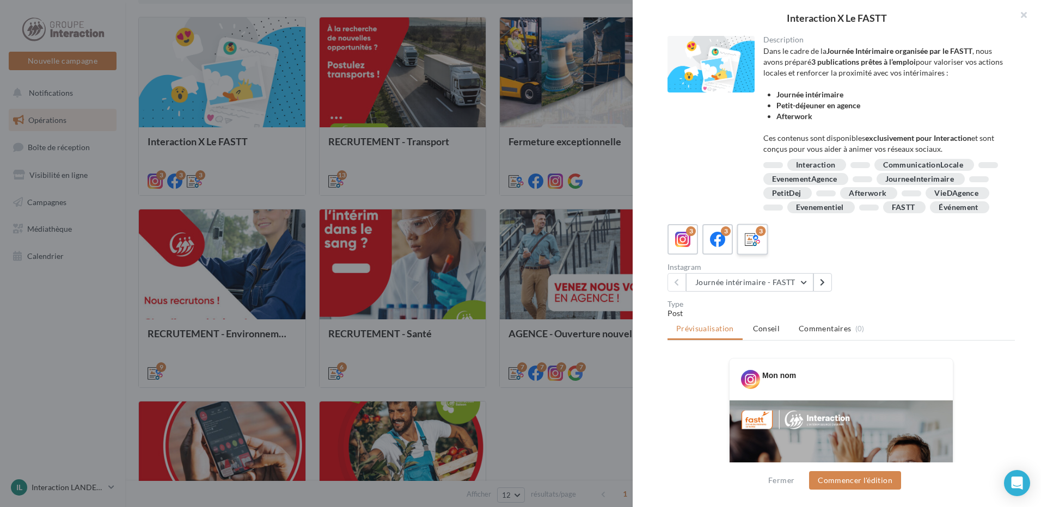
click at [754, 248] on icon at bounding box center [752, 240] width 16 height 16
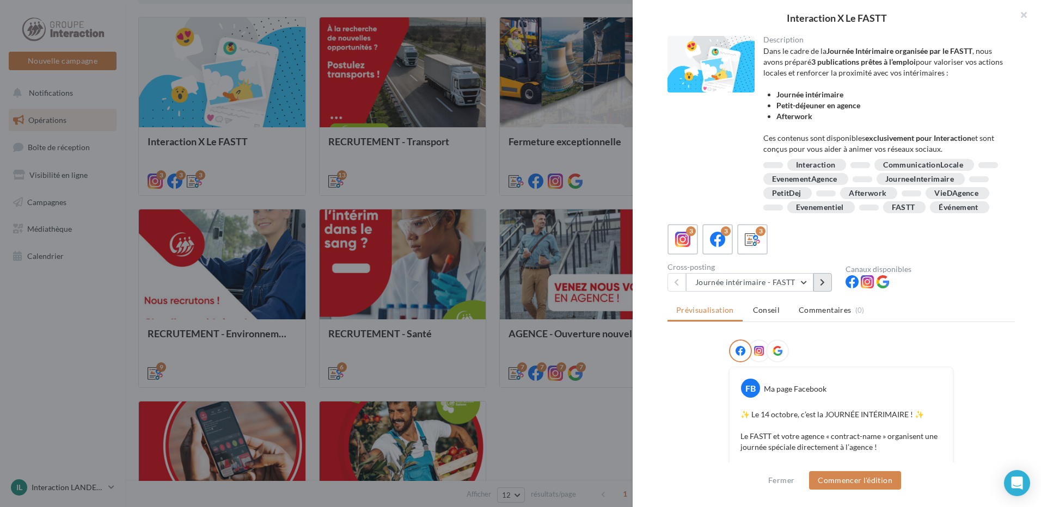
click at [816, 292] on button at bounding box center [822, 282] width 19 height 19
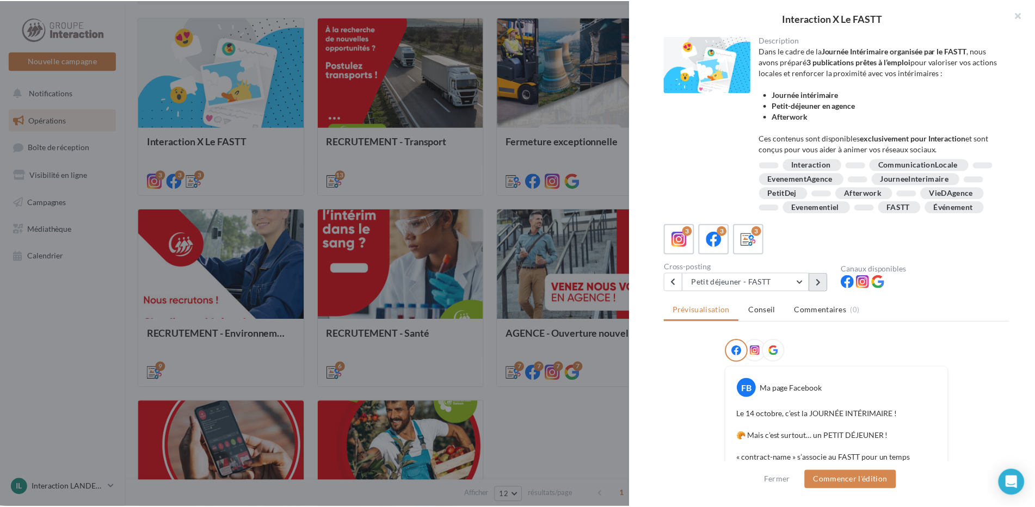
scroll to position [218, 0]
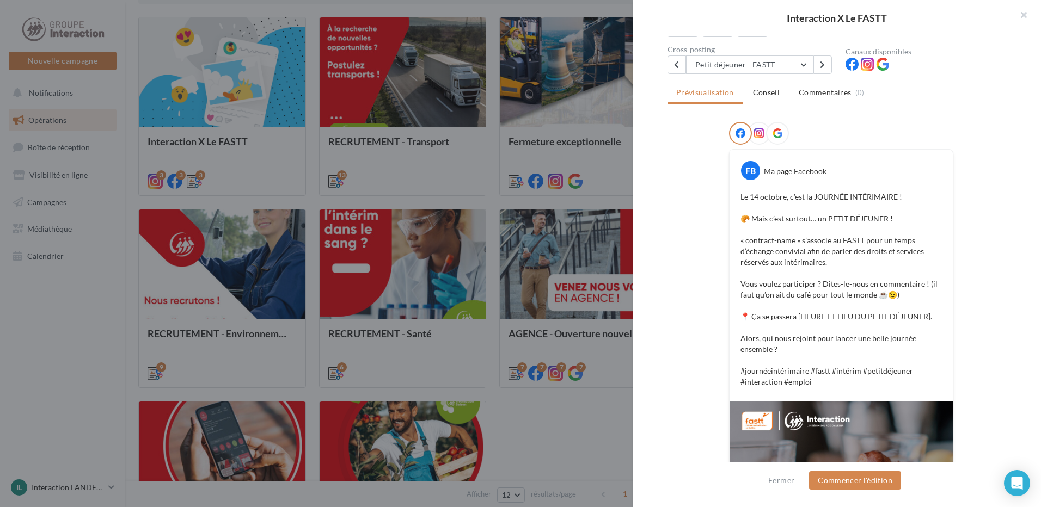
click at [461, 130] on div at bounding box center [520, 253] width 1041 height 507
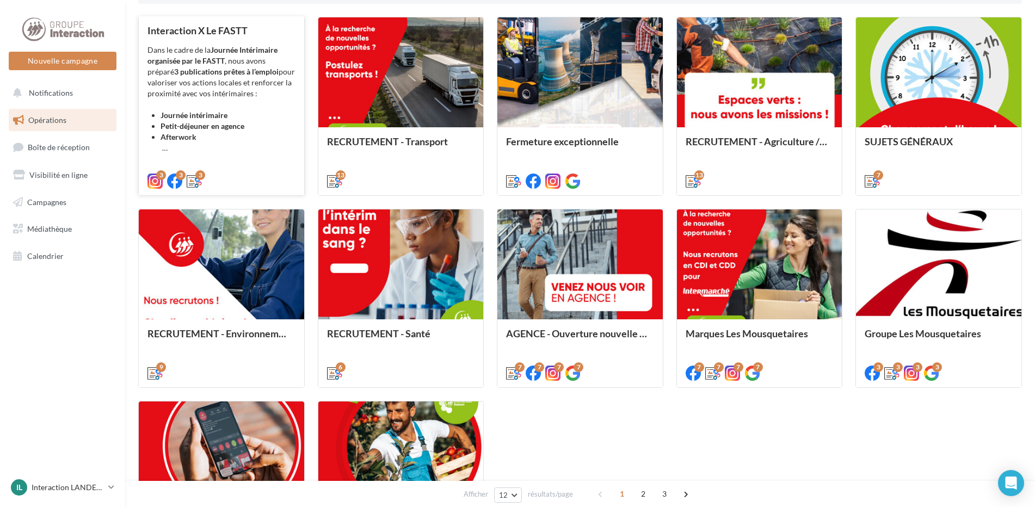
click at [259, 143] on li "Afterwork" at bounding box center [228, 143] width 135 height 22
